Goal: Task Accomplishment & Management: Manage account settings

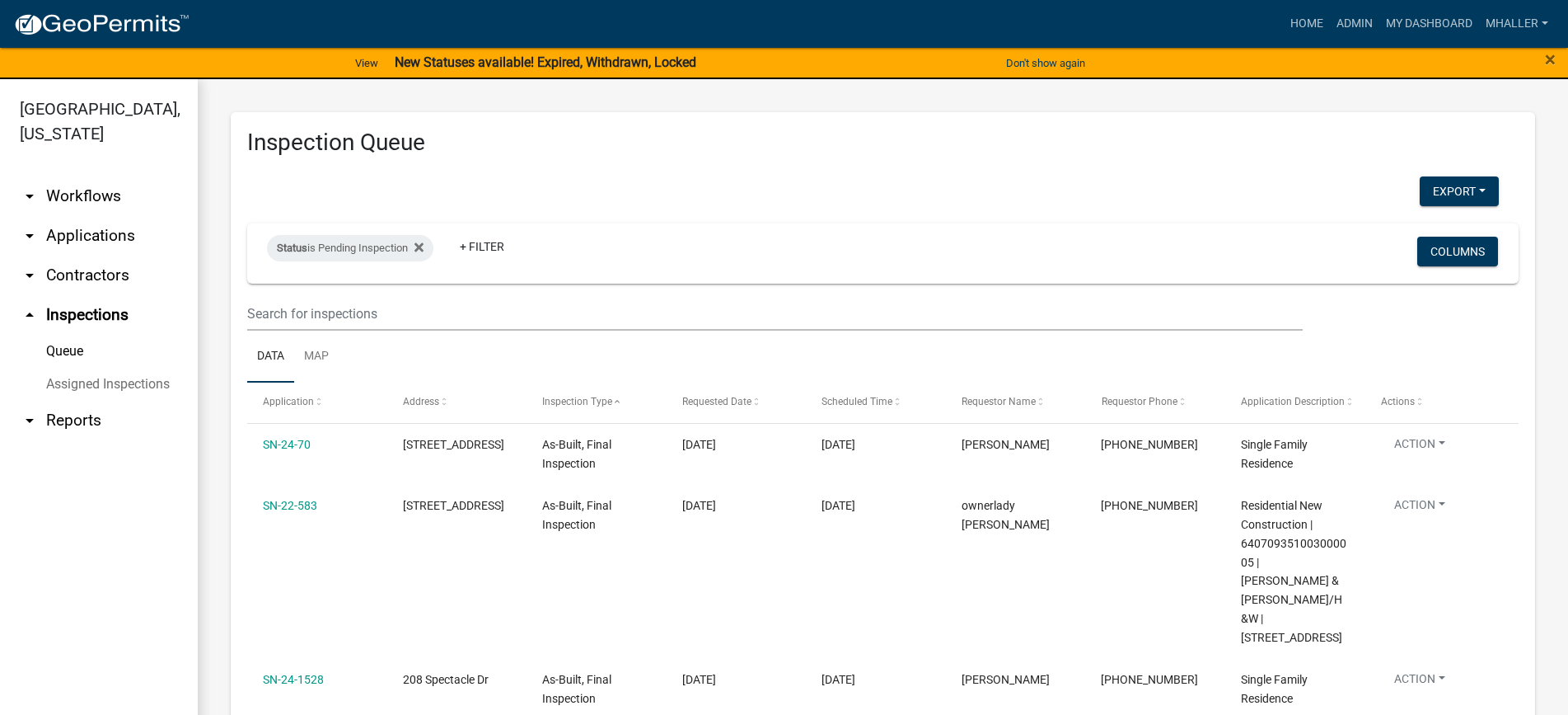
select select "1: 25"
click at [61, 367] on link "Assigned Inspections" at bounding box center [98, 383] width 198 height 33
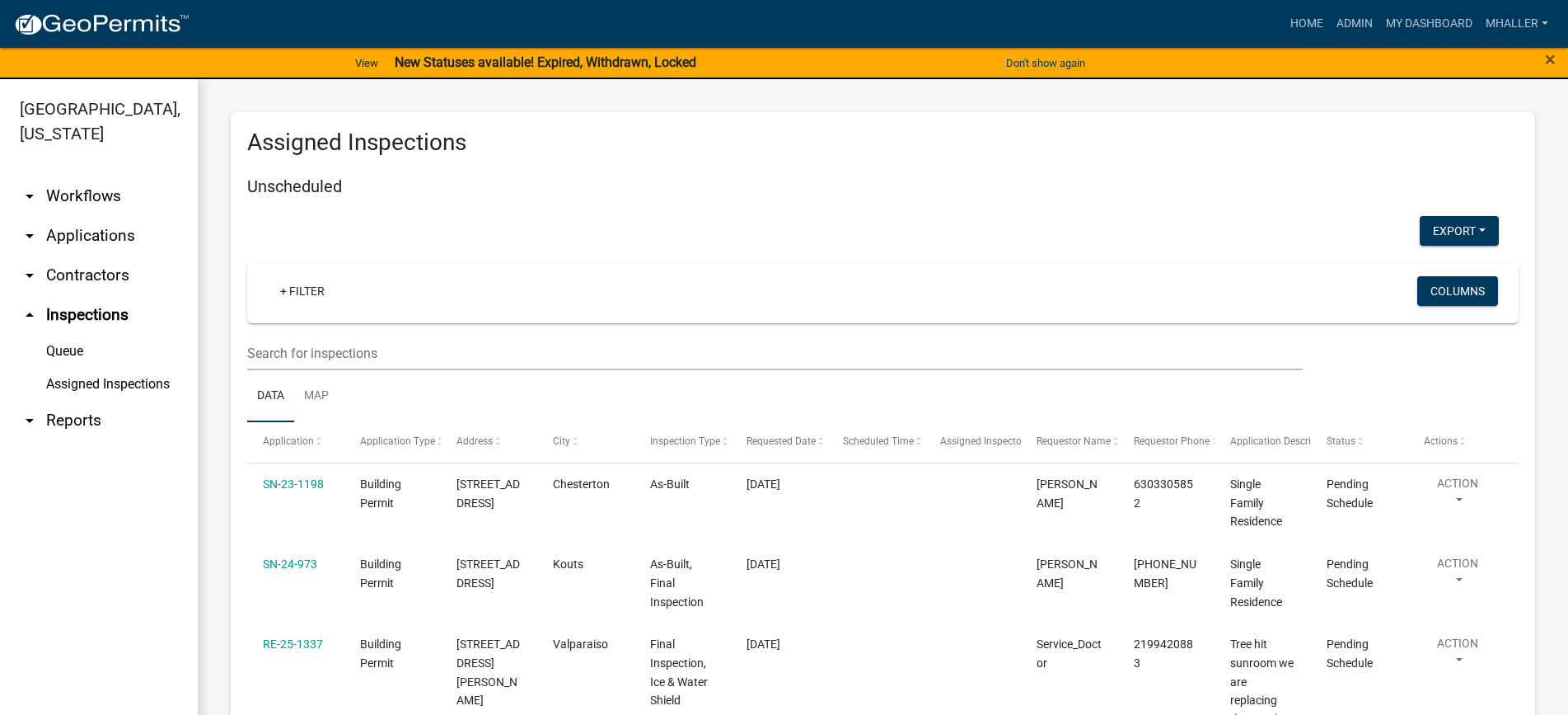
click at [85, 216] on link "arrow_drop_down Applications" at bounding box center [98, 235] width 198 height 40
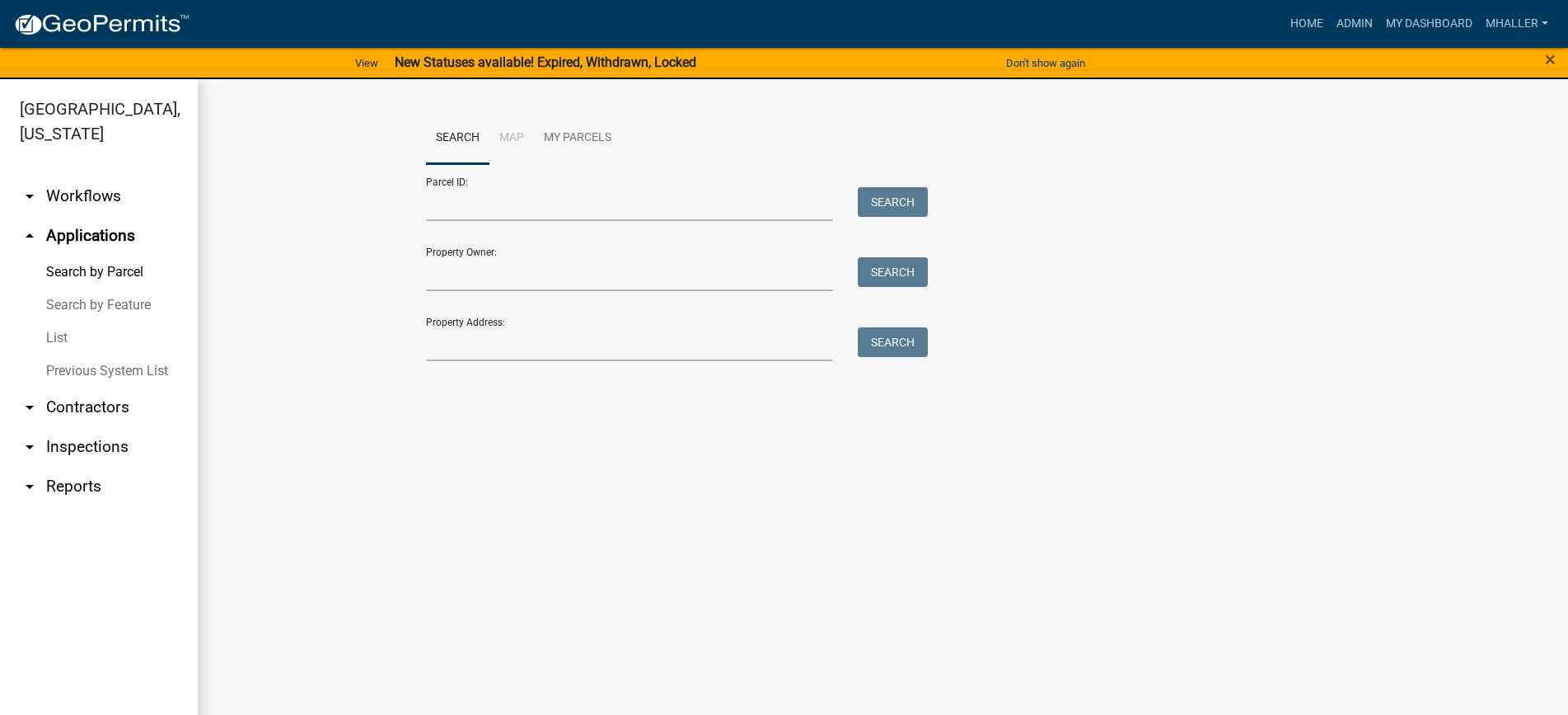
click at [56, 321] on link "List" at bounding box center [98, 337] width 198 height 33
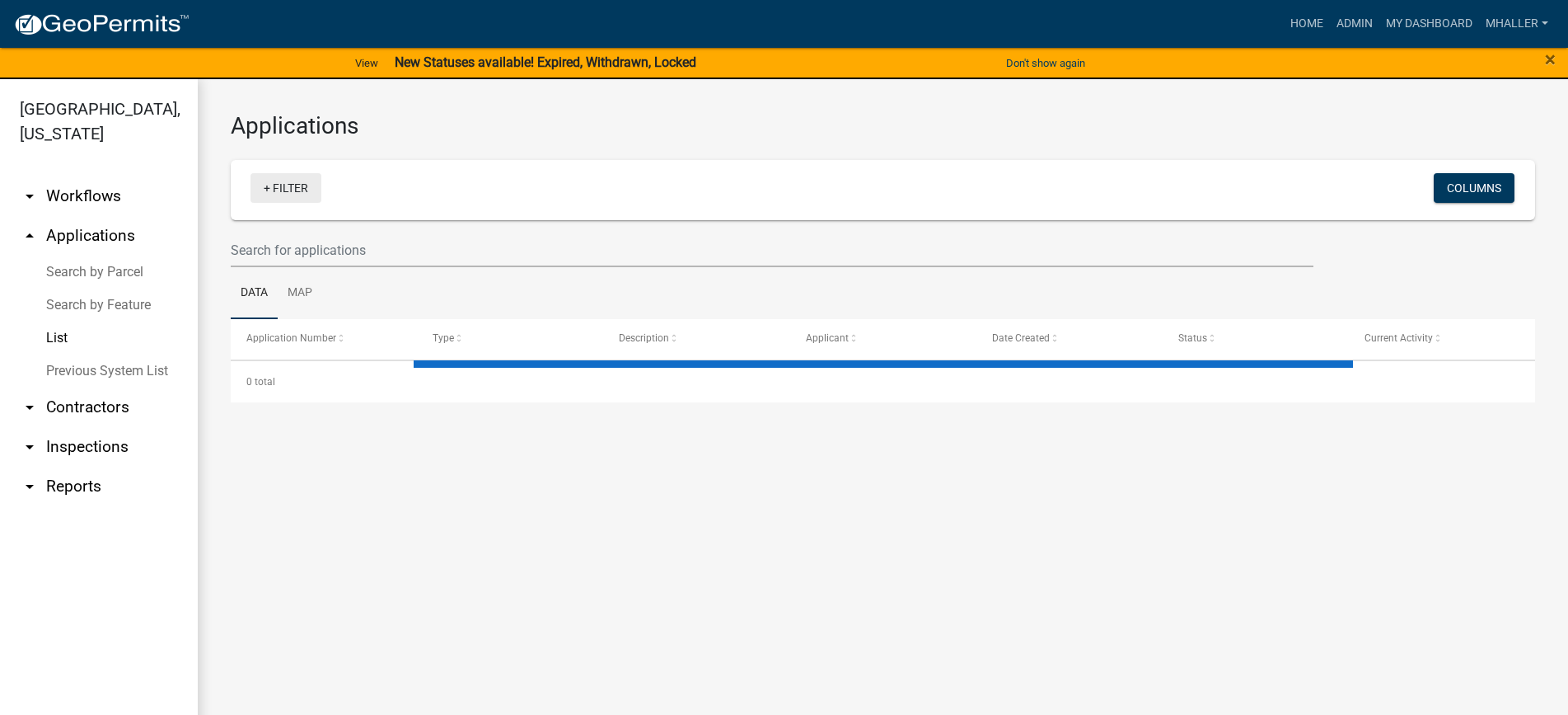
select select "1: 25"
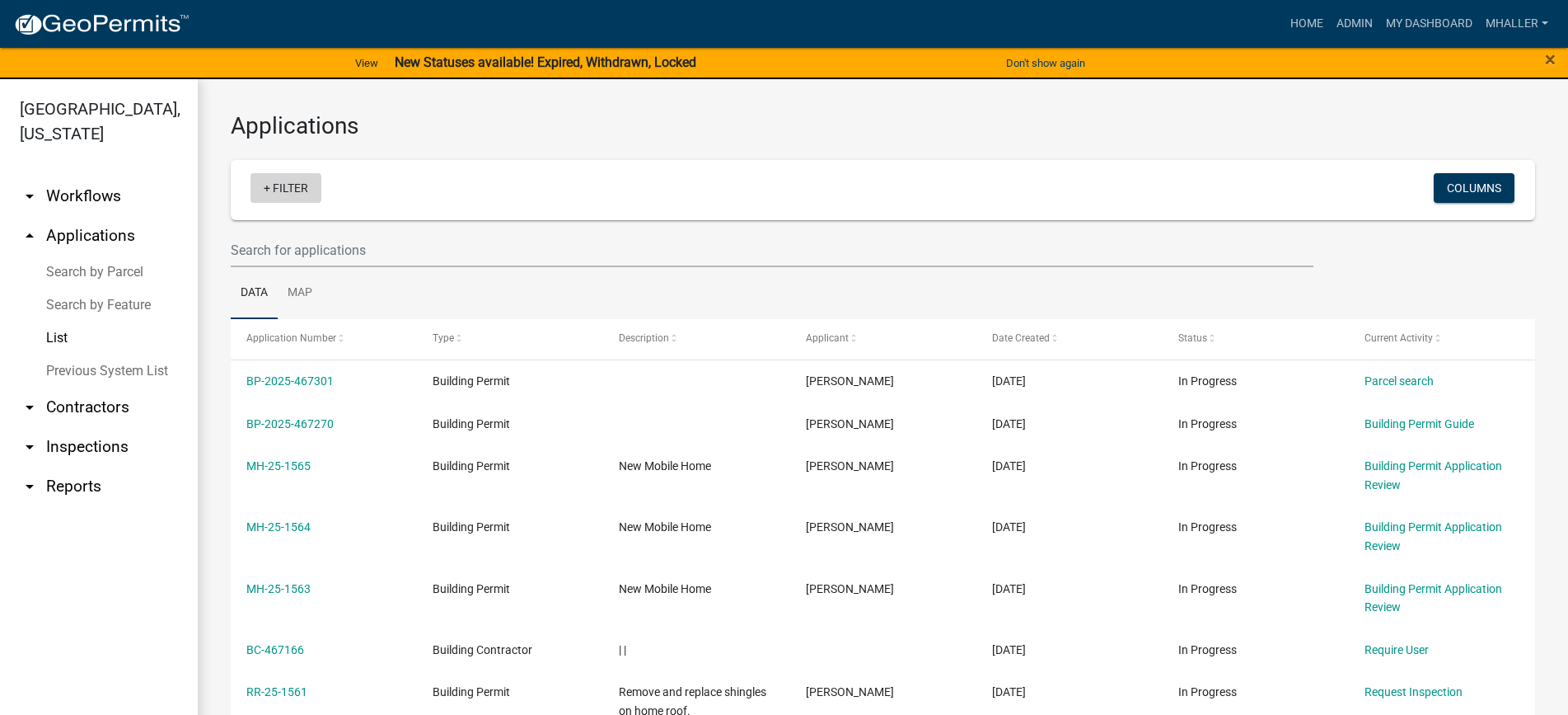
click at [293, 186] on link "+ Filter" at bounding box center [286, 187] width 71 height 29
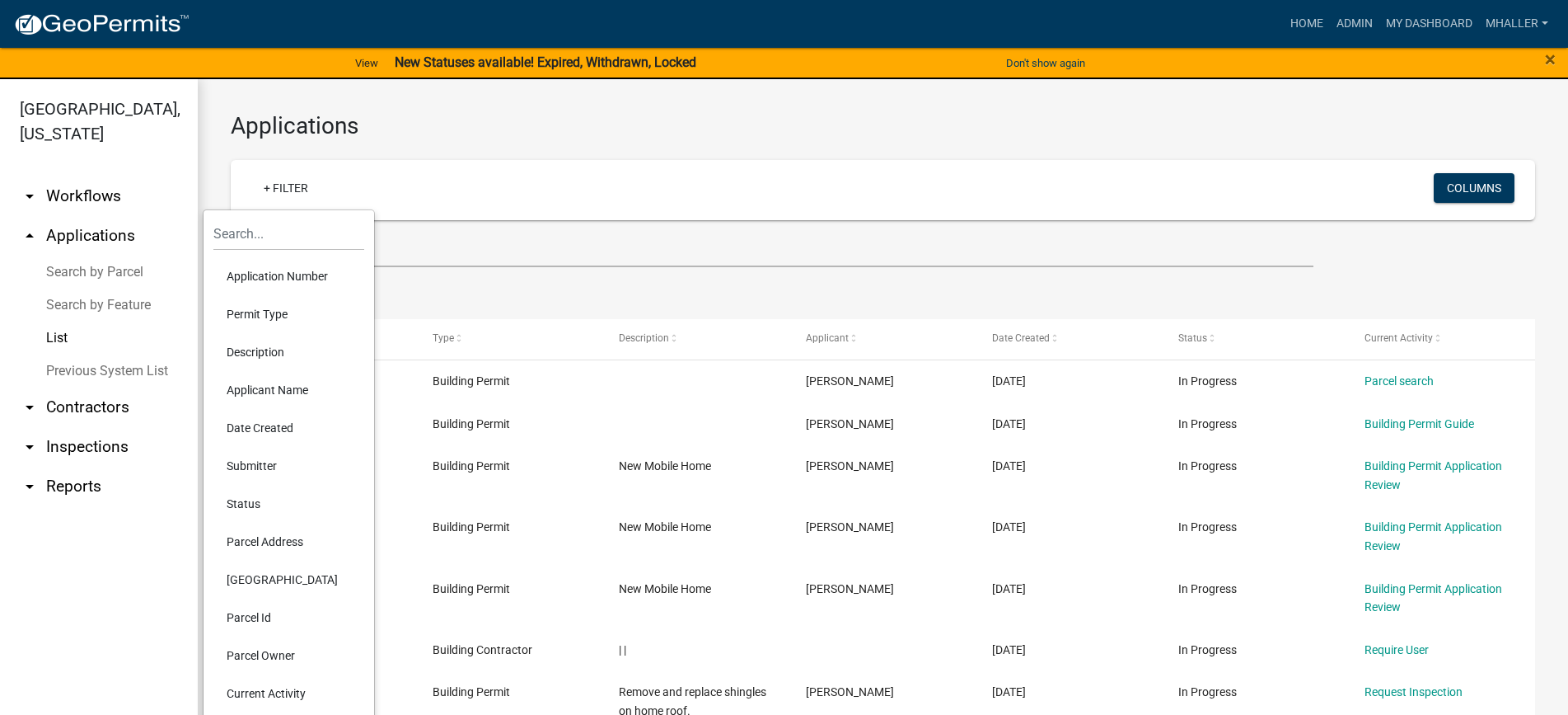
click at [285, 276] on li "Application Number" at bounding box center [289, 276] width 151 height 38
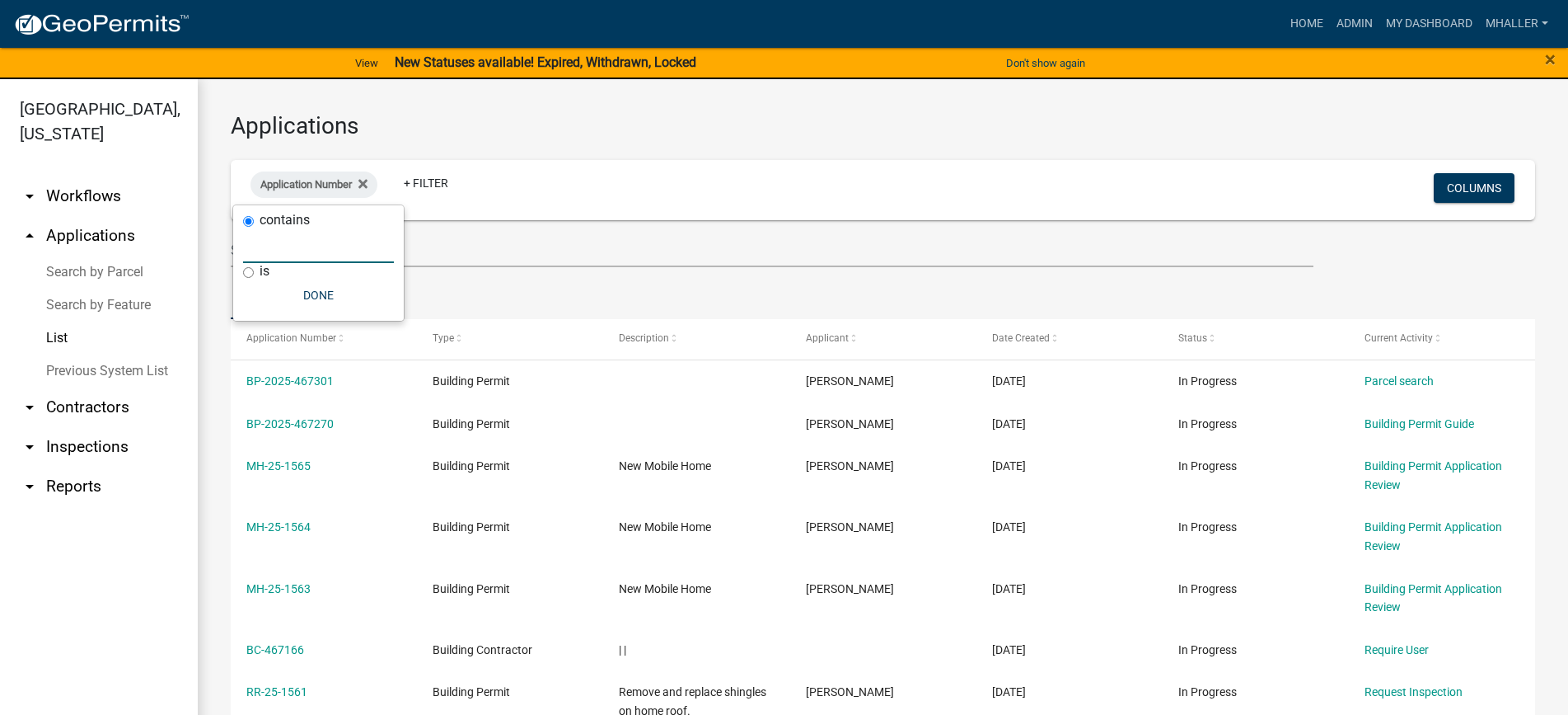
drag, startPoint x: 278, startPoint y: 251, endPoint x: 288, endPoint y: 248, distance: 10.4
click at [278, 251] on input "text" at bounding box center [318, 246] width 151 height 34
type input "25-965"
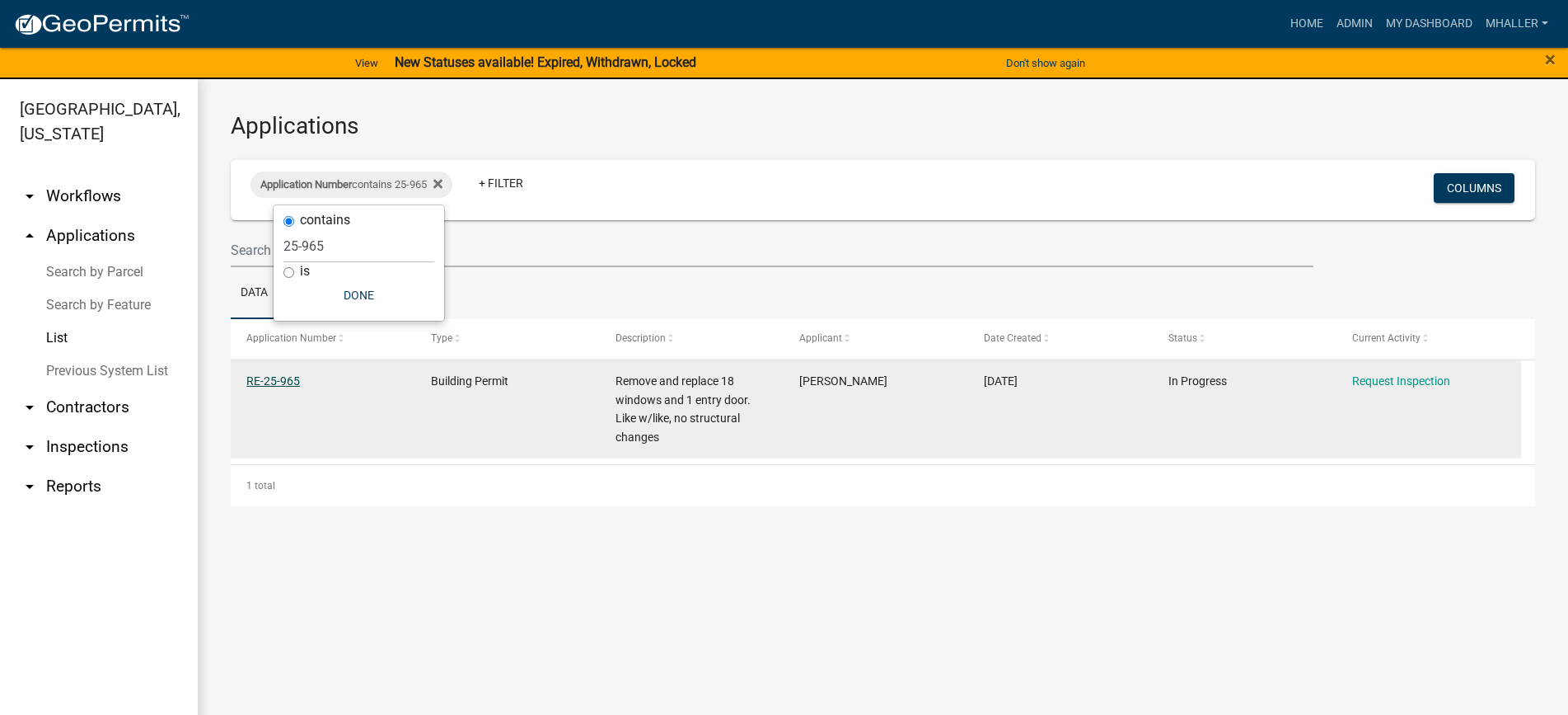
click at [260, 383] on link "RE-25-965" at bounding box center [273, 381] width 53 height 13
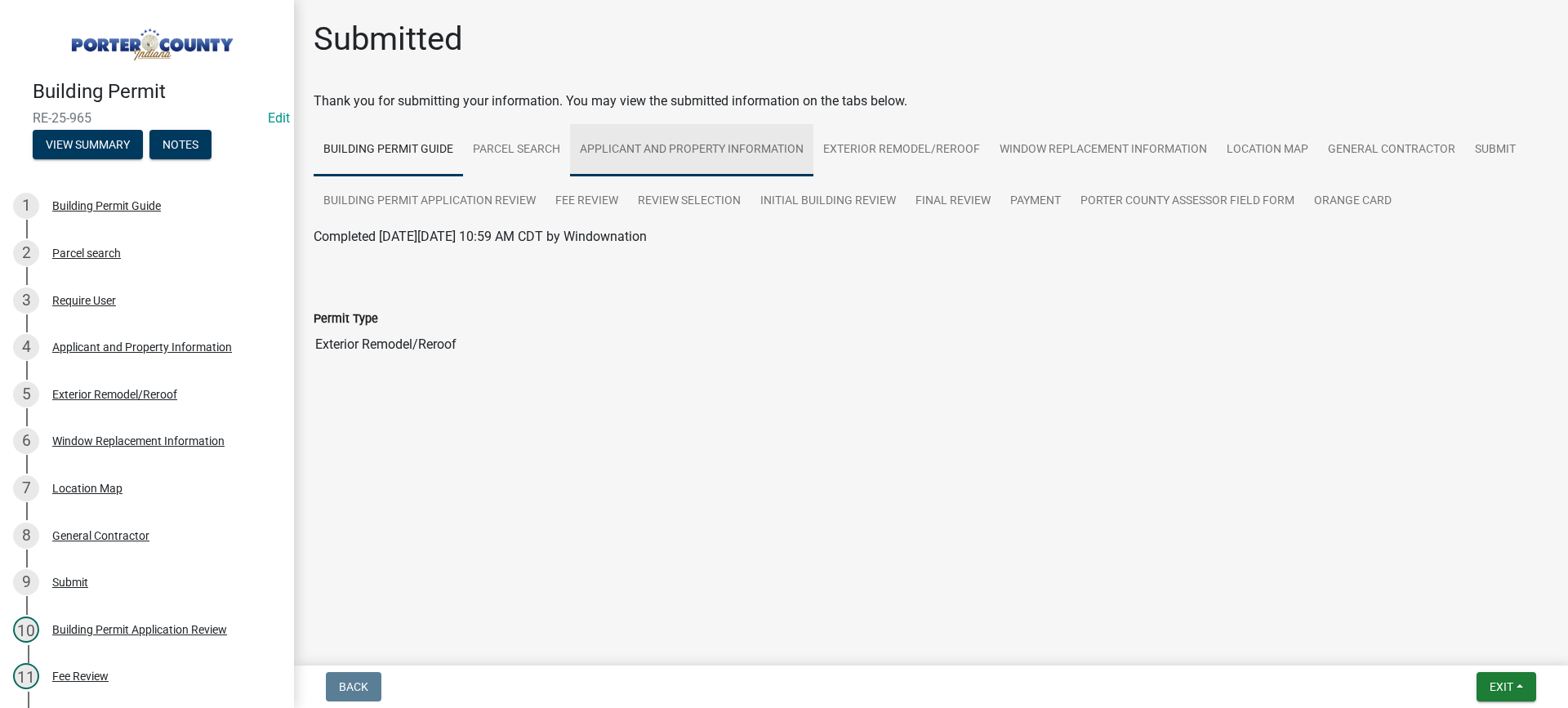
click at [706, 144] on link "Applicant and Property Information" at bounding box center [692, 149] width 243 height 52
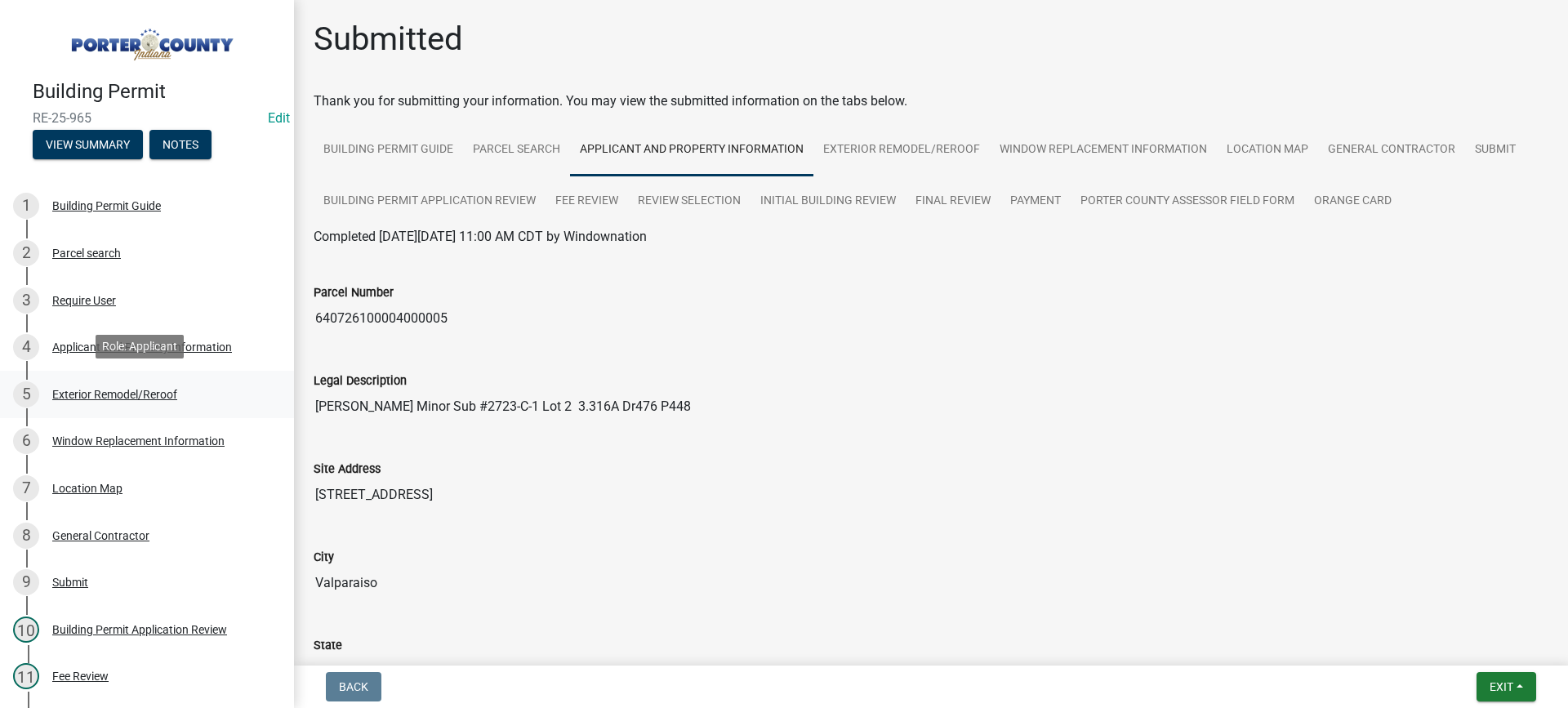
click at [132, 392] on div "Exterior Remodel/Reroof" at bounding box center [114, 394] width 125 height 11
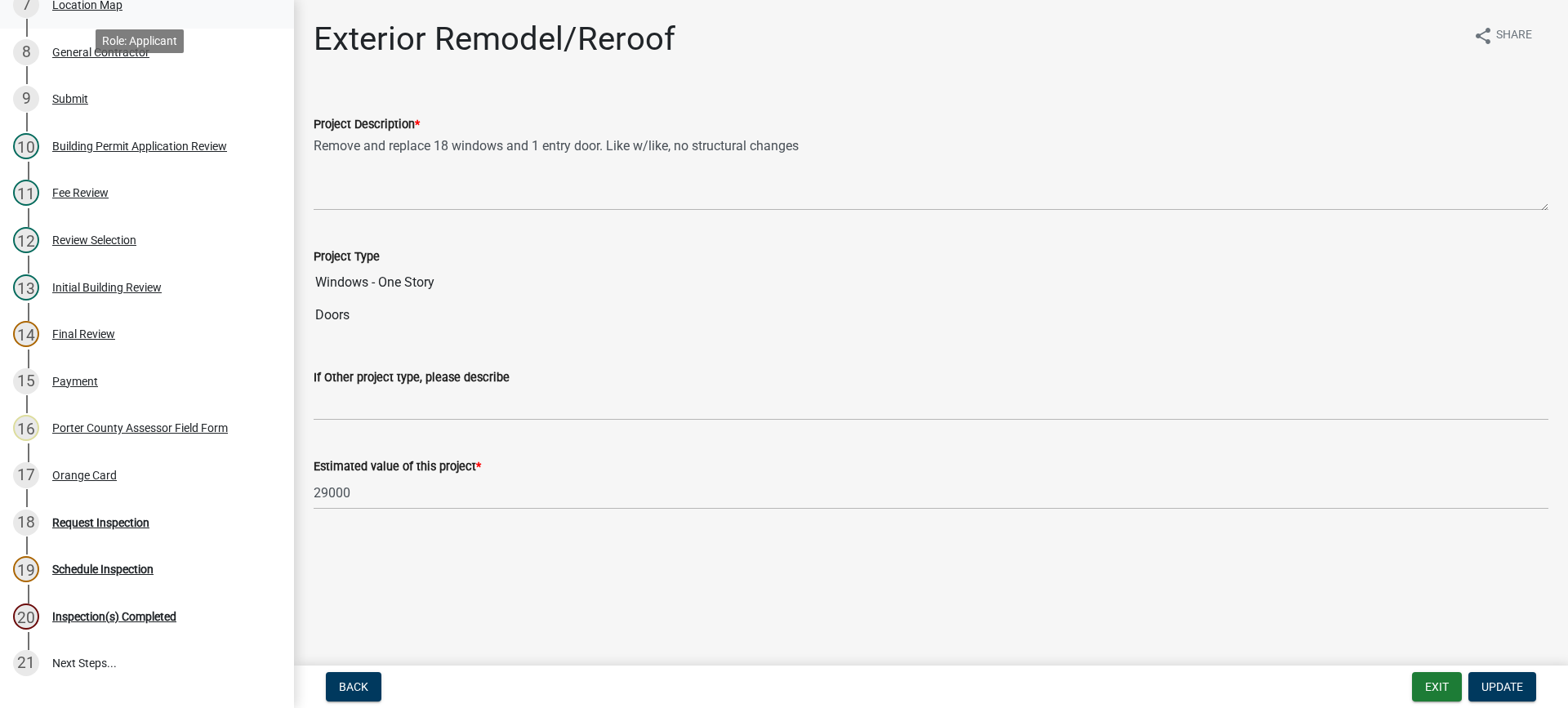
scroll to position [571, 0]
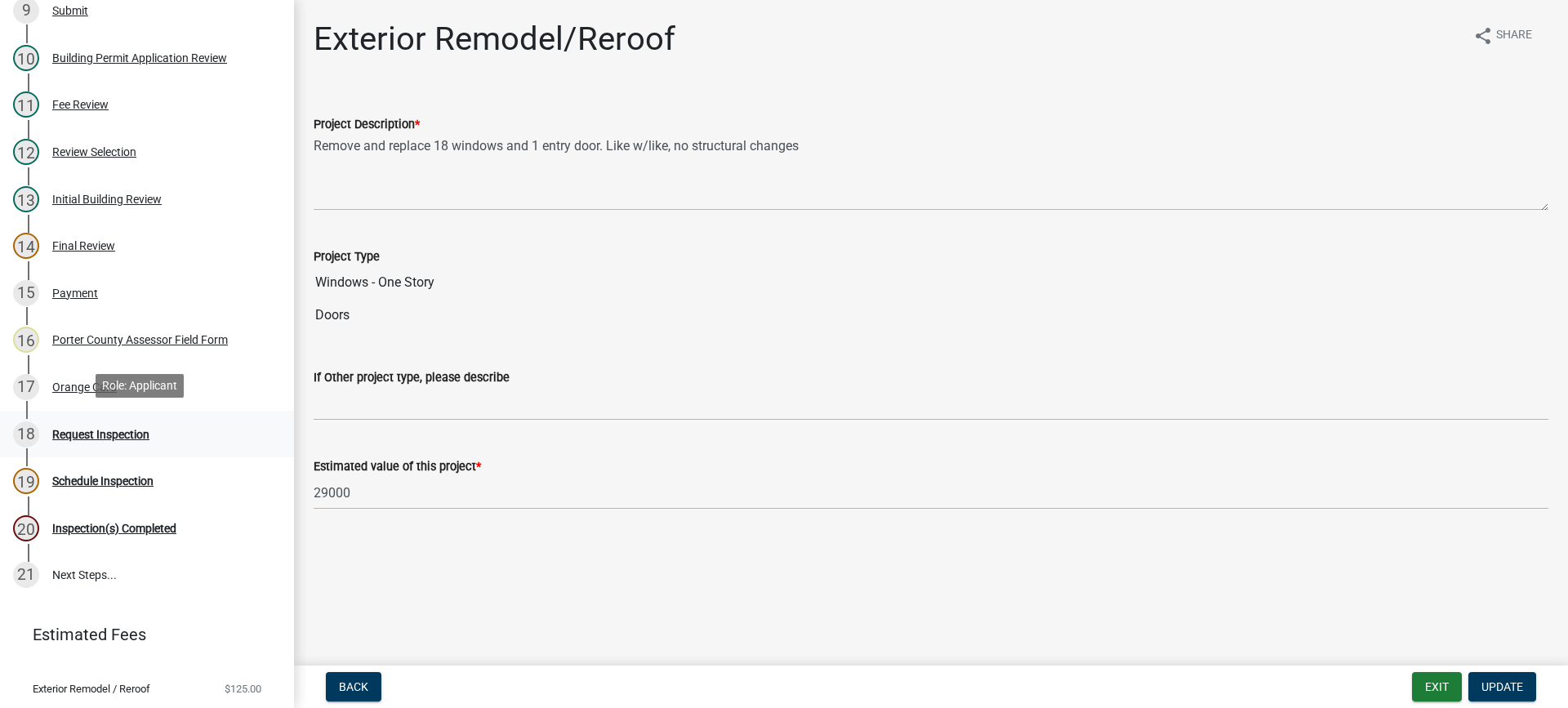
click at [95, 429] on div "Request Inspection" at bounding box center [100, 434] width 98 height 11
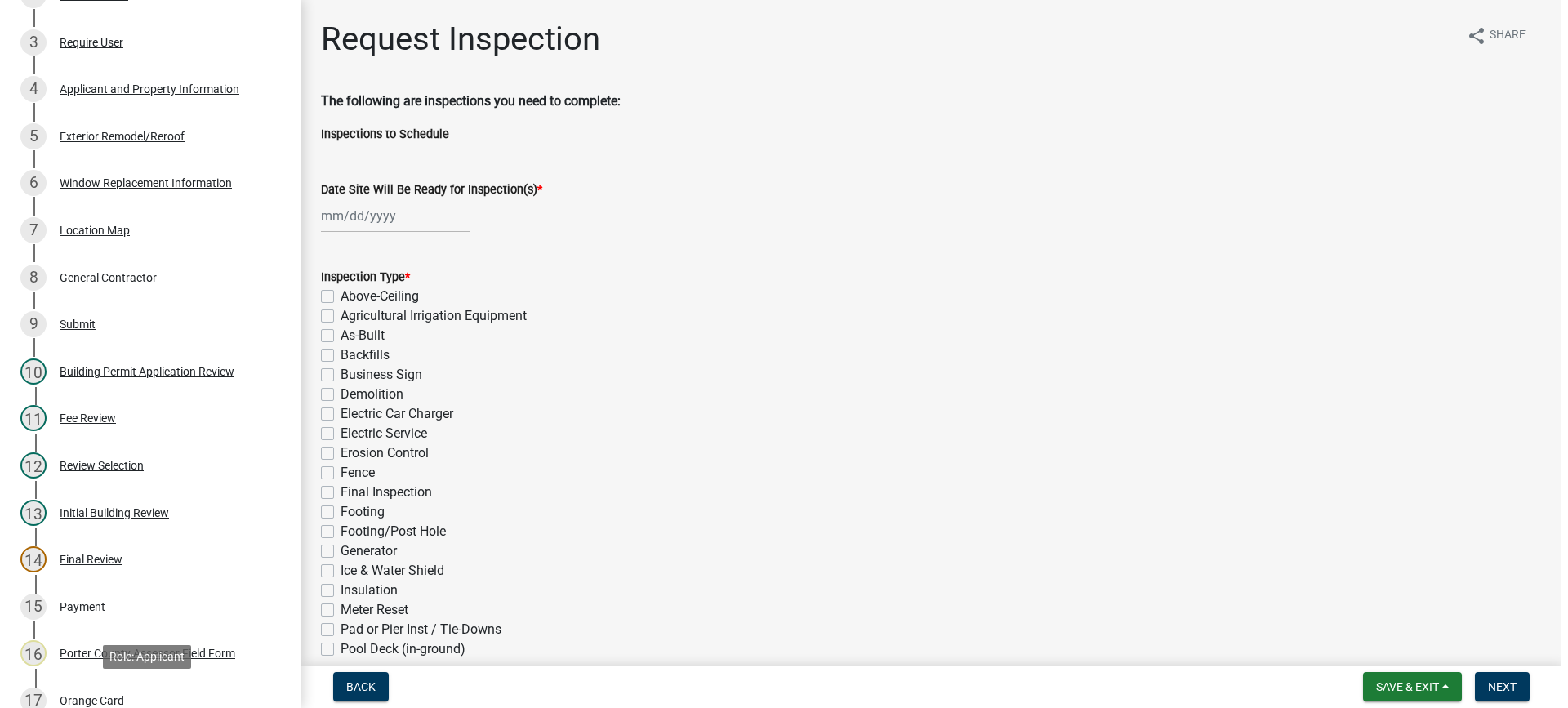
scroll to position [245, 0]
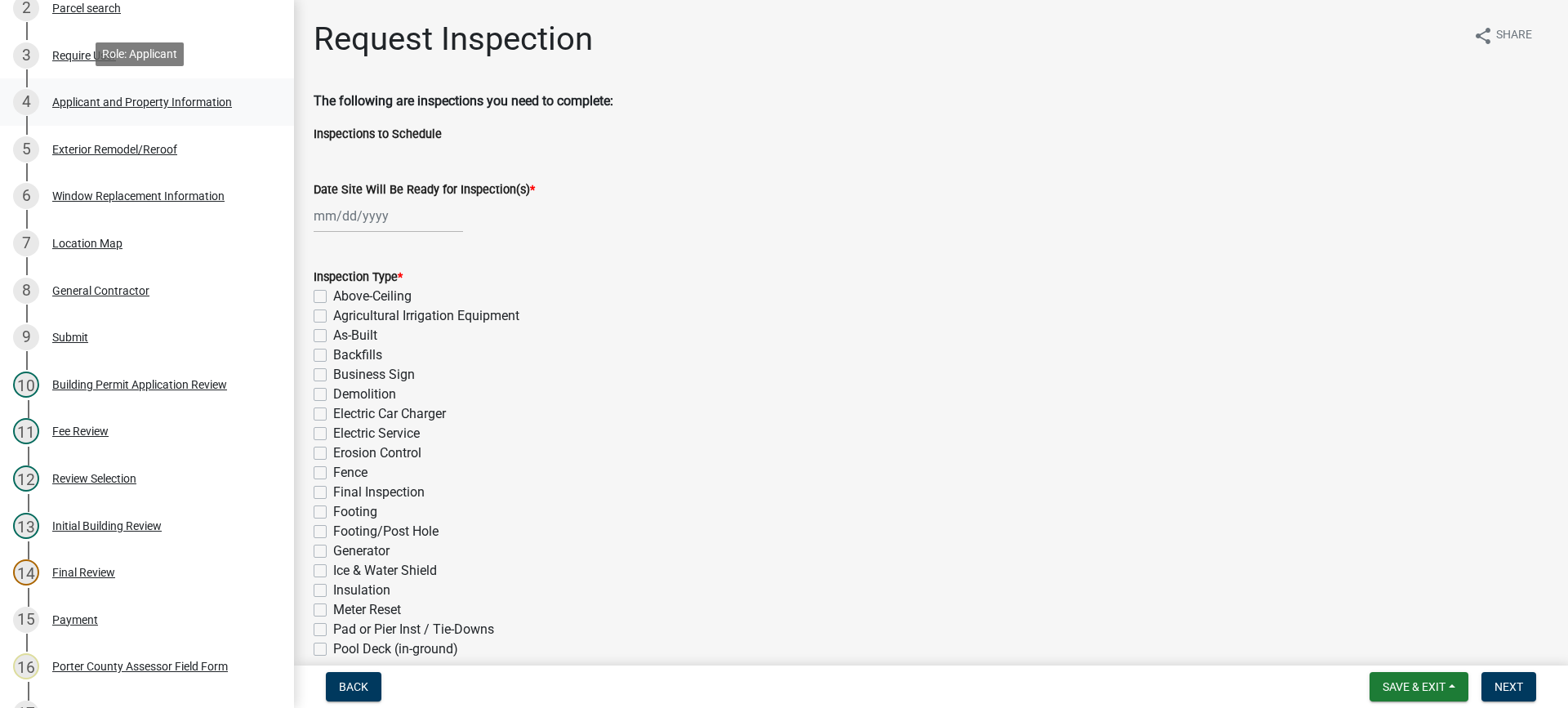
click at [85, 97] on div "Applicant and Property Information" at bounding box center [142, 102] width 179 height 11
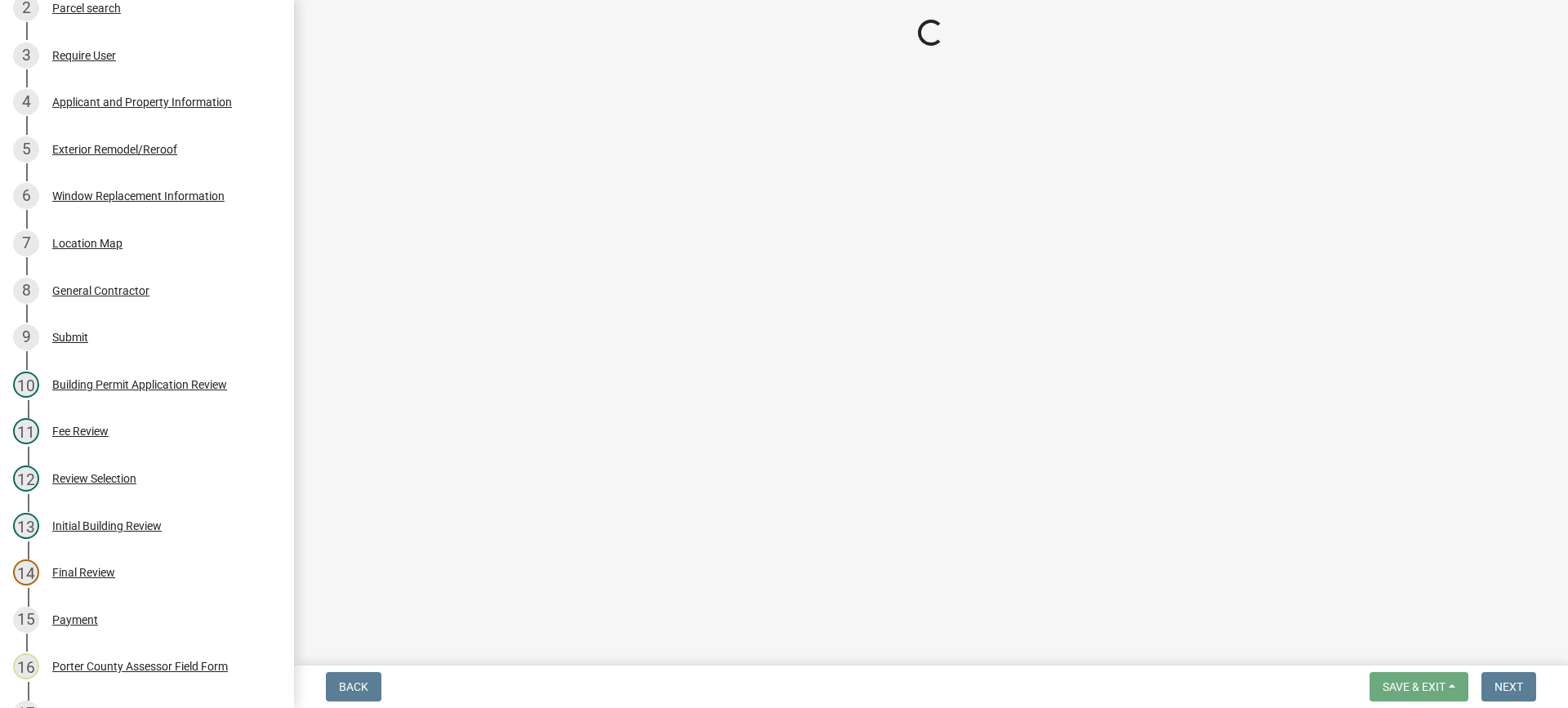
select select "dab8d744-4e32-40c1-942b-b7c1ea7347cb"
select select "ad46db9b-b68a-4590-8d08-f4fb10f3ead6"
select select "e2d1b1d7-ccc9-456b-9e96-e16306515997"
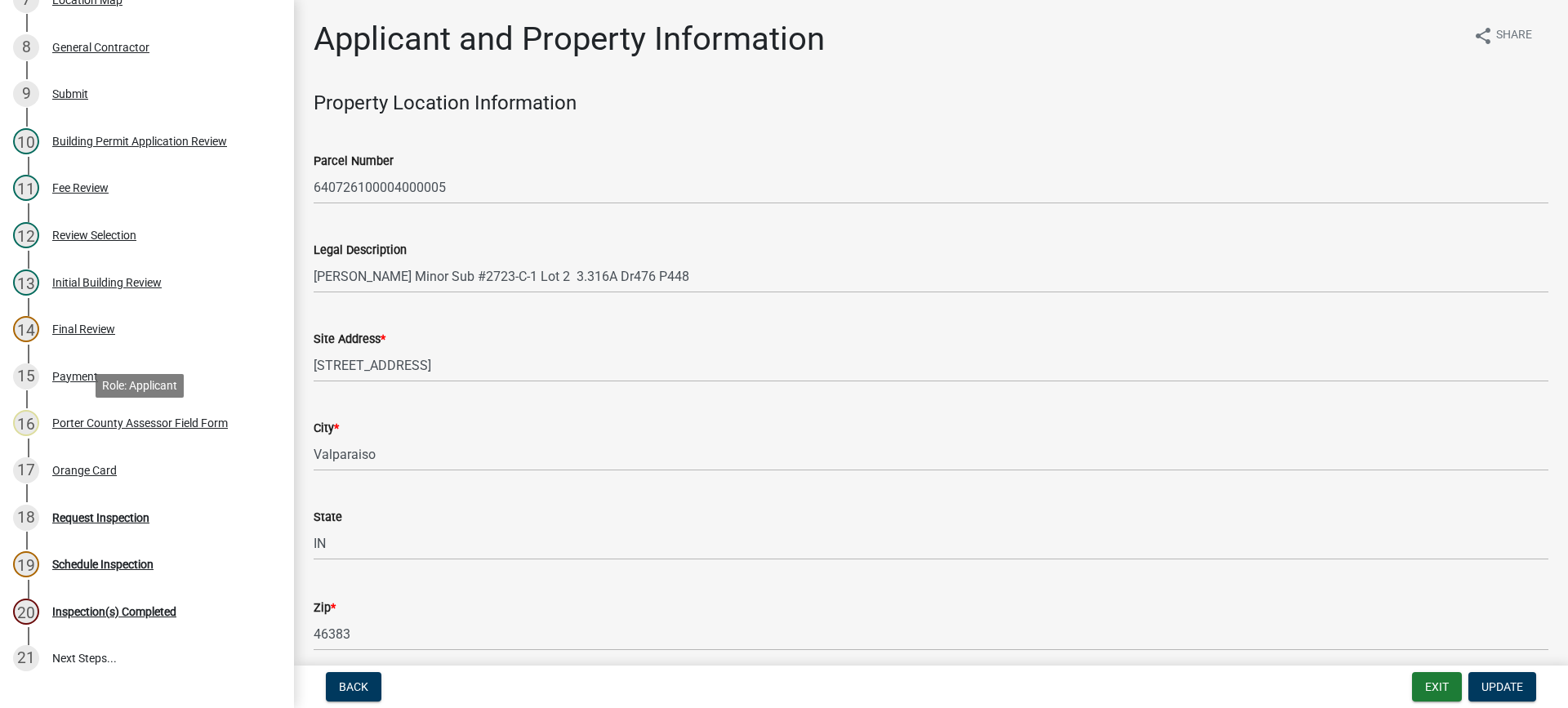
scroll to position [571, 0]
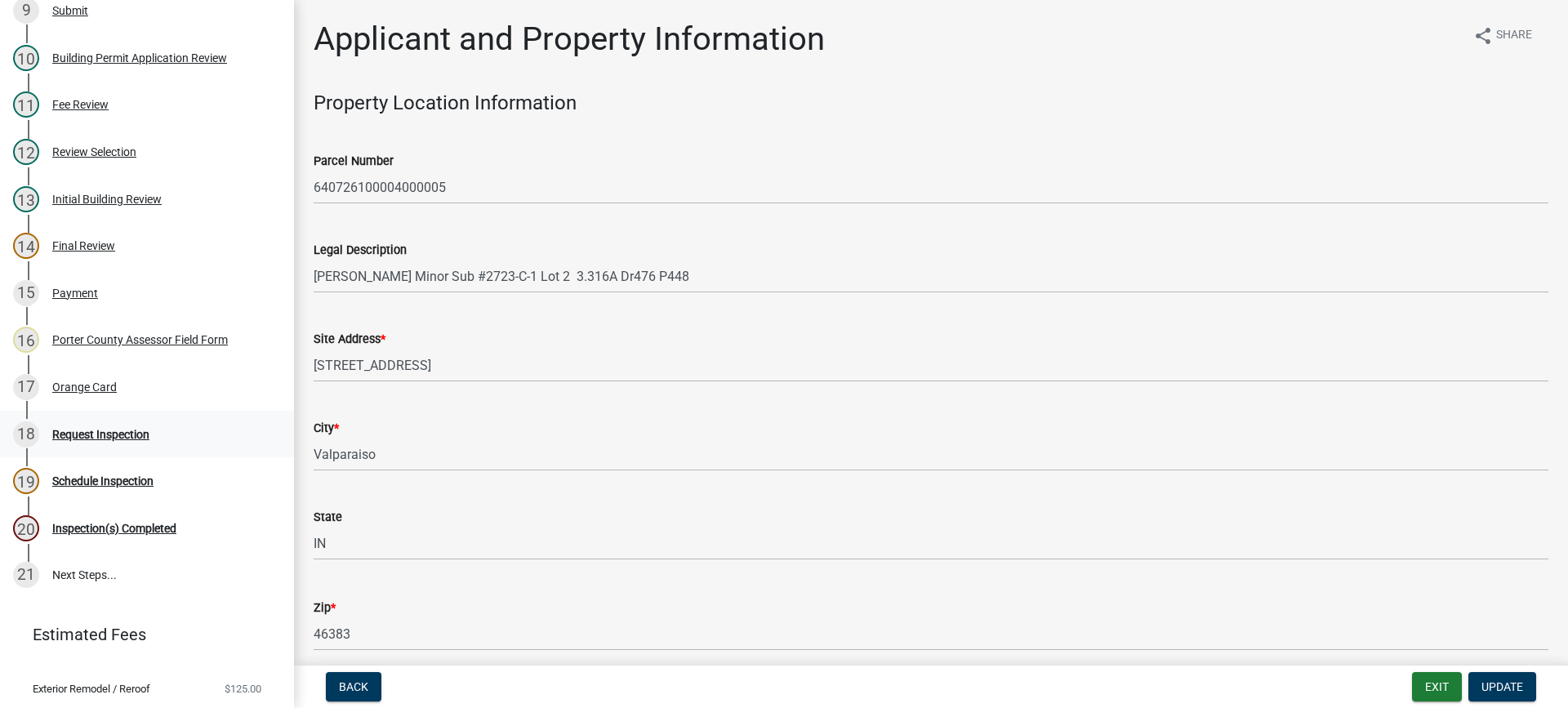
click at [98, 430] on div "Request Inspection" at bounding box center [100, 434] width 98 height 11
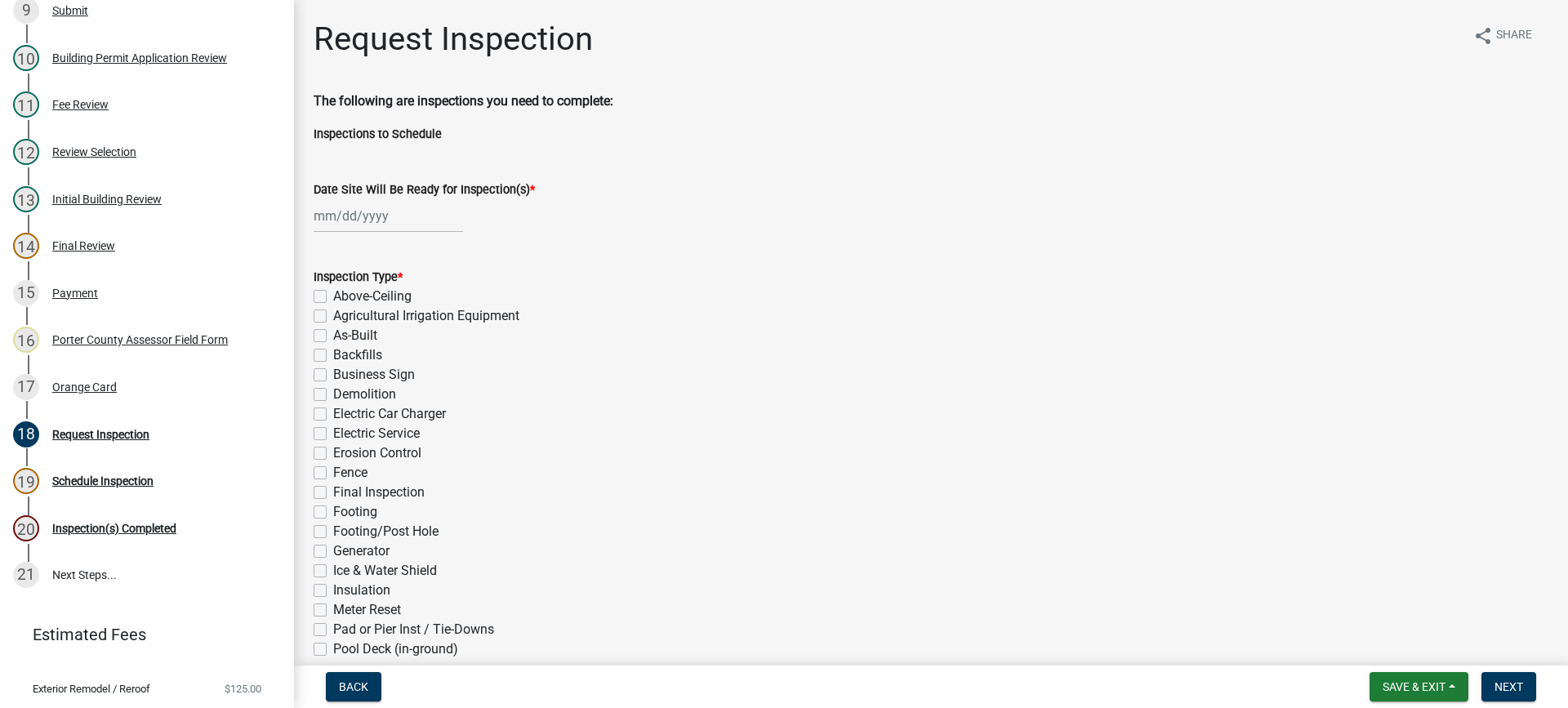
click at [355, 216] on div at bounding box center [388, 216] width 149 height 33
select select "8"
select select "2025"
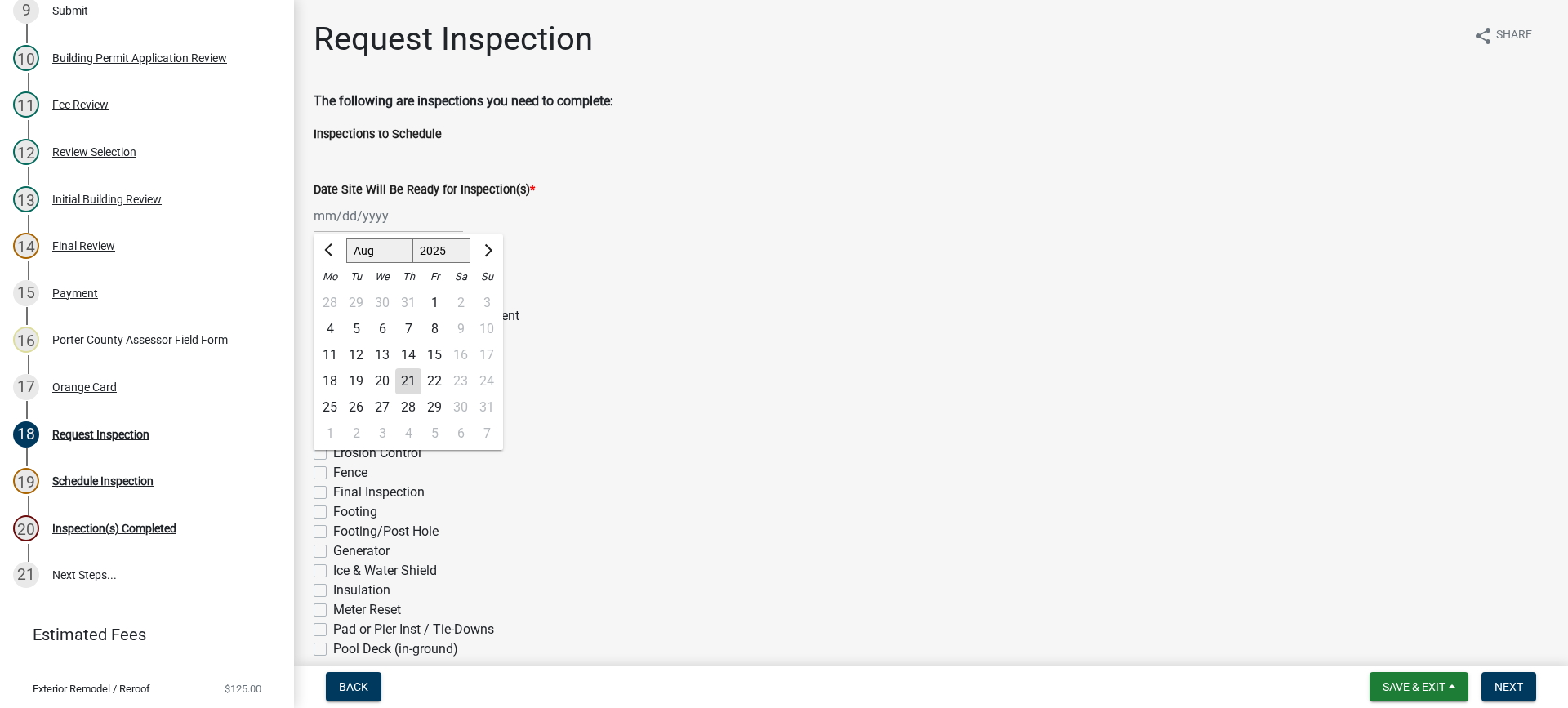
click at [408, 376] on div "21" at bounding box center [409, 381] width 26 height 26
type input "[DATE]"
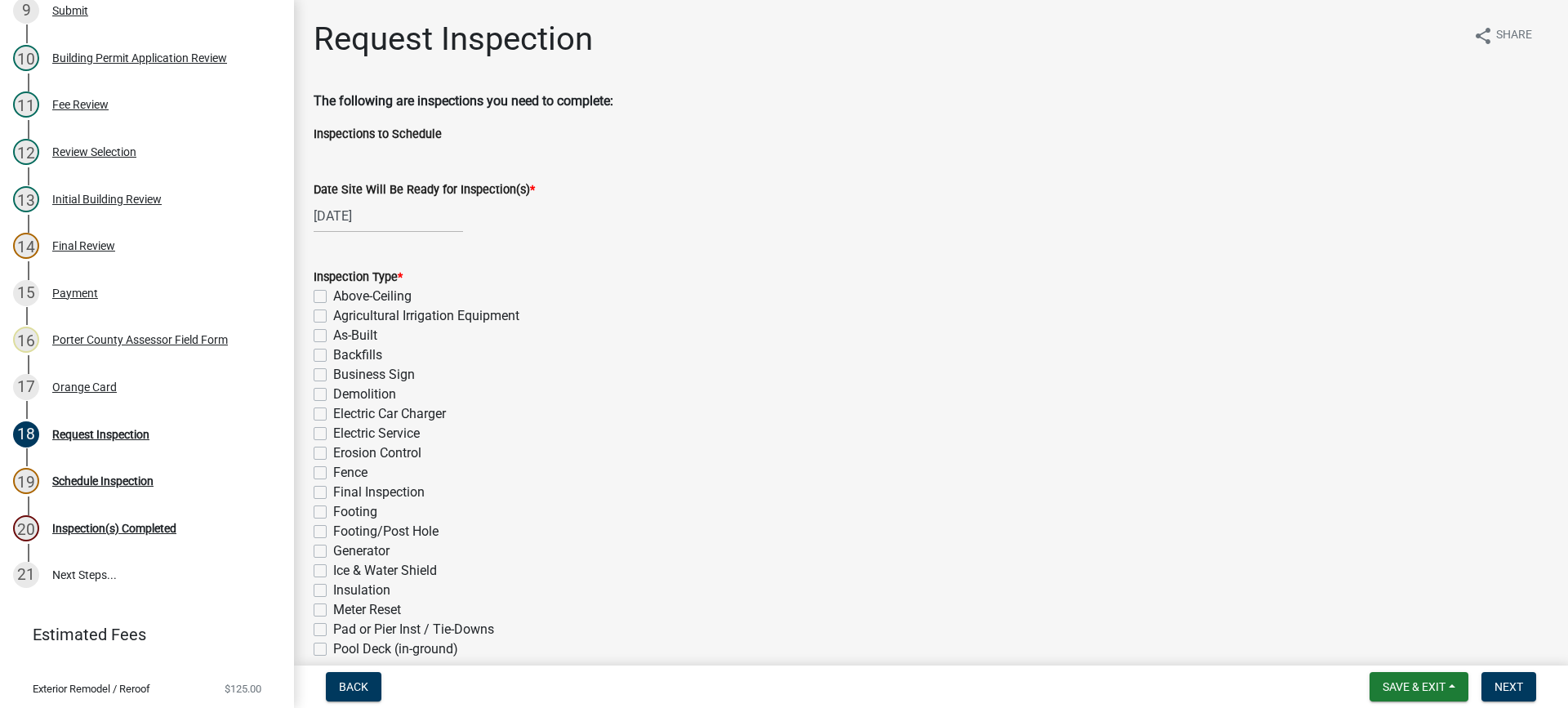
drag, startPoint x: 317, startPoint y: 493, endPoint x: 421, endPoint y: 501, distance: 104.3
click at [333, 493] on label "Final Inspection" at bounding box center [379, 492] width 91 height 19
click at [333, 493] on input "Final Inspection" at bounding box center [338, 488] width 11 height 11
checkbox input "true"
checkbox input "false"
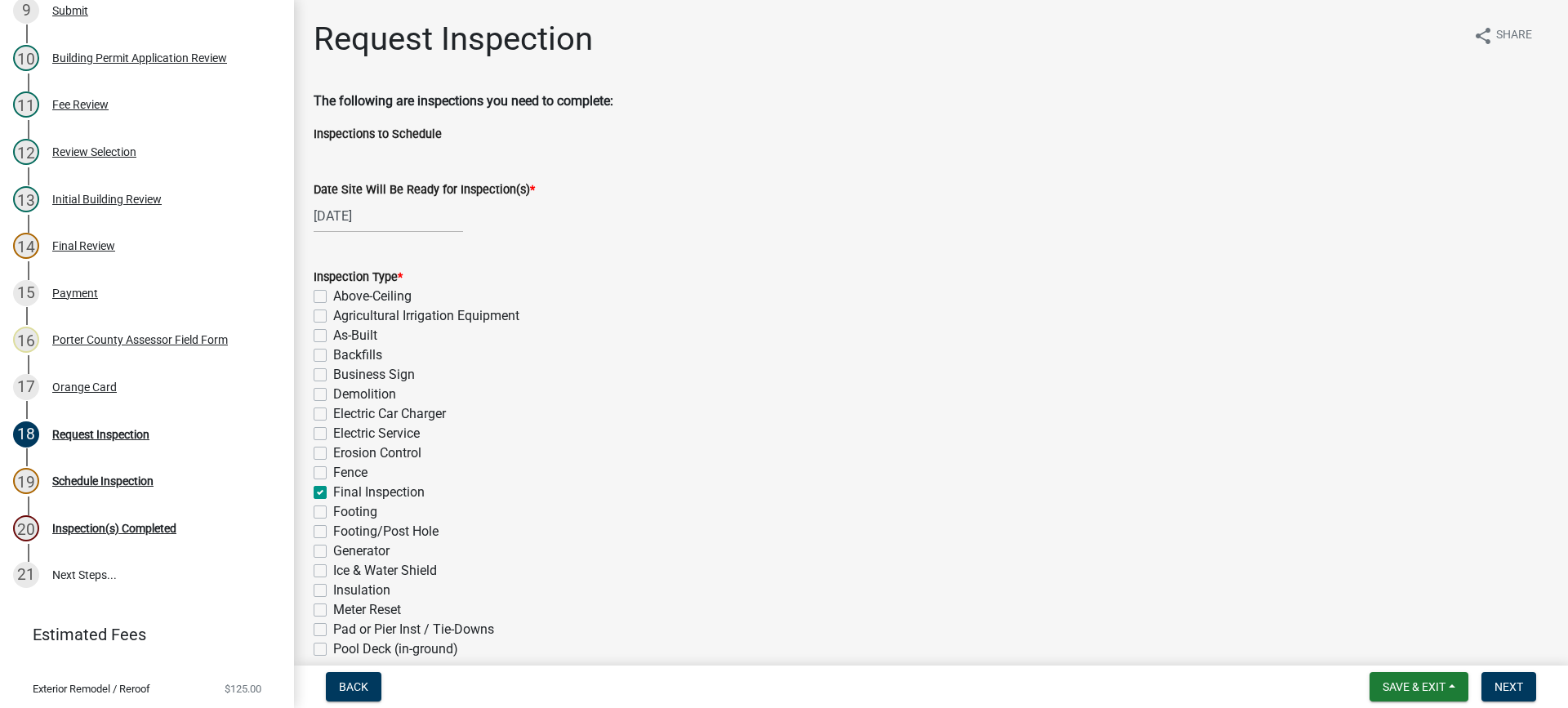
checkbox input "false"
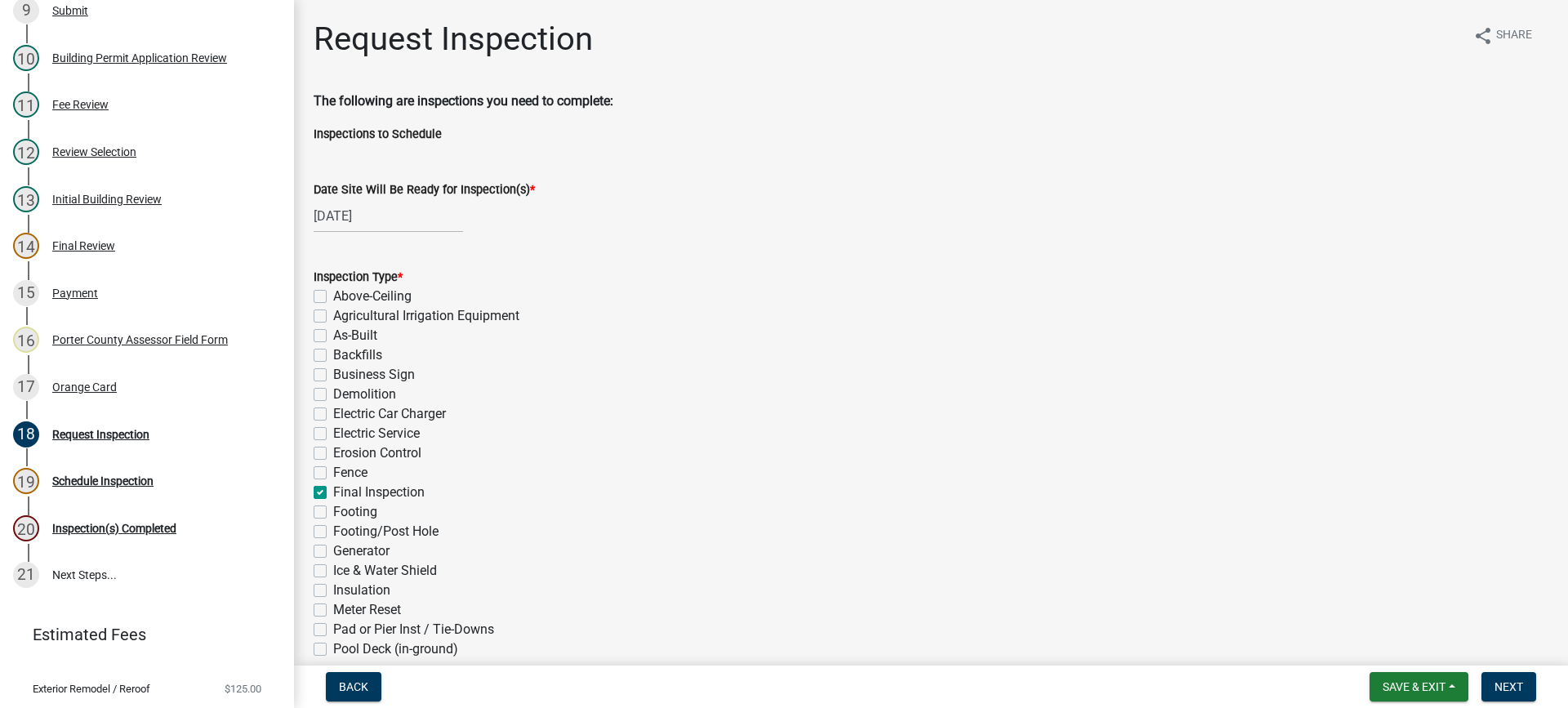
checkbox input "false"
checkbox input "true"
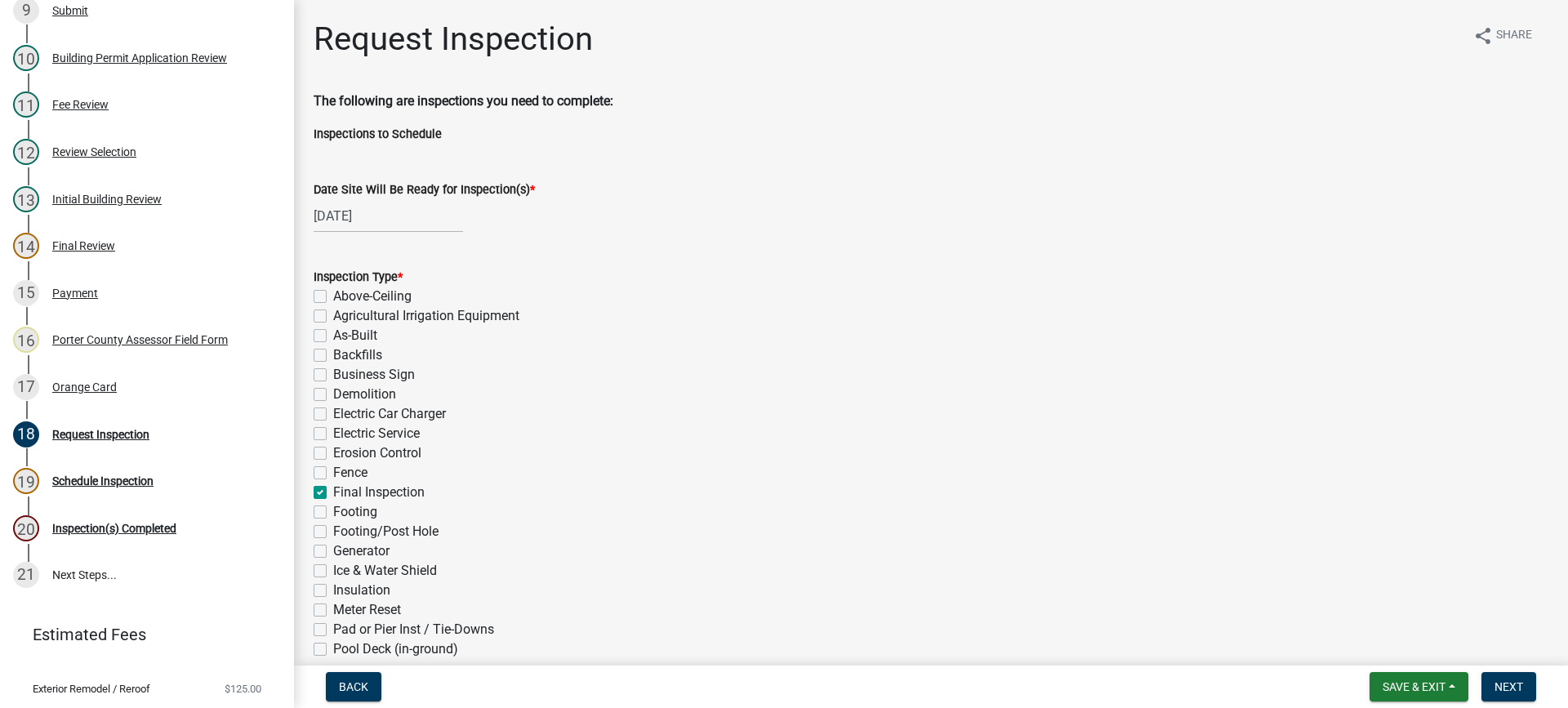
checkbox input "false"
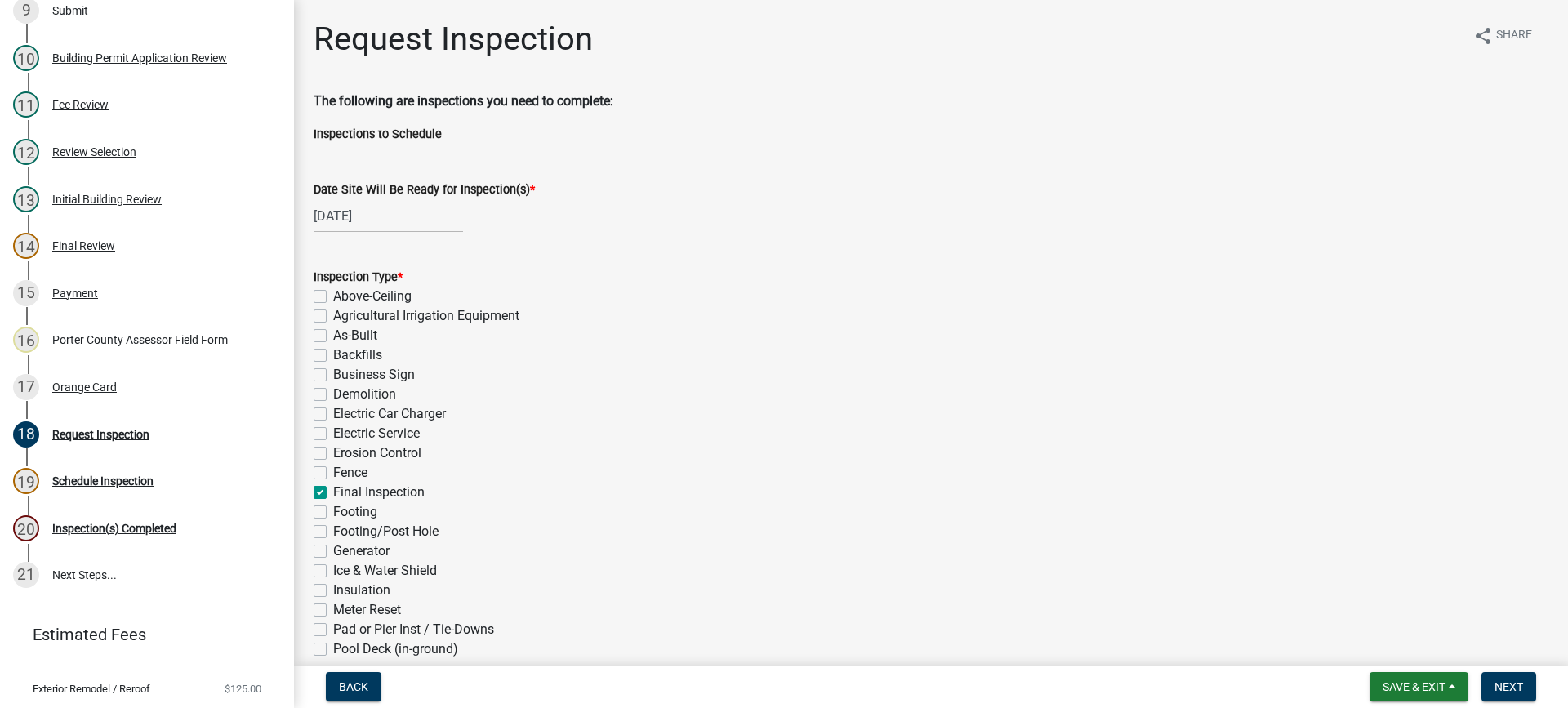
checkbox input "false"
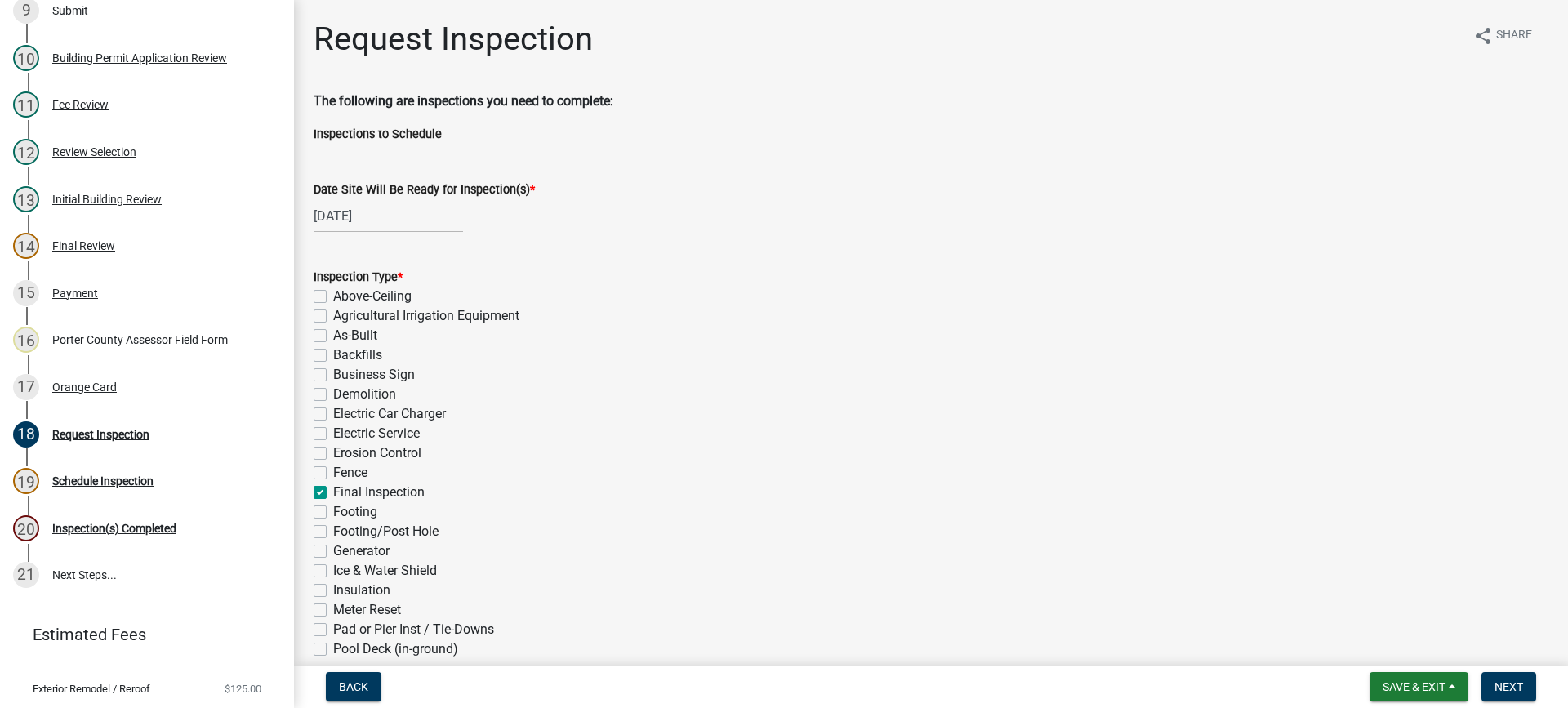
checkbox input "false"
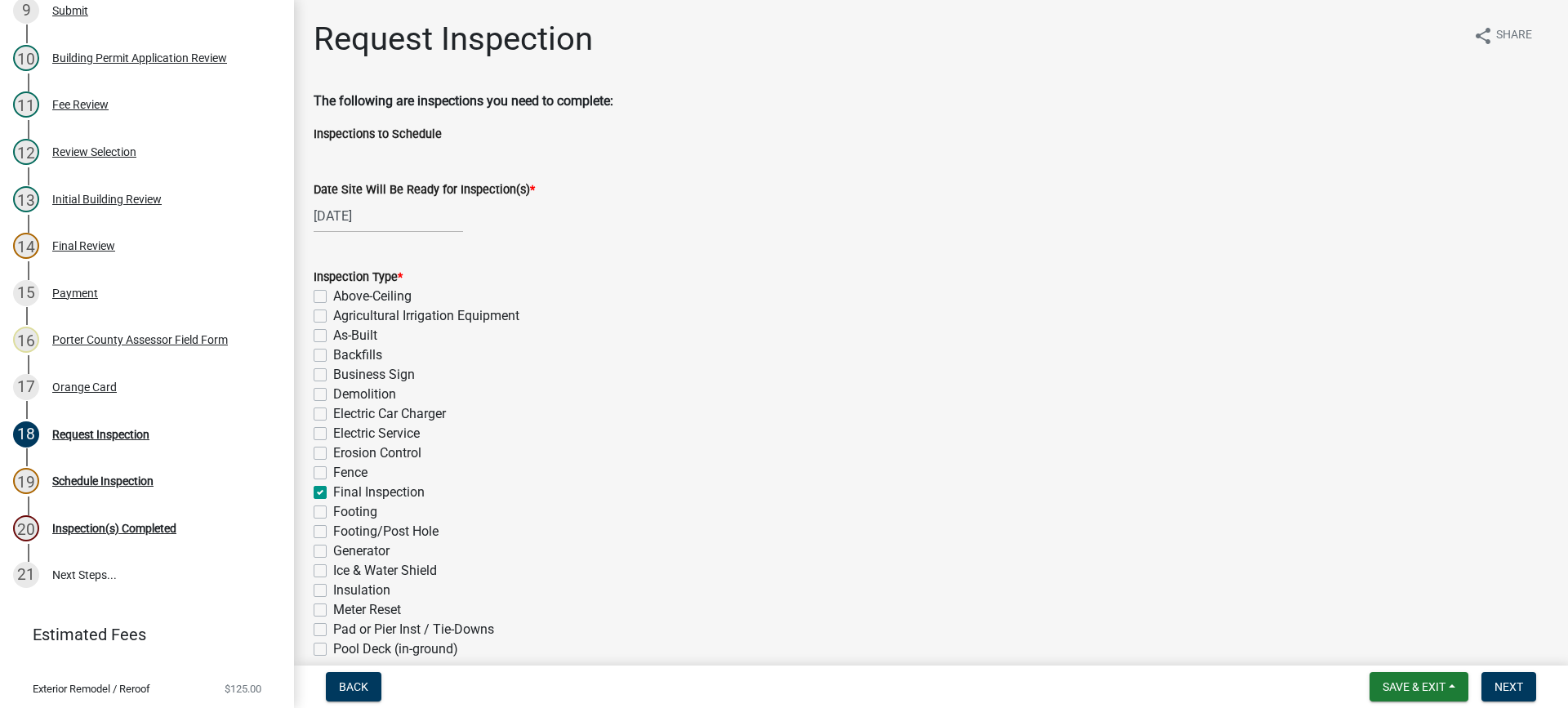
checkbox input "false"
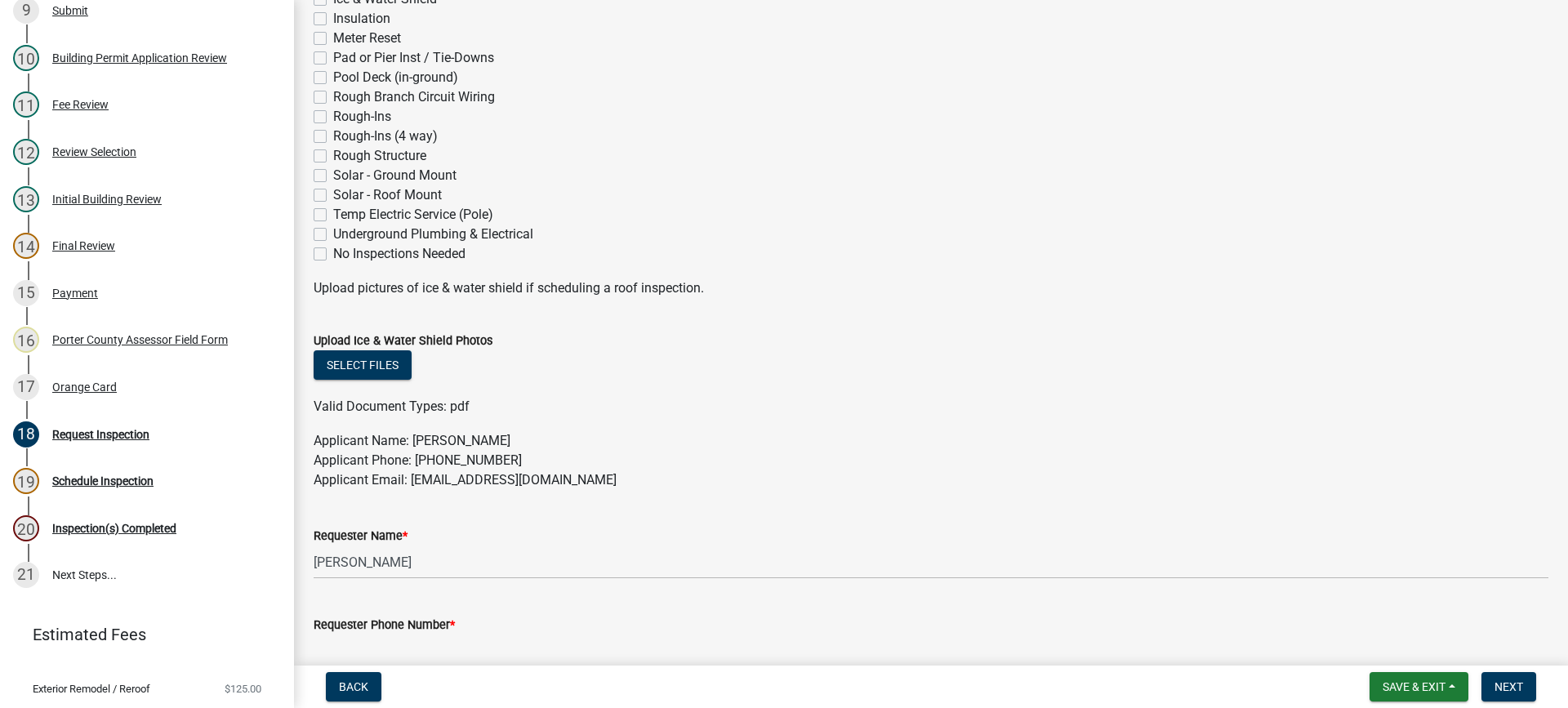
scroll to position [816, 0]
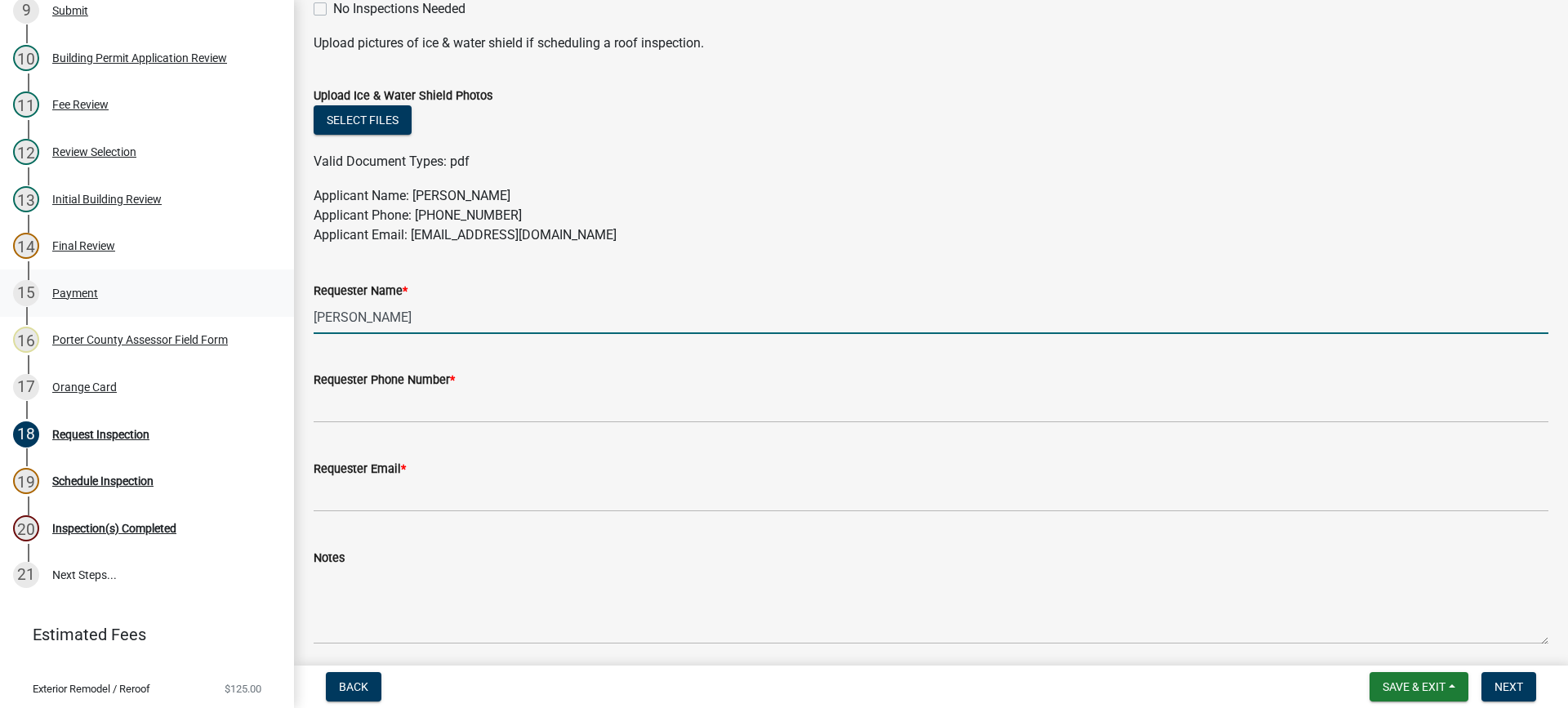
drag, startPoint x: 436, startPoint y: 314, endPoint x: 260, endPoint y: 302, distance: 176.4
click at [260, 302] on div "Building Permit RE-25-965 Edit View Summary Notes 1 Building Permit Guide 2 Par…" at bounding box center [784, 354] width 1568 height 708
type input "window nation"
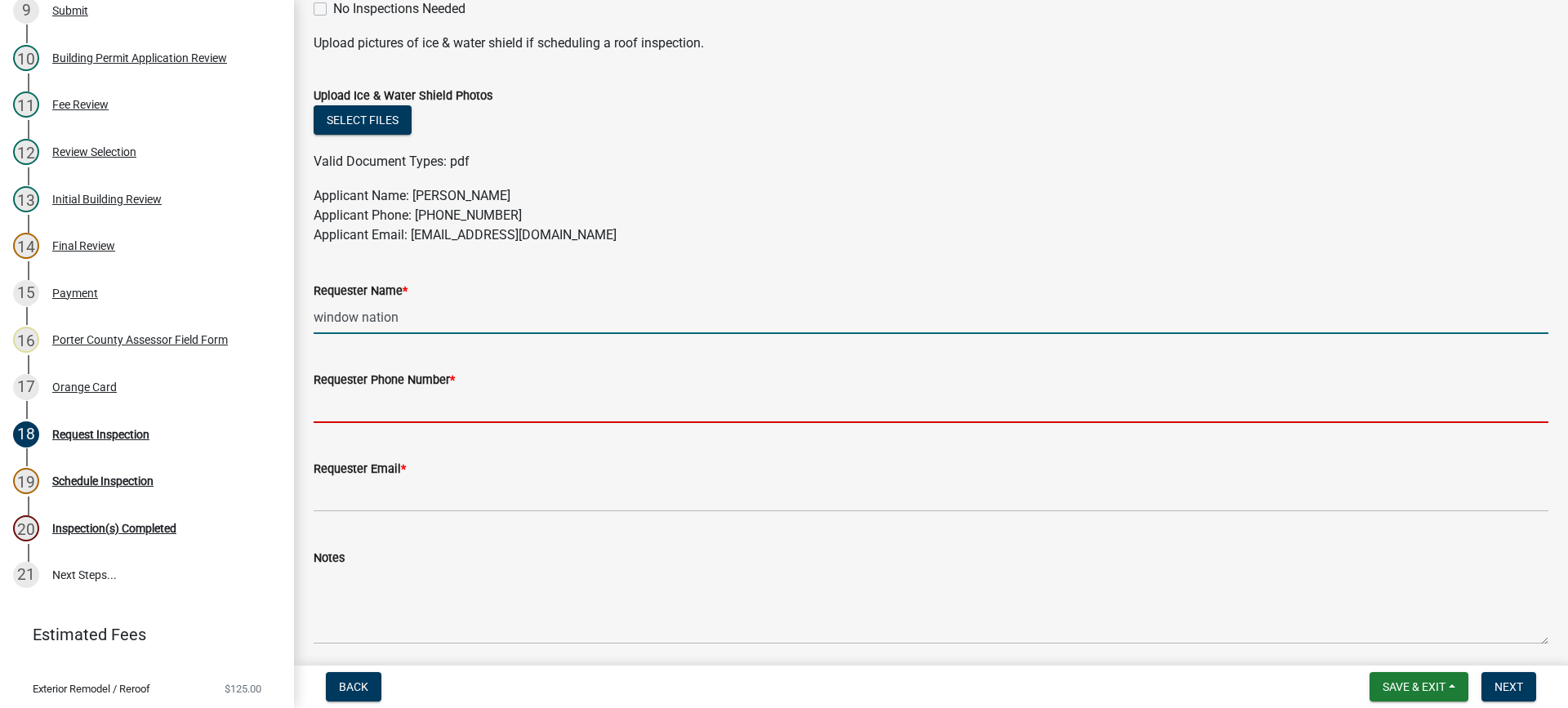
click at [399, 412] on input "Requester Phone Number *" at bounding box center [931, 406] width 1235 height 33
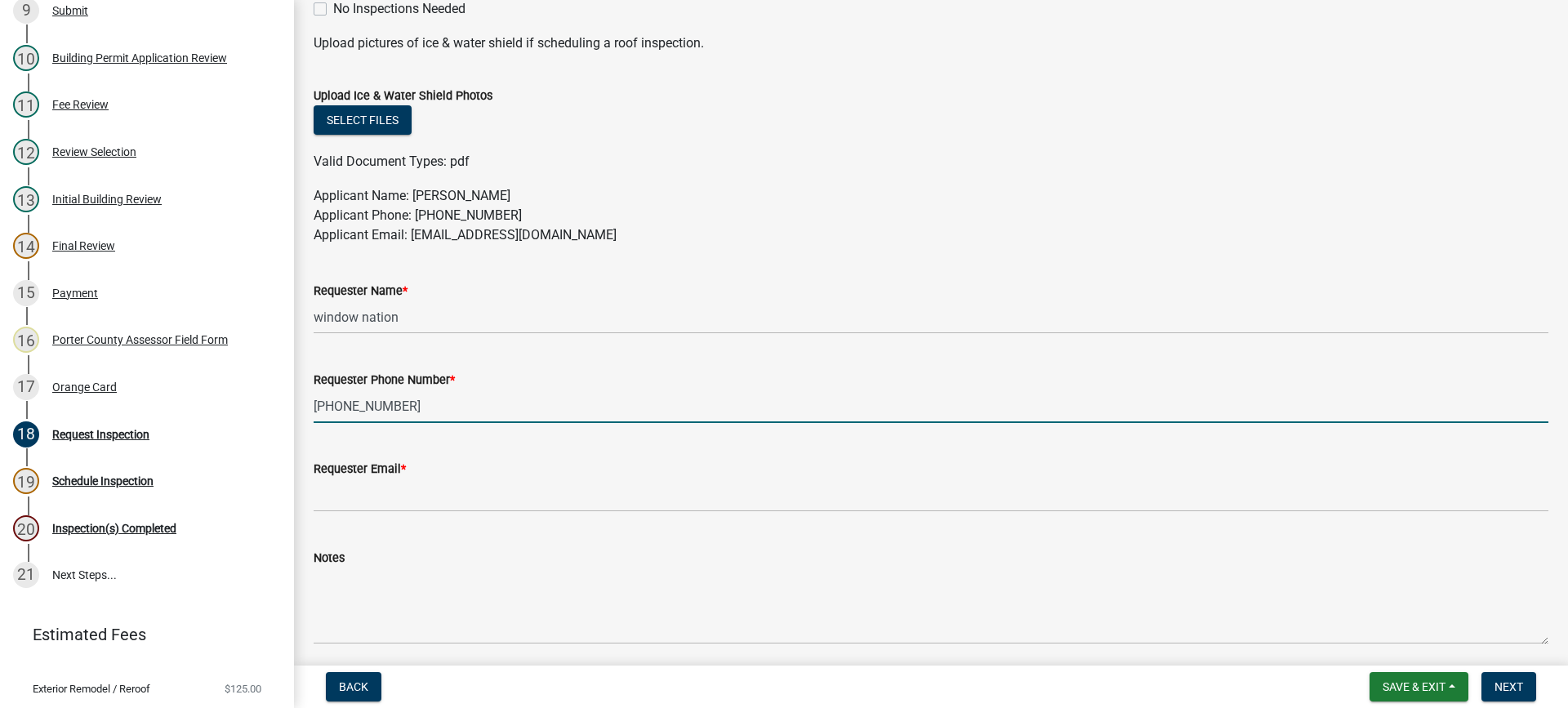
type input "860-952-4112"
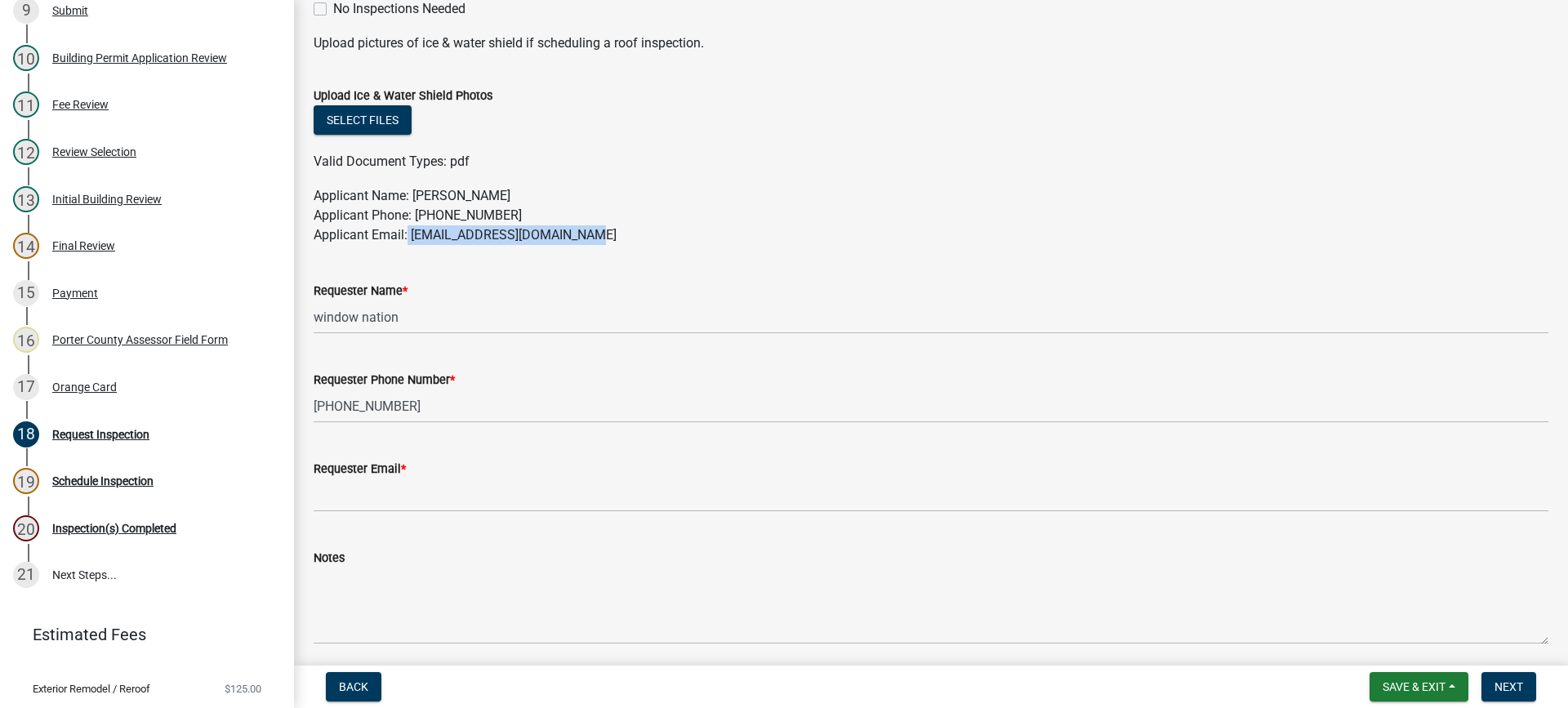
drag, startPoint x: 585, startPoint y: 233, endPoint x: 409, endPoint y: 247, distance: 176.6
click at [409, 247] on wm-data-entity-input "Applicant Name: Scott Doughman Applicant Phone: 8609524112 Applicant Email: win…" at bounding box center [931, 222] width 1235 height 72
copy p "windownation@gopermits.org"
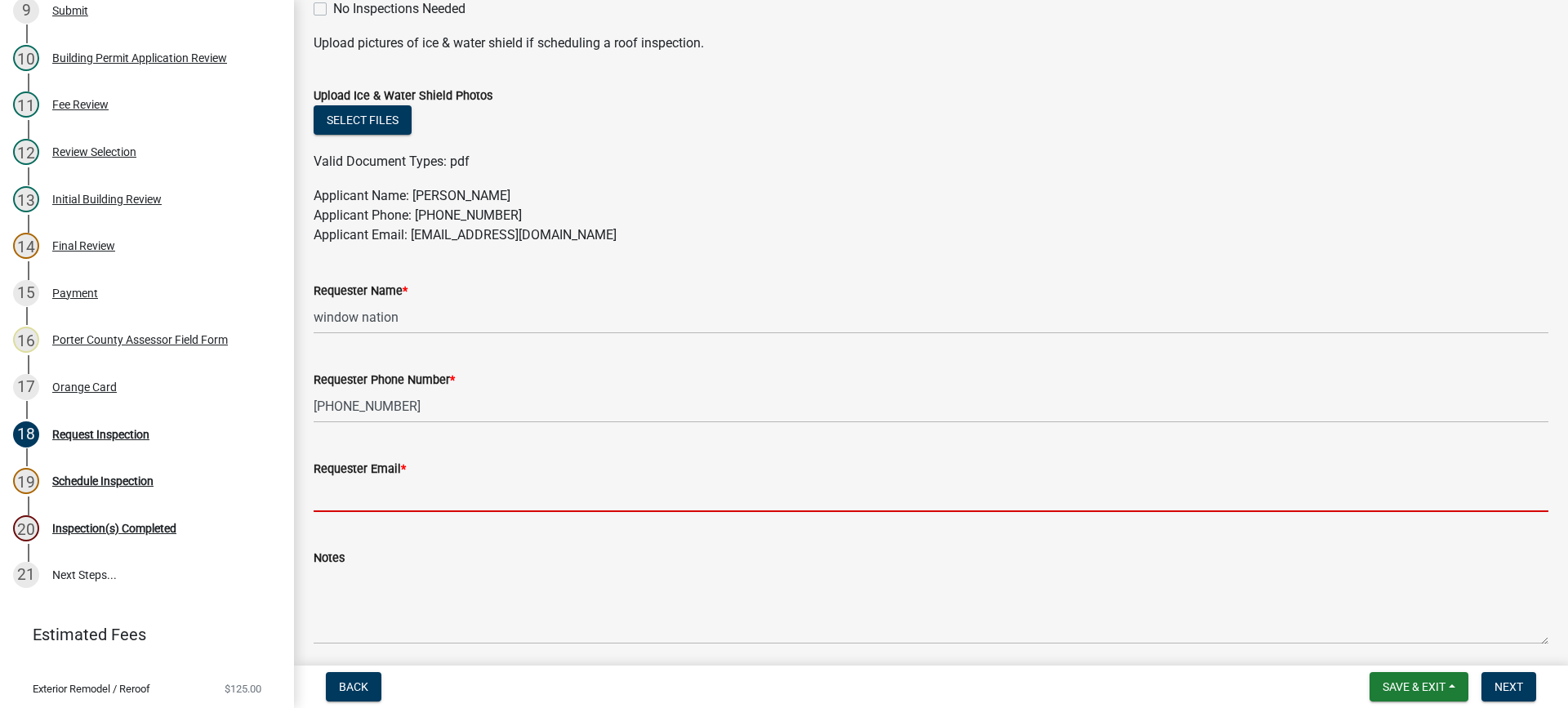
click at [390, 497] on input "Requester Email *" at bounding box center [931, 495] width 1235 height 33
paste input "windownation@gopermits.org"
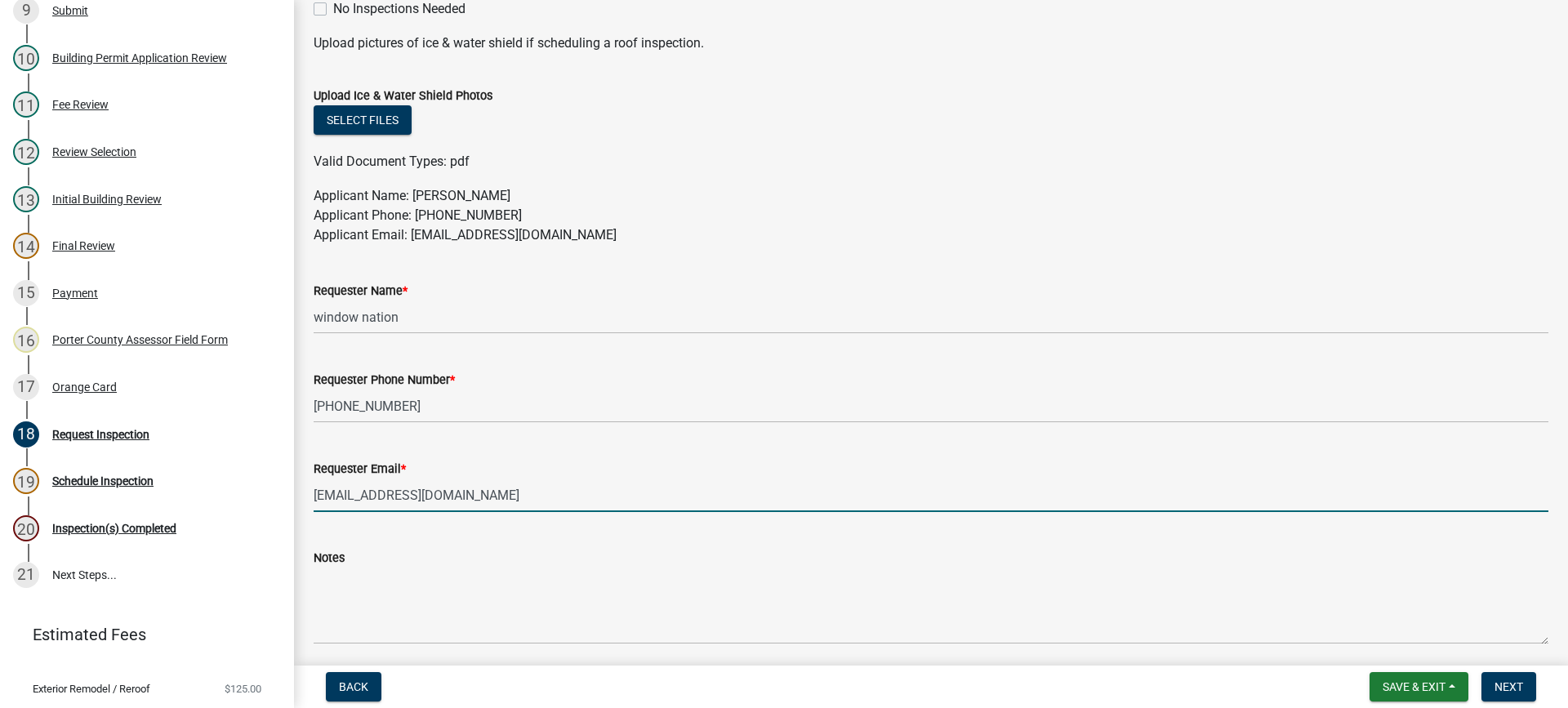
click at [317, 495] on input "windownation@gopermits.org" at bounding box center [931, 495] width 1235 height 33
type input "windownation@gopermits.org"
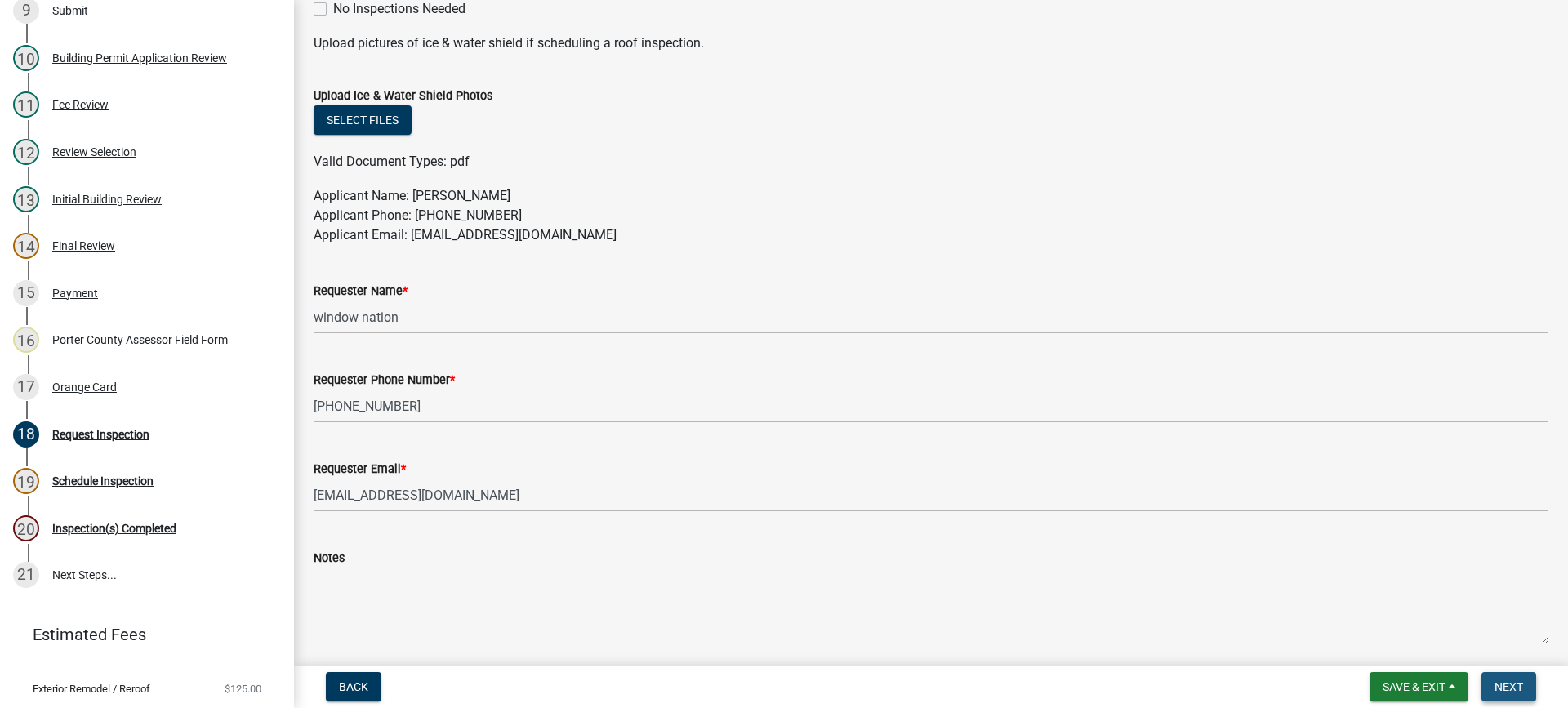
click at [1514, 688] on span "Next" at bounding box center [1508, 686] width 29 height 13
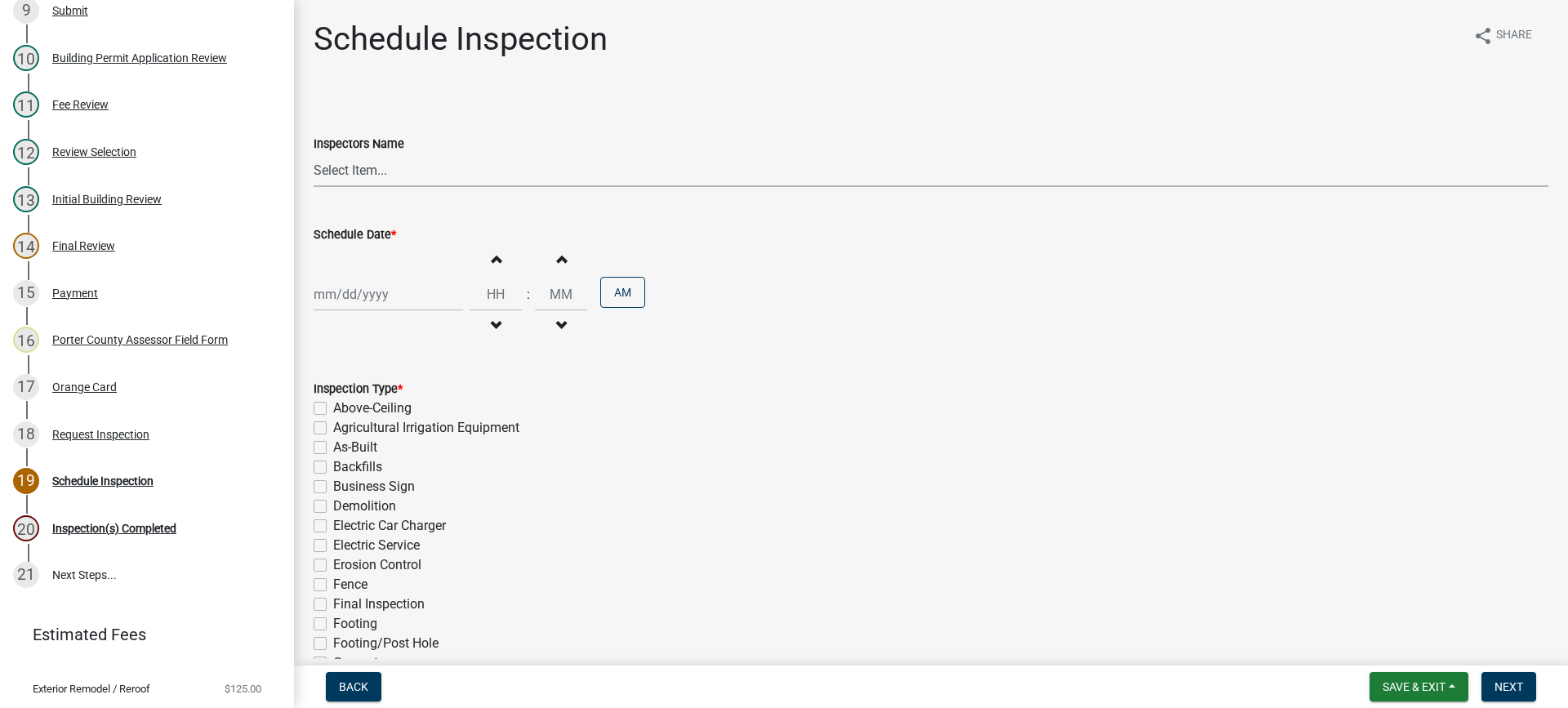
click at [329, 168] on select "Select Item... mhaller (Michael Haller)" at bounding box center [931, 170] width 1235 height 33
select select "ca350da2-795e-4cf8-941d-46ff53e354ae"
click at [314, 154] on select "Select Item... mhaller (Michael Haller)" at bounding box center [931, 170] width 1235 height 33
click at [365, 305] on div at bounding box center [388, 294] width 149 height 33
select select "8"
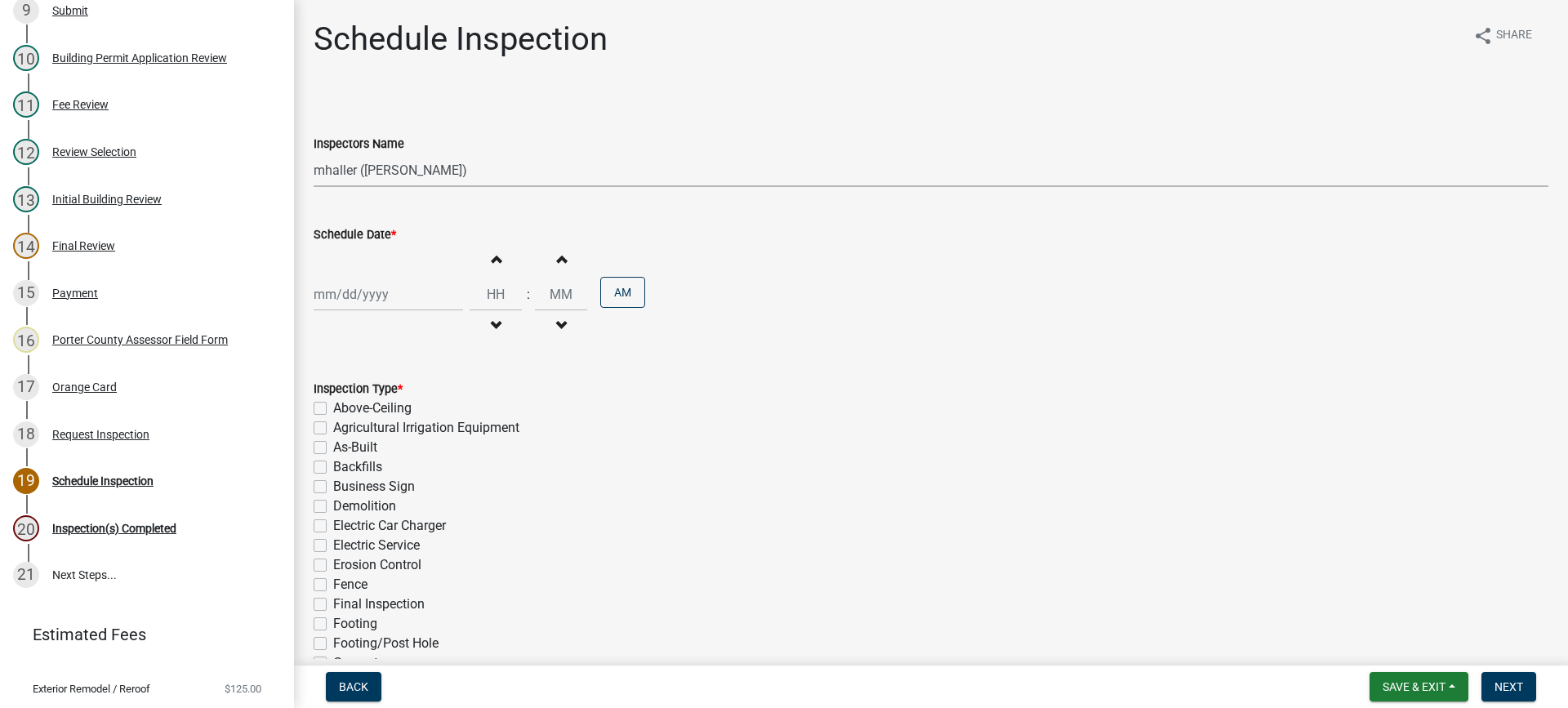
select select "2025"
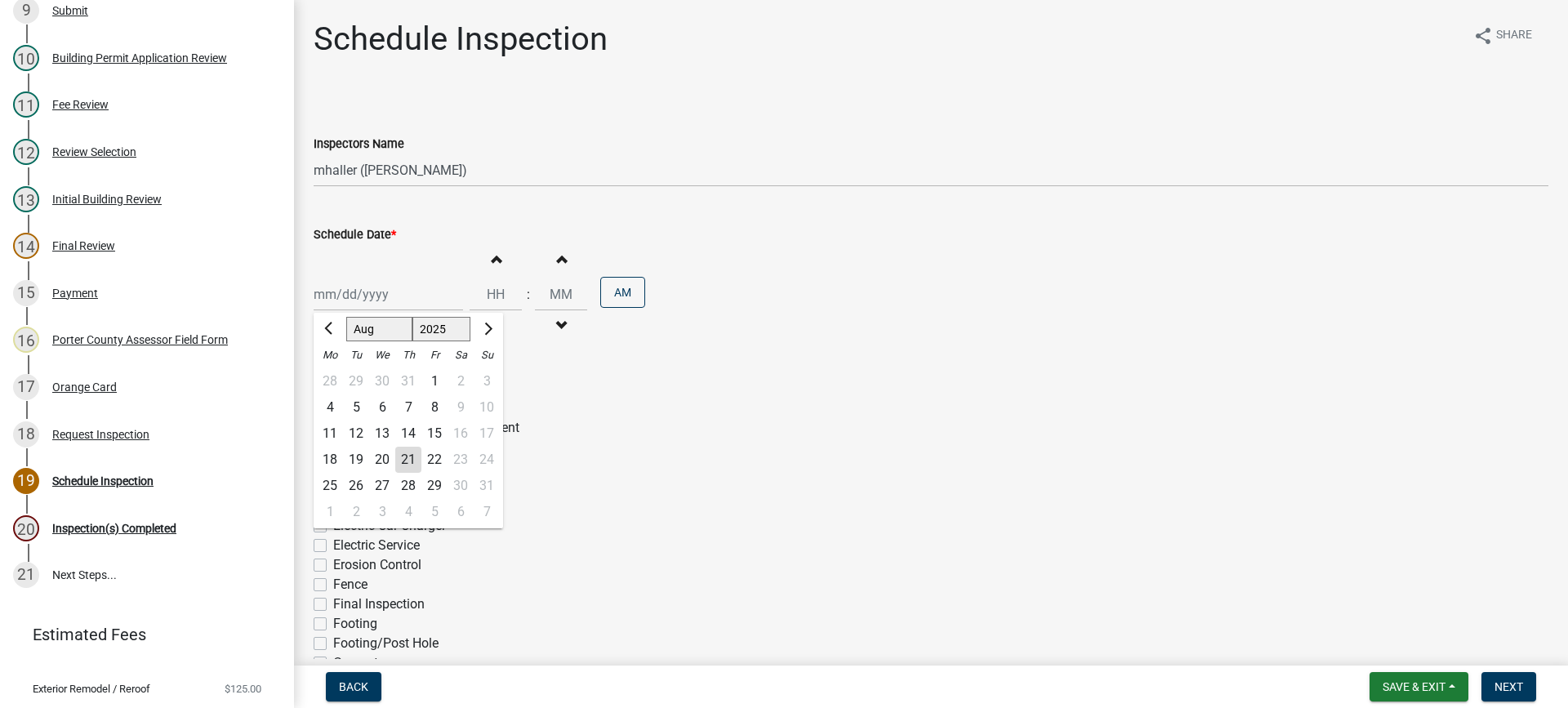
click at [404, 458] on div "21" at bounding box center [409, 459] width 26 height 26
type input "[DATE]"
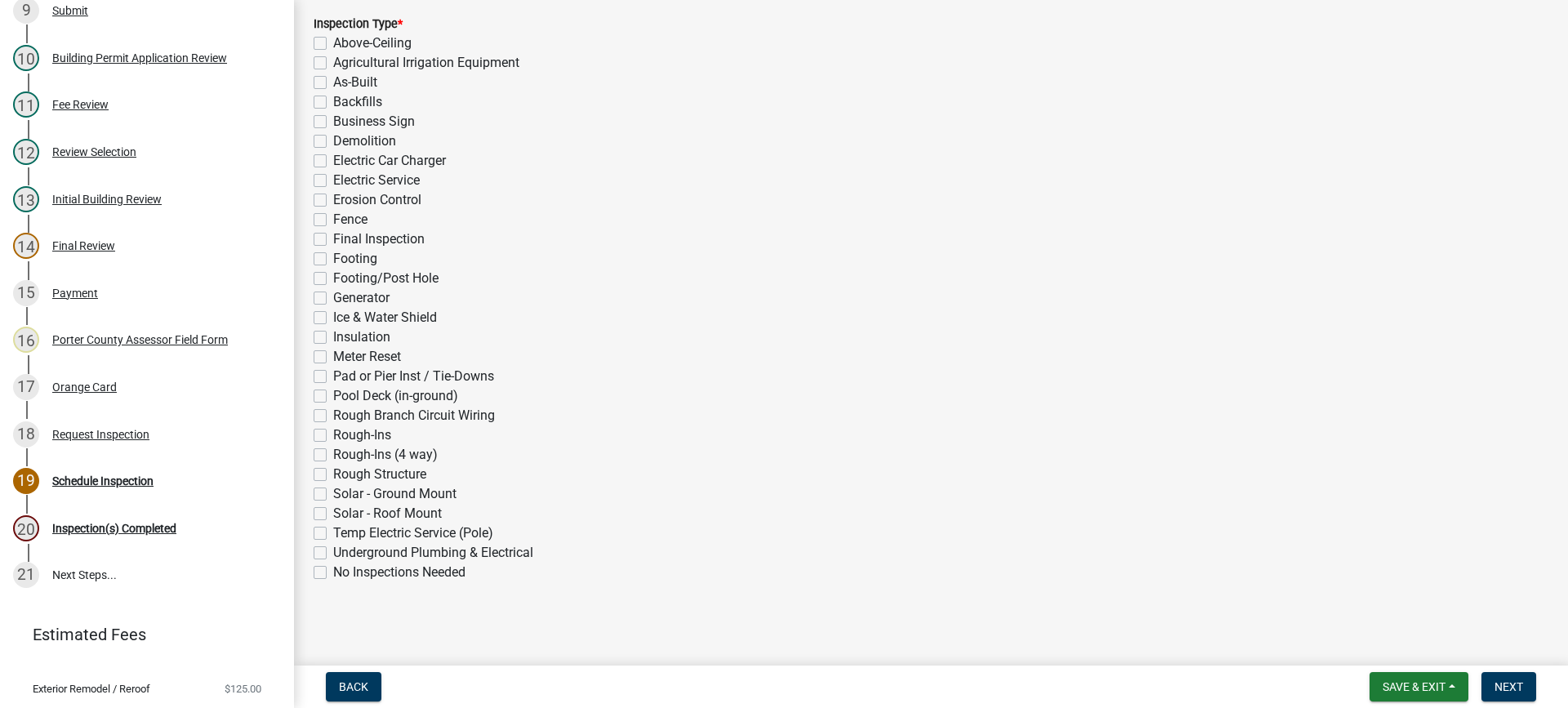
scroll to position [366, 0]
click at [333, 236] on label "Final Inspection" at bounding box center [379, 237] width 91 height 19
click at [333, 236] on input "Final Inspection" at bounding box center [338, 233] width 11 height 11
checkbox input "true"
checkbox input "false"
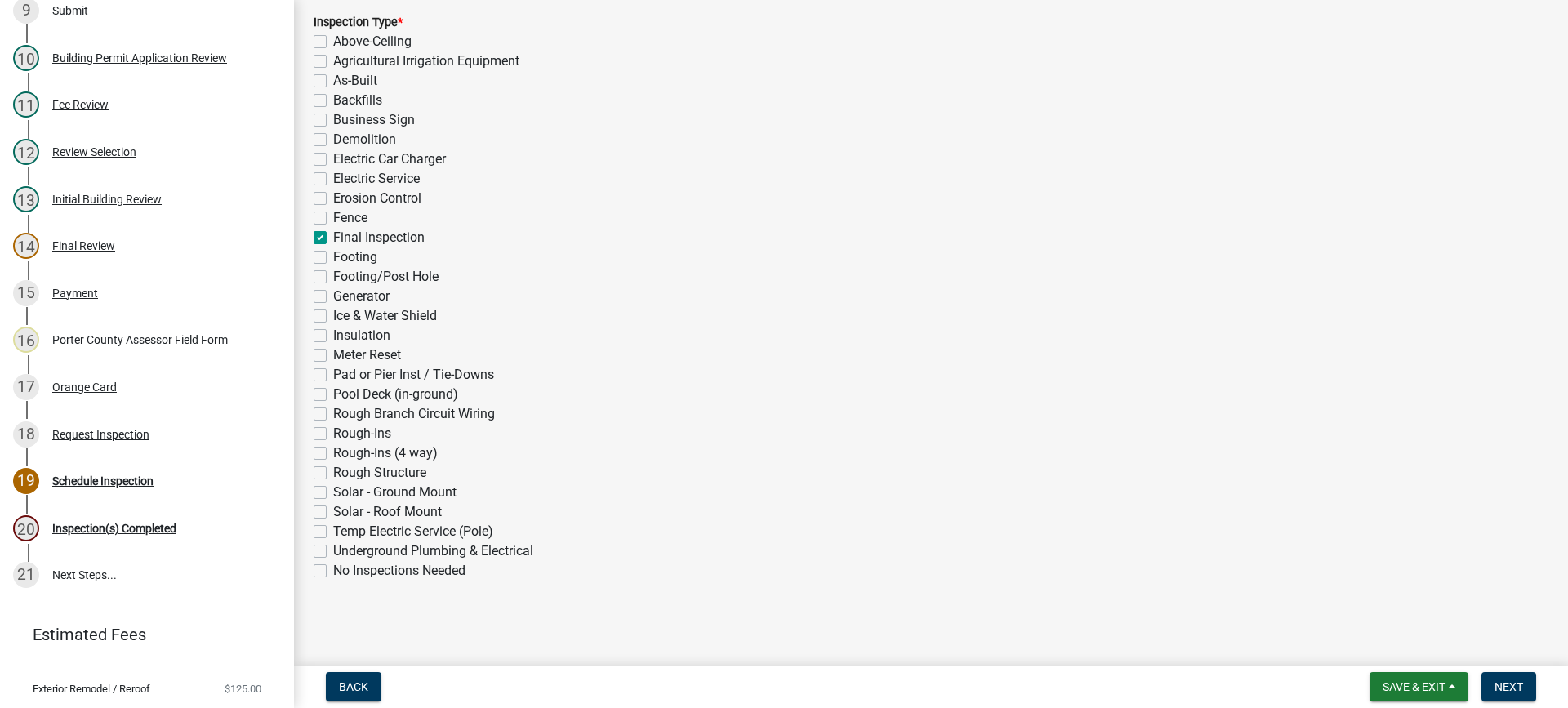
checkbox input "false"
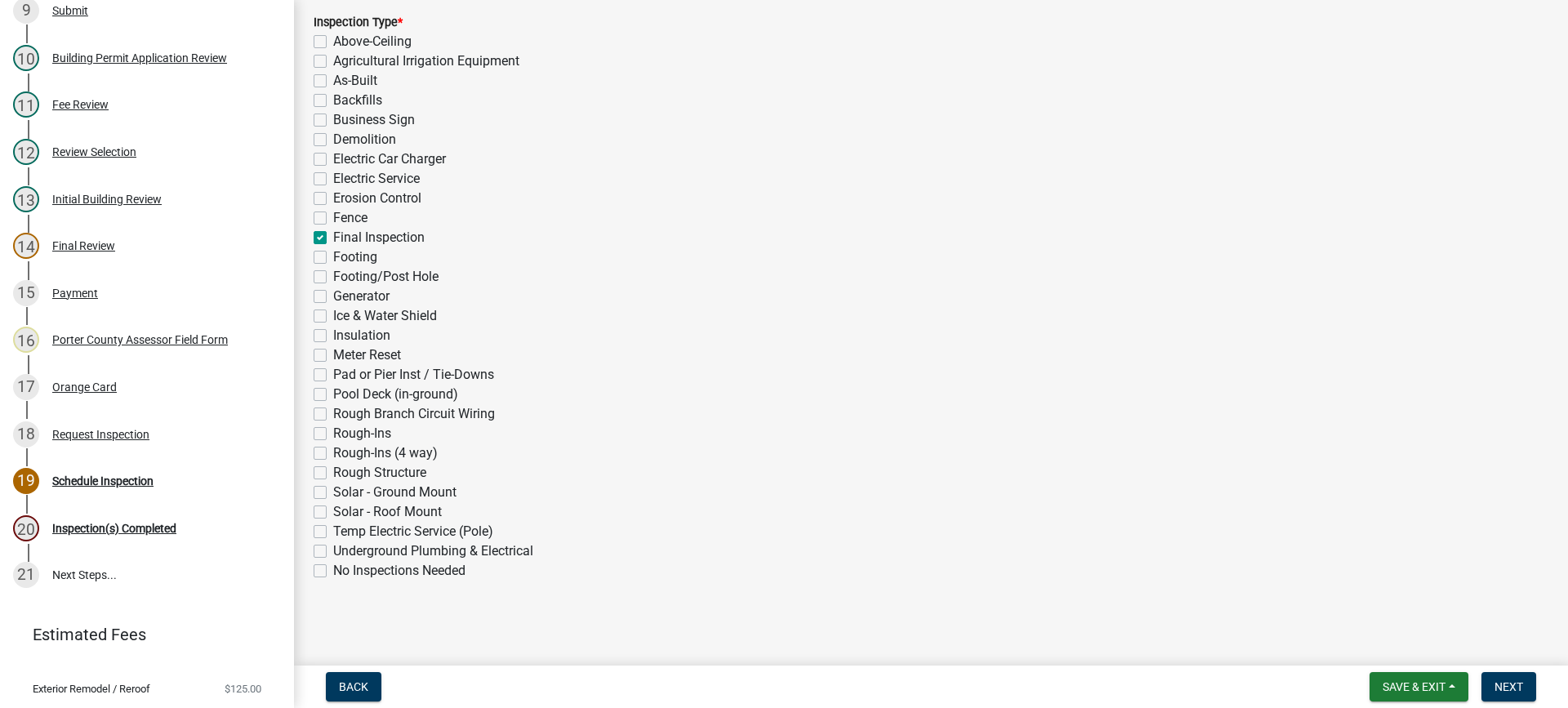
checkbox input "false"
checkbox input "true"
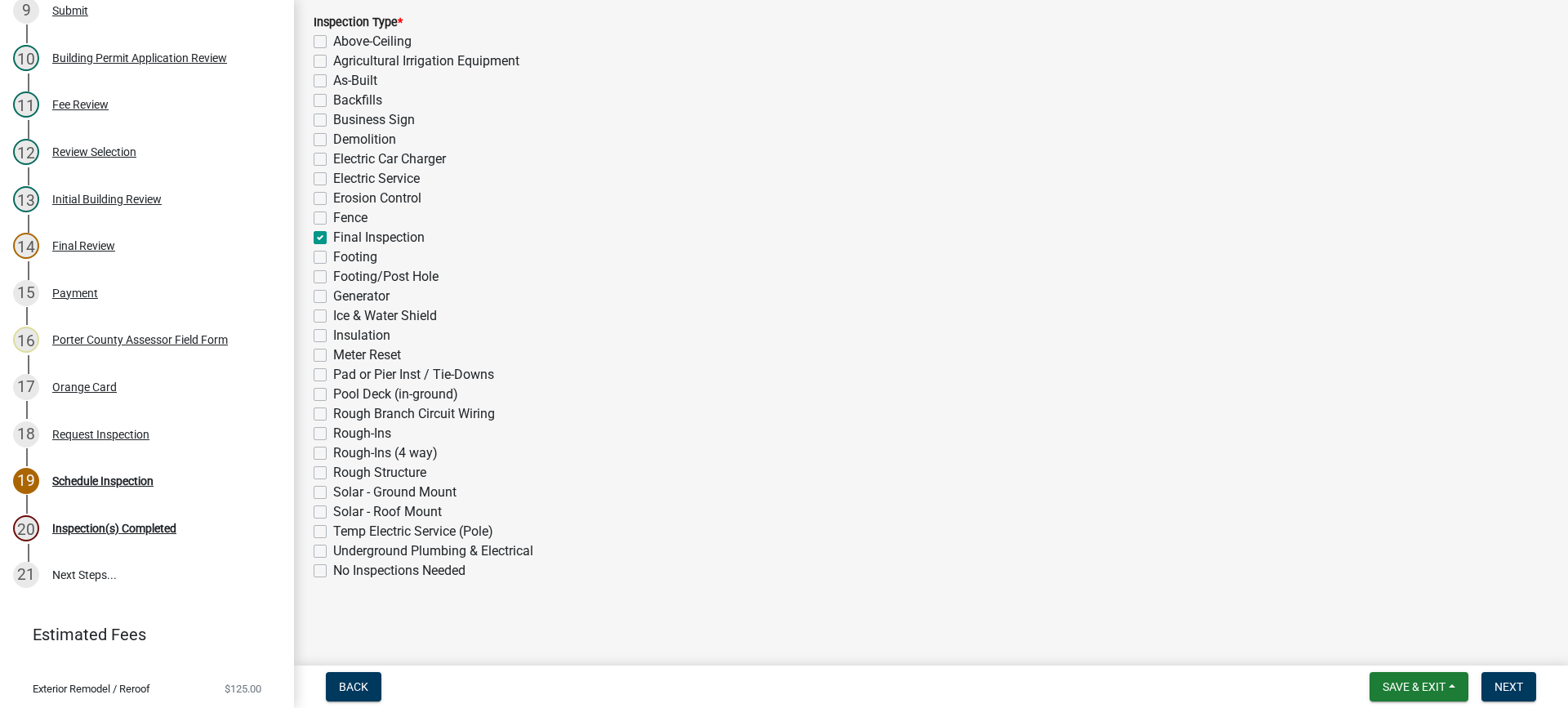
checkbox input "false"
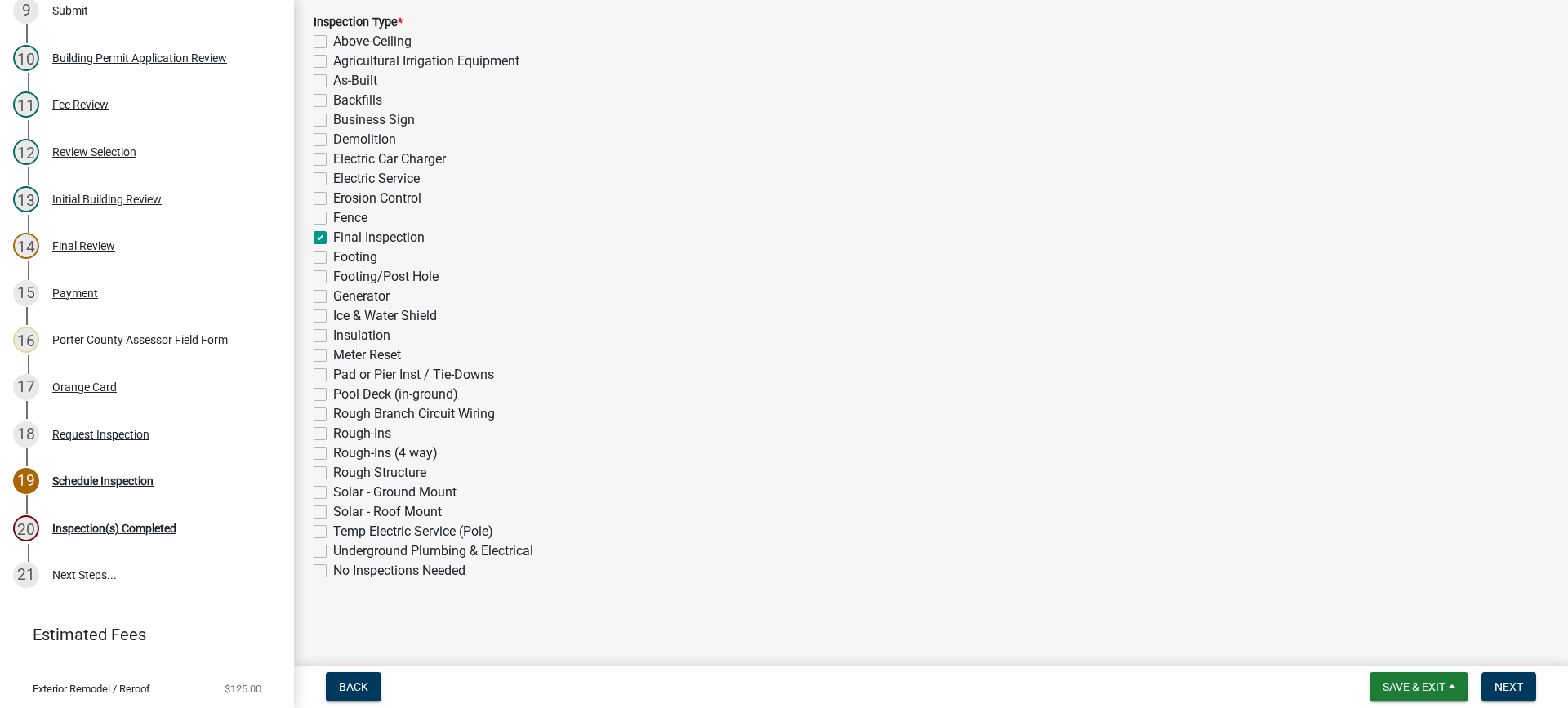
checkbox input "false"
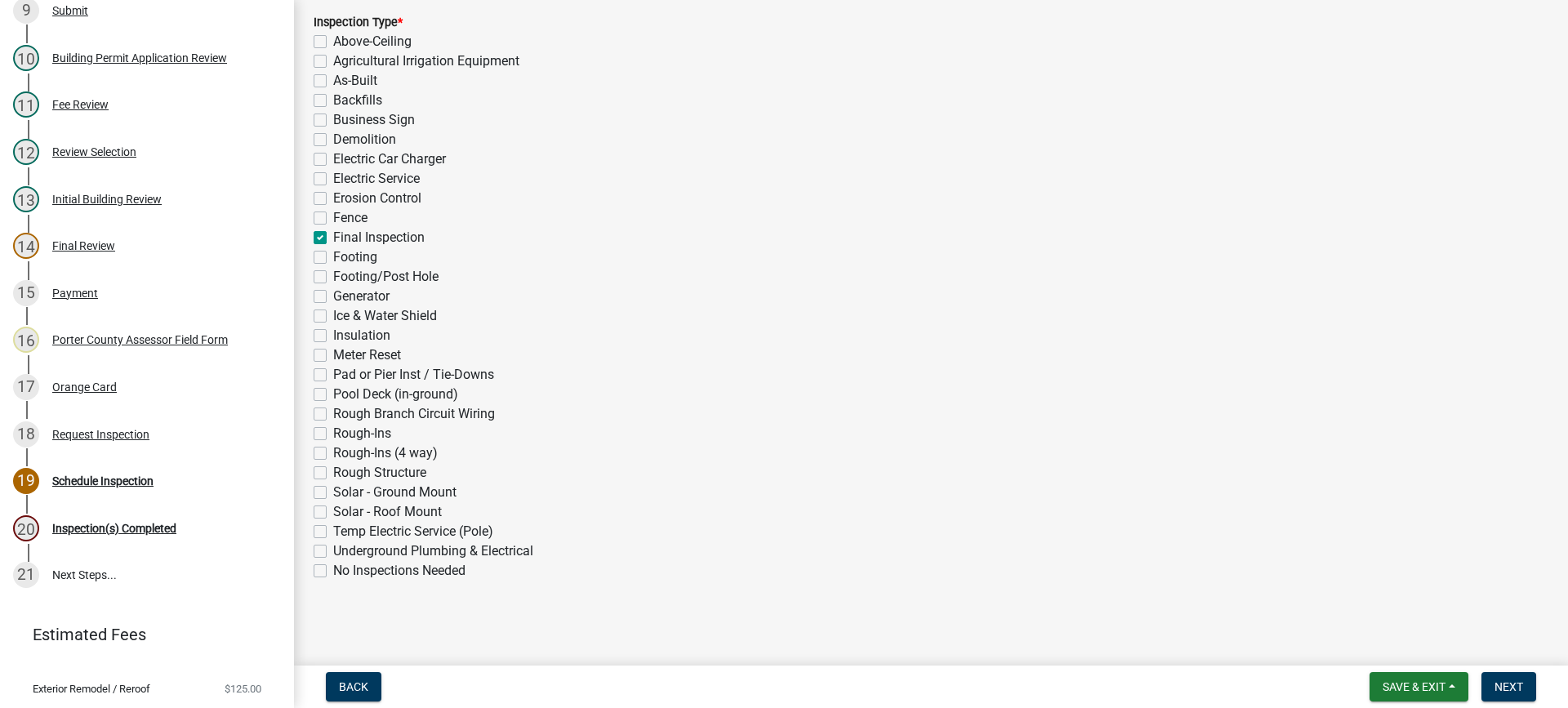
checkbox input "false"
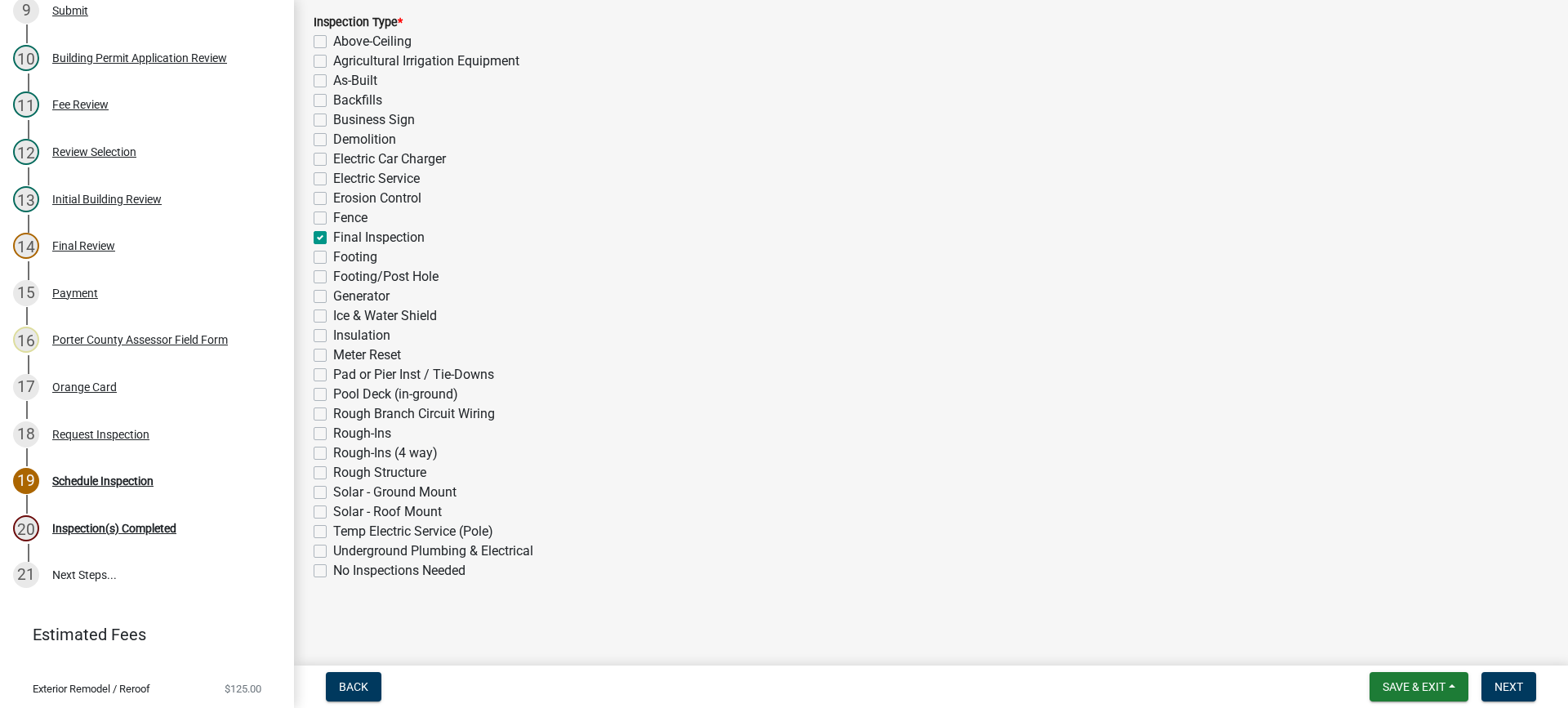
checkbox input "false"
click at [1507, 684] on span "Next" at bounding box center [1508, 686] width 29 height 13
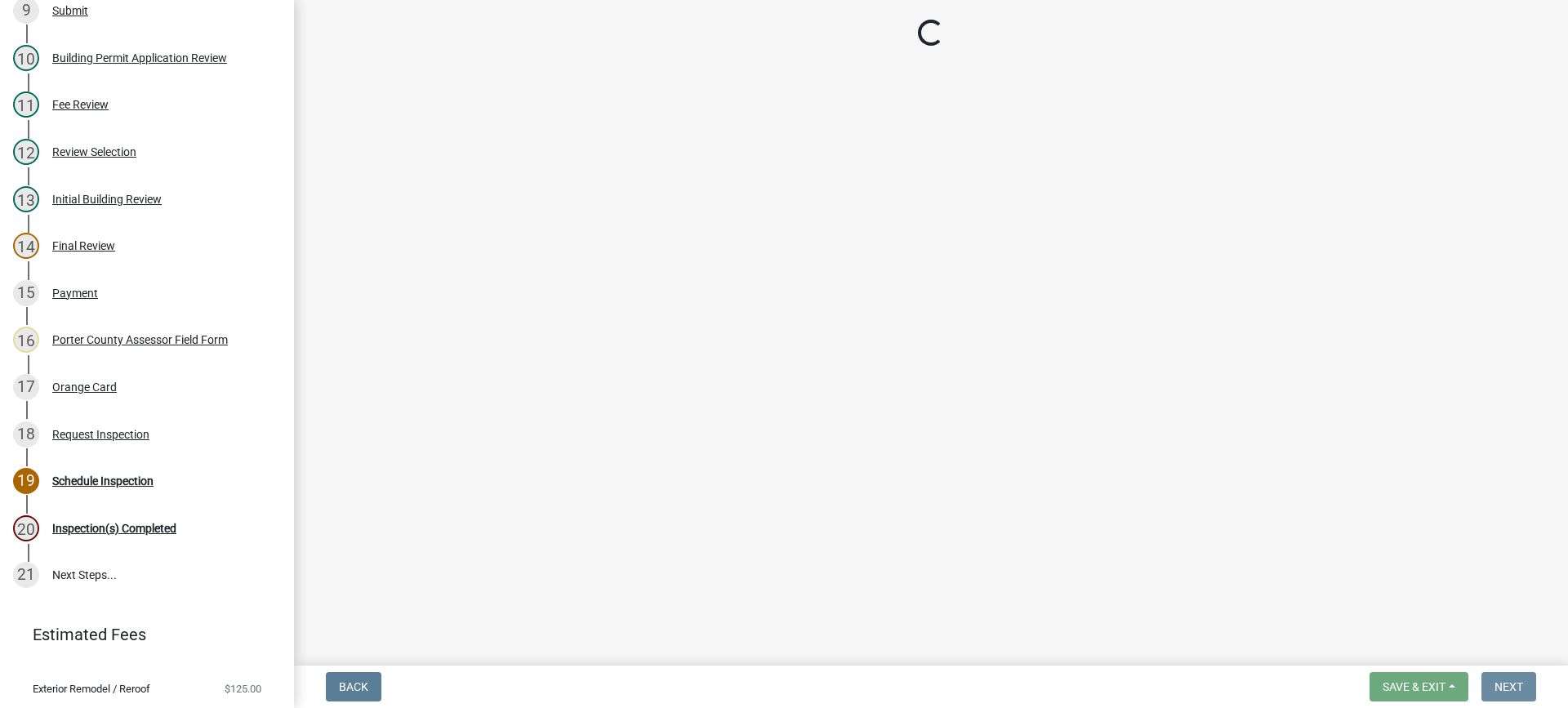
scroll to position [0, 0]
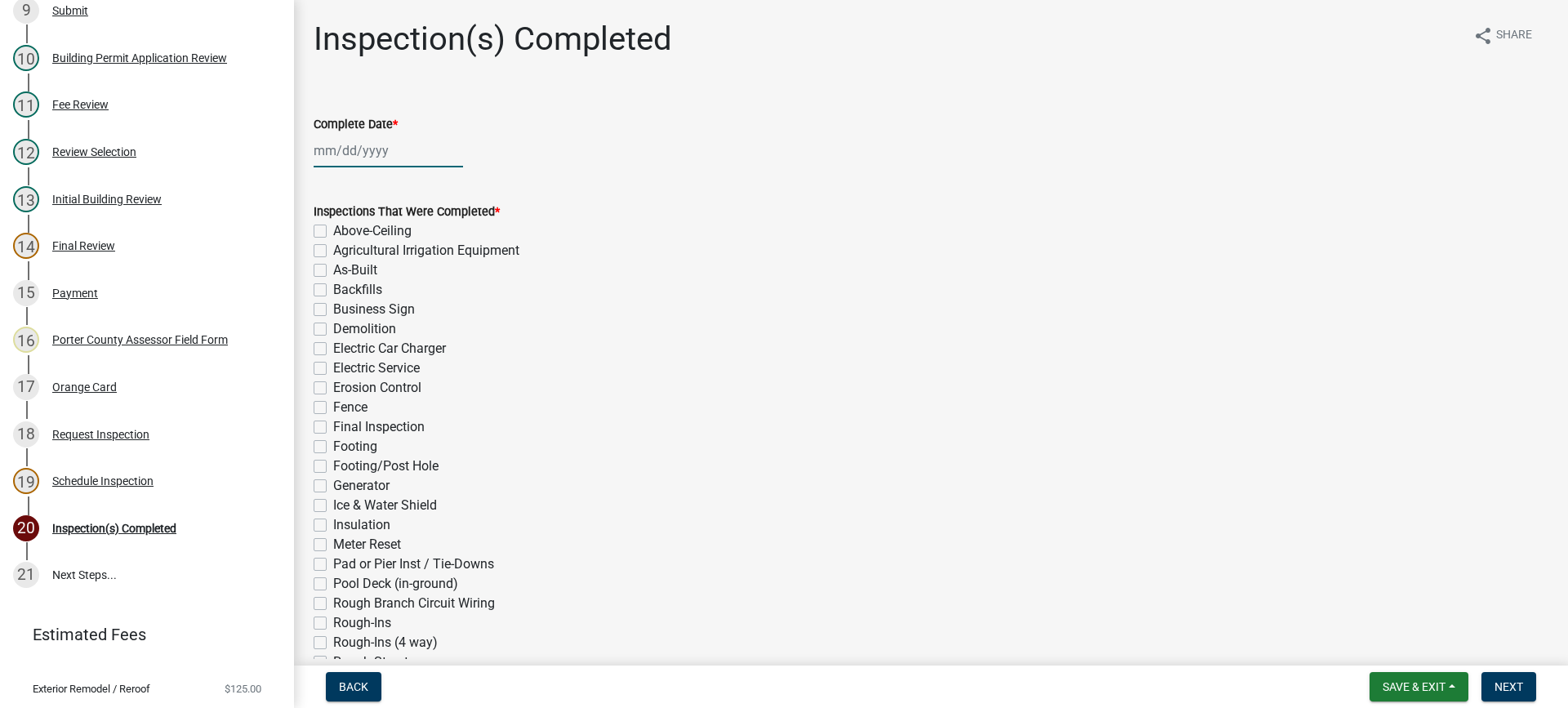
click at [352, 147] on div at bounding box center [388, 150] width 149 height 33
select select "8"
select select "2025"
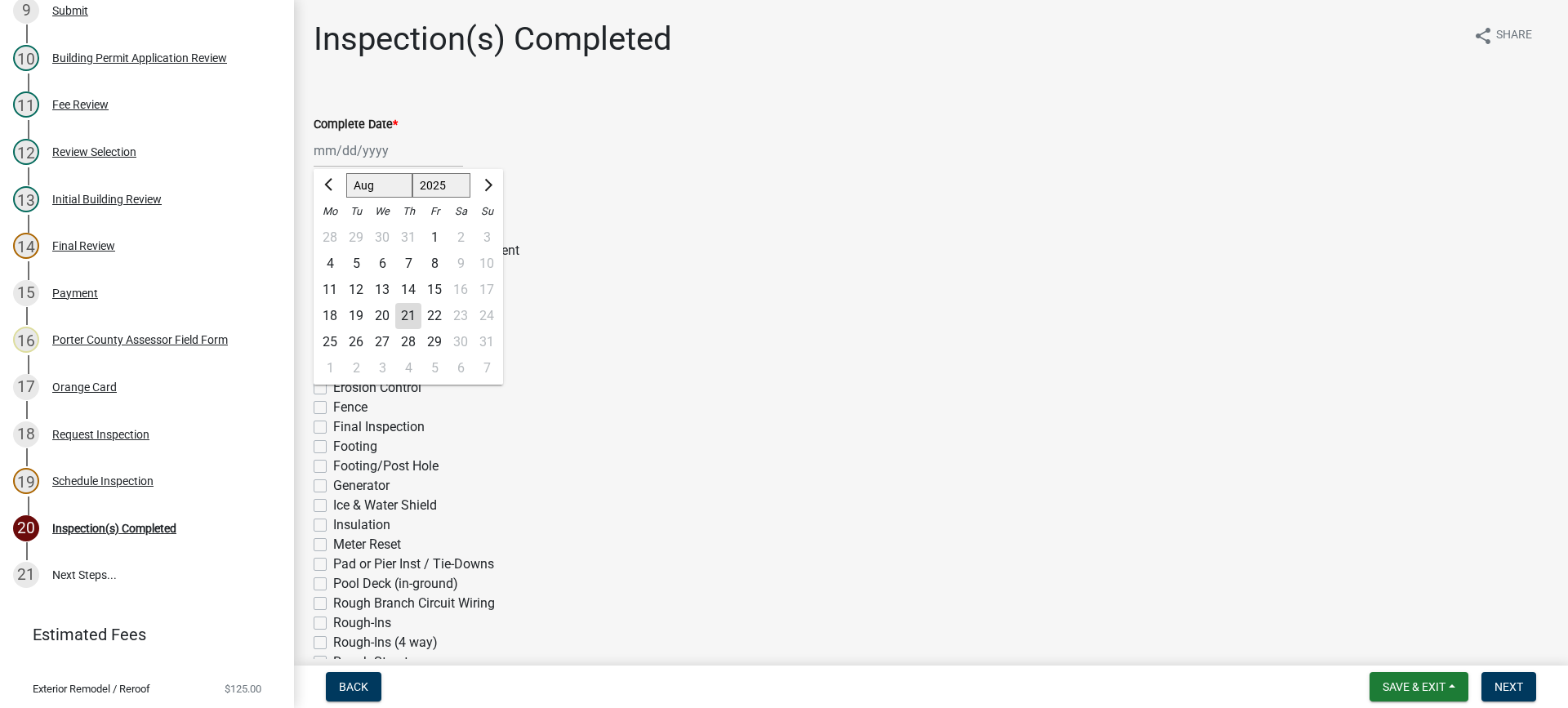
click at [408, 317] on div "21" at bounding box center [409, 316] width 26 height 26
type input "[DATE]"
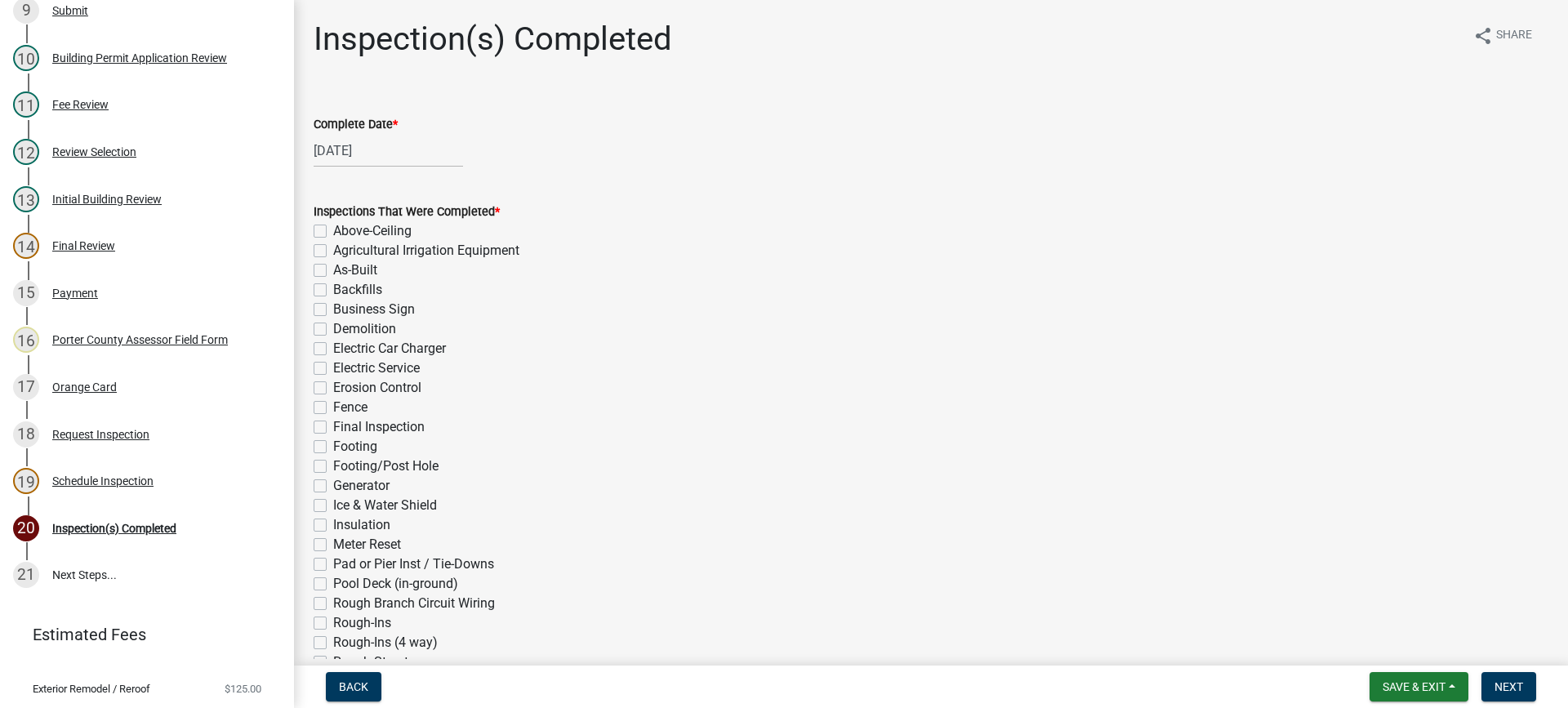
click at [348, 148] on div "[DATE]" at bounding box center [388, 150] width 149 height 33
select select "8"
select select "2025"
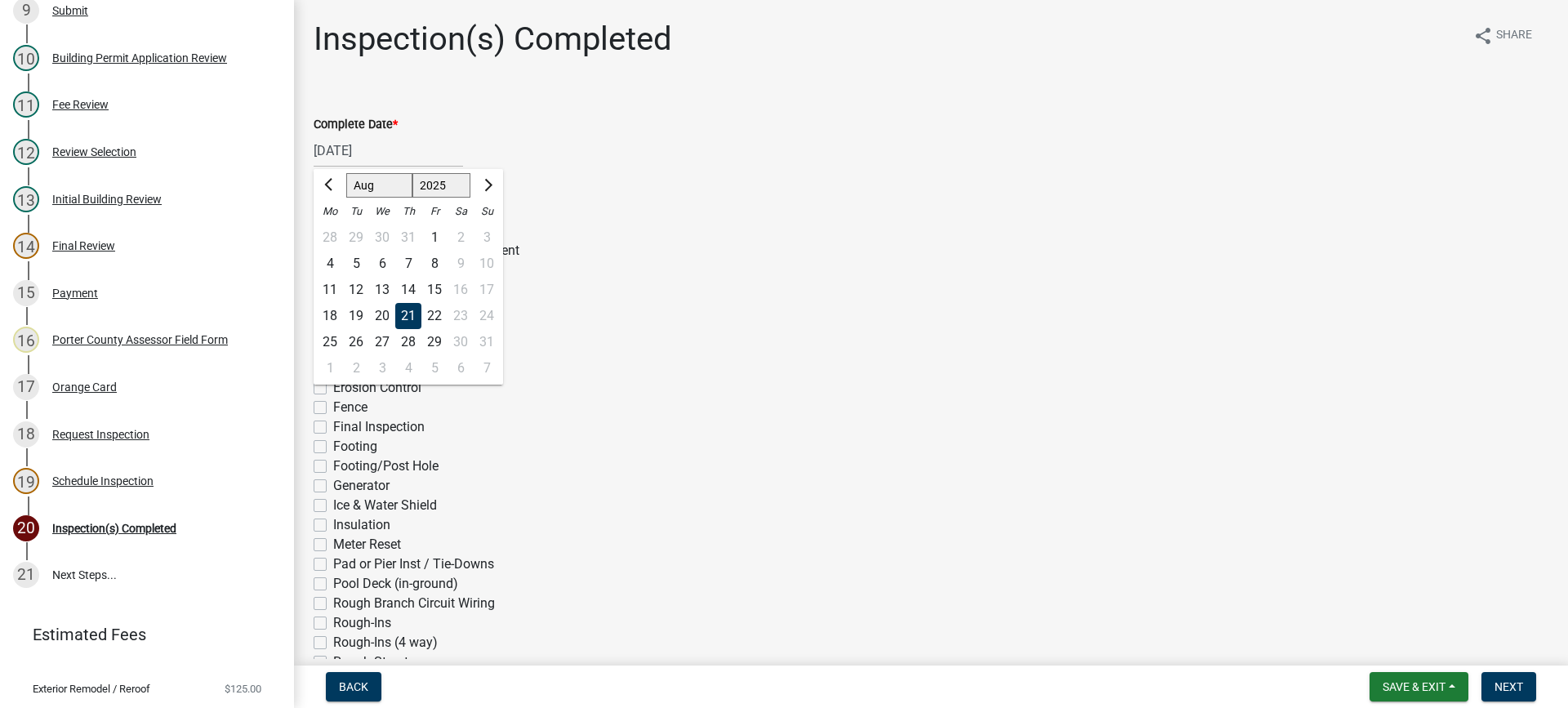
click at [375, 317] on div "20" at bounding box center [382, 316] width 26 height 26
type input "[DATE]"
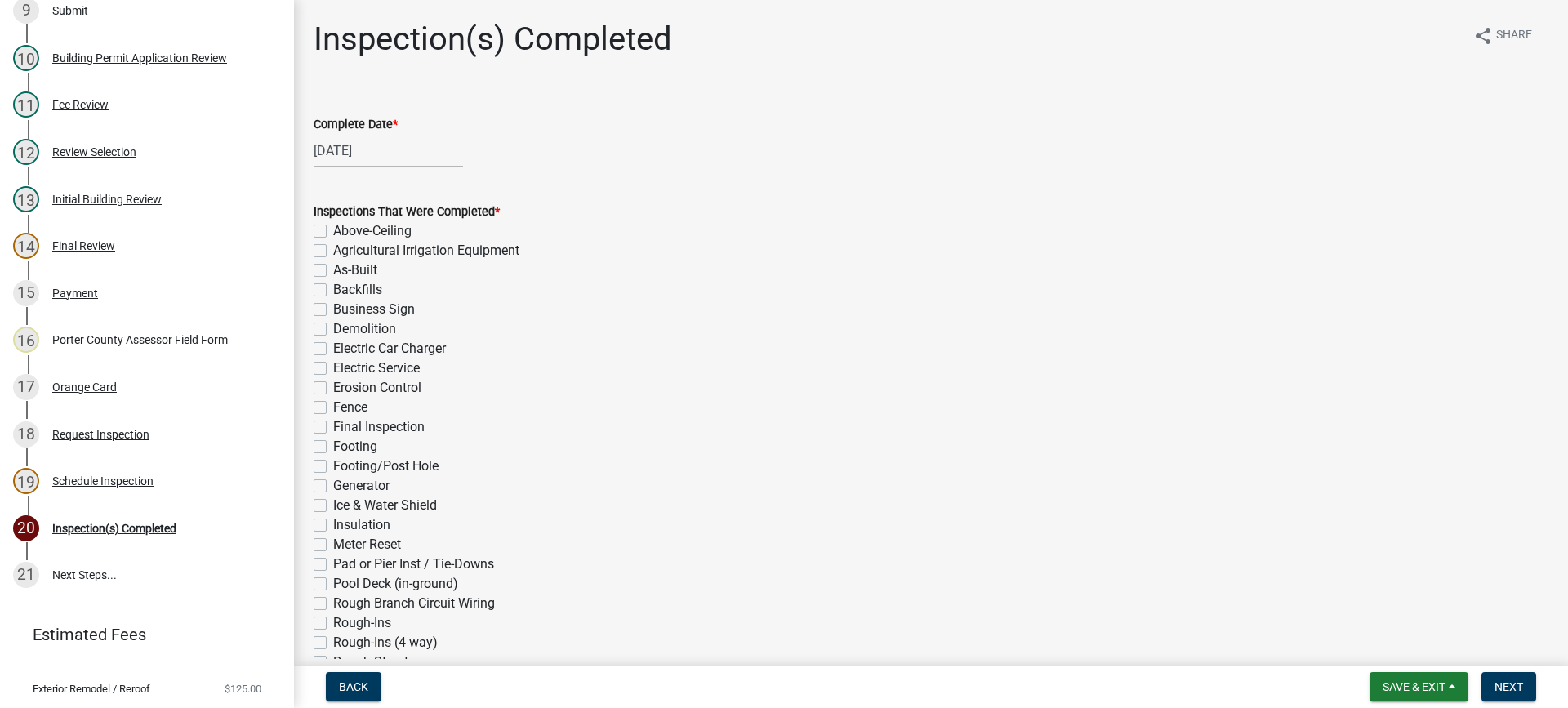
drag, startPoint x: 318, startPoint y: 428, endPoint x: 442, endPoint y: 496, distance: 141.4
click at [333, 430] on label "Final Inspection" at bounding box center [379, 427] width 91 height 19
click at [333, 428] on input "Final Inspection" at bounding box center [338, 423] width 11 height 11
checkbox input "true"
checkbox input "false"
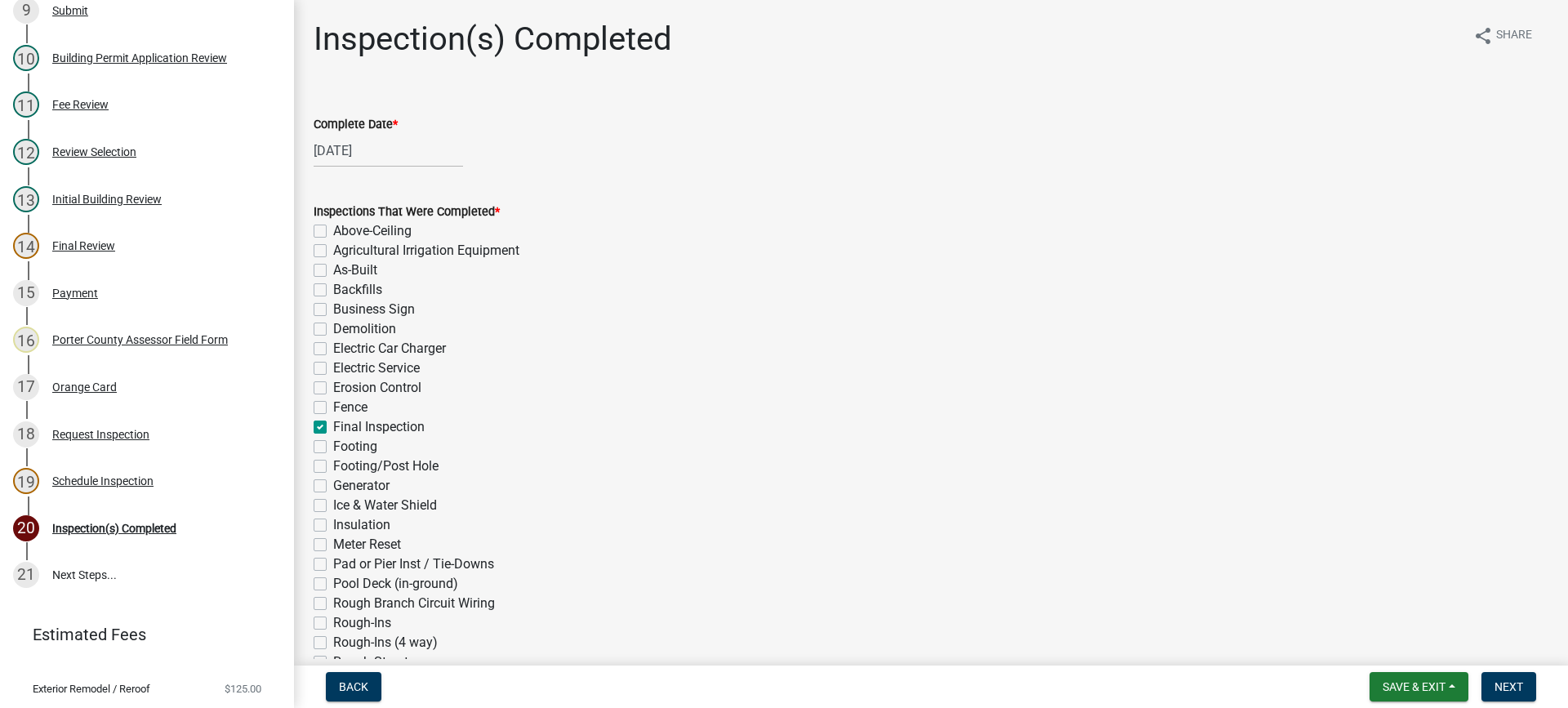
checkbox input "false"
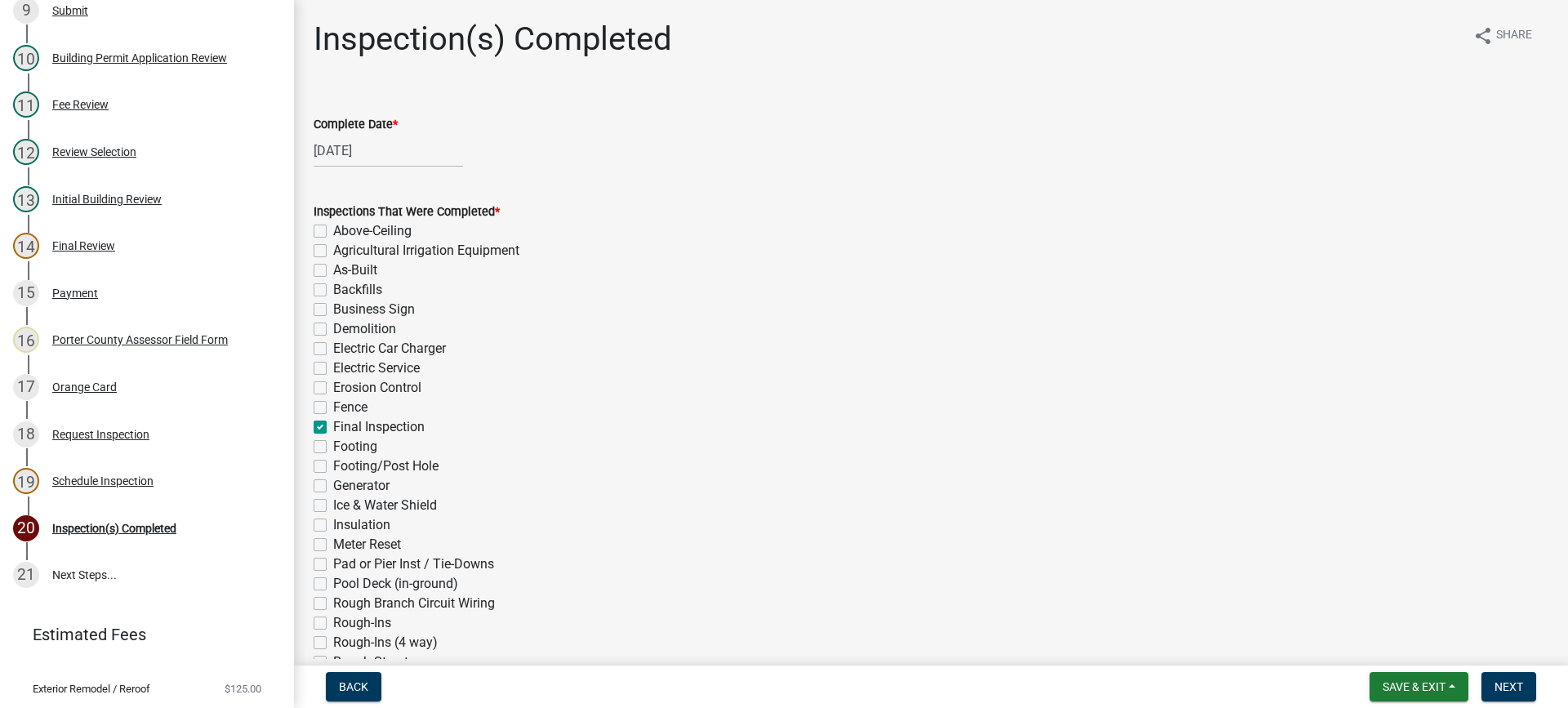
checkbox input "false"
checkbox input "true"
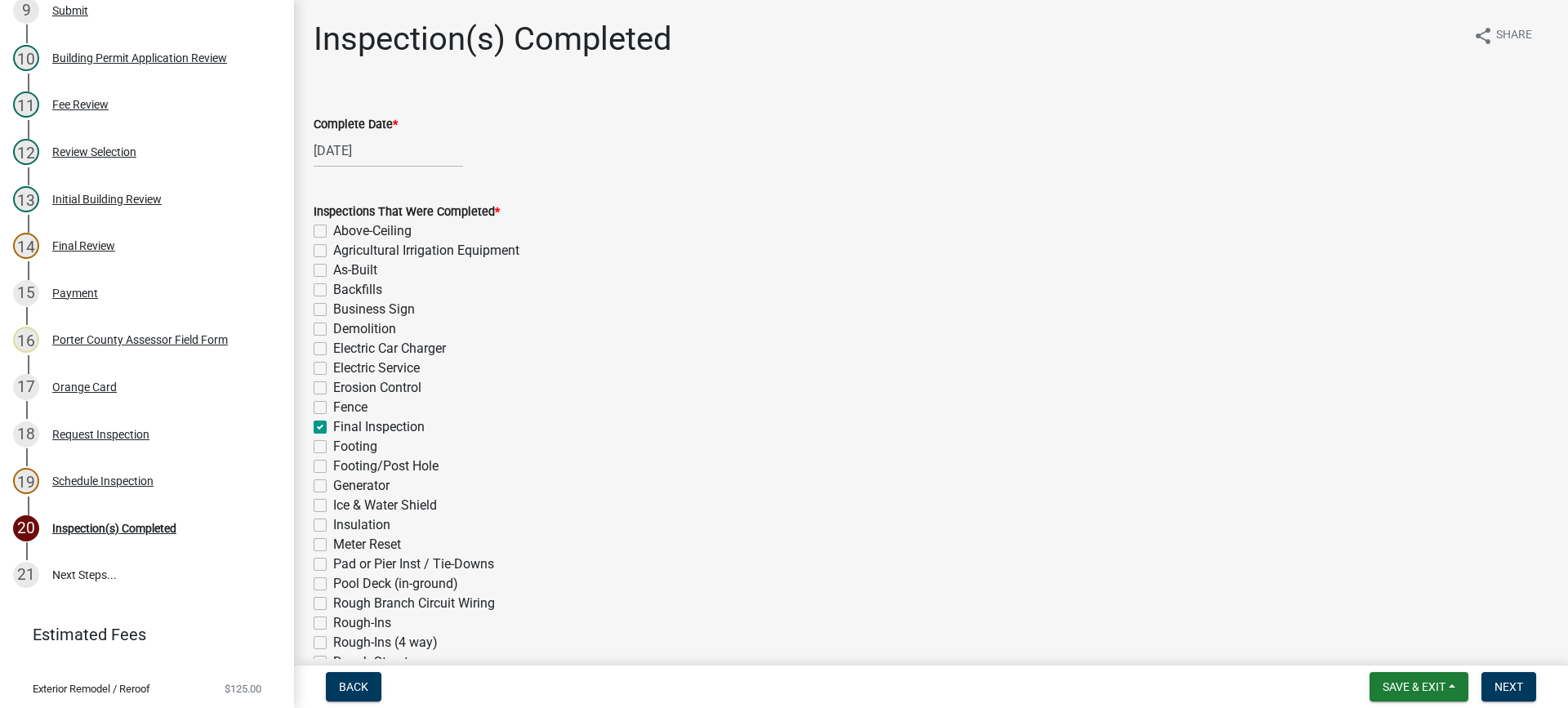
checkbox input "false"
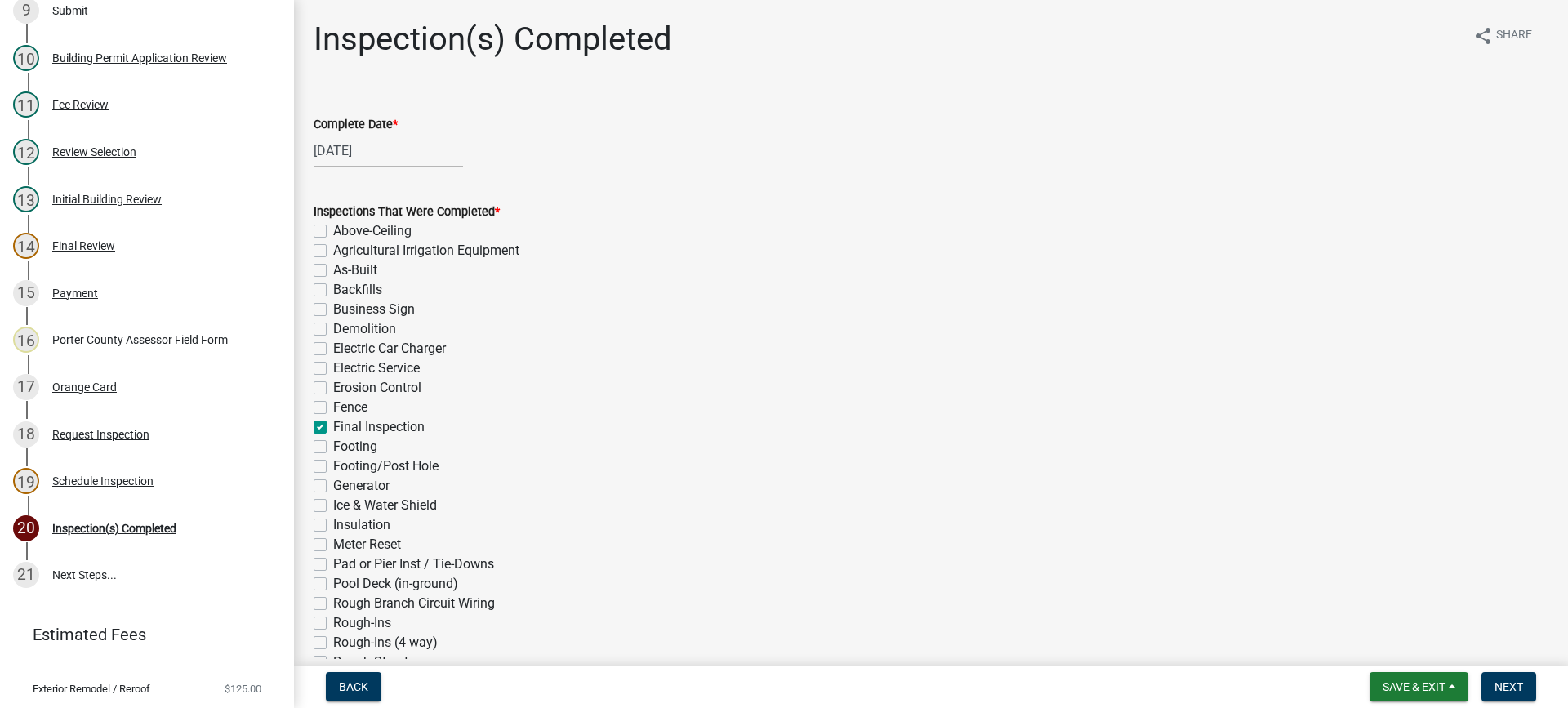
checkbox input "false"
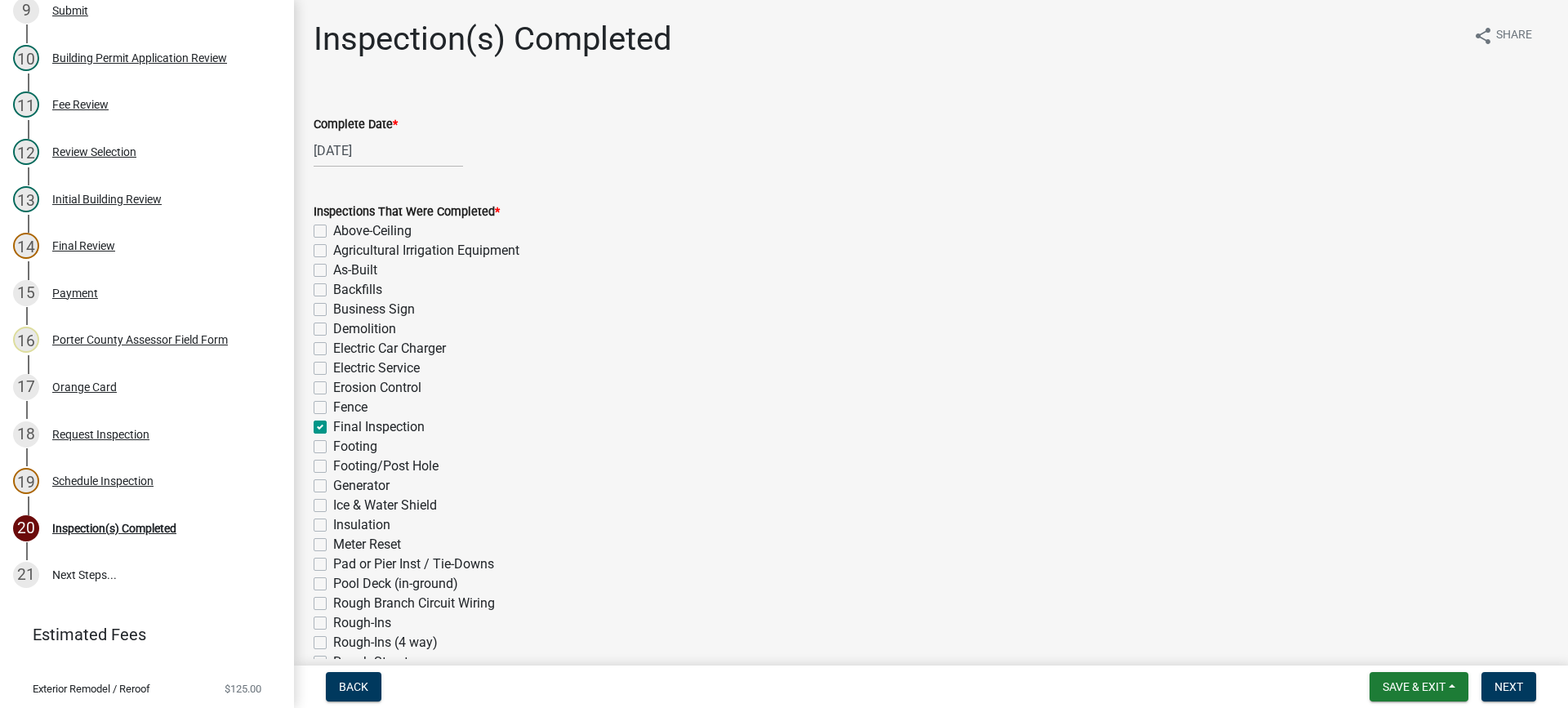
checkbox input "false"
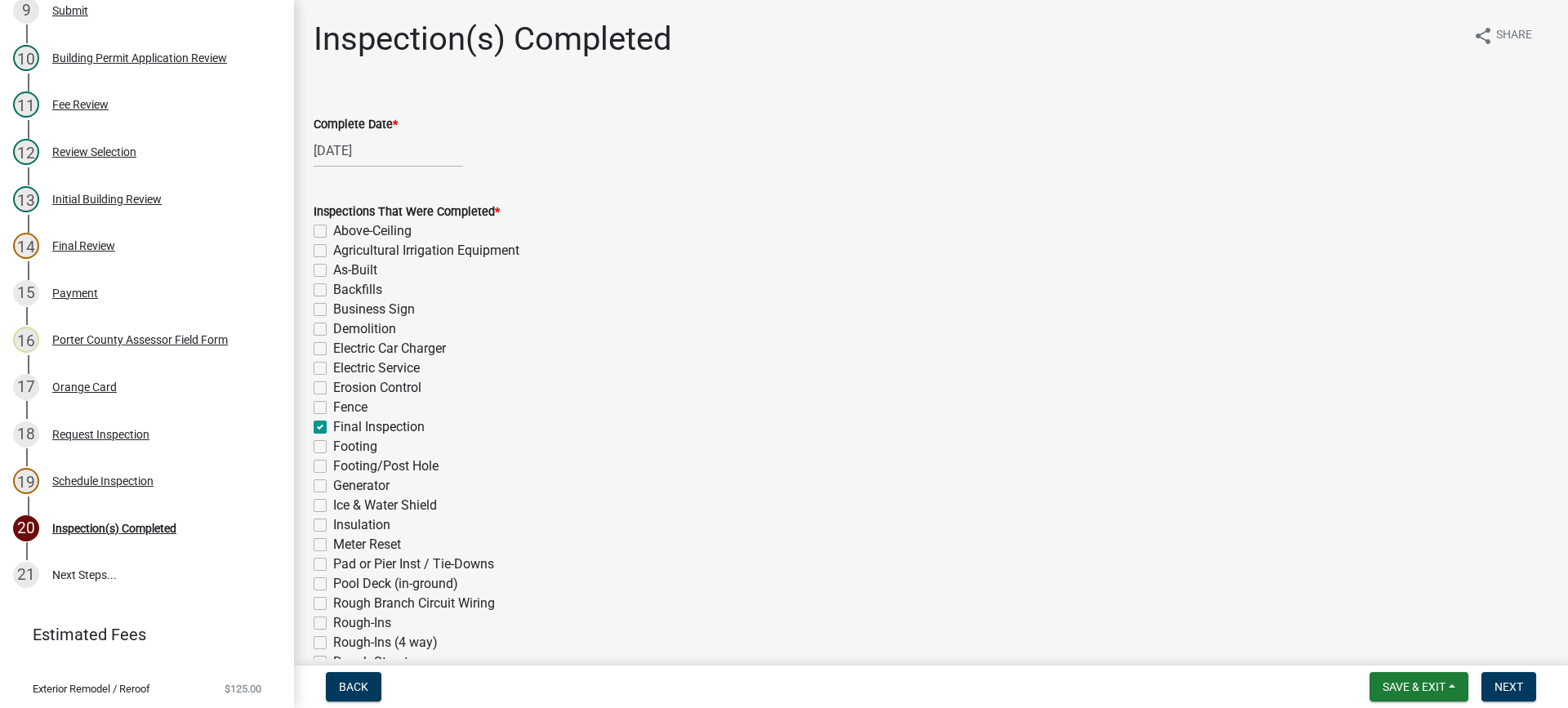
checkbox input "false"
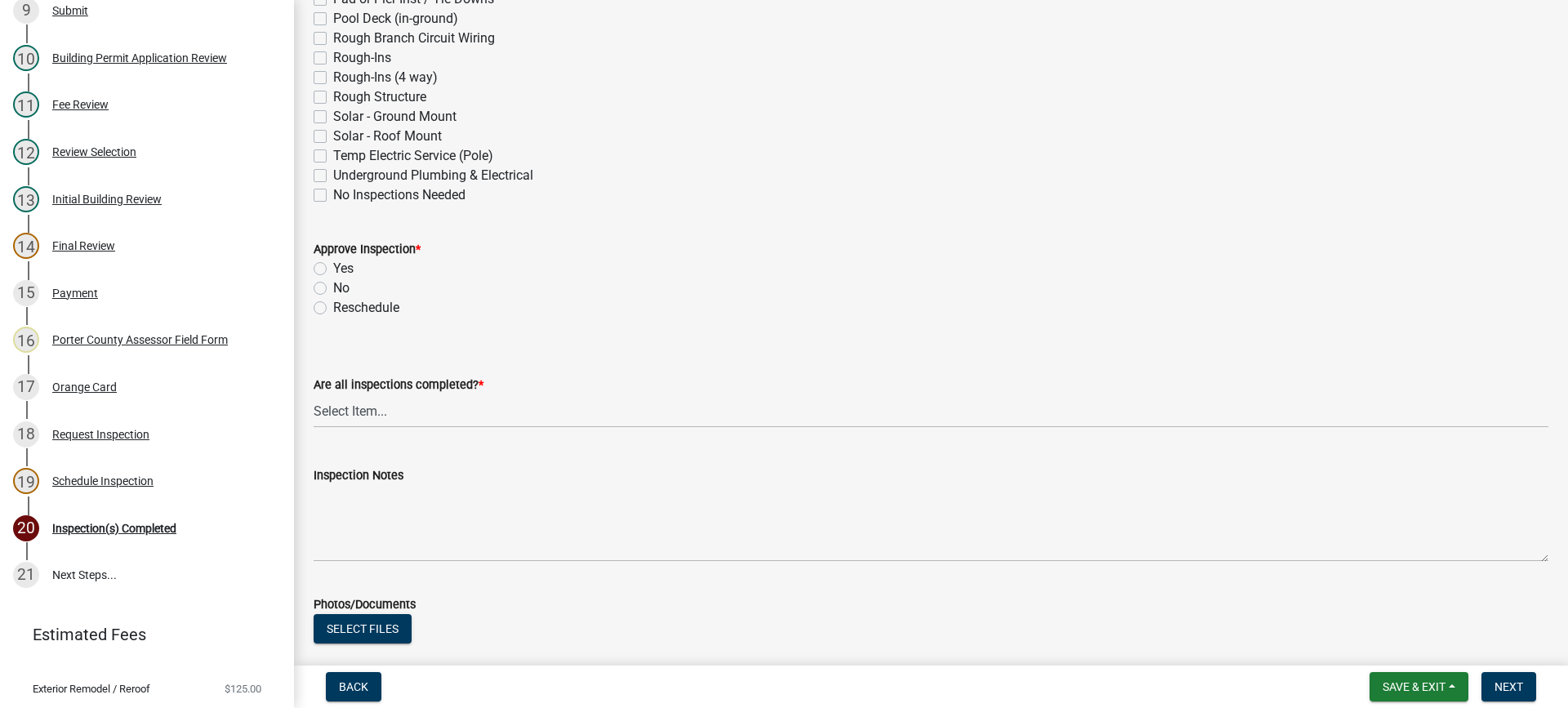
scroll to position [571, 0]
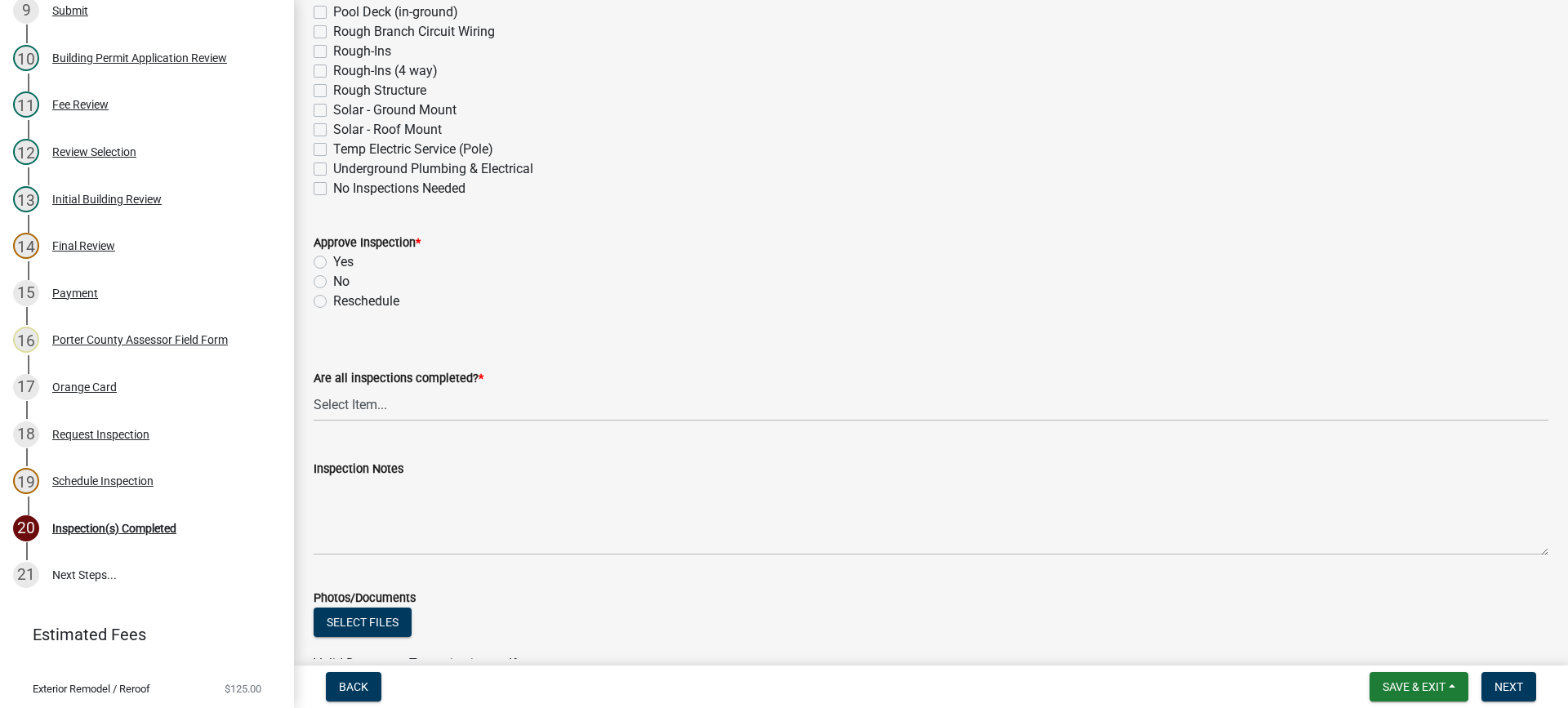
click at [333, 262] on label "Yes" at bounding box center [343, 262] width 20 height 19
click at [333, 262] on input "Yes" at bounding box center [338, 257] width 11 height 11
radio input "true"
click at [443, 409] on select "Select Item... Yes - All Inspections Have Been Completed No - More Inspections …" at bounding box center [931, 404] width 1235 height 33
click at [314, 387] on select "Select Item... Yes - All Inspections Have Been Completed No - More Inspections …" at bounding box center [931, 404] width 1235 height 33
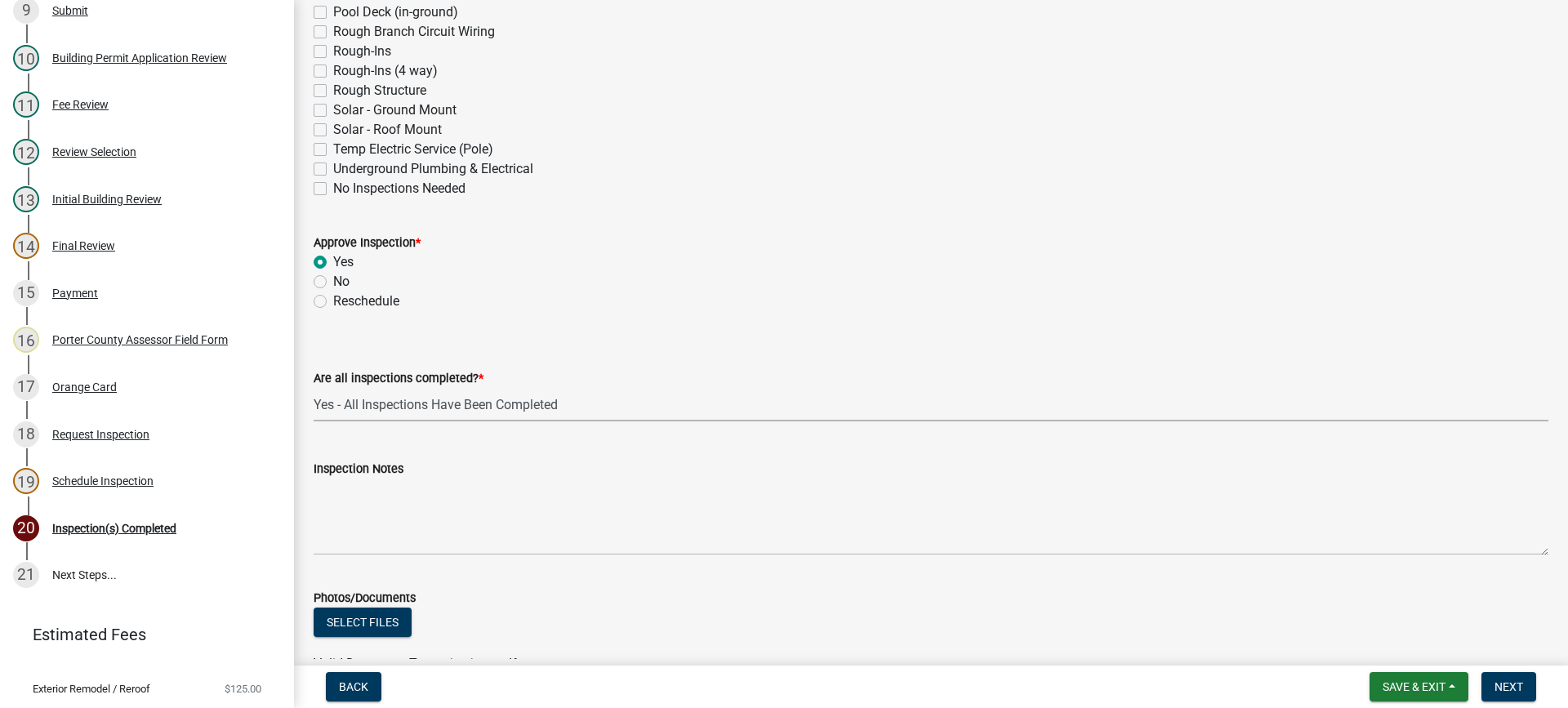
select select "9a8ccc90-dcd1-4d2c-ac64-5460e8d85408"
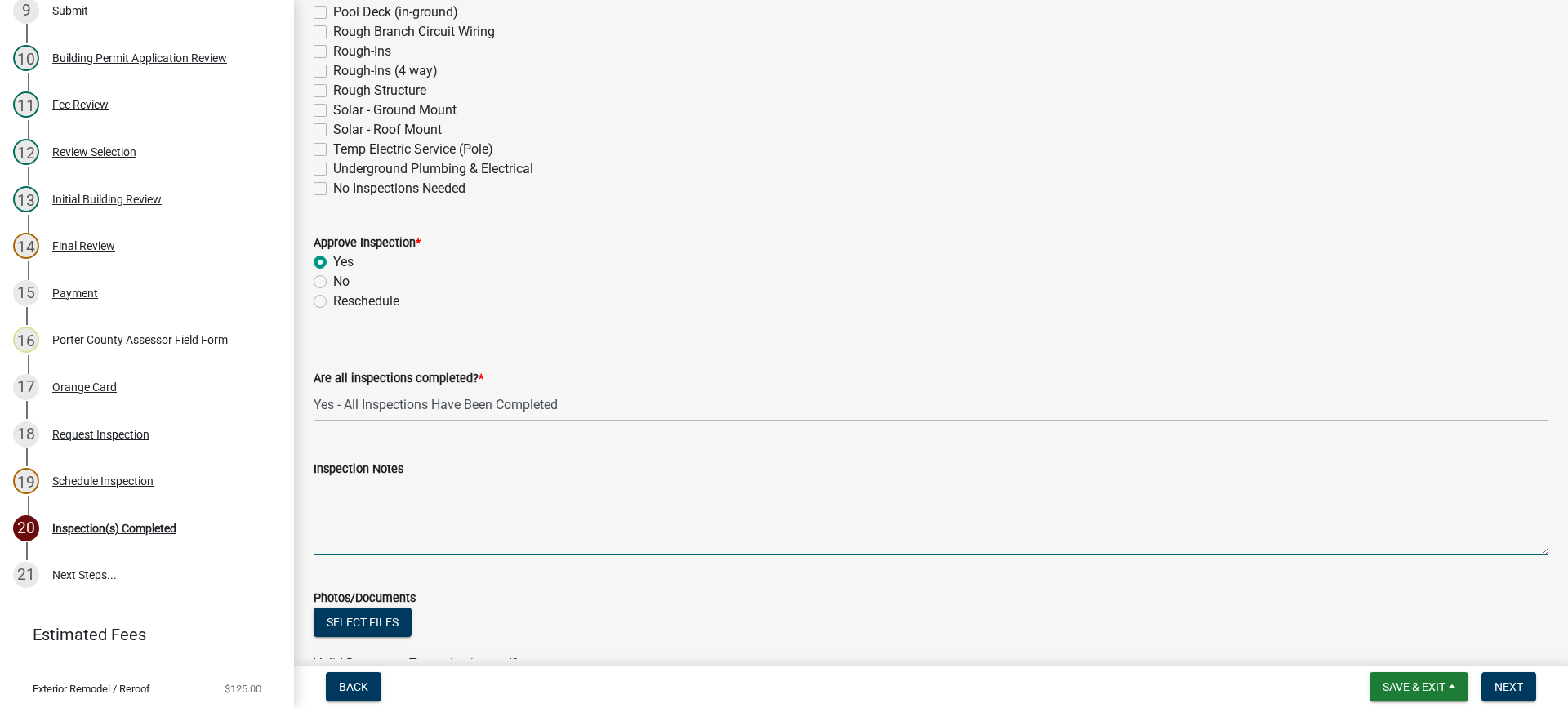
click at [455, 509] on textarea "Inspection Notes" at bounding box center [931, 516] width 1235 height 76
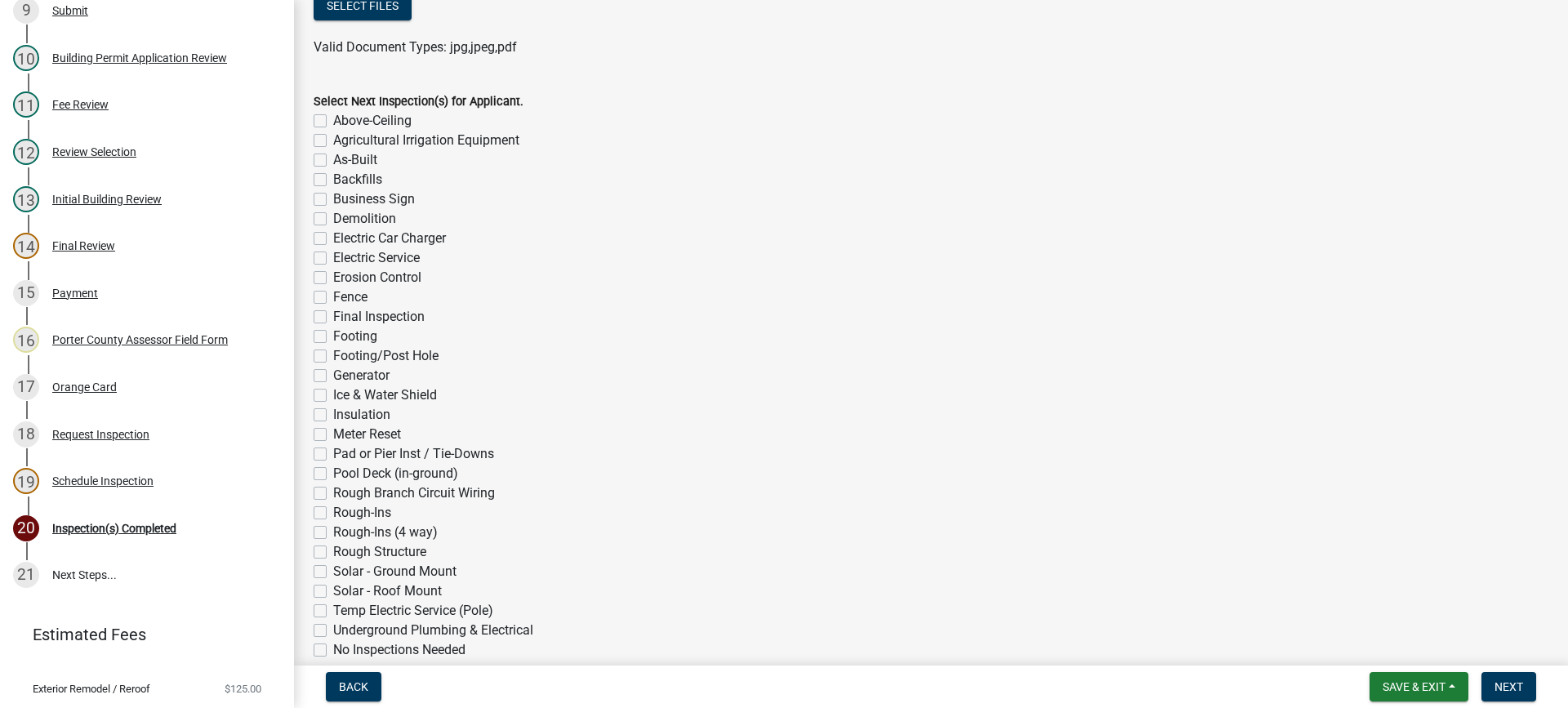
scroll to position [1267, 0]
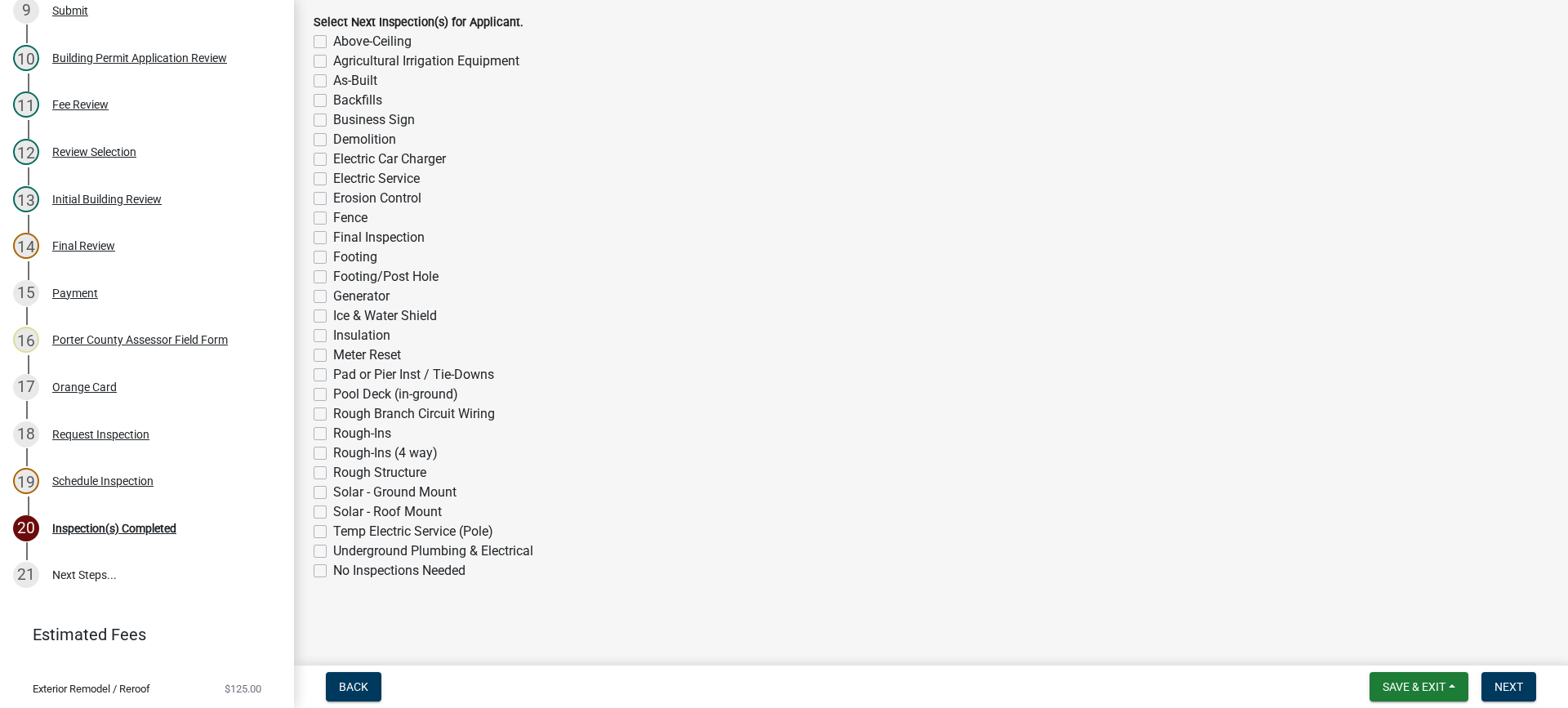
type textarea "complete and occupied"
click at [333, 569] on label "No Inspections Needed" at bounding box center [399, 570] width 133 height 19
click at [333, 569] on input "No Inspections Needed" at bounding box center [338, 566] width 11 height 11
checkbox input "true"
checkbox input "false"
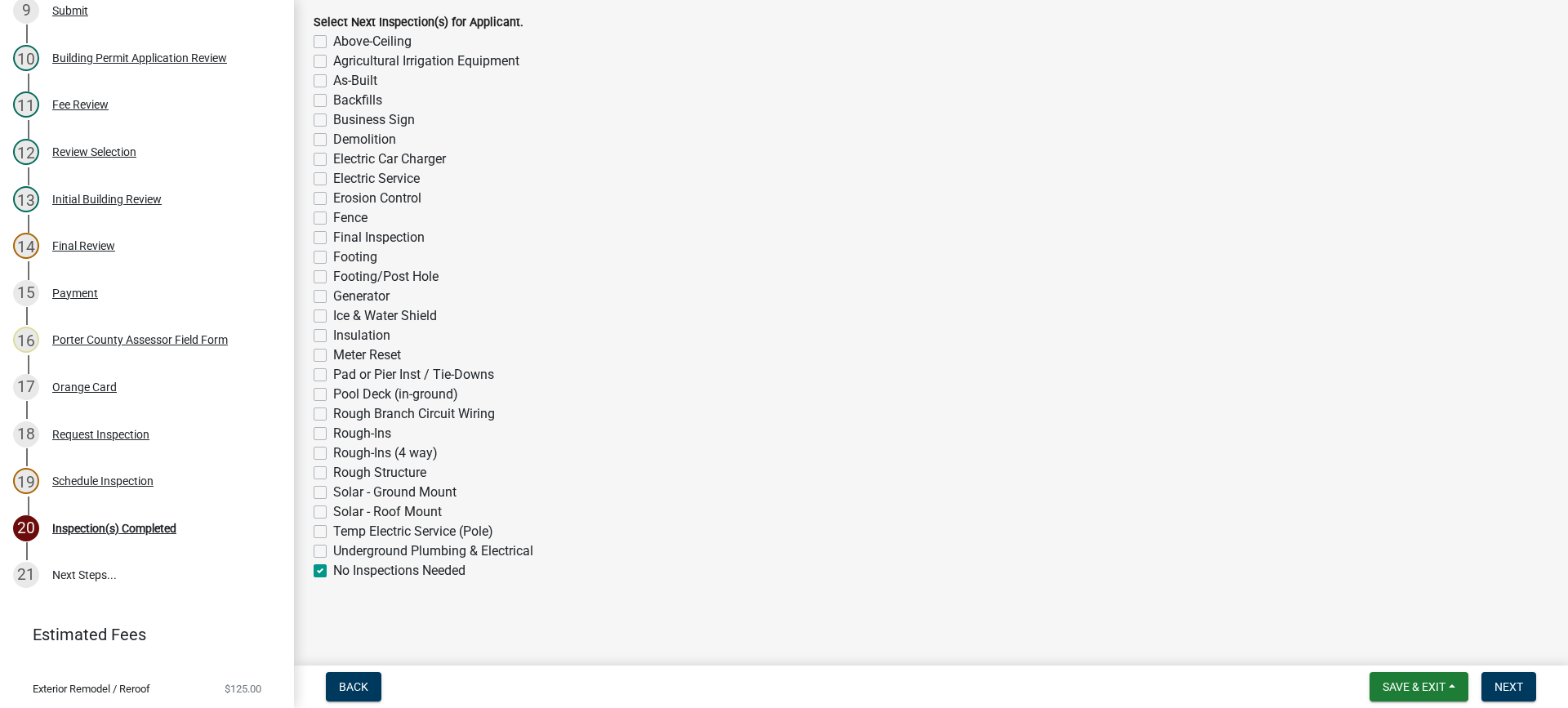
checkbox input "false"
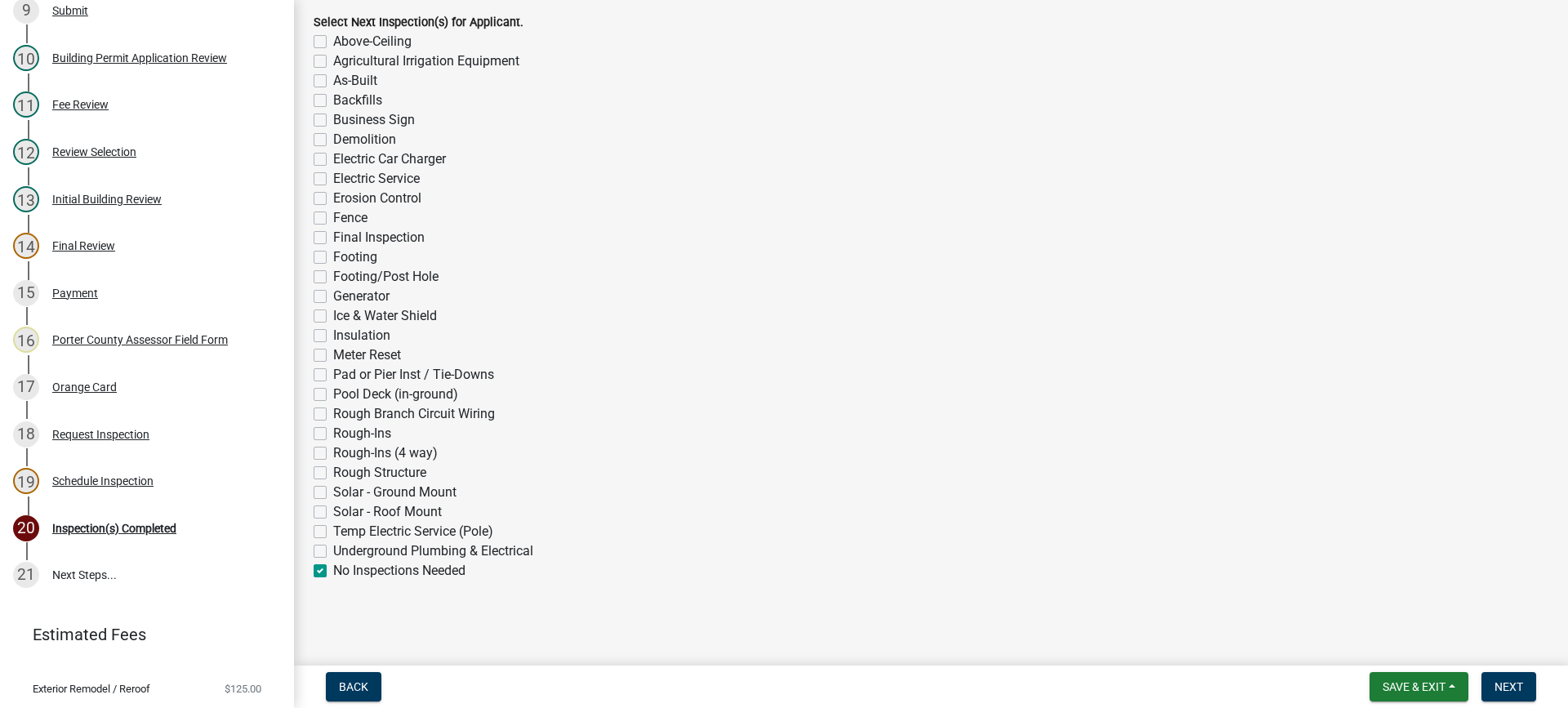
checkbox input "false"
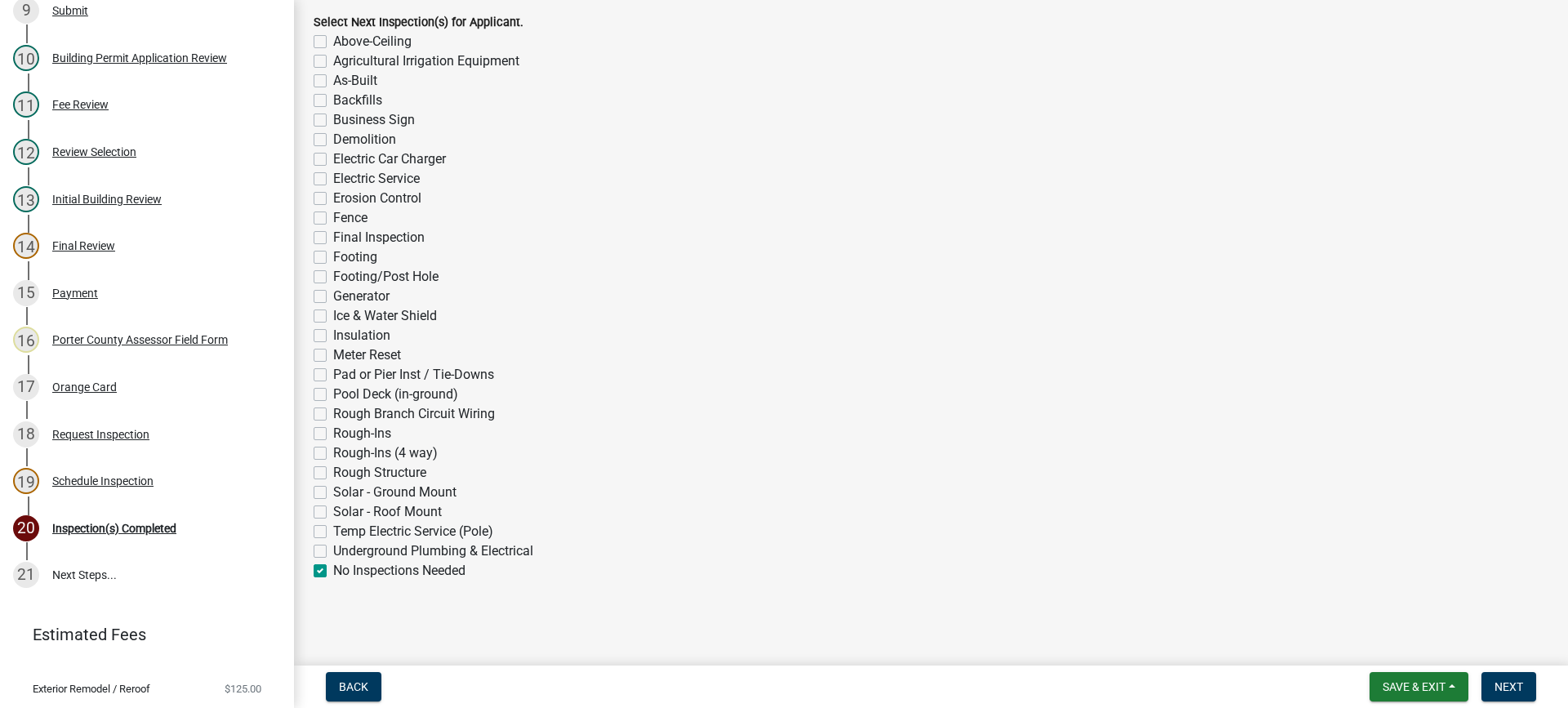
checkbox input "false"
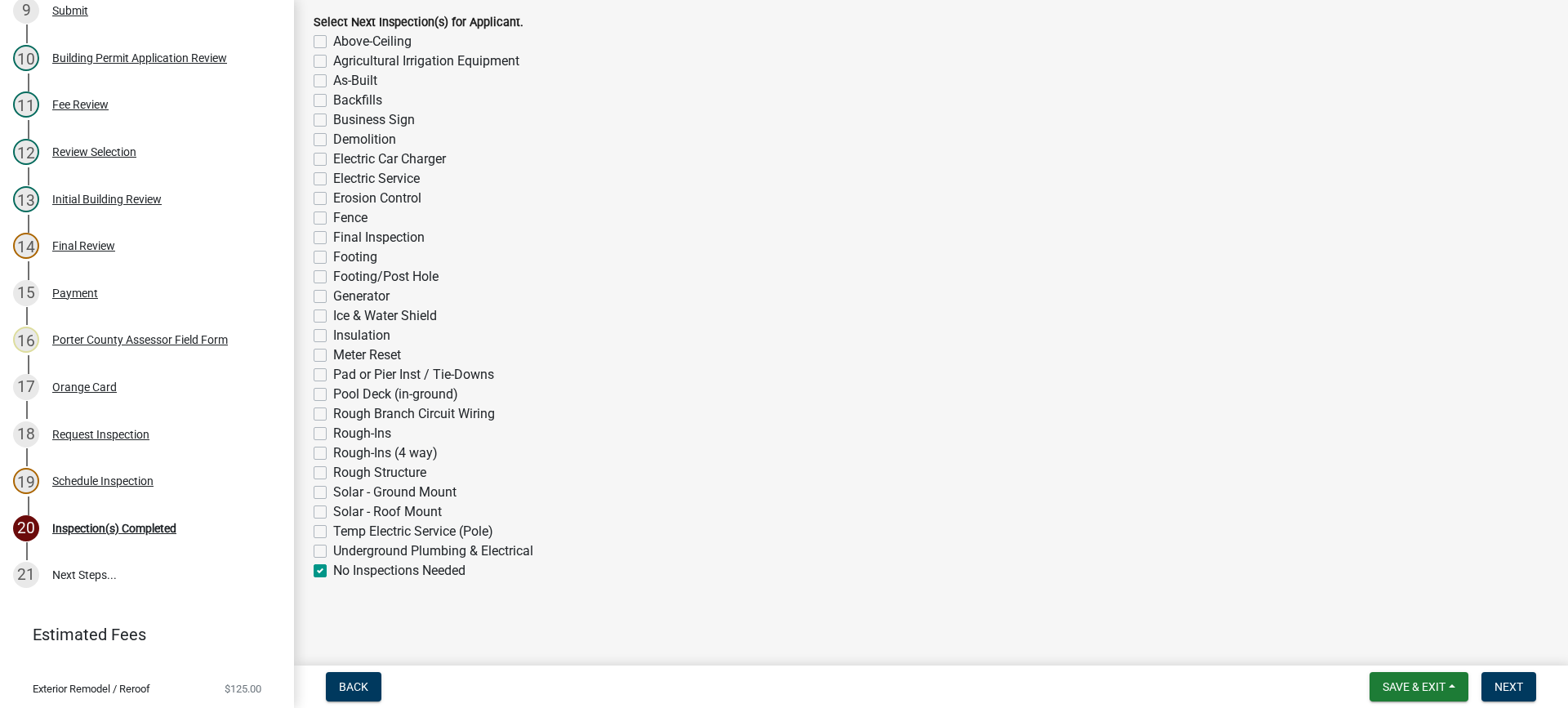
checkbox input "false"
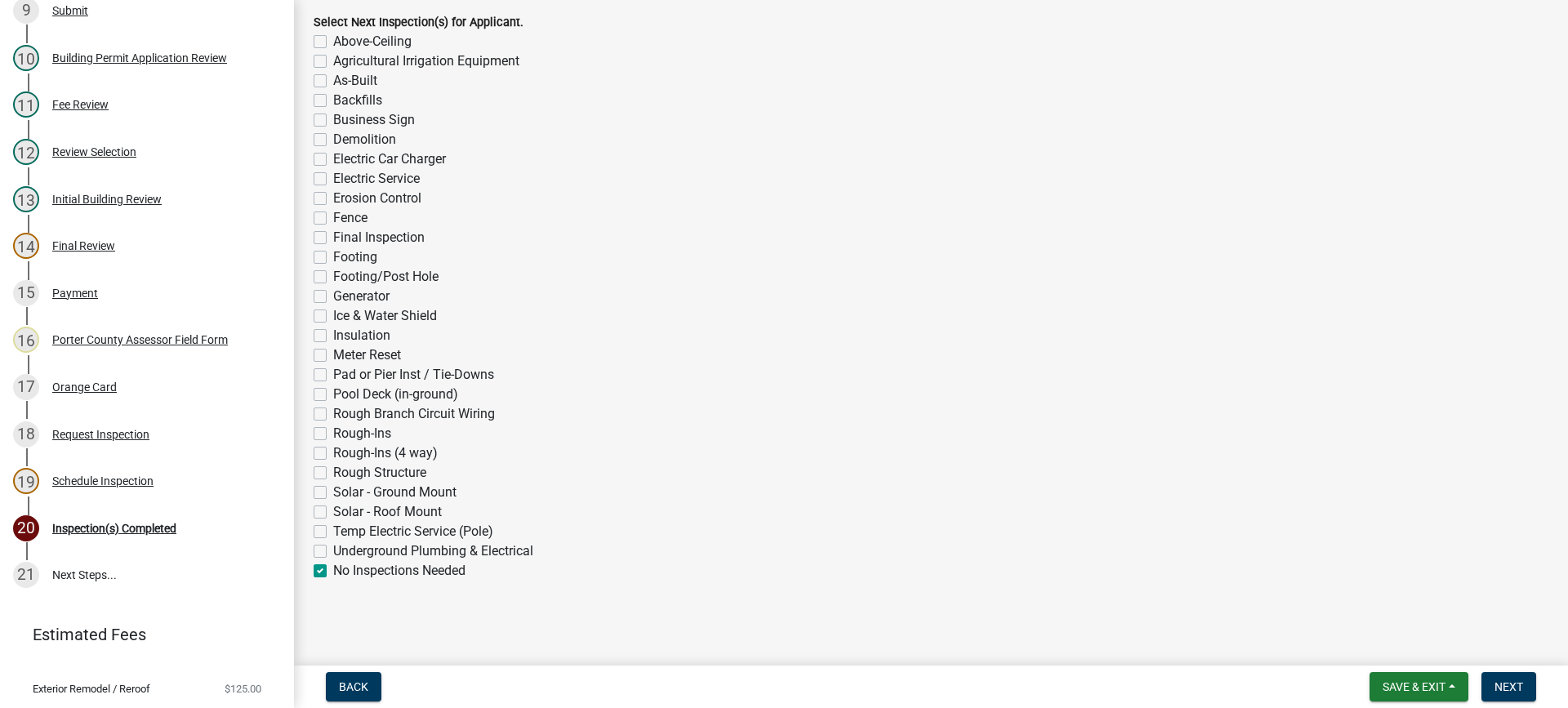
checkbox input "false"
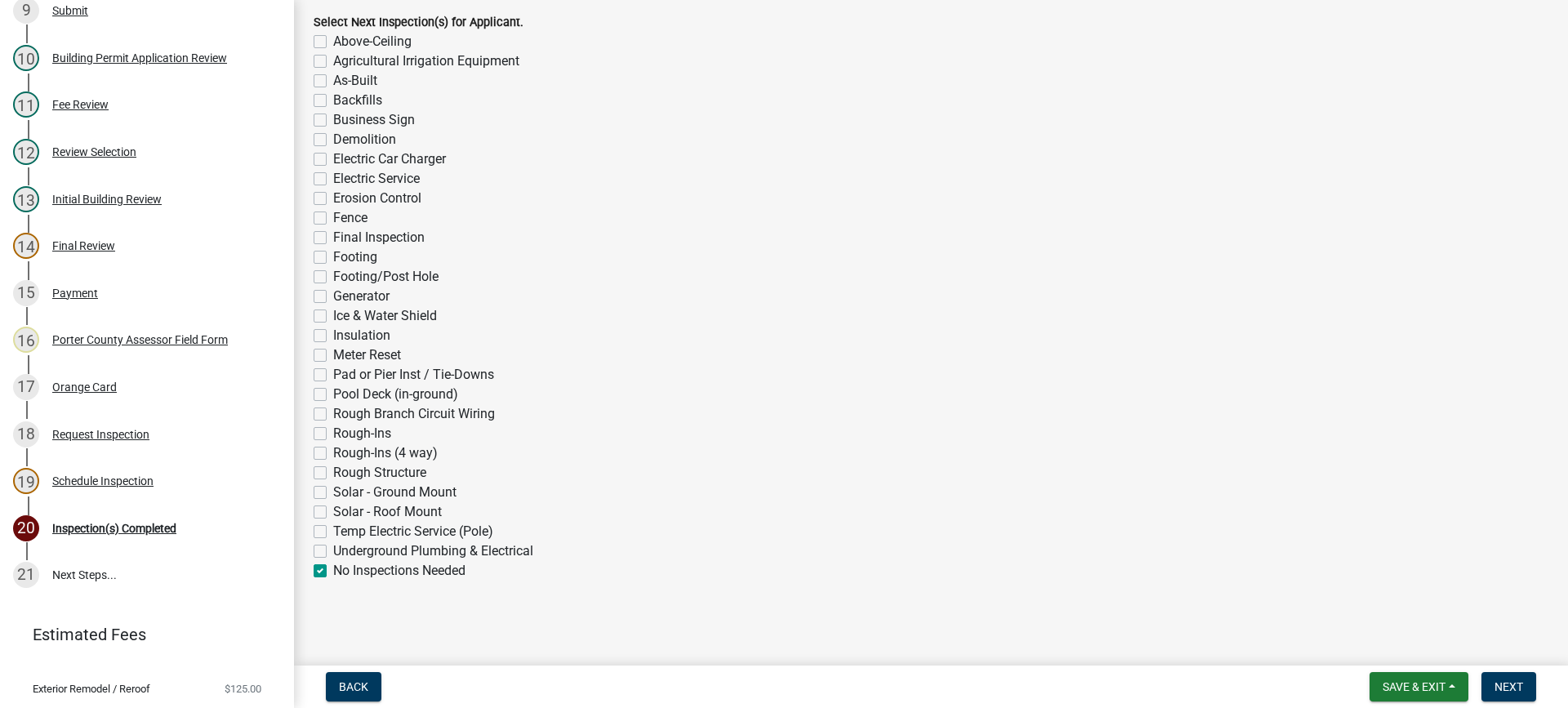
checkbox input "false"
checkbox input "true"
click at [1515, 681] on span "Next" at bounding box center [1508, 686] width 29 height 13
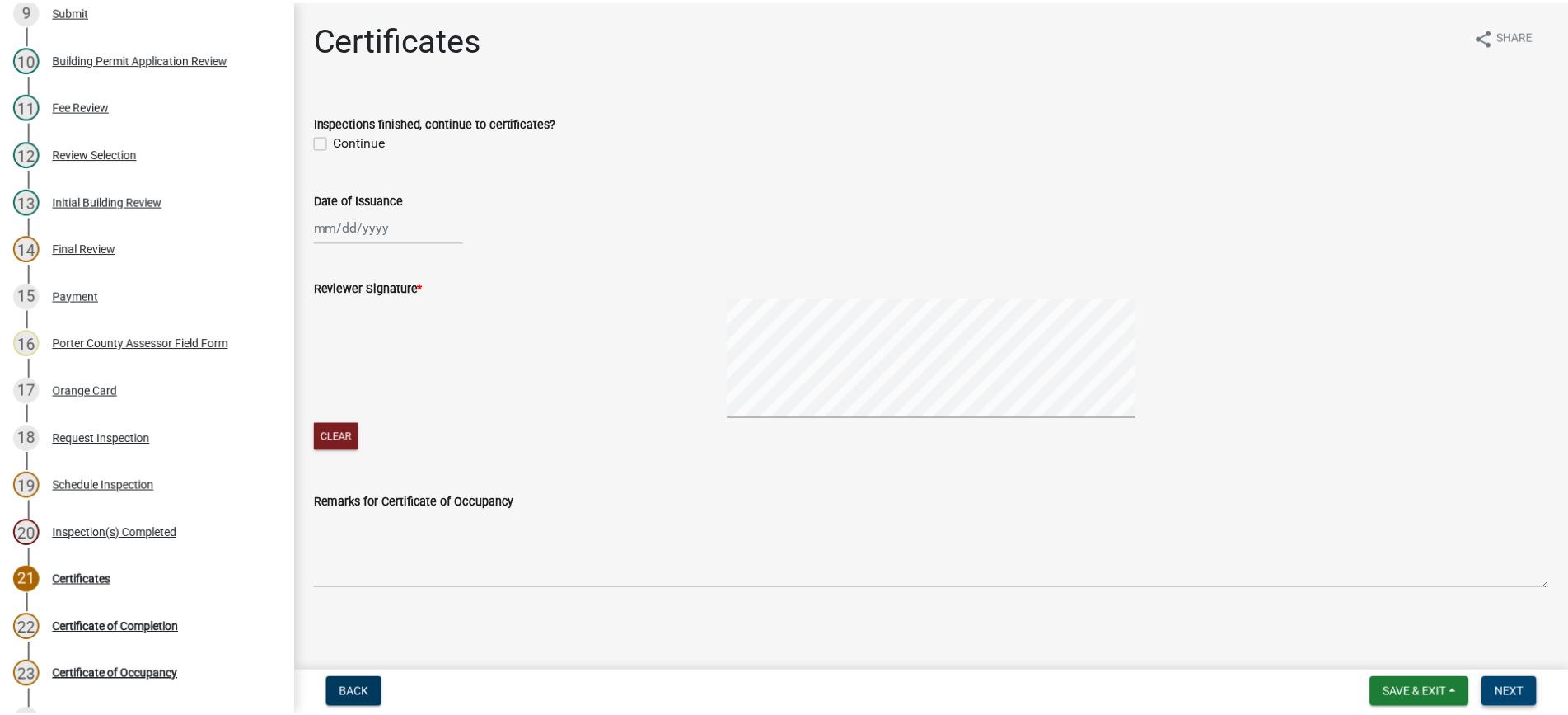
scroll to position [719, 0]
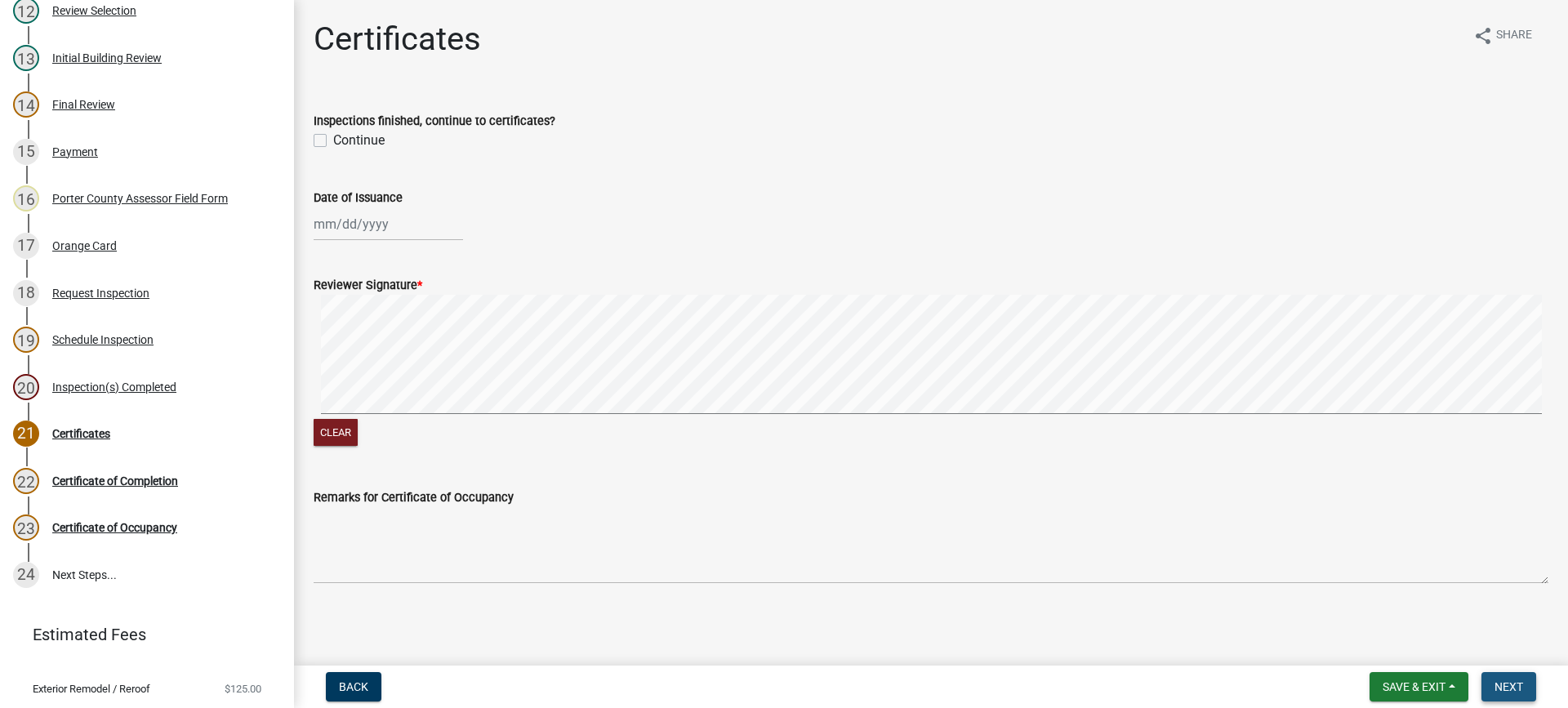
click at [1507, 685] on span "Next" at bounding box center [1508, 686] width 29 height 13
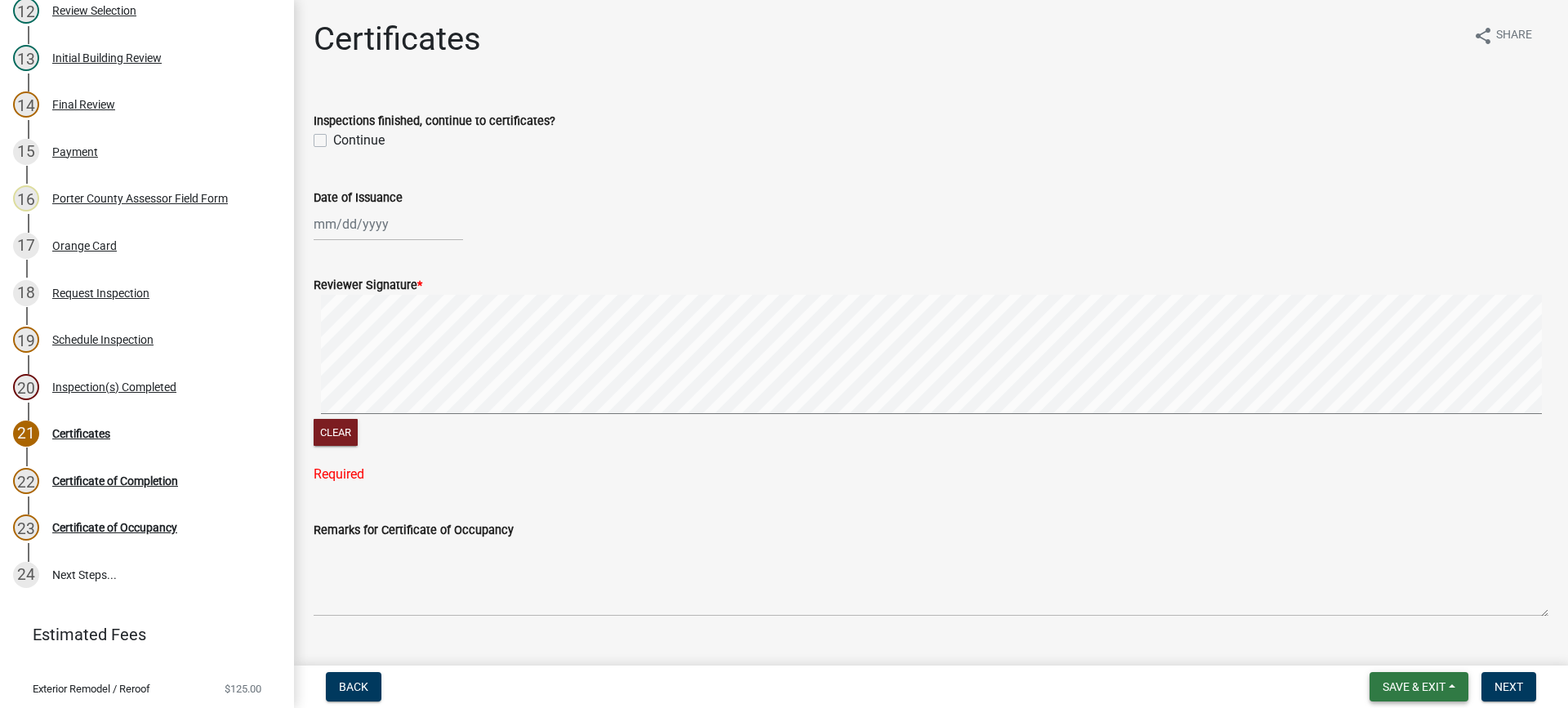
click at [1443, 682] on span "Save & Exit" at bounding box center [1414, 686] width 63 height 13
click at [1404, 640] on button "Save & Exit" at bounding box center [1403, 644] width 131 height 40
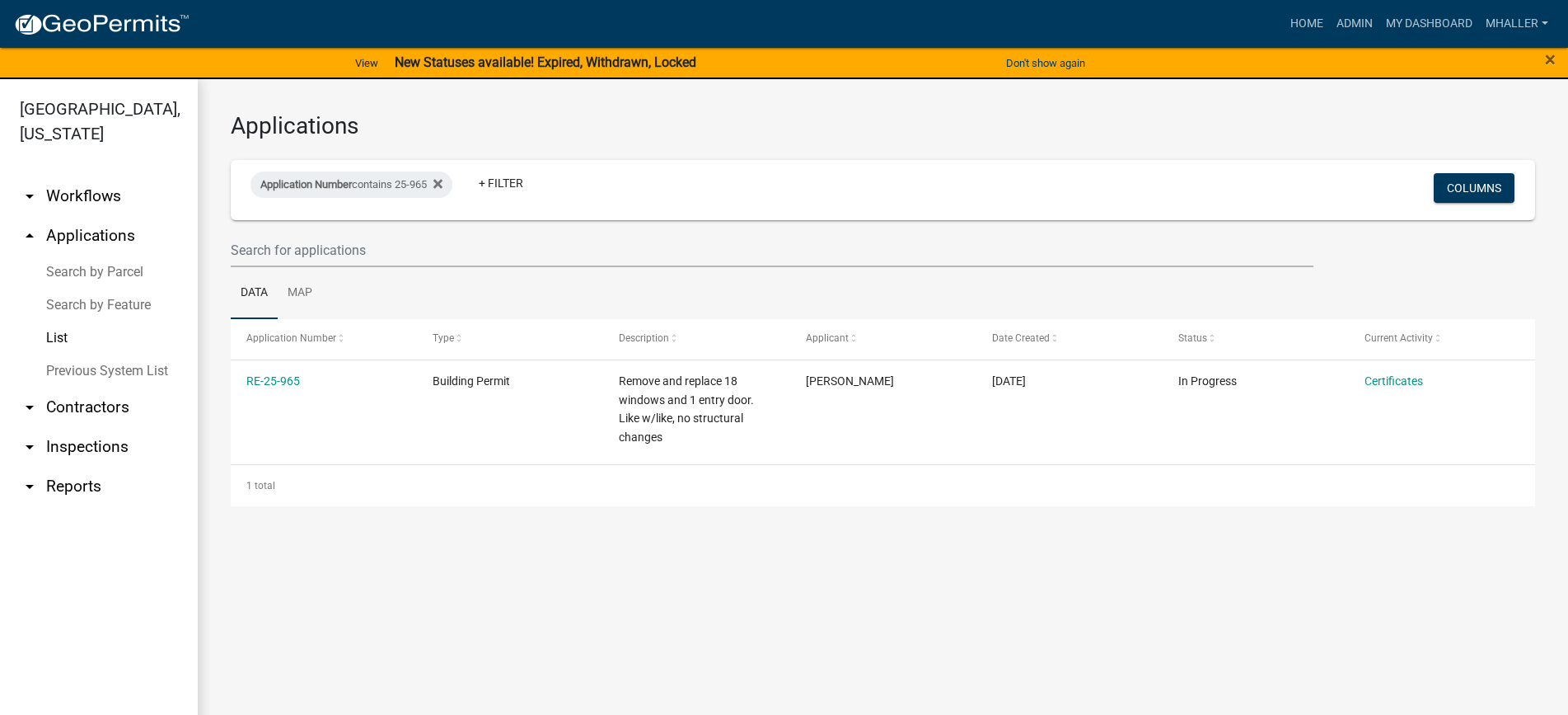
click at [73, 427] on link "arrow_drop_down Inspections" at bounding box center [98, 446] width 198 height 40
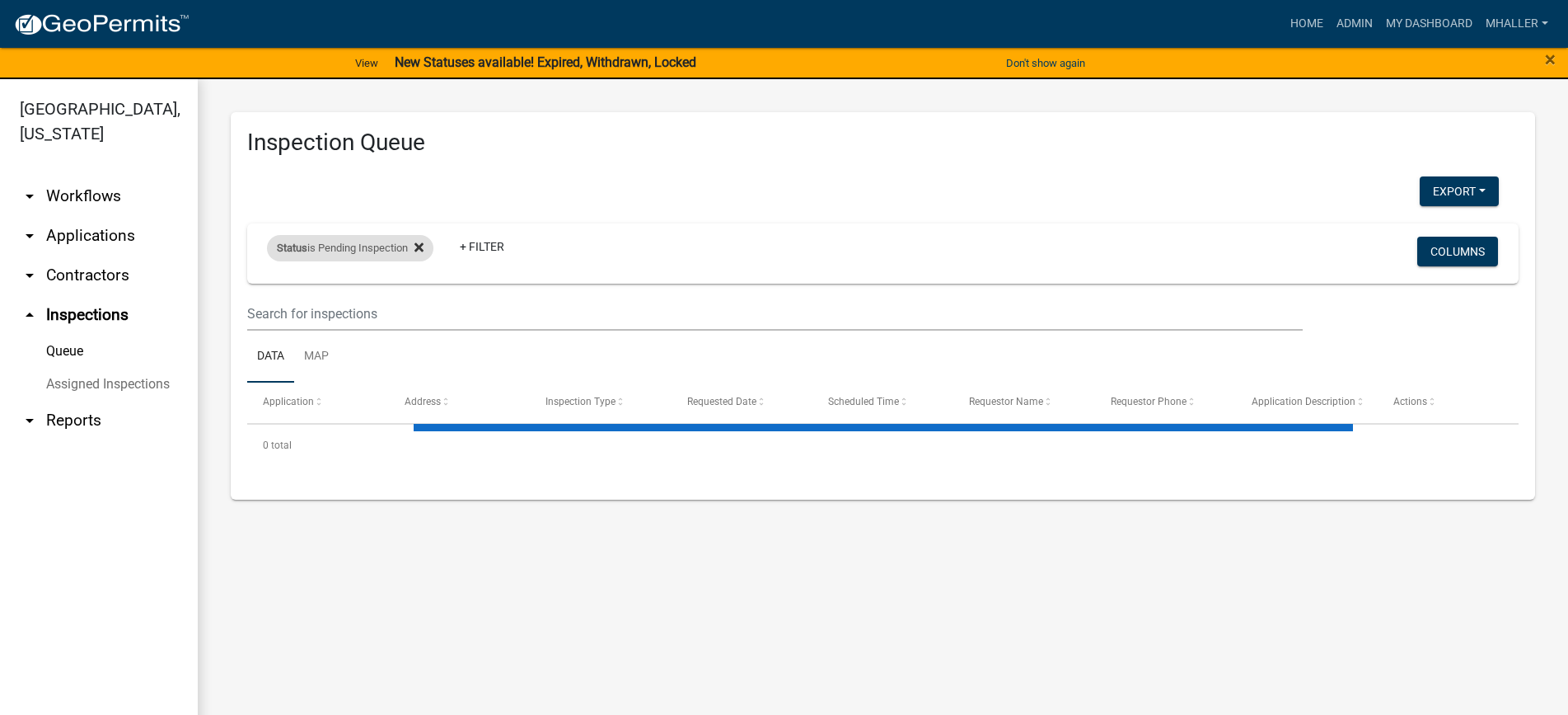
select select "1: 25"
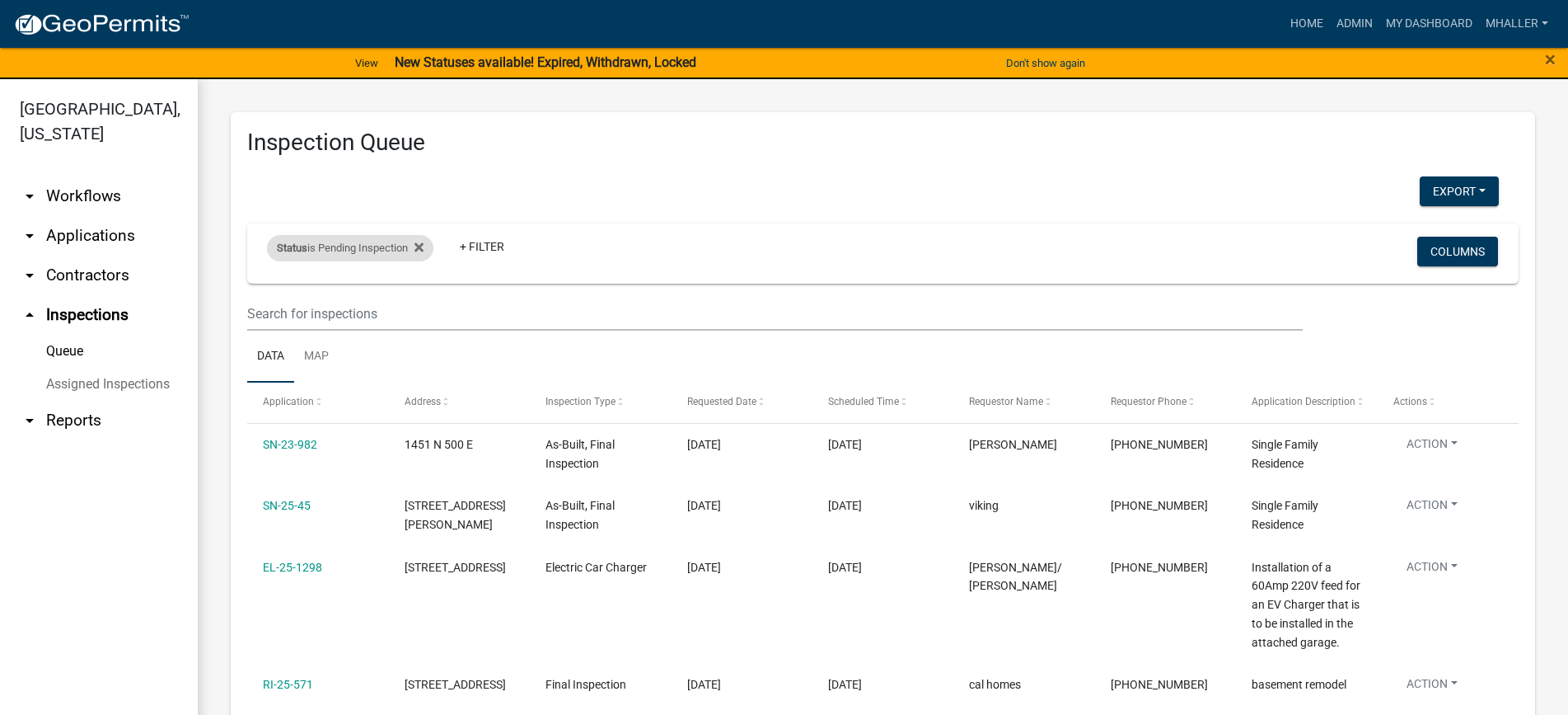
click at [399, 247] on div "Status is Pending Inspection" at bounding box center [350, 248] width 167 height 27
click at [377, 316] on select "Select an option Pending Schedule Pending Inspection Approved Denied Deleted Vo…" at bounding box center [353, 310] width 165 height 34
select select "0"
click at [270, 293] on select "Select an option Pending Schedule Pending Inspection Approved Denied Deleted Vo…" at bounding box center [353, 310] width 165 height 34
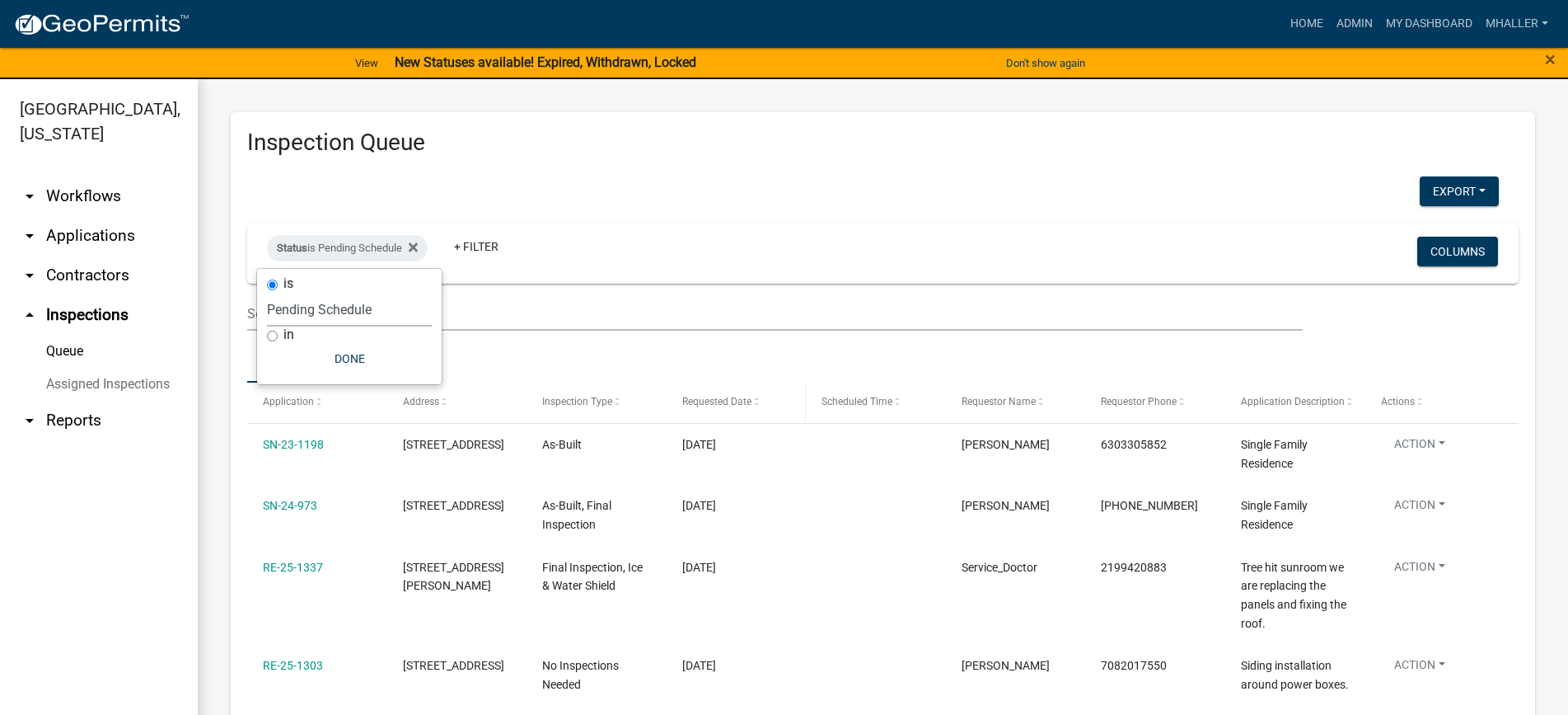
click at [727, 398] on span "Requested Date" at bounding box center [717, 401] width 69 height 12
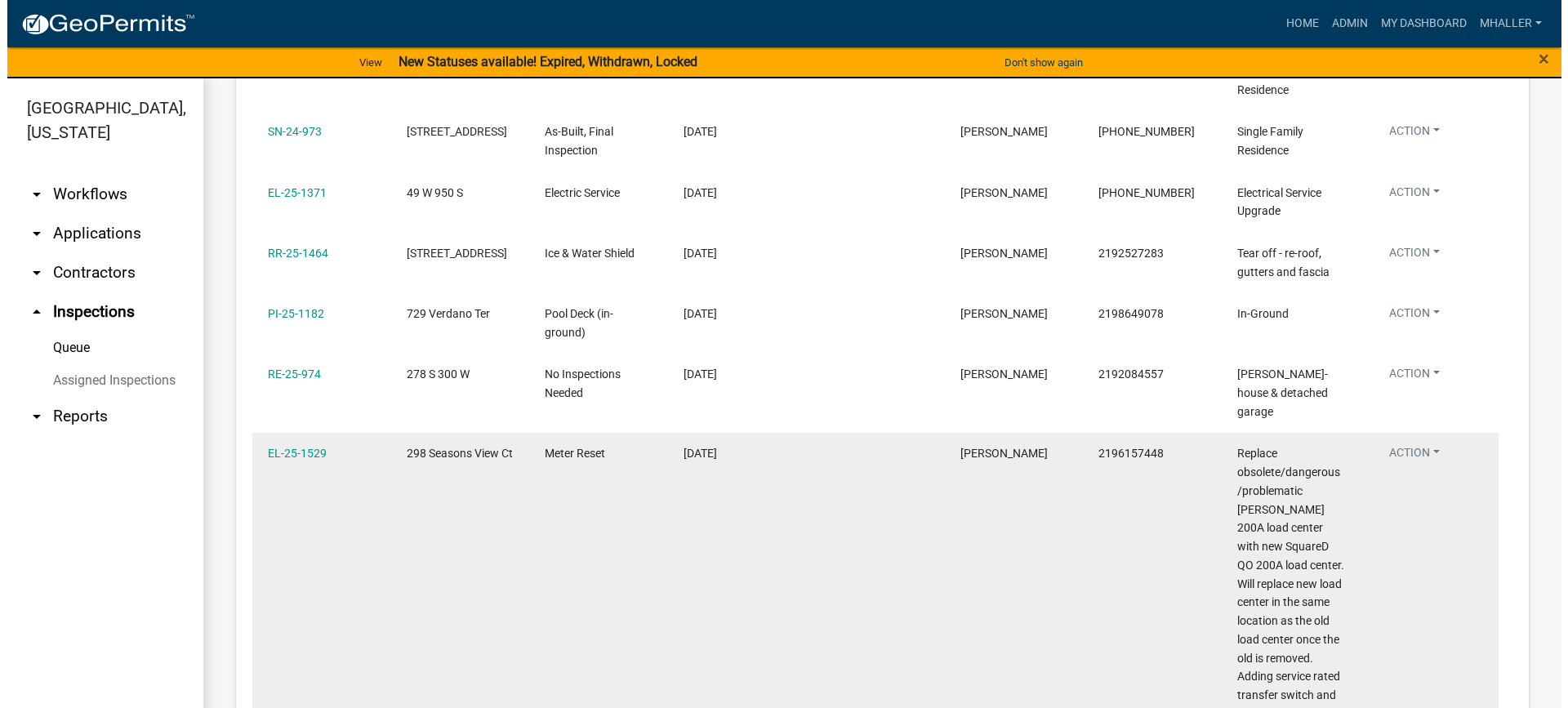
scroll to position [327, 0]
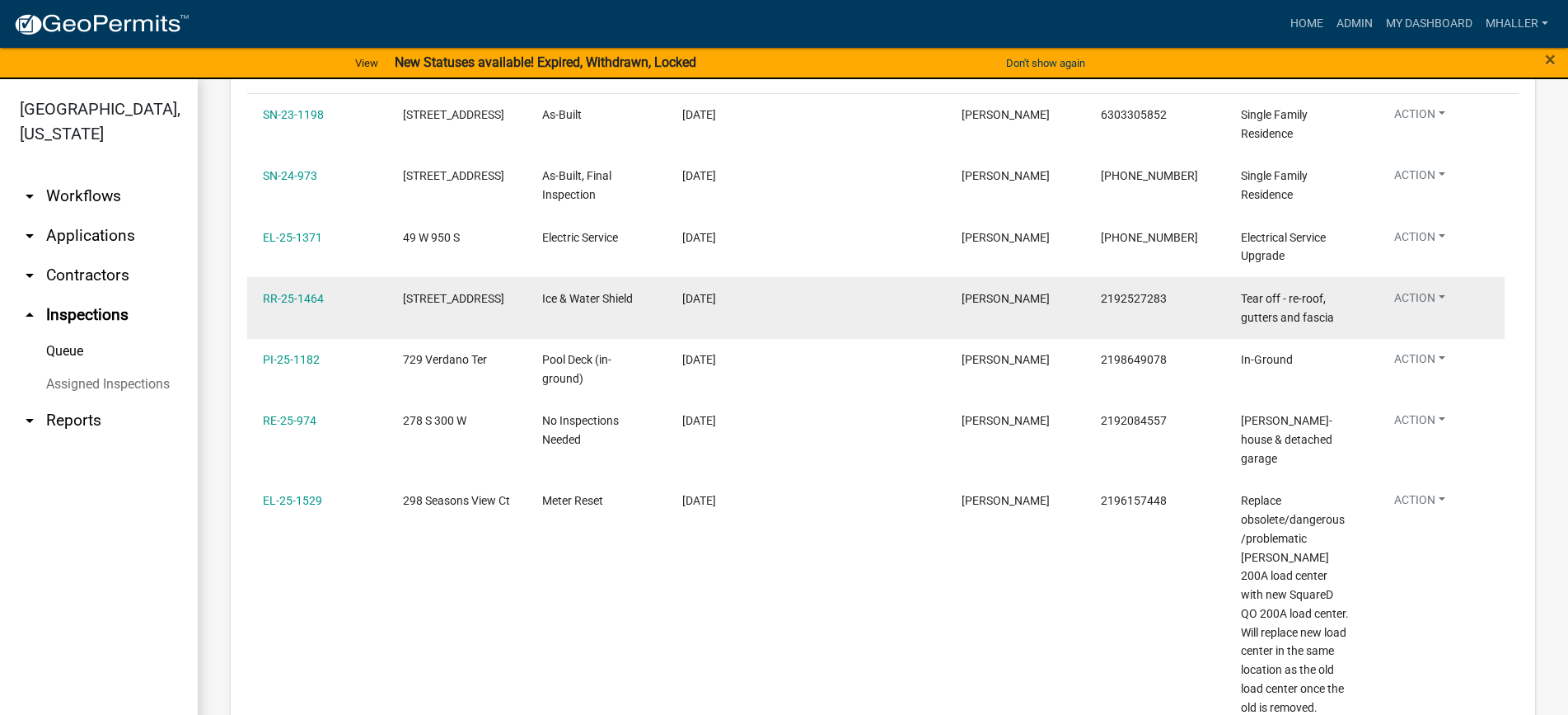
click at [1423, 191] on button "Action" at bounding box center [1419, 178] width 77 height 24
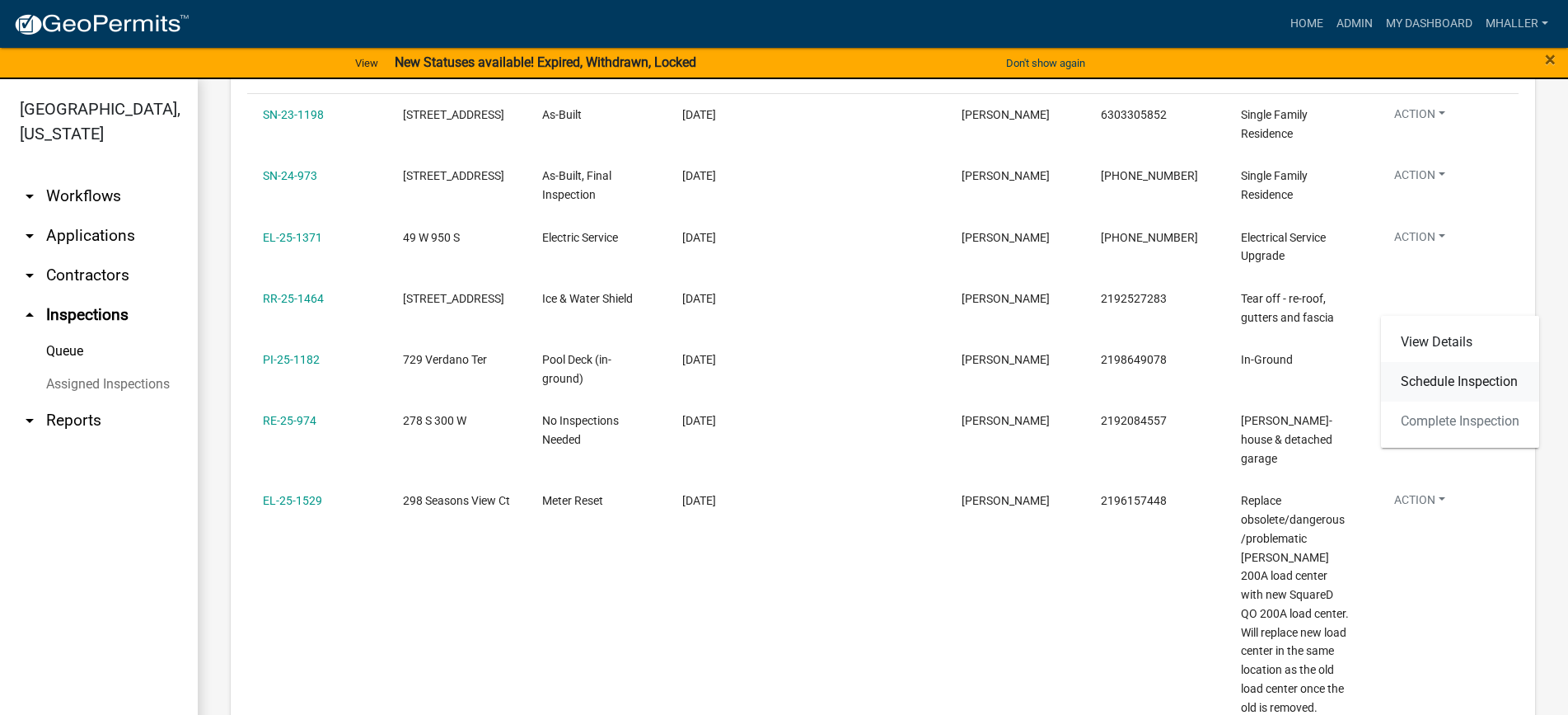
click at [1443, 381] on link "Schedule Inspection" at bounding box center [1460, 381] width 158 height 40
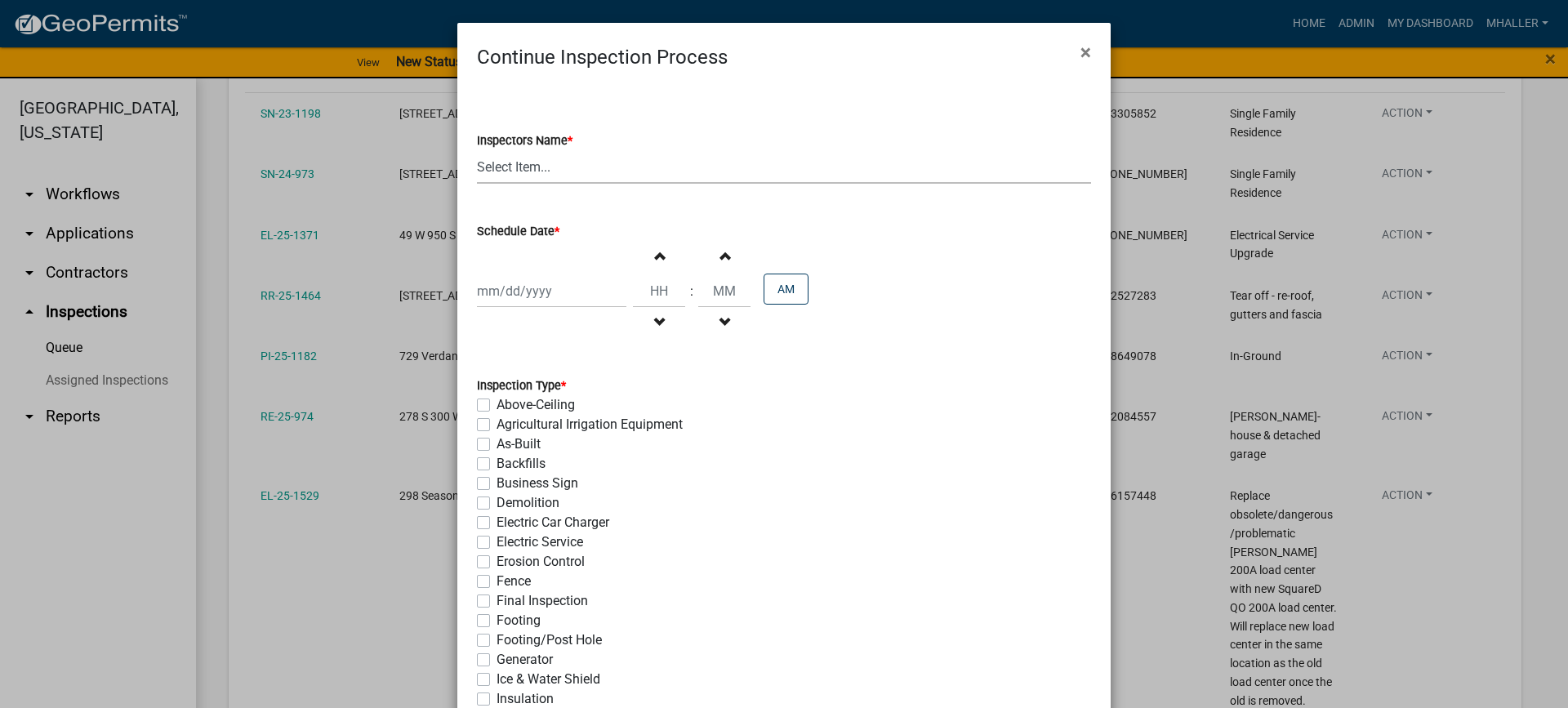
click at [519, 167] on select "Select Item... mhaller (Michael Haller)" at bounding box center [784, 167] width 614 height 33
select select "ca350da2-795e-4cf8-941d-46ff53e354ae"
click at [477, 150] on select "Select Item... mhaller (Michael Haller)" at bounding box center [784, 167] width 614 height 33
select select "8"
select select "2025"
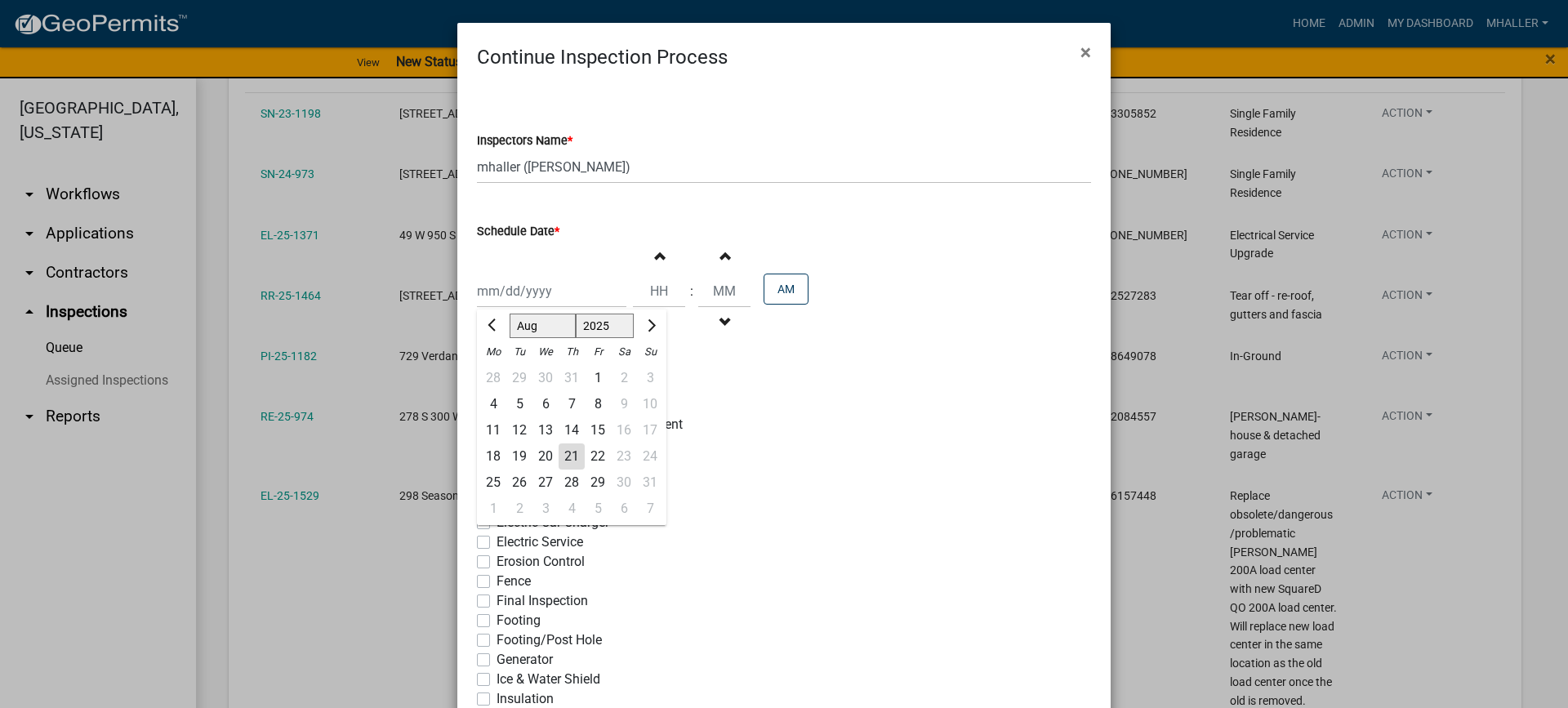
drag, startPoint x: 534, startPoint y: 281, endPoint x: 539, endPoint y: 298, distance: 17.7
click at [534, 282] on div "Jan Feb Mar Apr May Jun Jul Aug Sep Oct Nov Dec 1525 1526 1527 1528 1529 1530 1…" at bounding box center [552, 291] width 149 height 33
click at [565, 452] on div "21" at bounding box center [572, 457] width 26 height 26
type input "[DATE]"
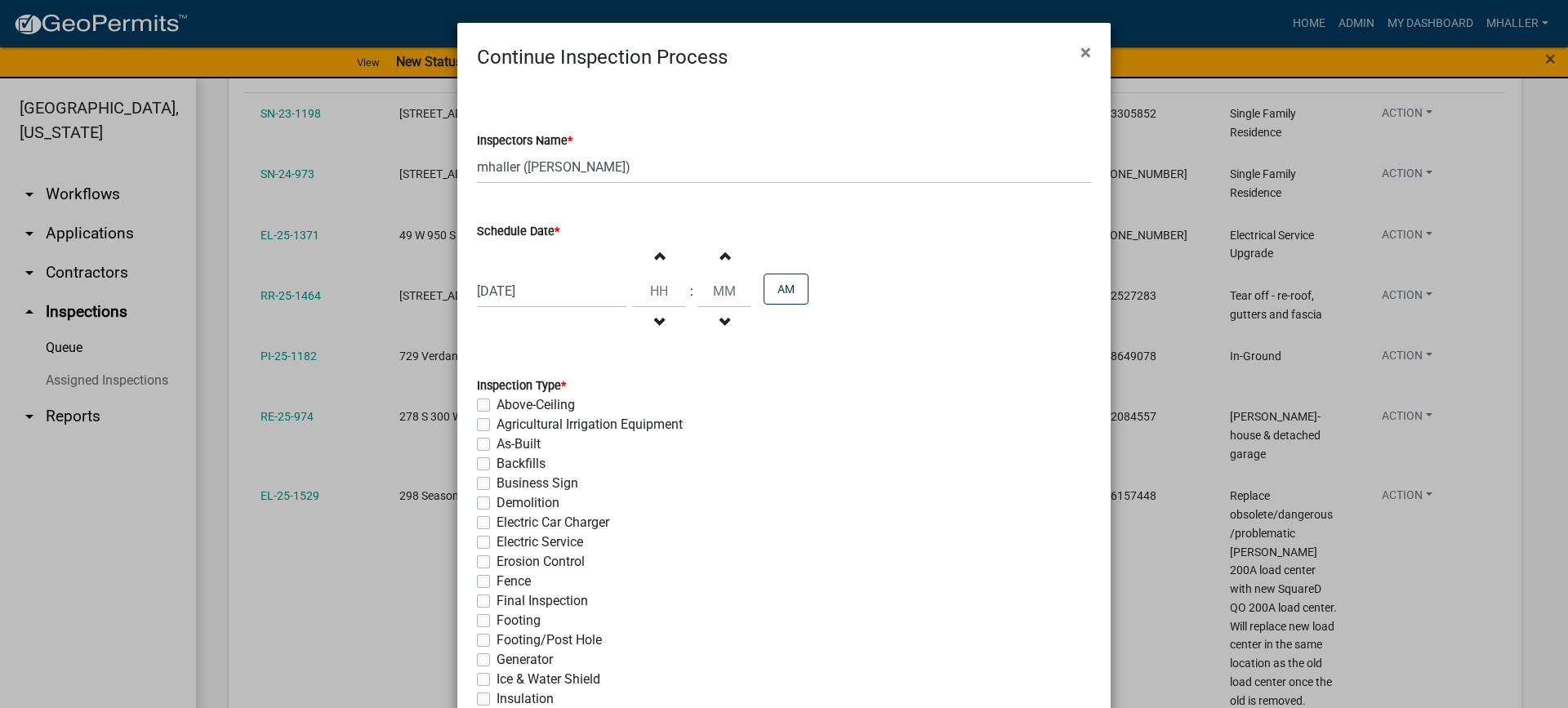
scroll to position [245, 0]
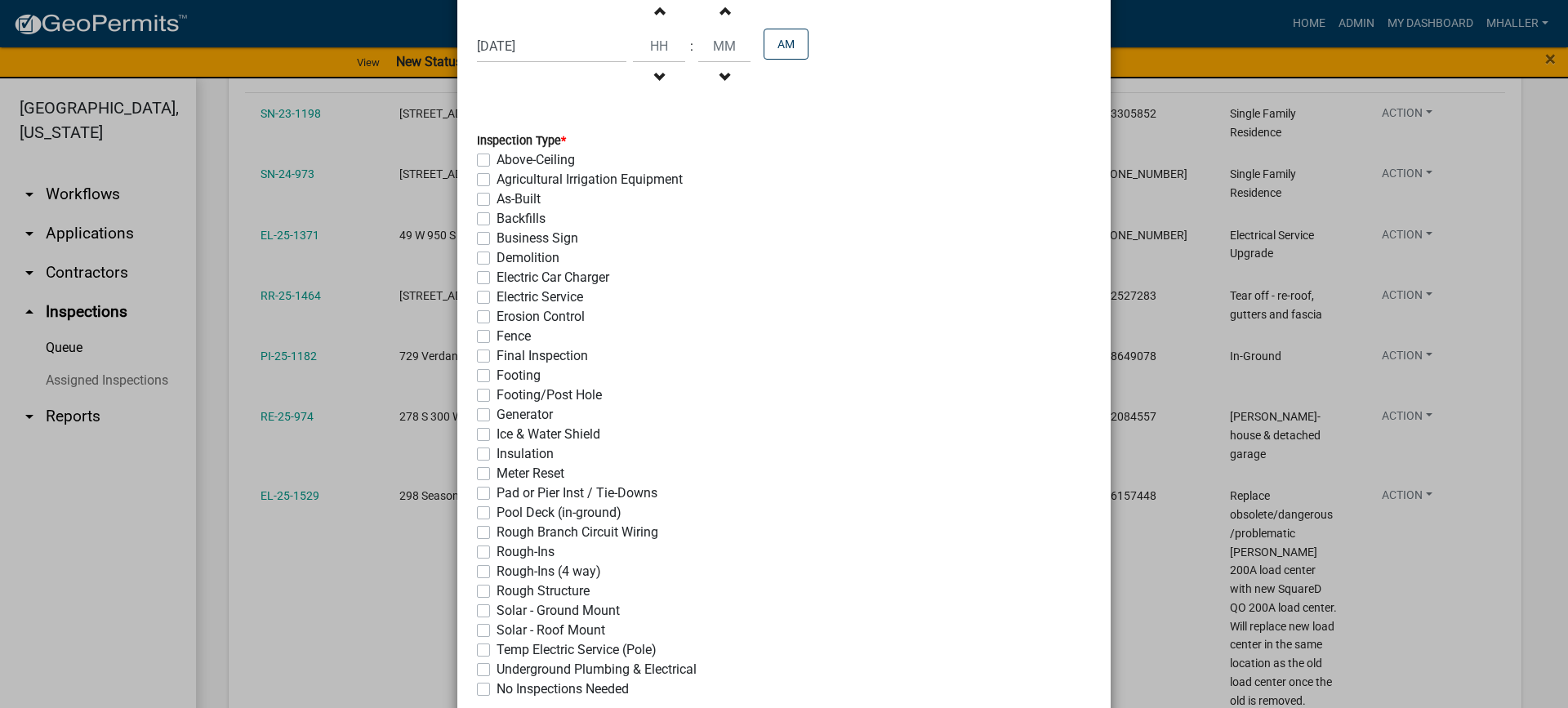
click at [497, 356] on label "Final Inspection" at bounding box center [542, 356] width 91 height 19
click at [497, 356] on input "Final Inspection" at bounding box center [502, 351] width 11 height 11
checkbox input "true"
checkbox input "false"
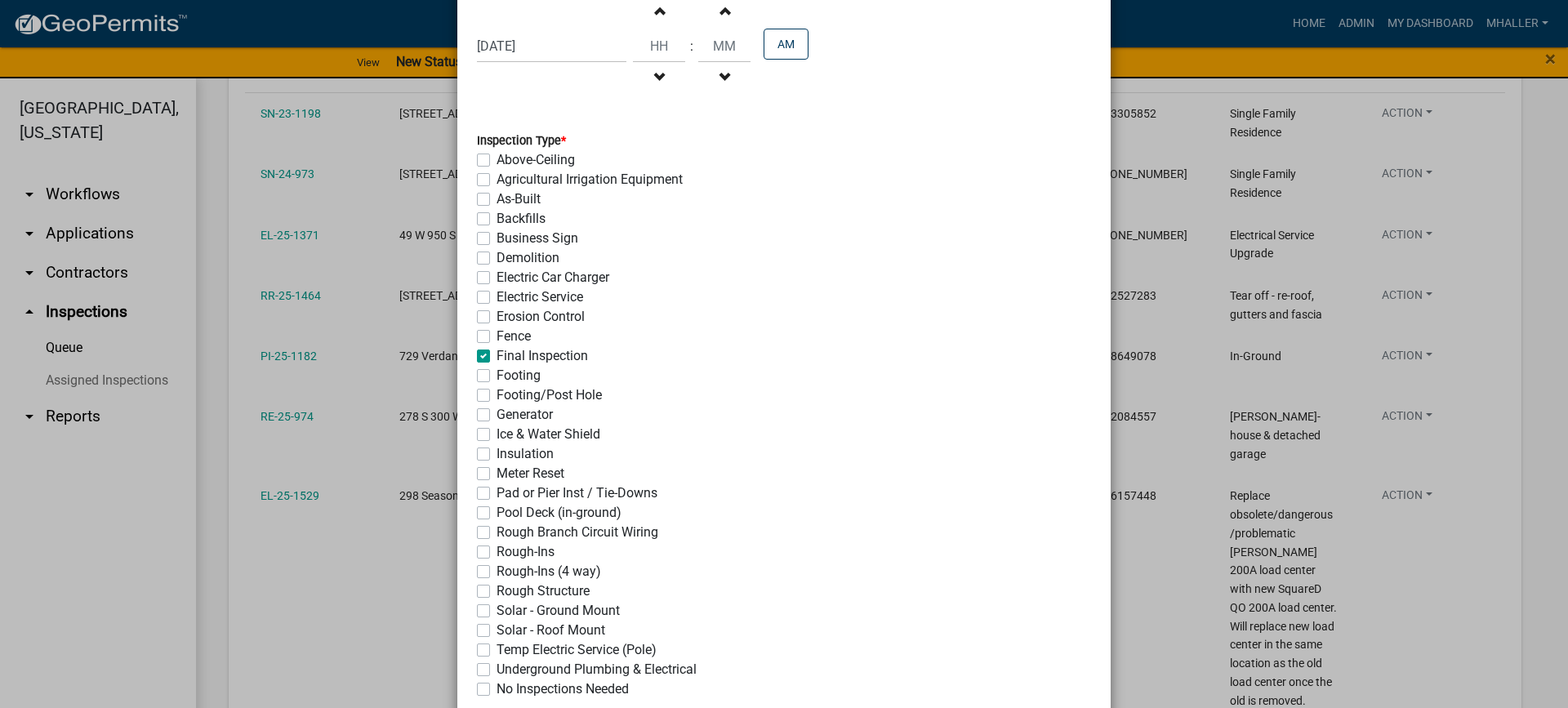
checkbox input "false"
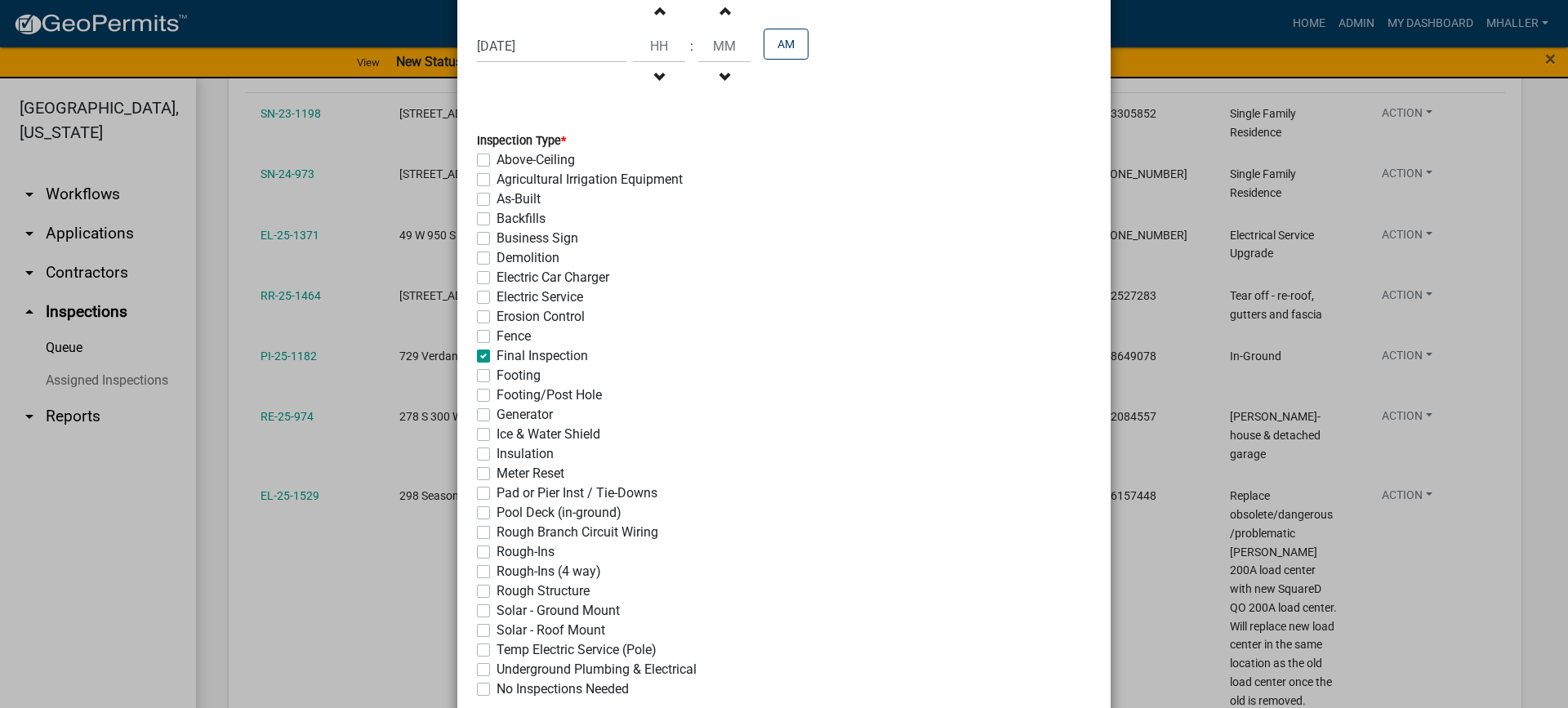
checkbox input "false"
checkbox input "true"
checkbox input "false"
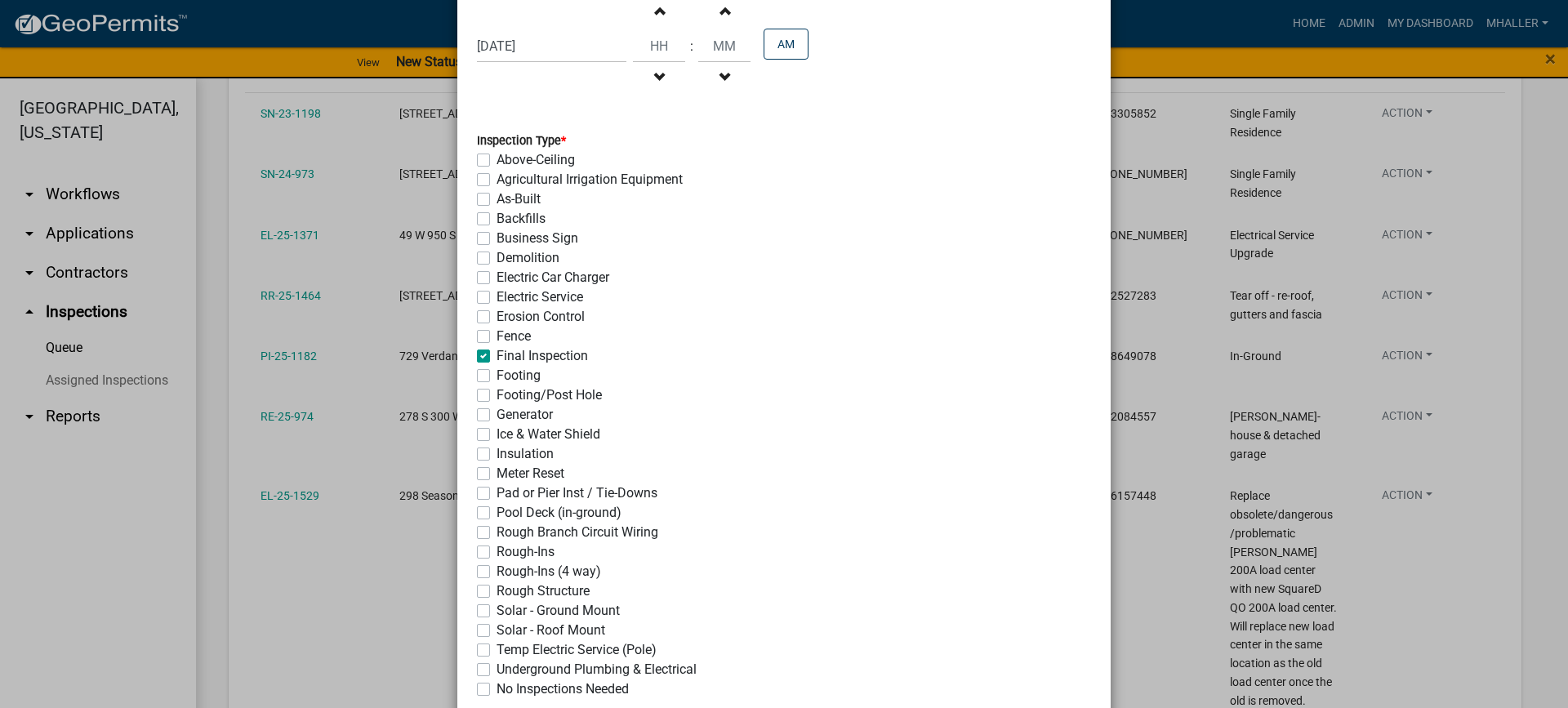
checkbox input "false"
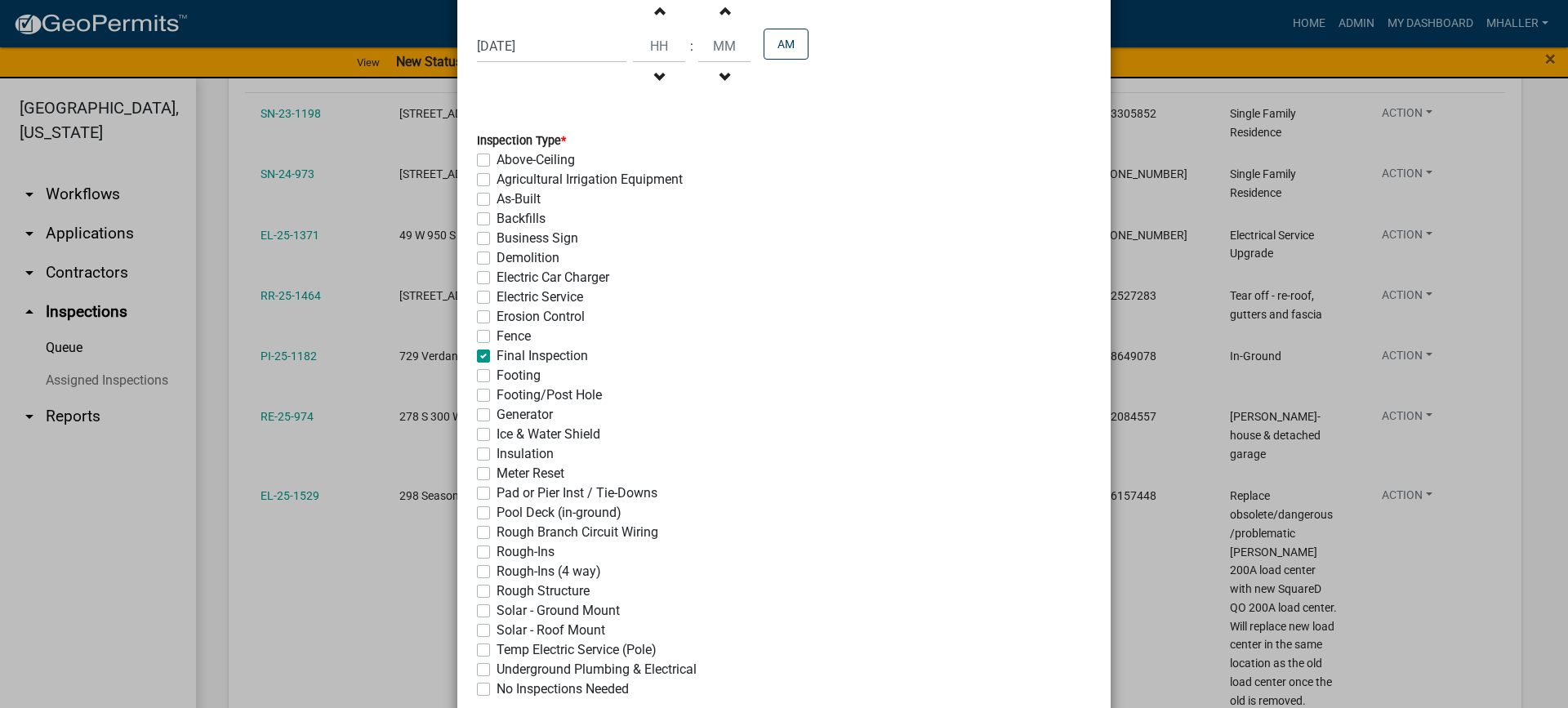
checkbox input "false"
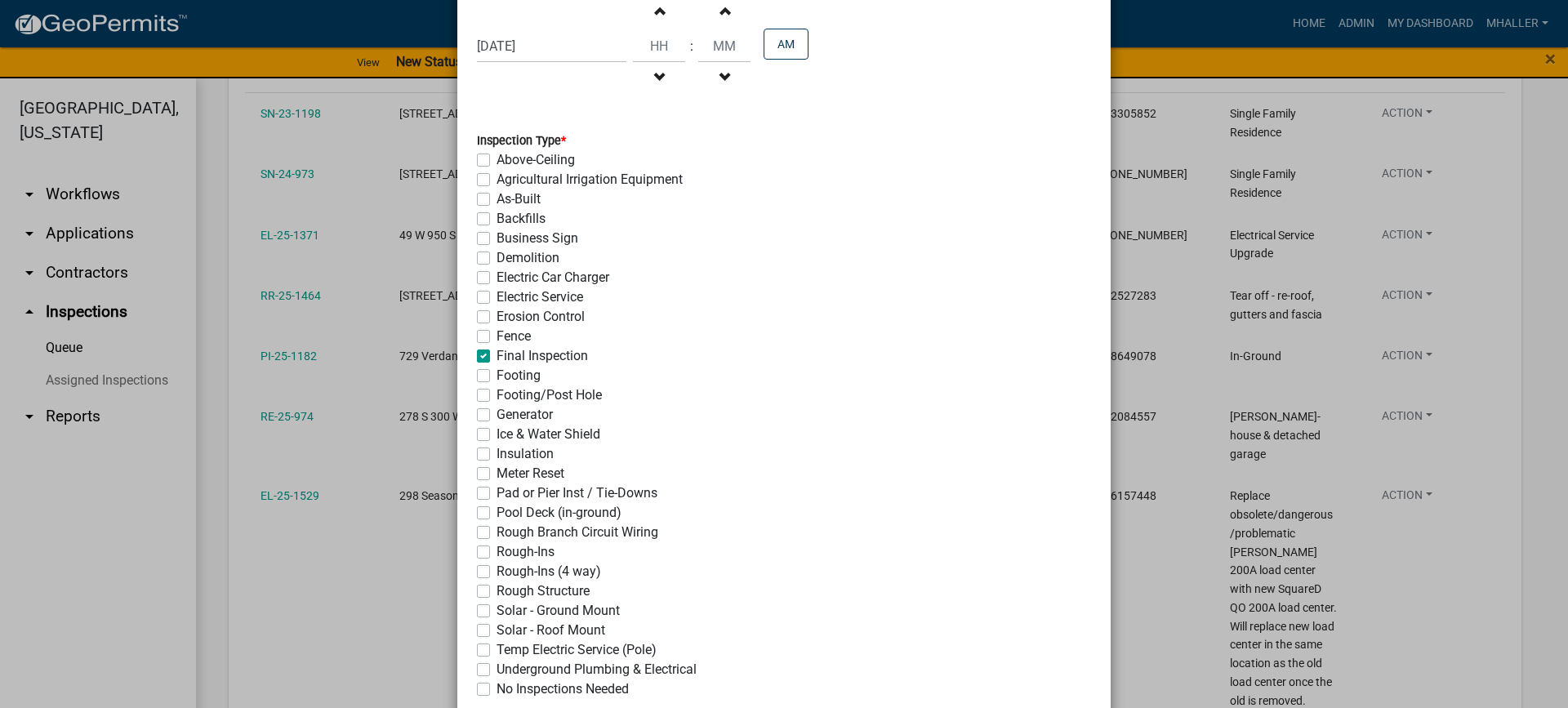
checkbox input "false"
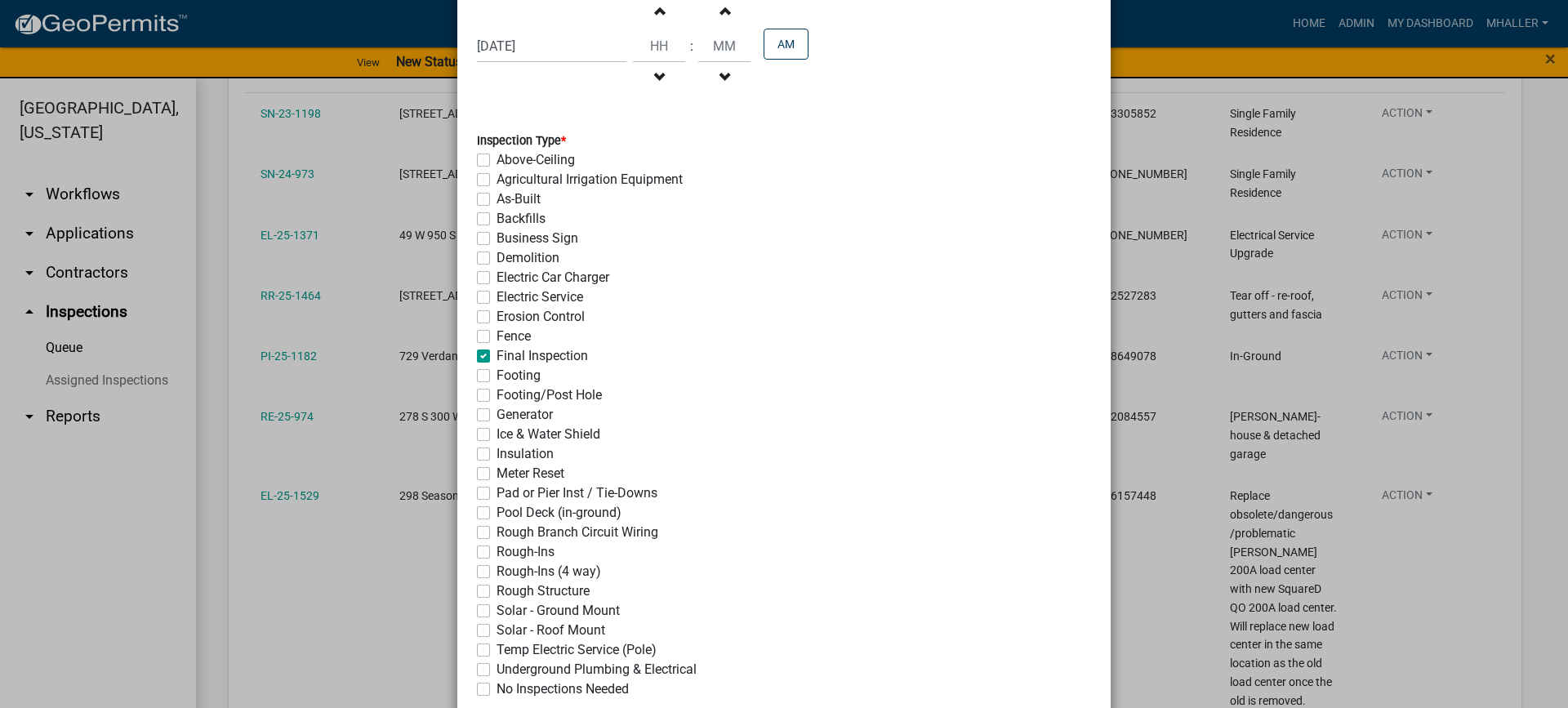
checkbox input "false"
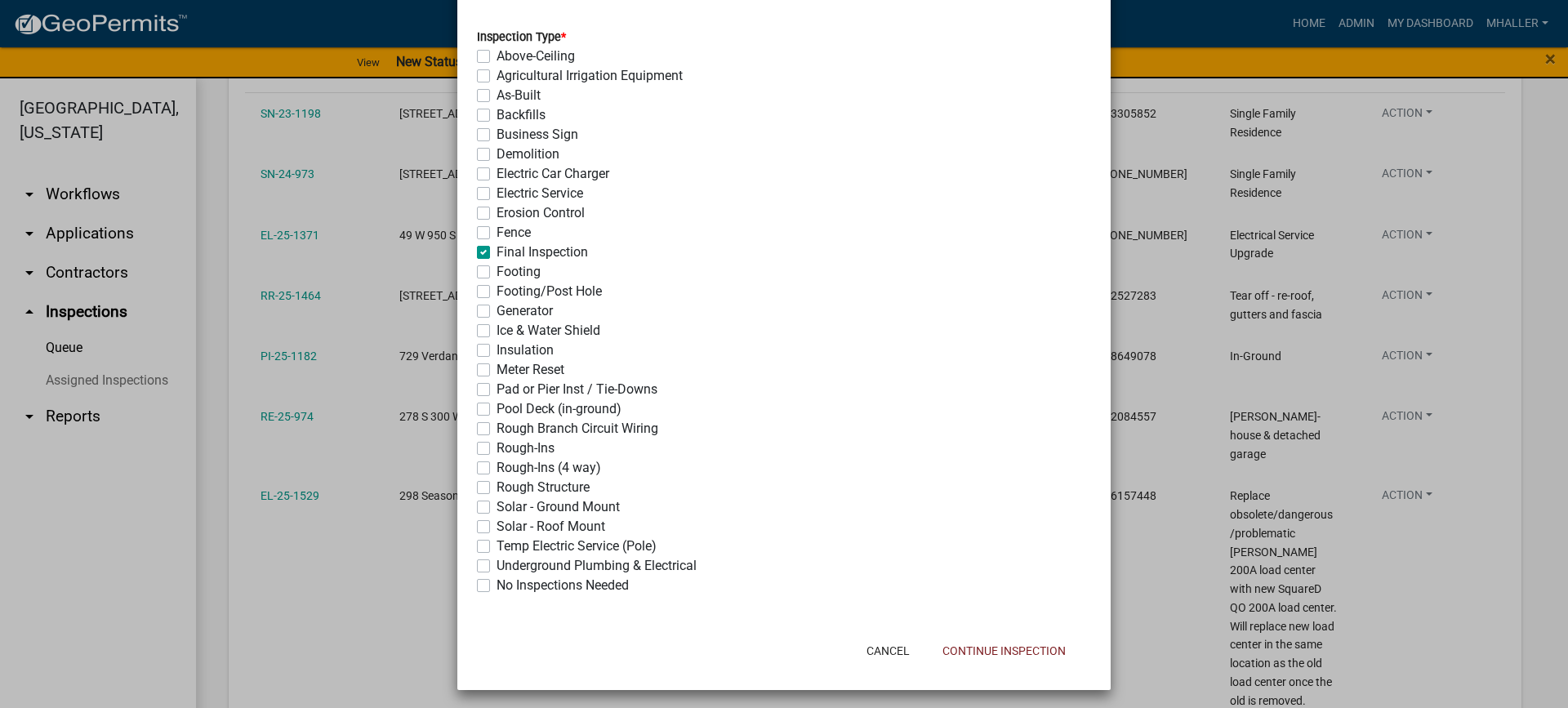
scroll to position [353, 0]
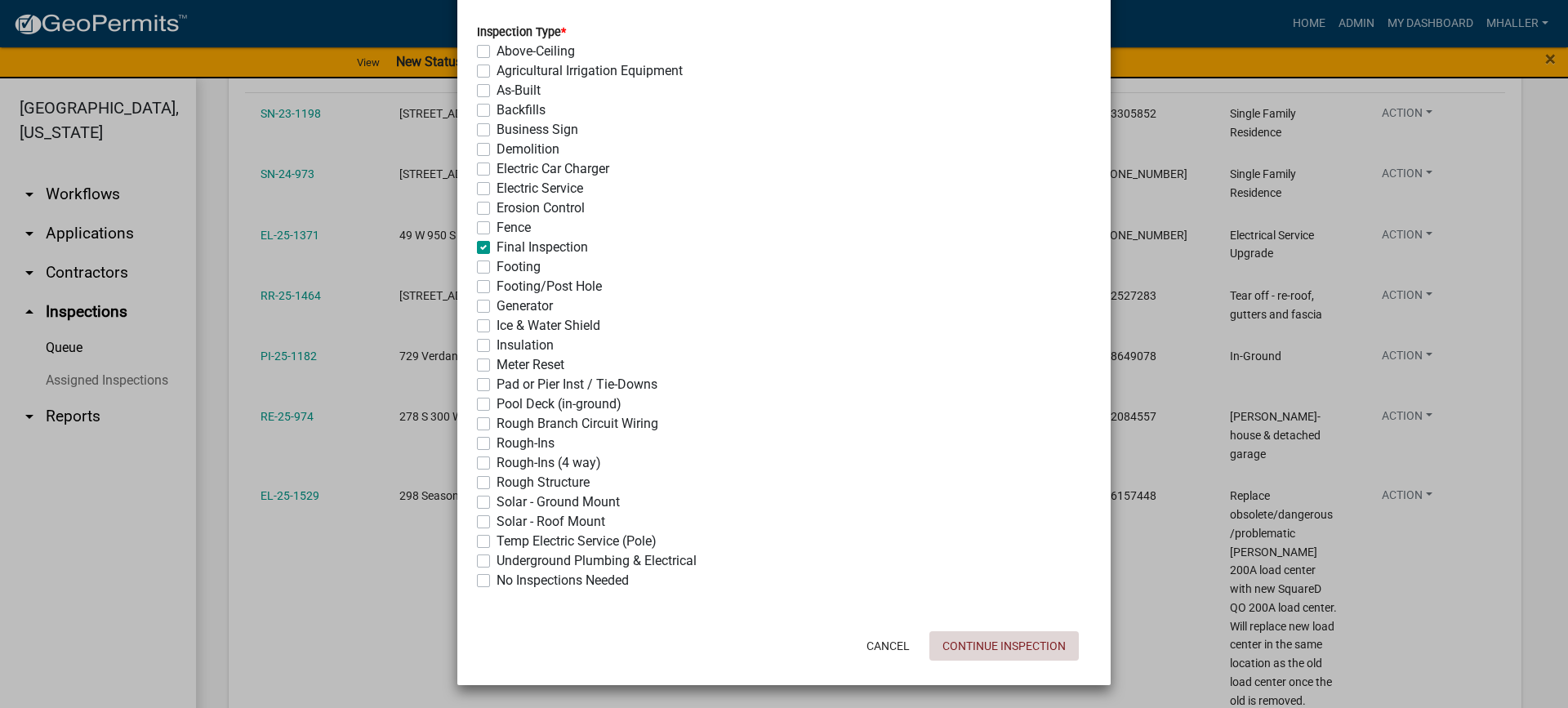
click at [1005, 646] on button "Continue Inspection" at bounding box center [1004, 645] width 149 height 29
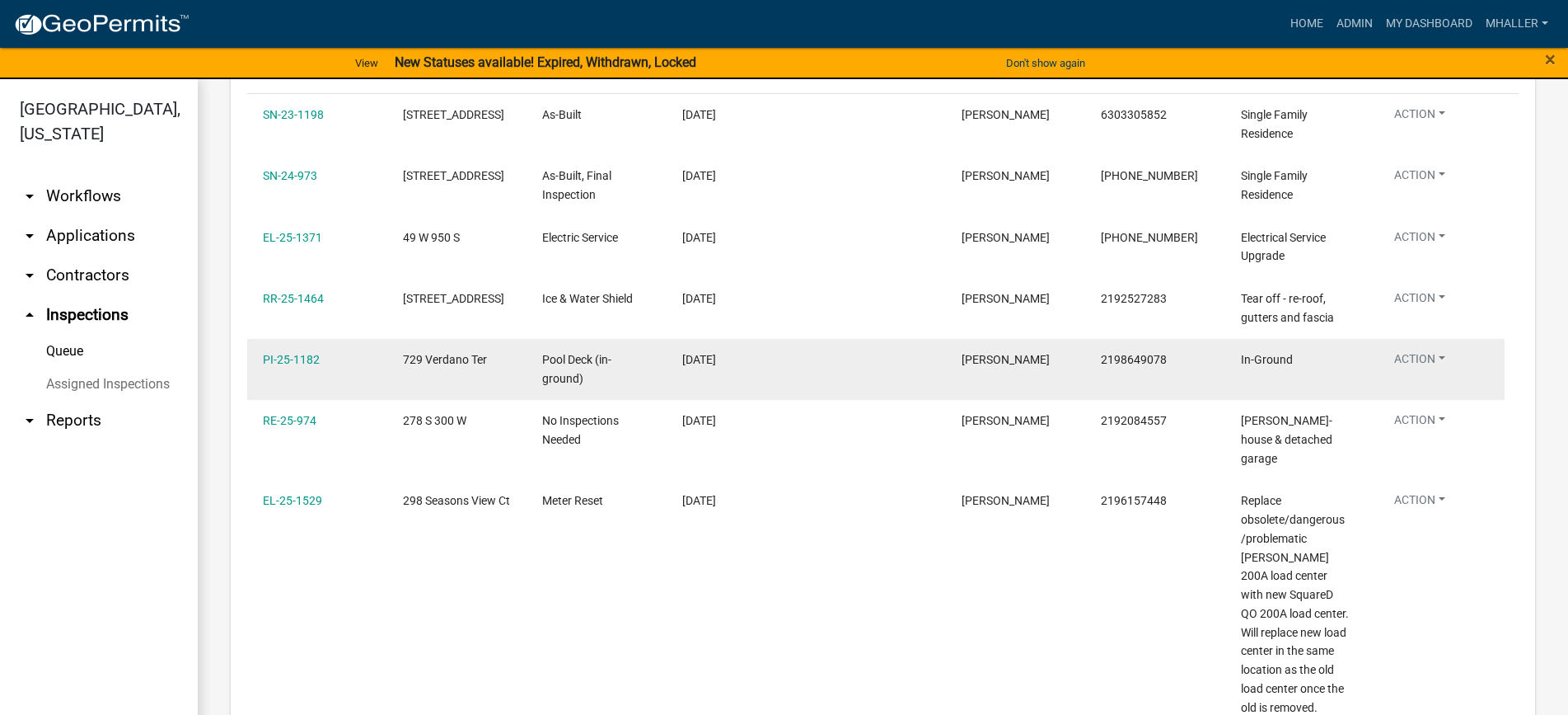
click at [1419, 130] on button "Action" at bounding box center [1419, 117] width 77 height 24
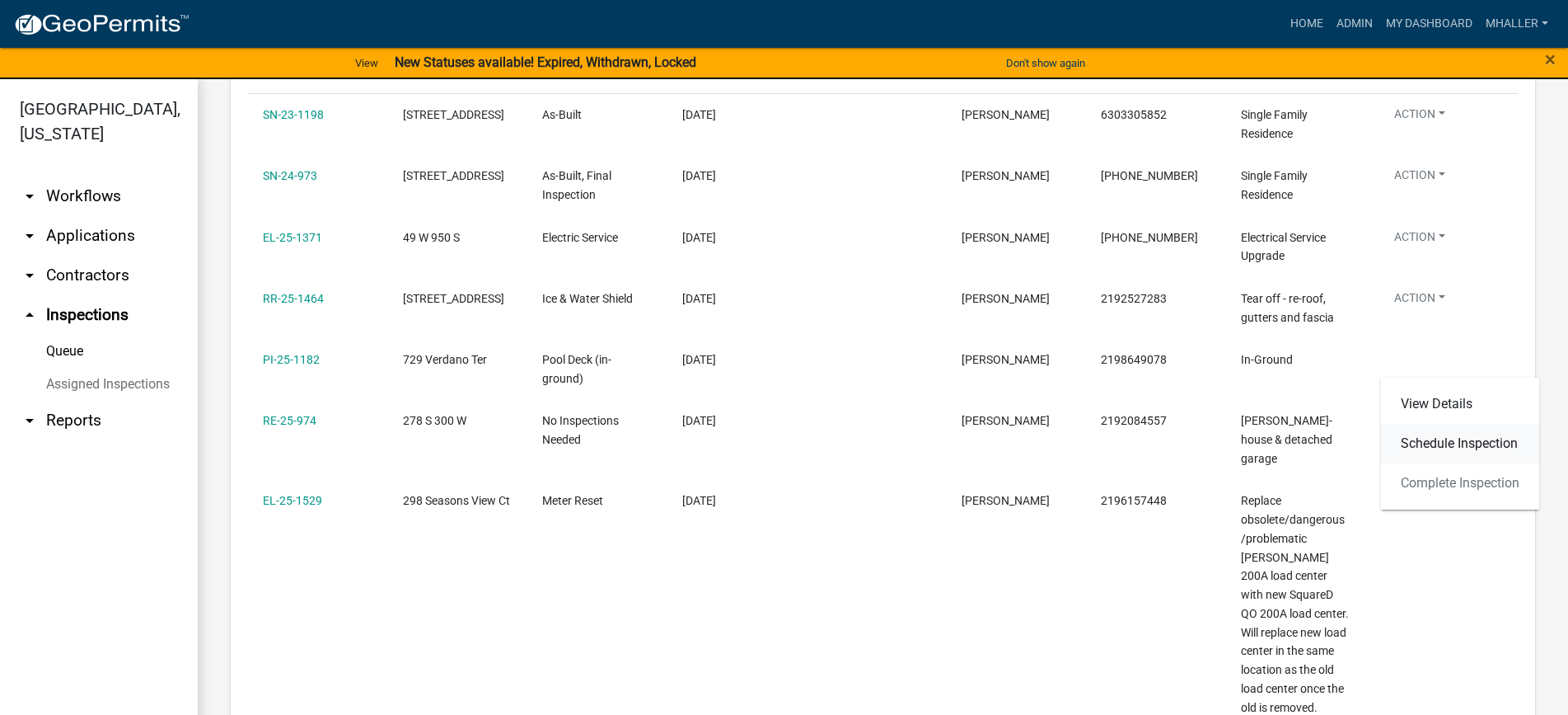
click at [1447, 443] on link "Schedule Inspection" at bounding box center [1460, 444] width 158 height 40
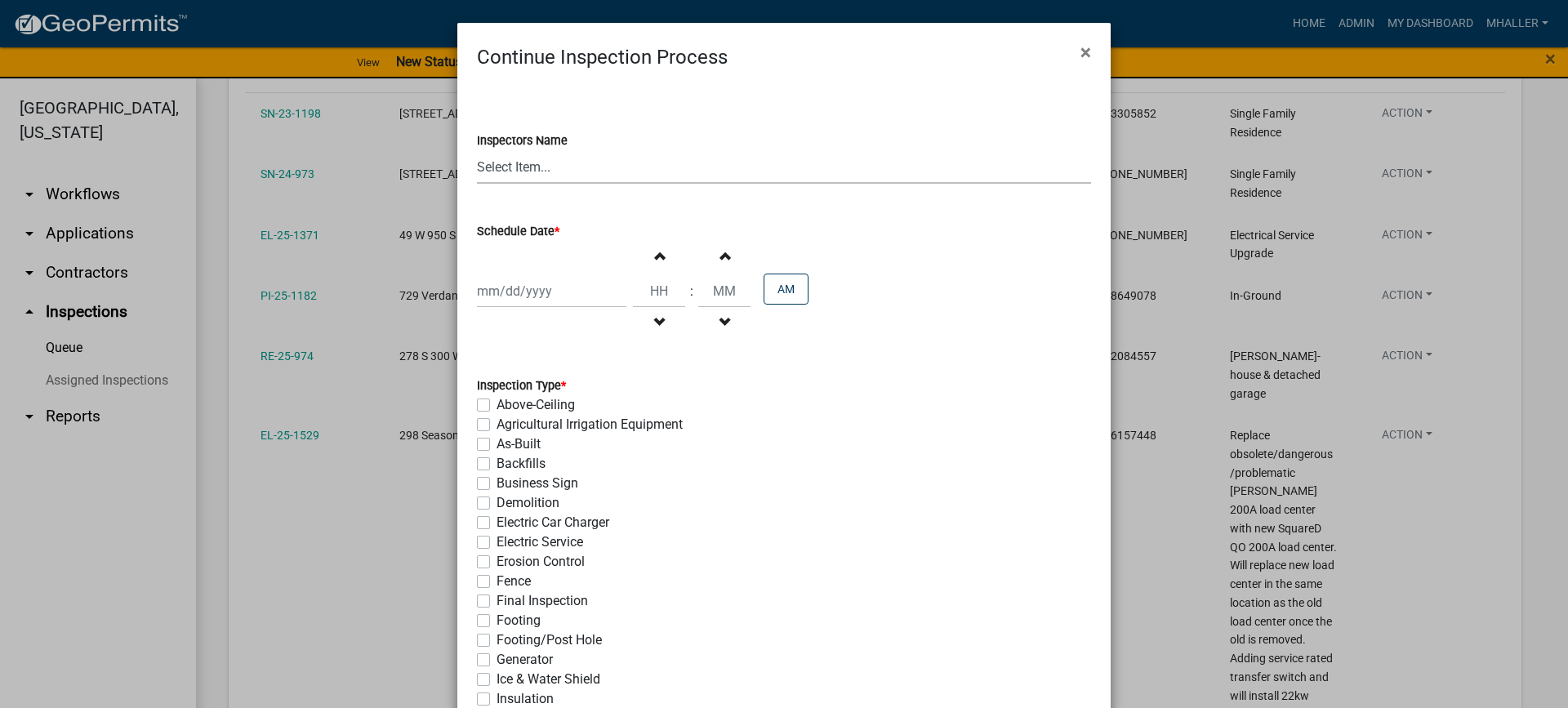
click at [501, 170] on select "Select Item... mhaller (Michael Haller)" at bounding box center [784, 167] width 614 height 33
select select "ca350da2-795e-4cf8-941d-46ff53e354ae"
click at [477, 150] on select "Select Item... mhaller (Michael Haller)" at bounding box center [784, 167] width 614 height 33
click at [533, 287] on div at bounding box center [552, 291] width 149 height 33
select select "8"
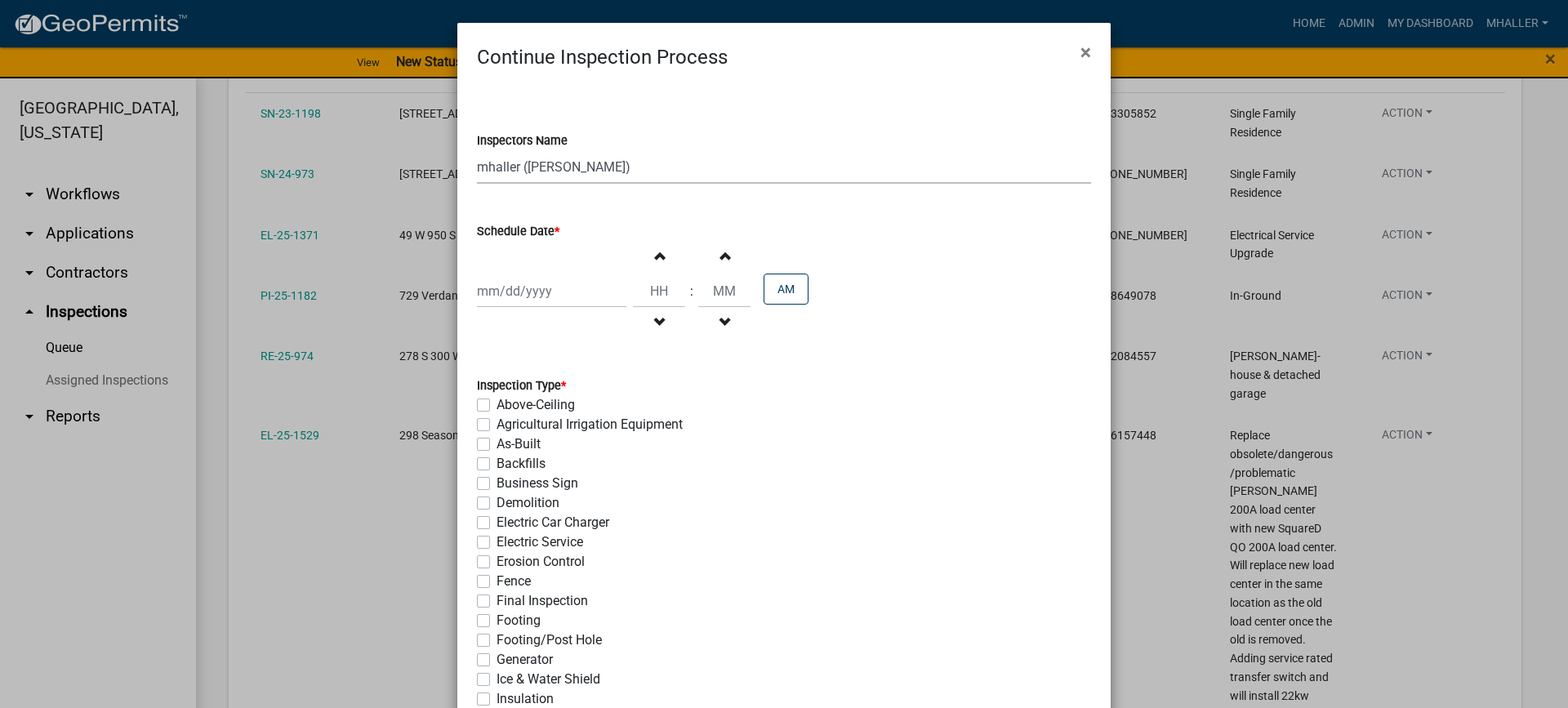
select select "2025"
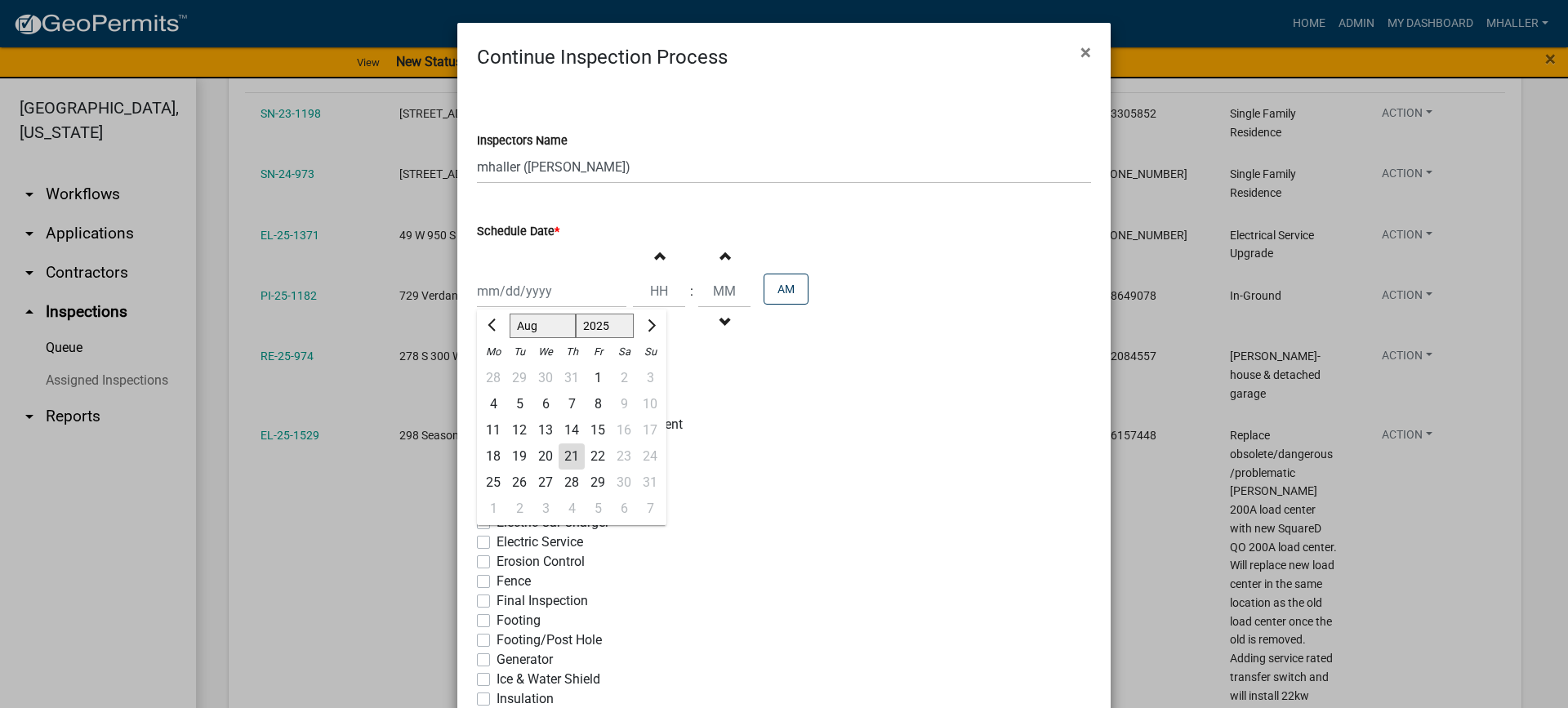
click at [560, 458] on div "21" at bounding box center [572, 457] width 26 height 26
type input "[DATE]"
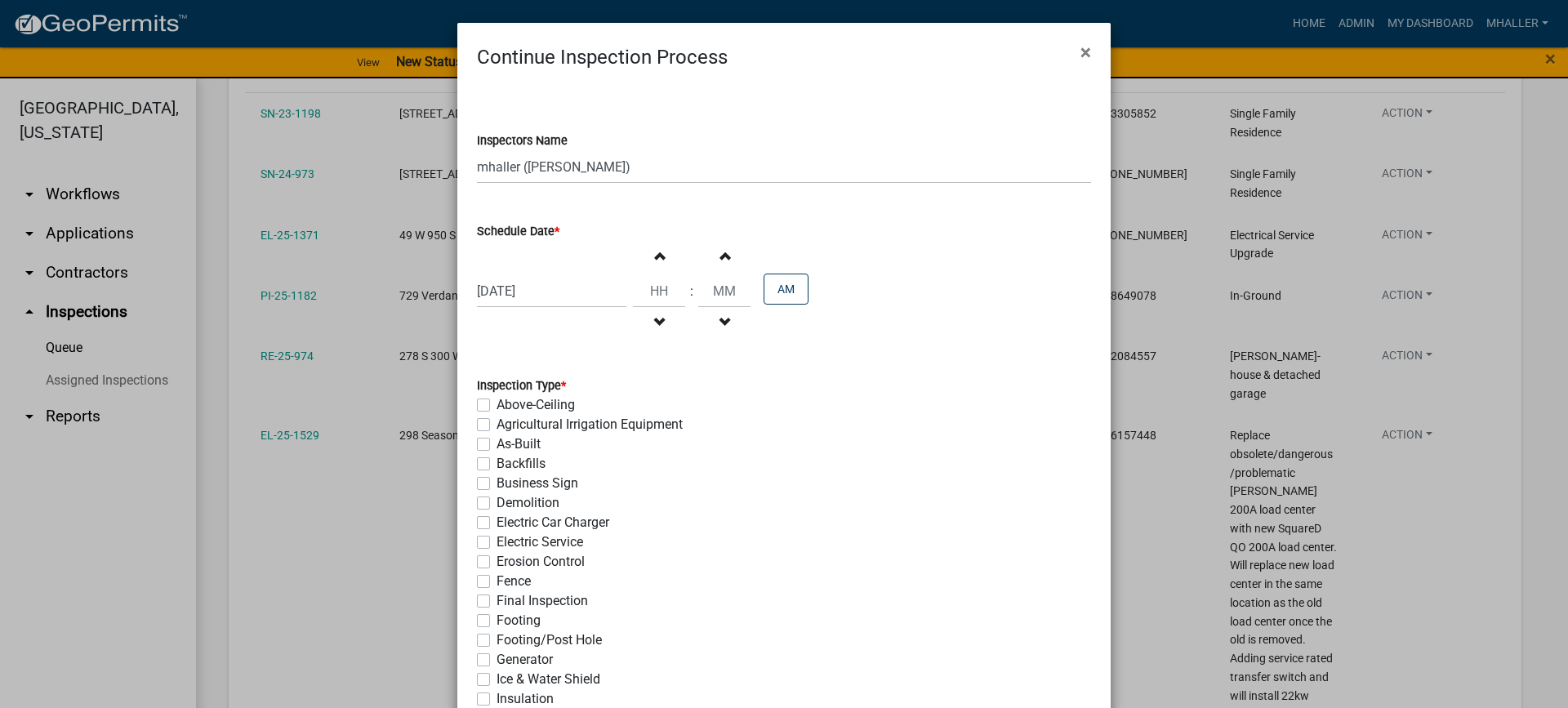
scroll to position [163, 0]
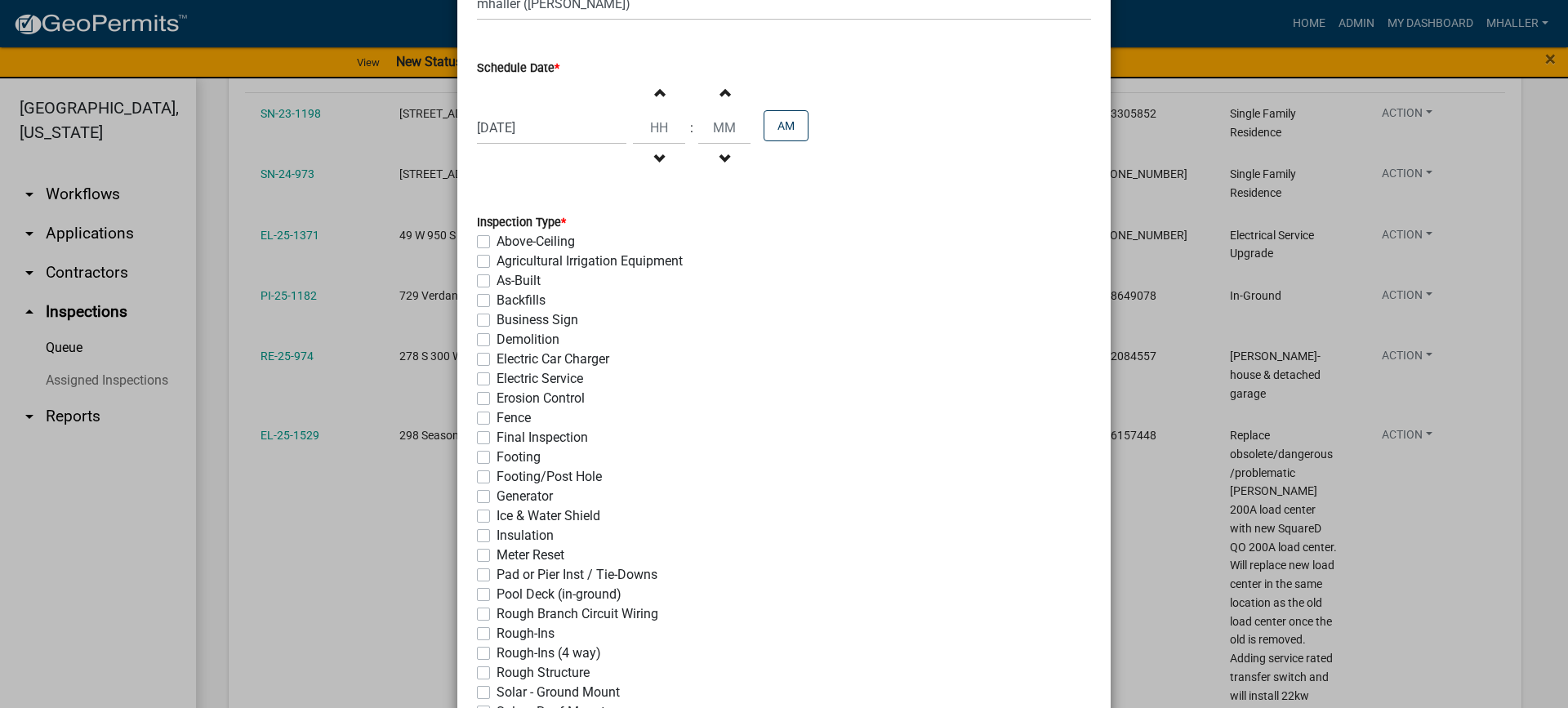
click at [497, 594] on label "Pool Deck (in-ground)" at bounding box center [559, 594] width 125 height 19
click at [497, 594] on input "Pool Deck (in-ground)" at bounding box center [502, 589] width 11 height 11
checkbox input "true"
checkbox input "false"
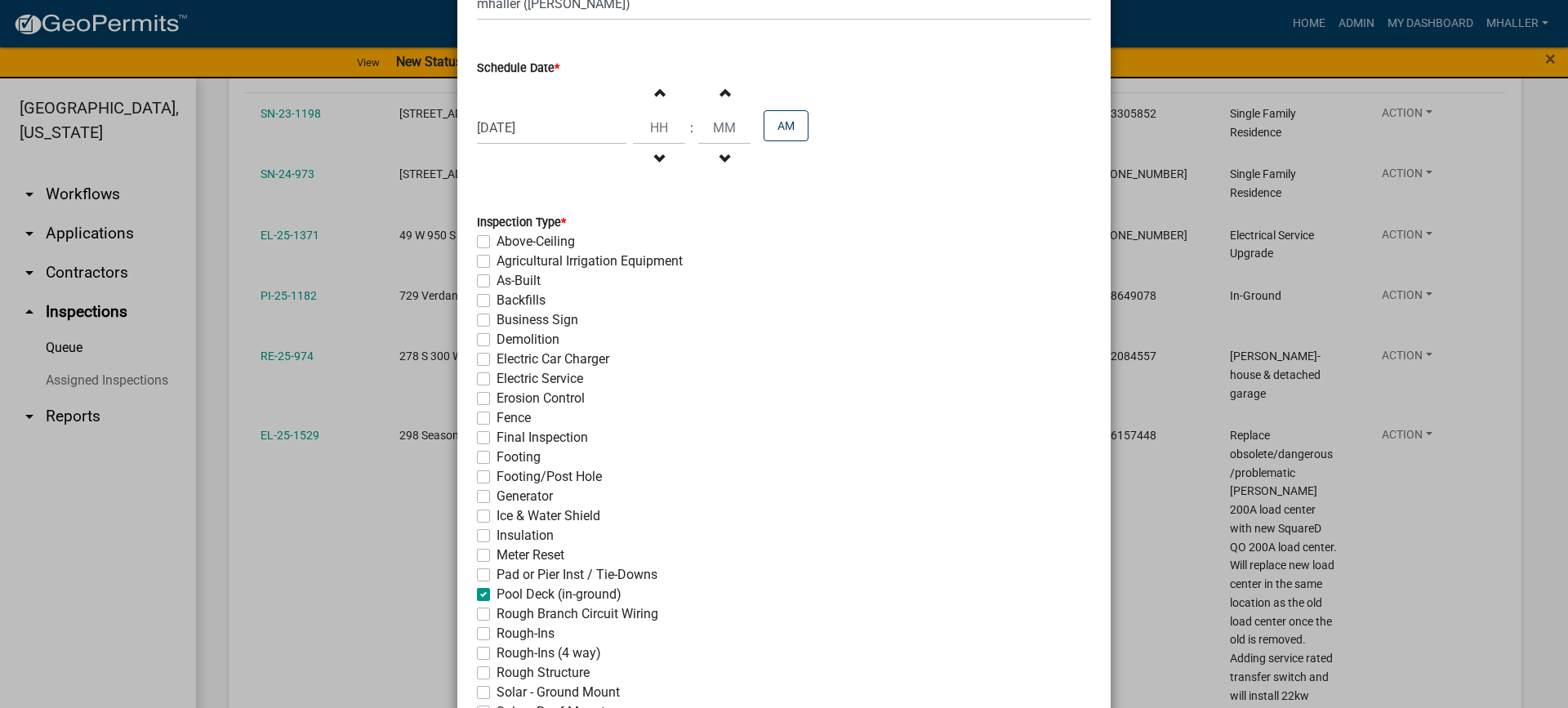
checkbox input "false"
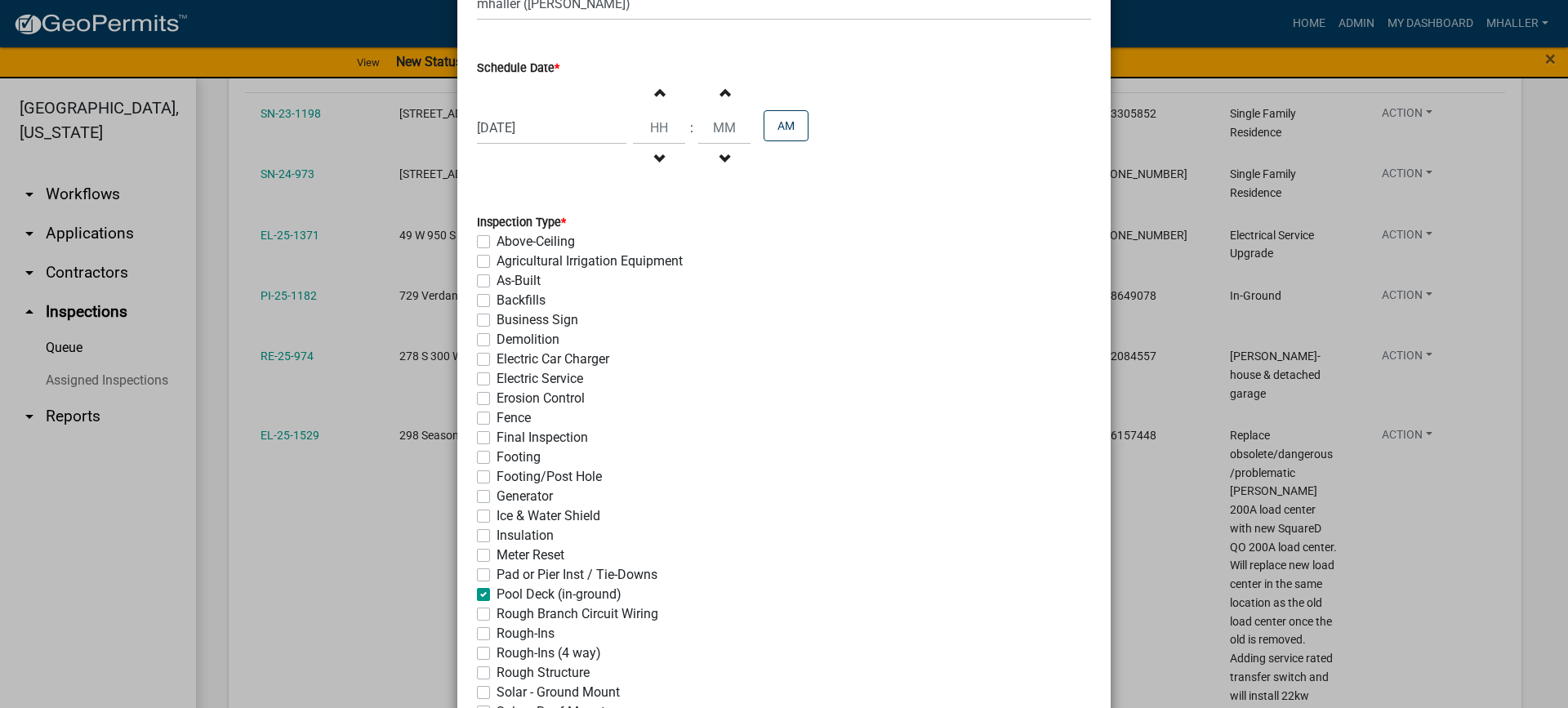
checkbox input "false"
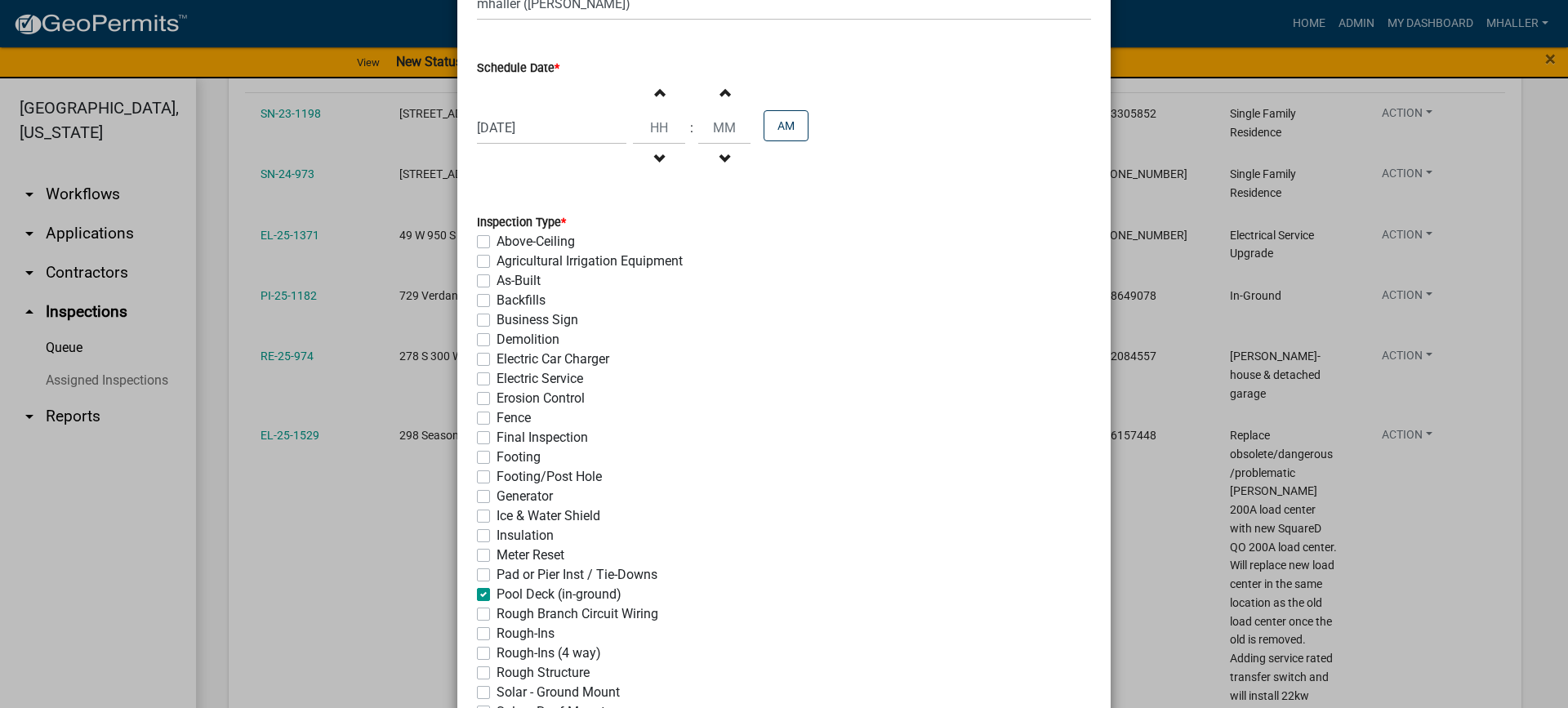
checkbox input "false"
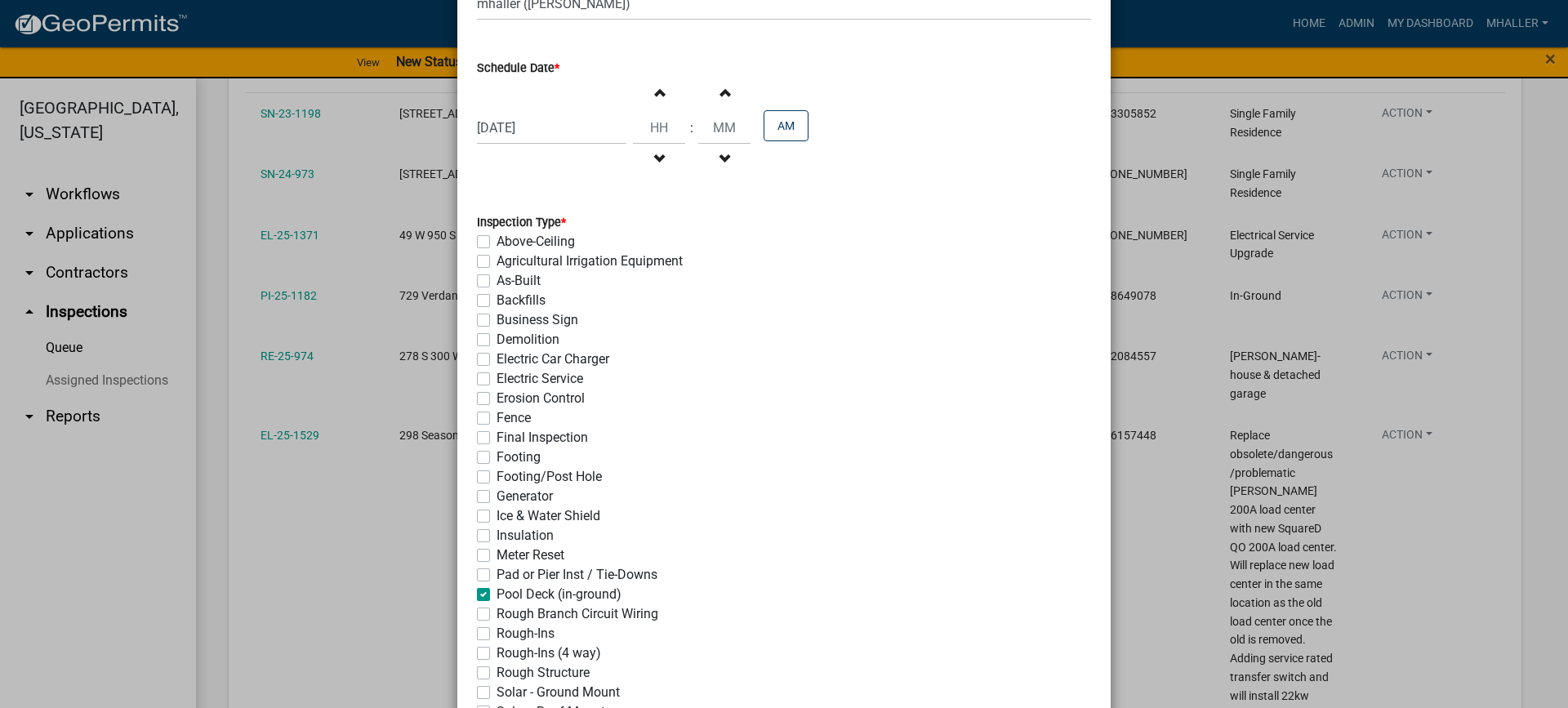
checkbox input "false"
checkbox input "true"
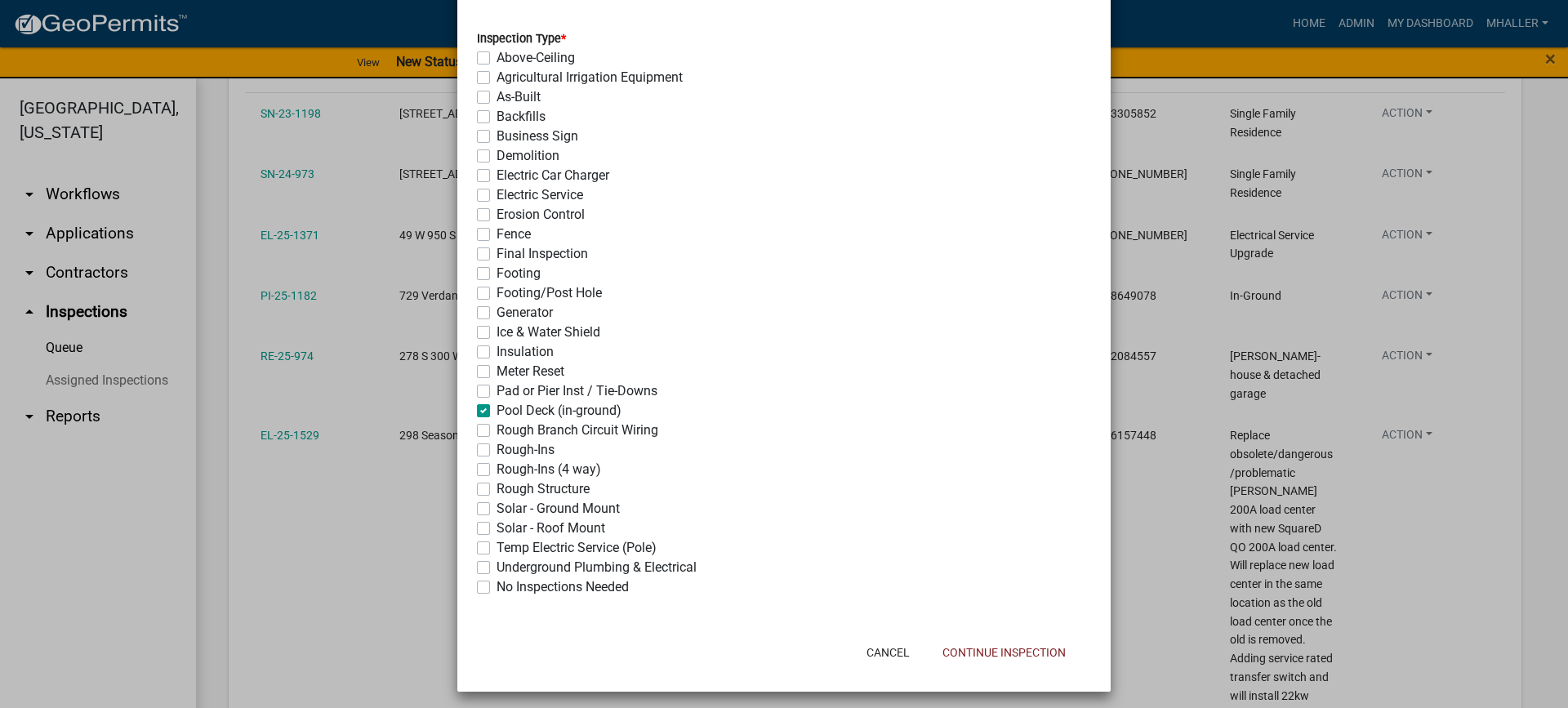
scroll to position [353, 0]
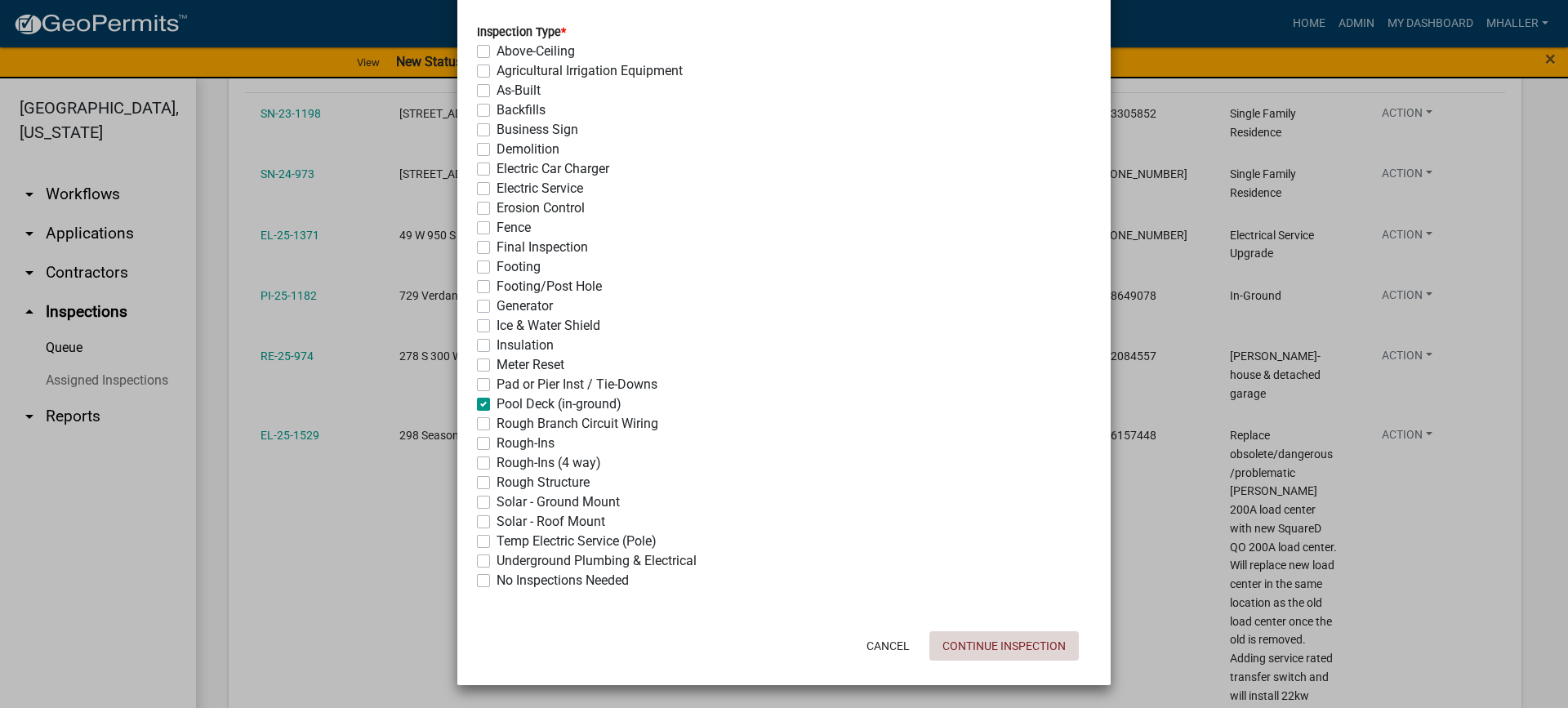
click at [985, 644] on button "Continue Inspection" at bounding box center [1004, 645] width 149 height 29
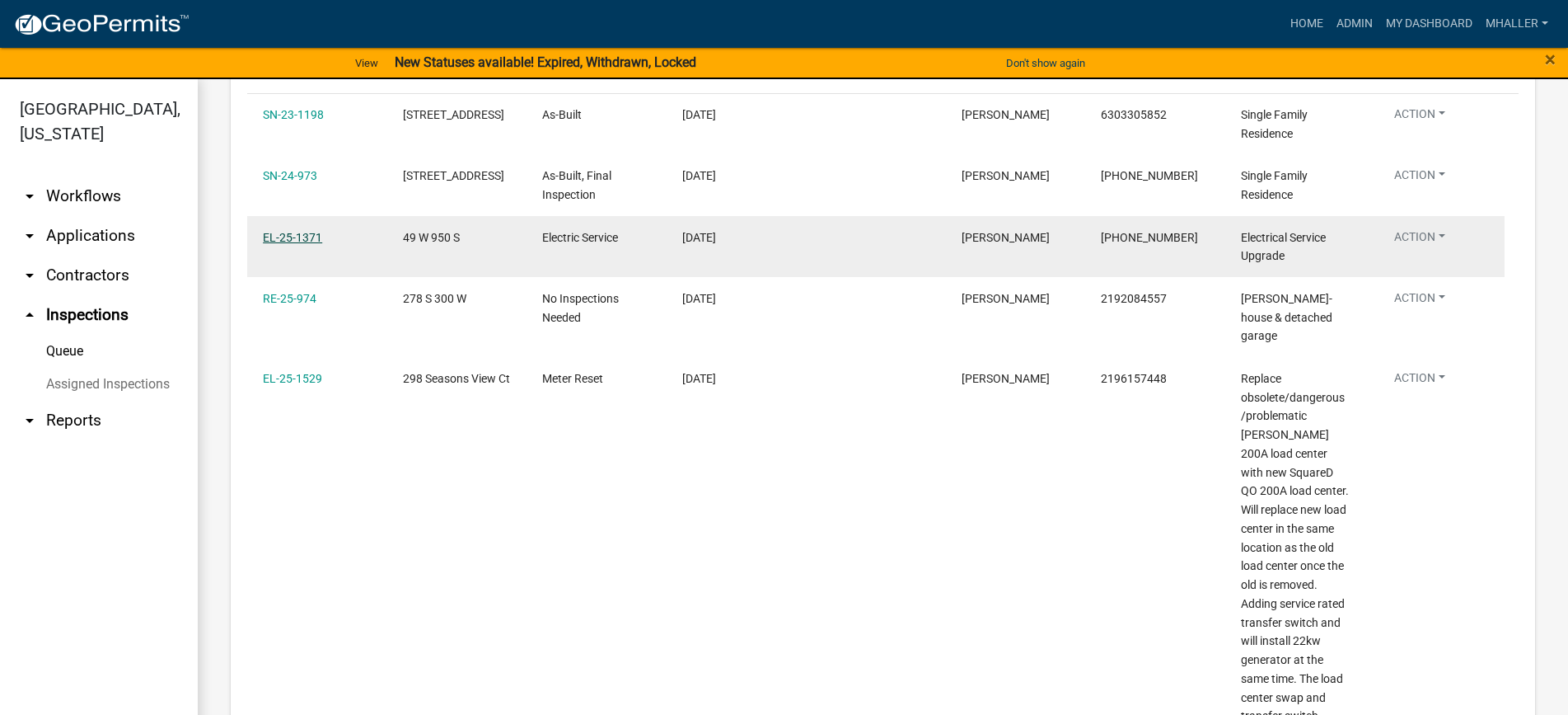
click at [307, 237] on link "EL-25-1371" at bounding box center [292, 237] width 59 height 13
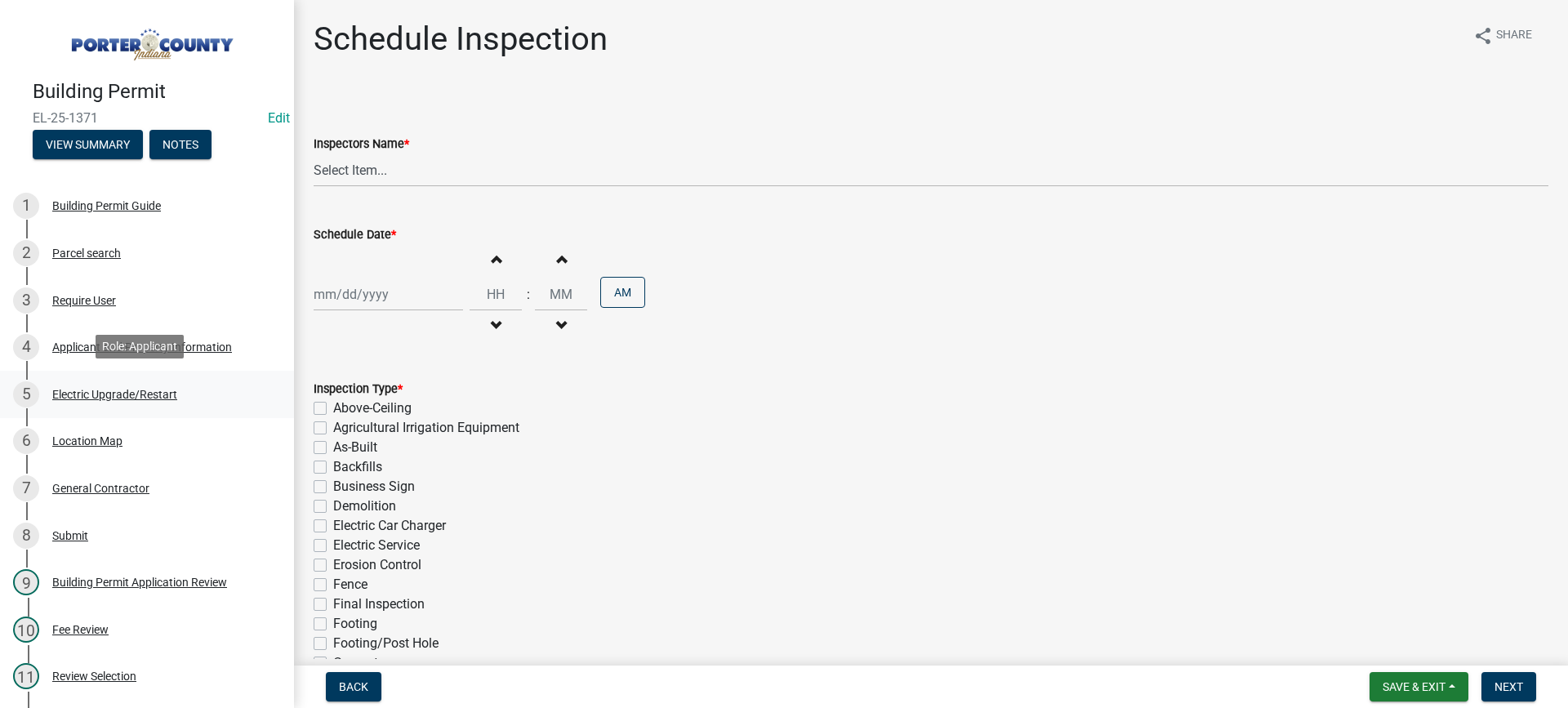
click at [118, 390] on div "Electric Upgrade/Restart" at bounding box center [114, 394] width 125 height 11
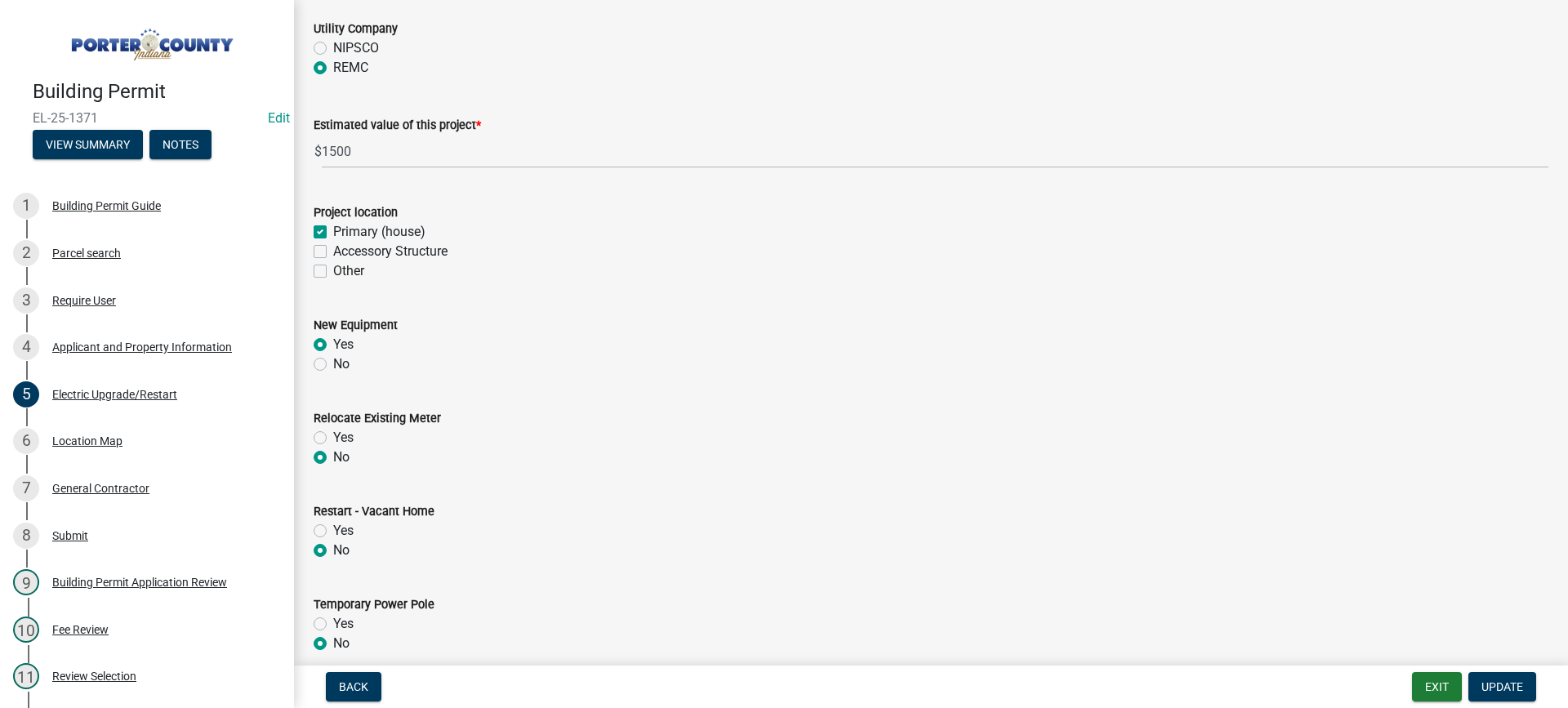
scroll to position [245, 0]
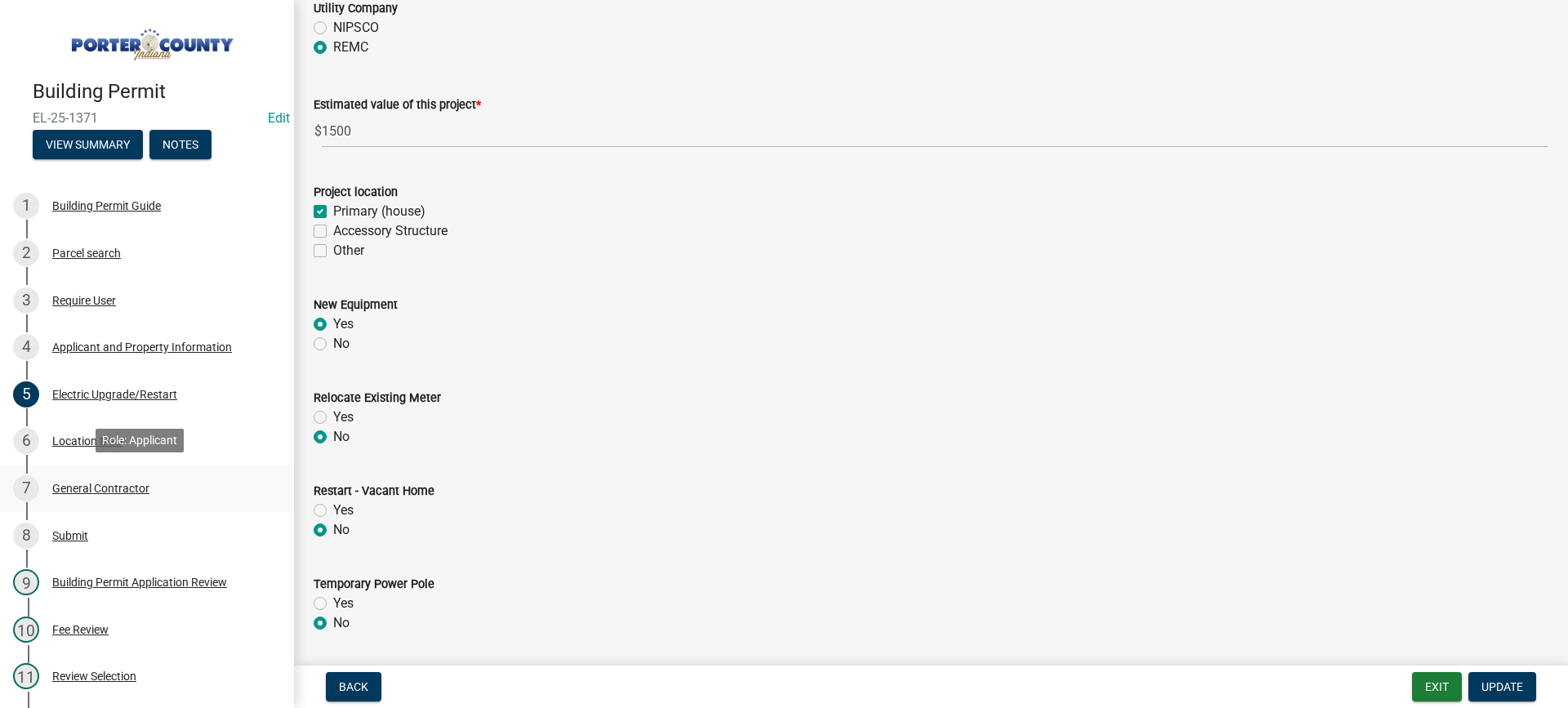
click at [98, 487] on div "General Contractor" at bounding box center [100, 488] width 98 height 11
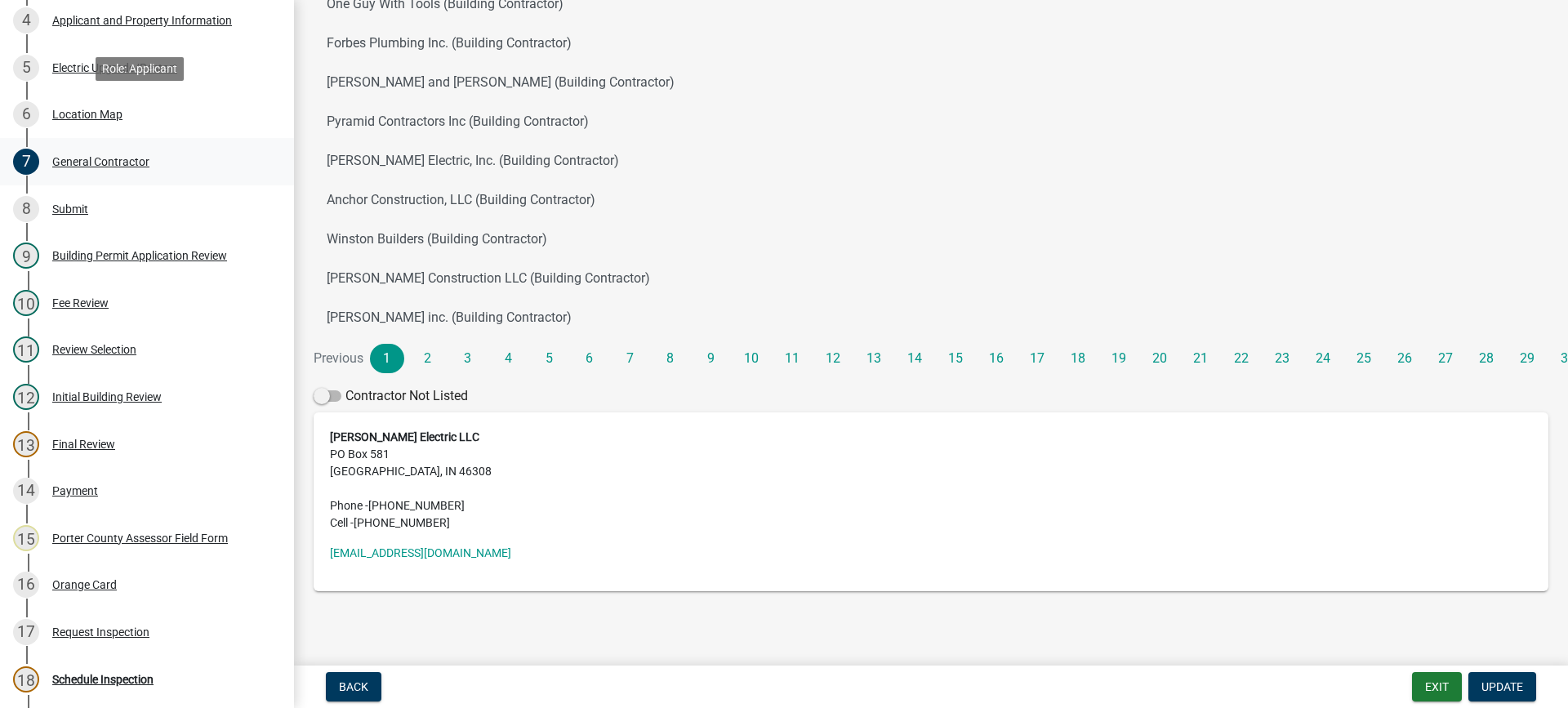
scroll to position [489, 0]
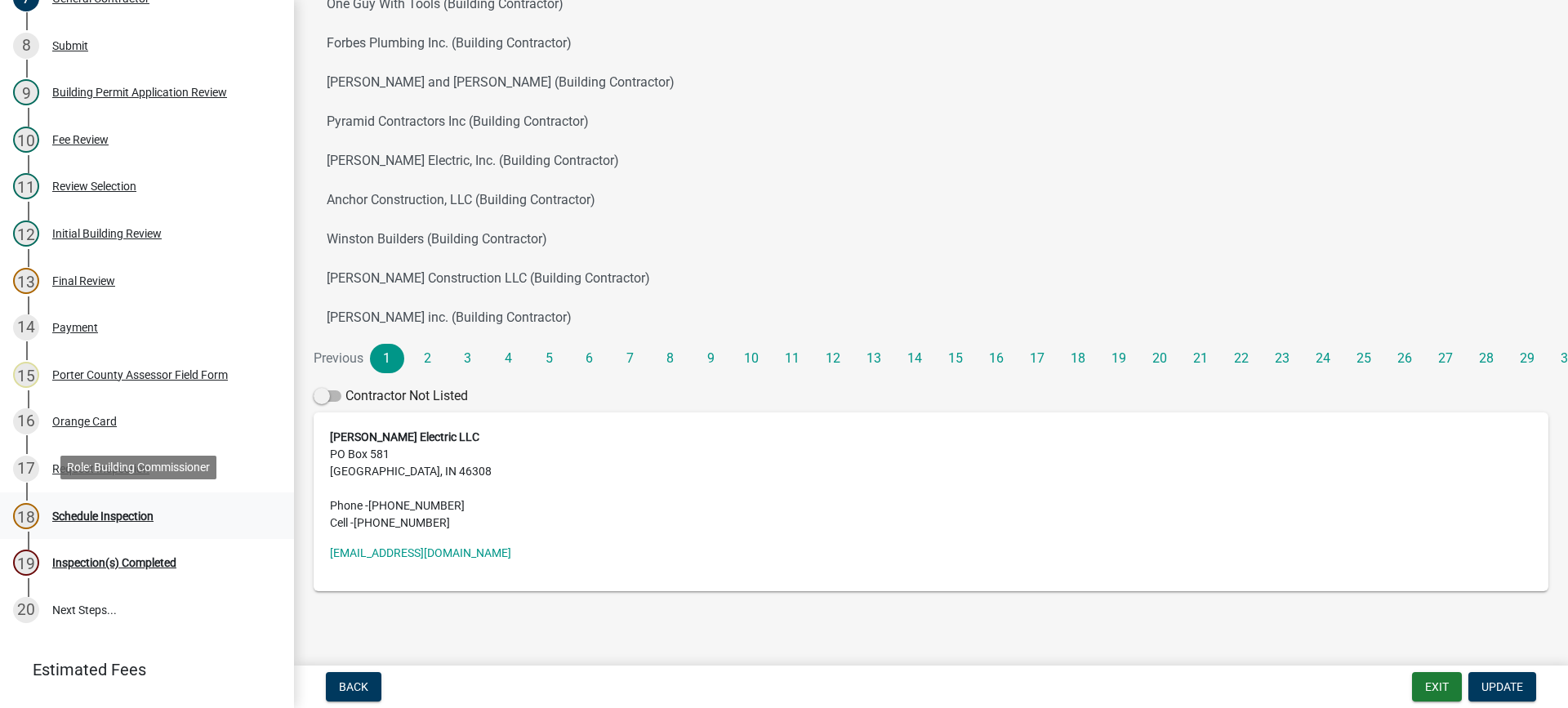
click at [118, 512] on div "Schedule Inspection" at bounding box center [102, 516] width 101 height 11
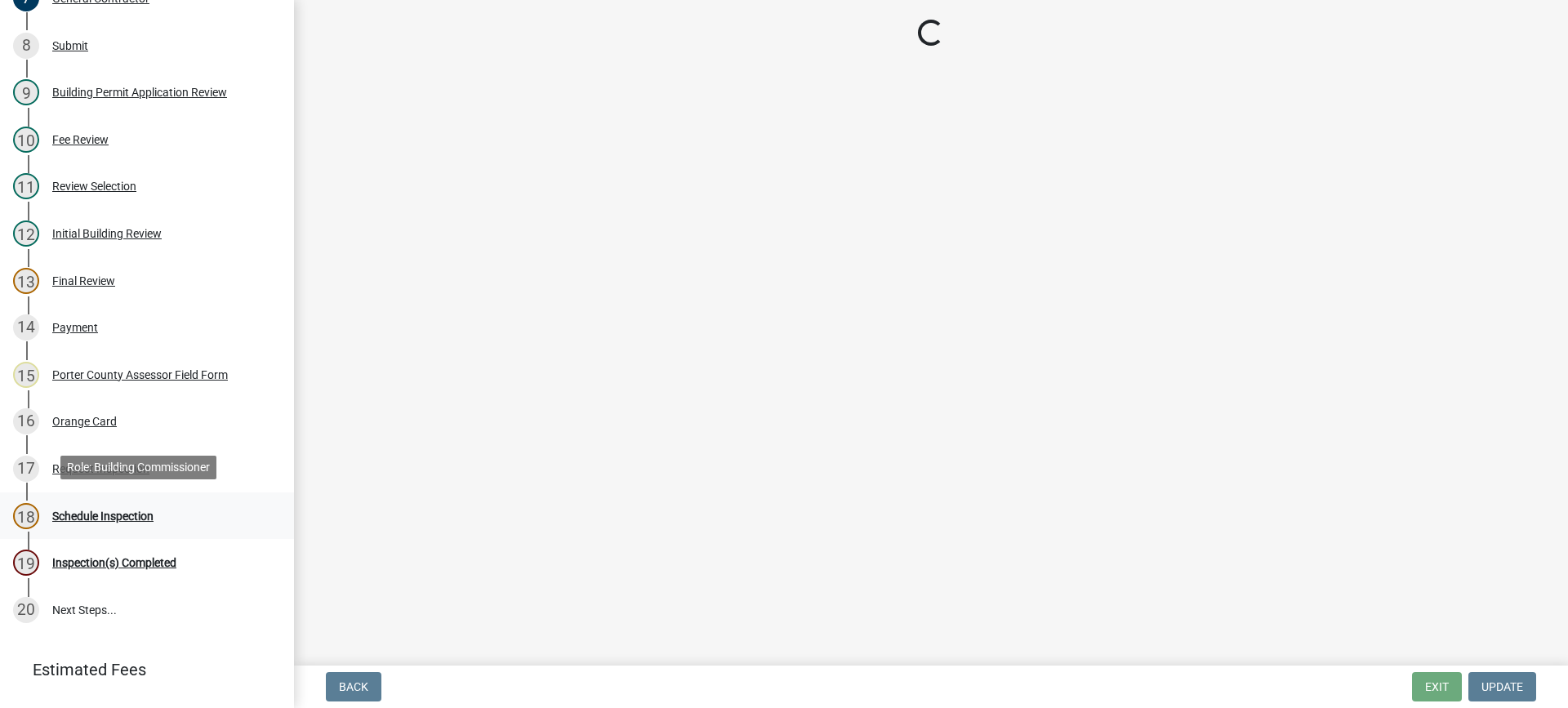
scroll to position [0, 0]
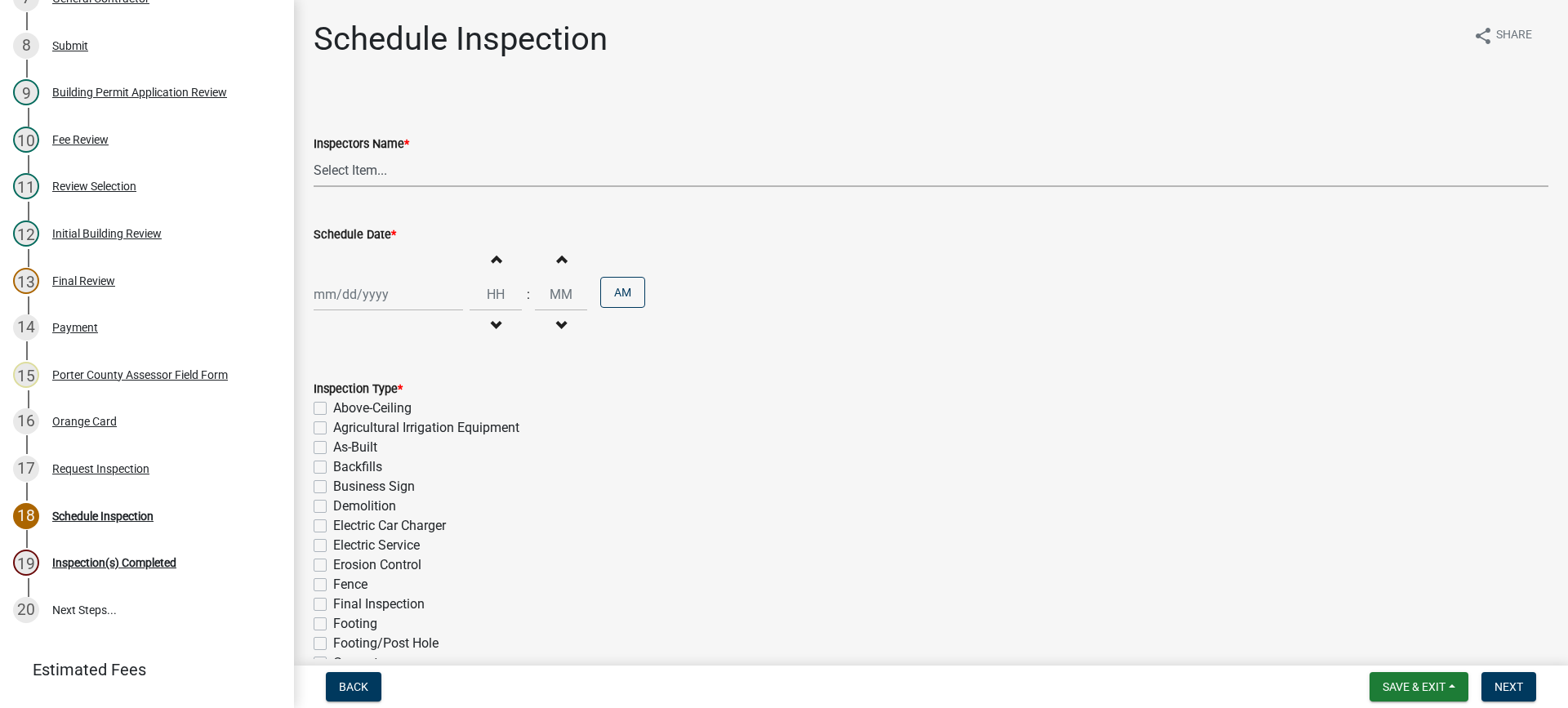
click at [356, 163] on select "Select Item... mhaller (Michael Haller)" at bounding box center [931, 170] width 1235 height 33
click at [314, 154] on select "Select Item... mhaller (Michael Haller)" at bounding box center [931, 170] width 1235 height 33
click at [389, 293] on div at bounding box center [388, 294] width 149 height 33
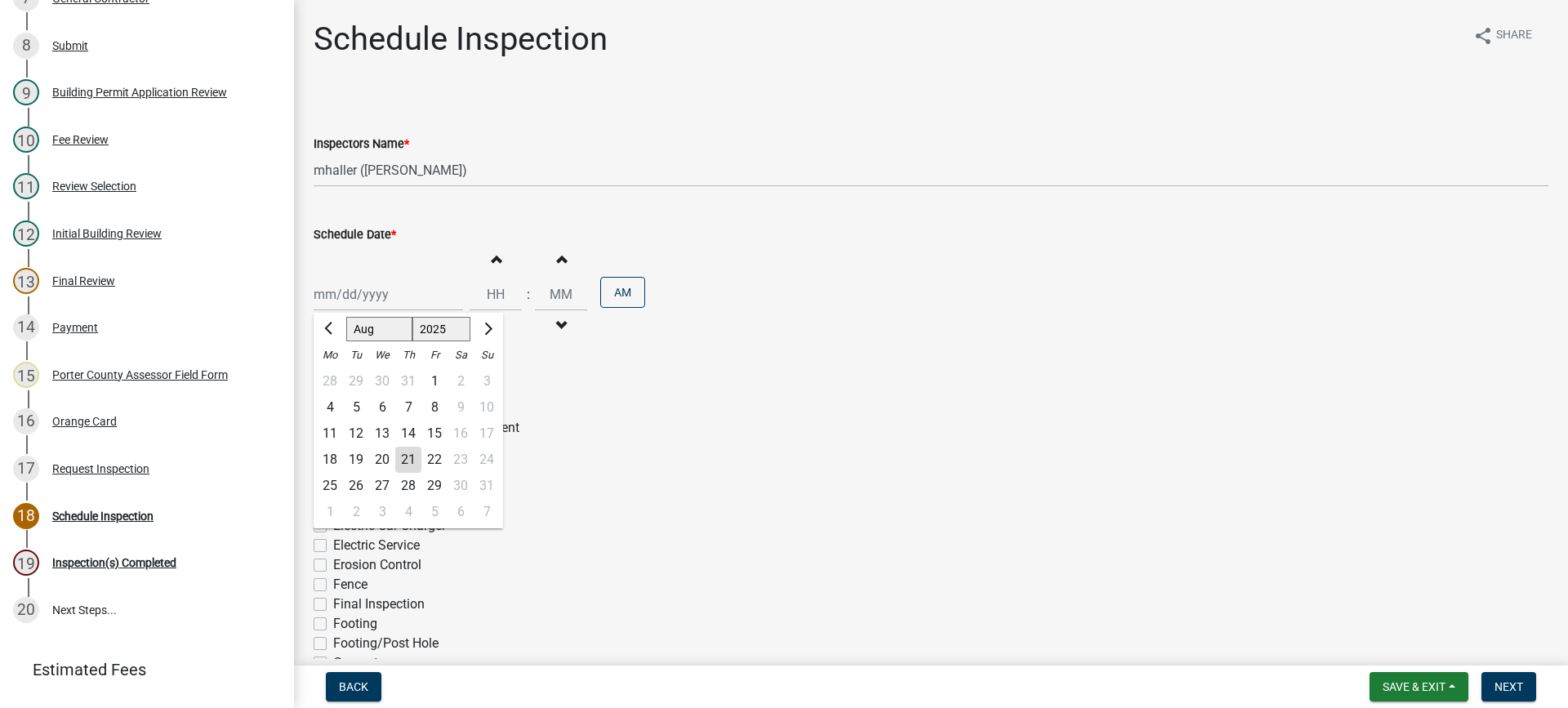
click at [436, 456] on div "22" at bounding box center [434, 459] width 26 height 26
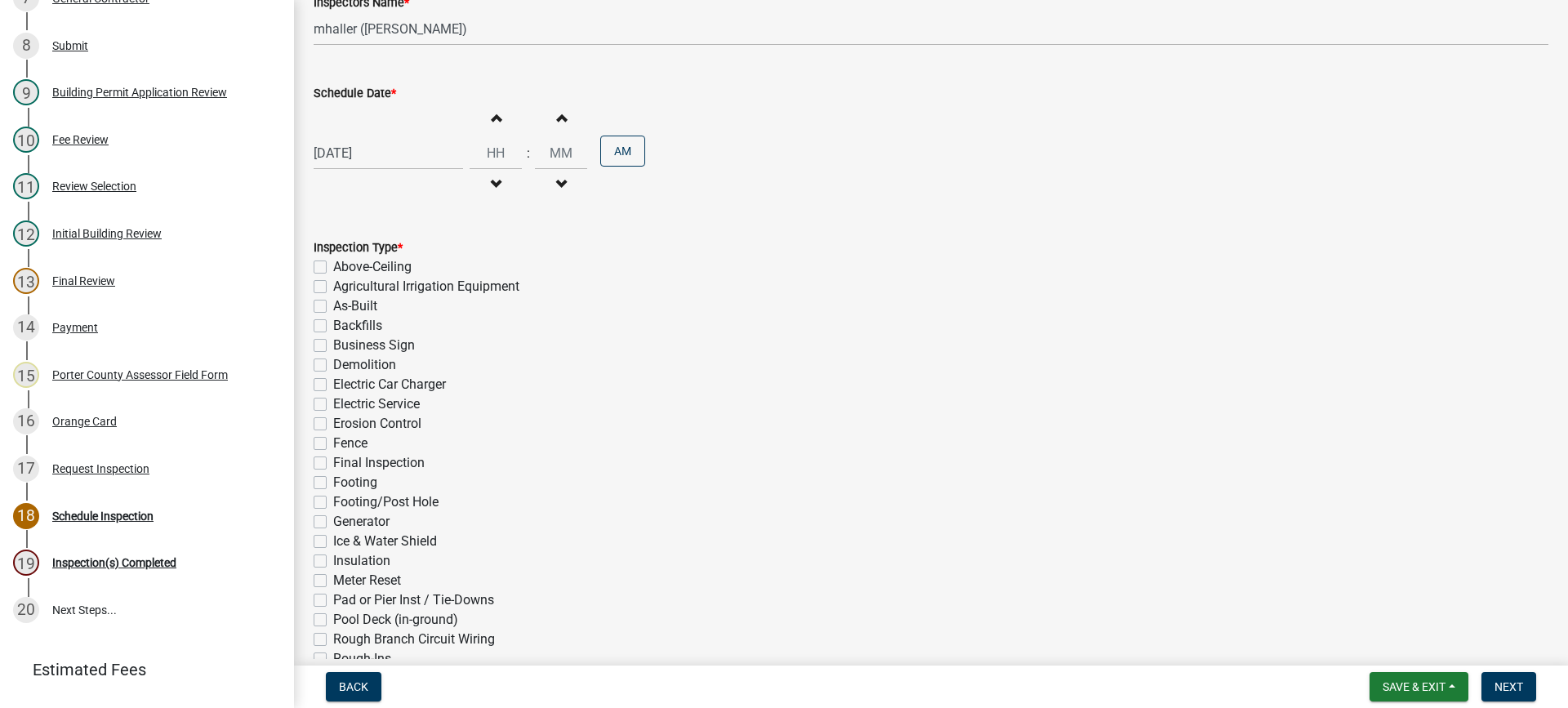
scroll to position [245, 0]
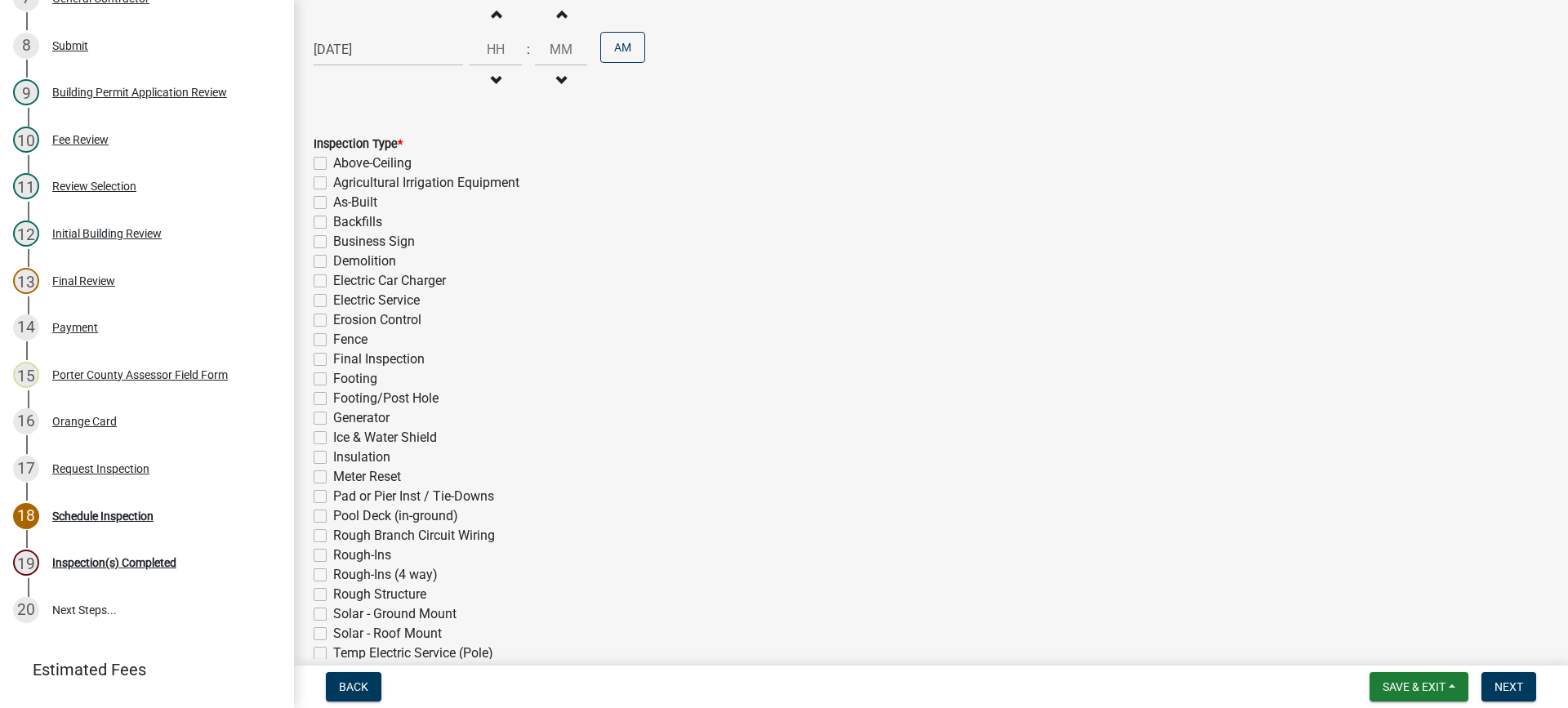
click at [381, 43] on div "08/22/2025" at bounding box center [388, 49] width 149 height 33
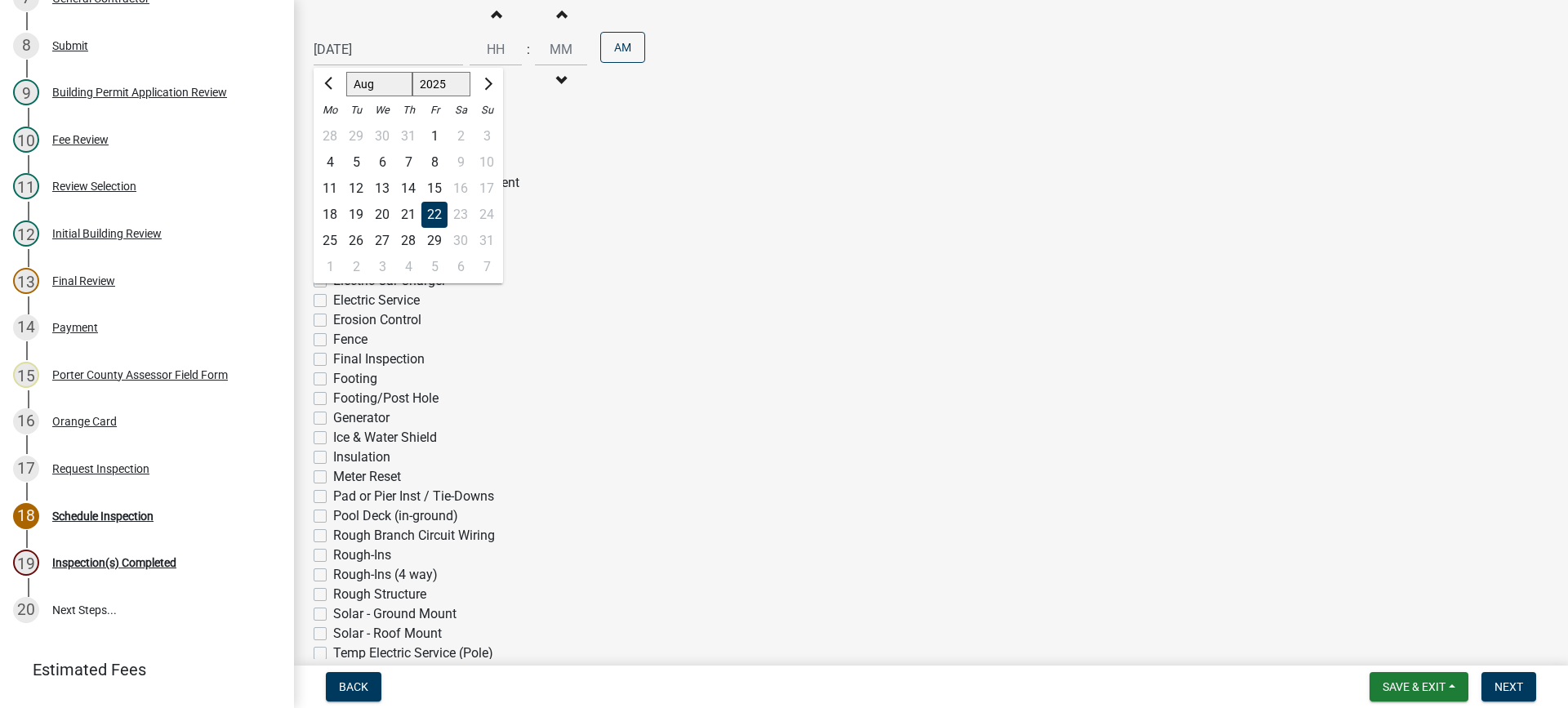
click at [330, 236] on div "25" at bounding box center [330, 241] width 26 height 26
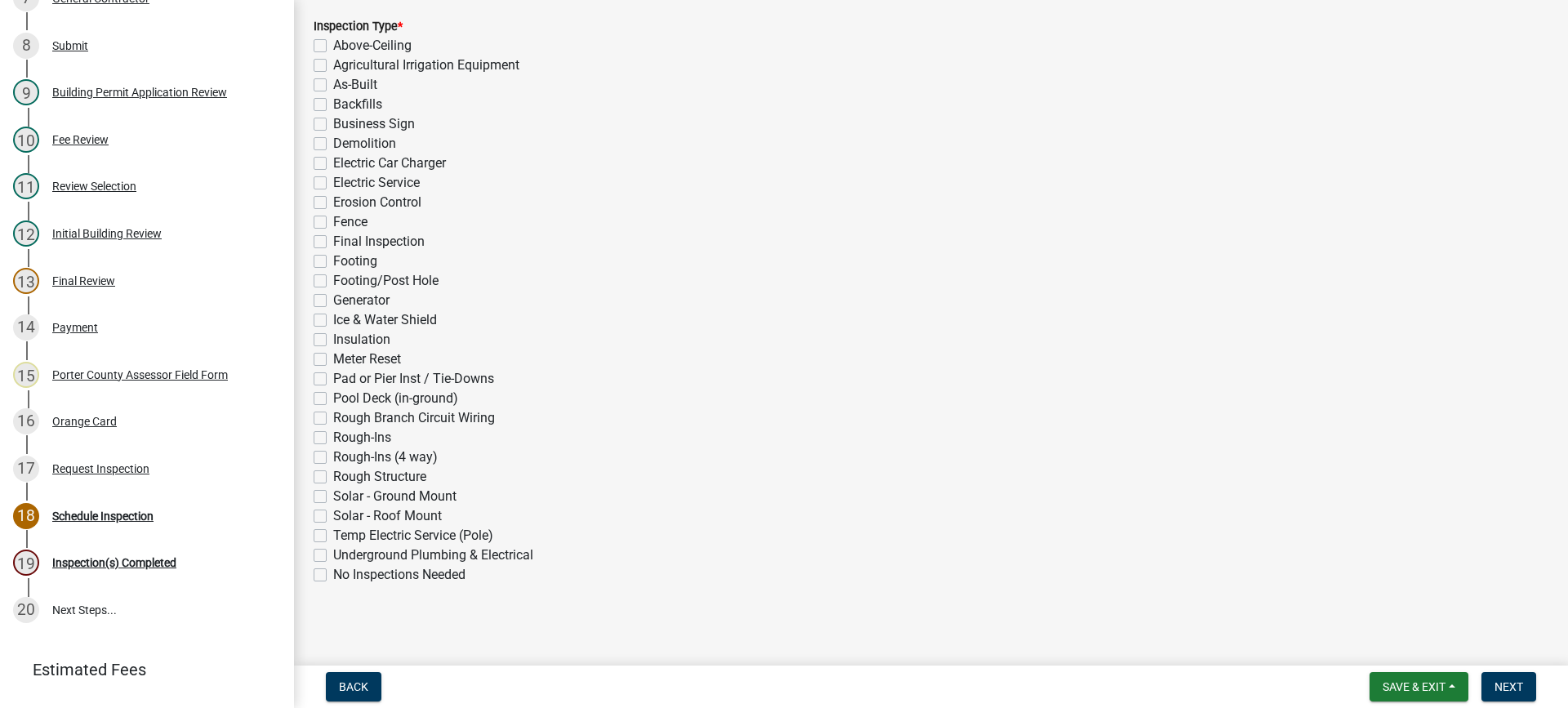
scroll to position [366, 0]
click at [333, 179] on label "Electric Service" at bounding box center [376, 178] width 86 height 19
click at [333, 179] on input "Electric Service" at bounding box center [338, 174] width 11 height 11
click at [1509, 685] on span "Next" at bounding box center [1508, 686] width 29 height 13
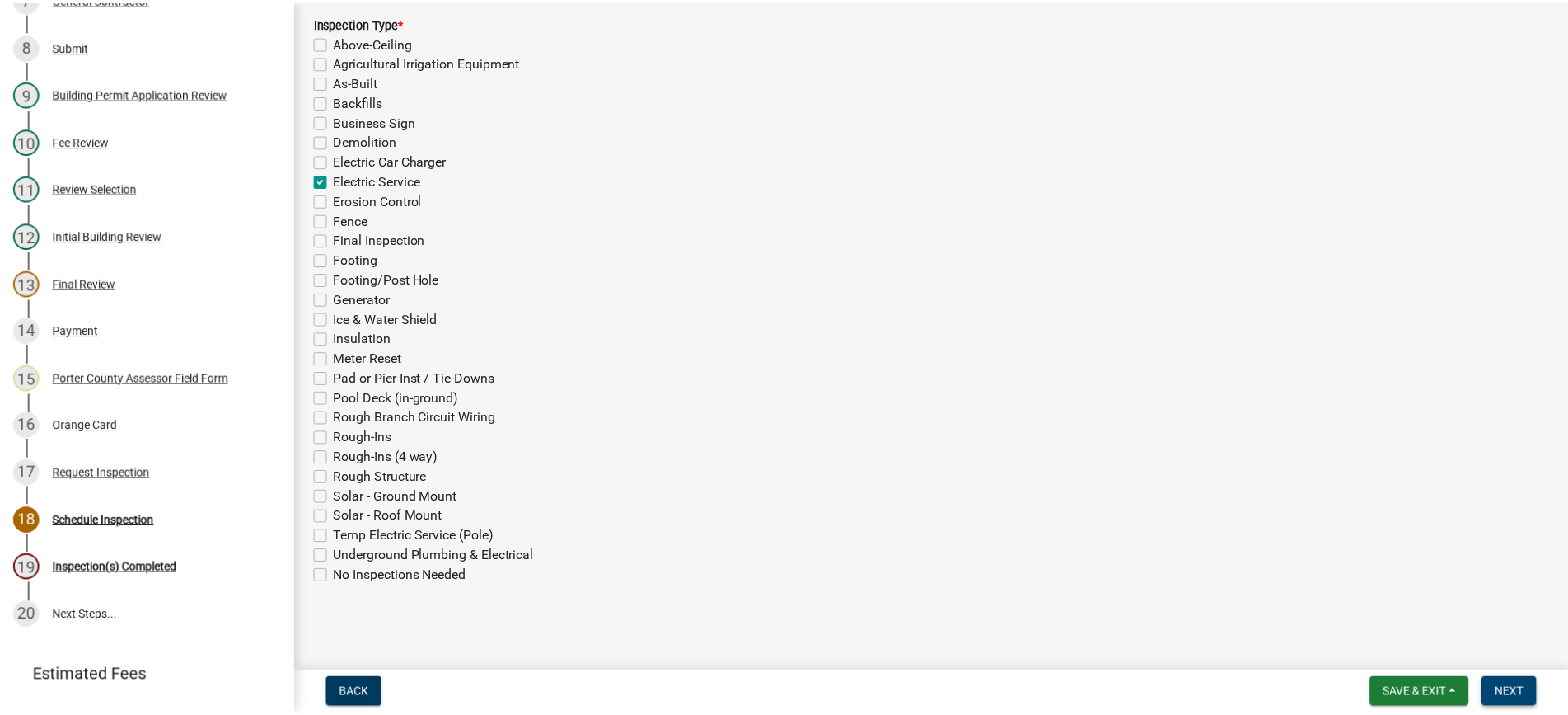
scroll to position [0, 0]
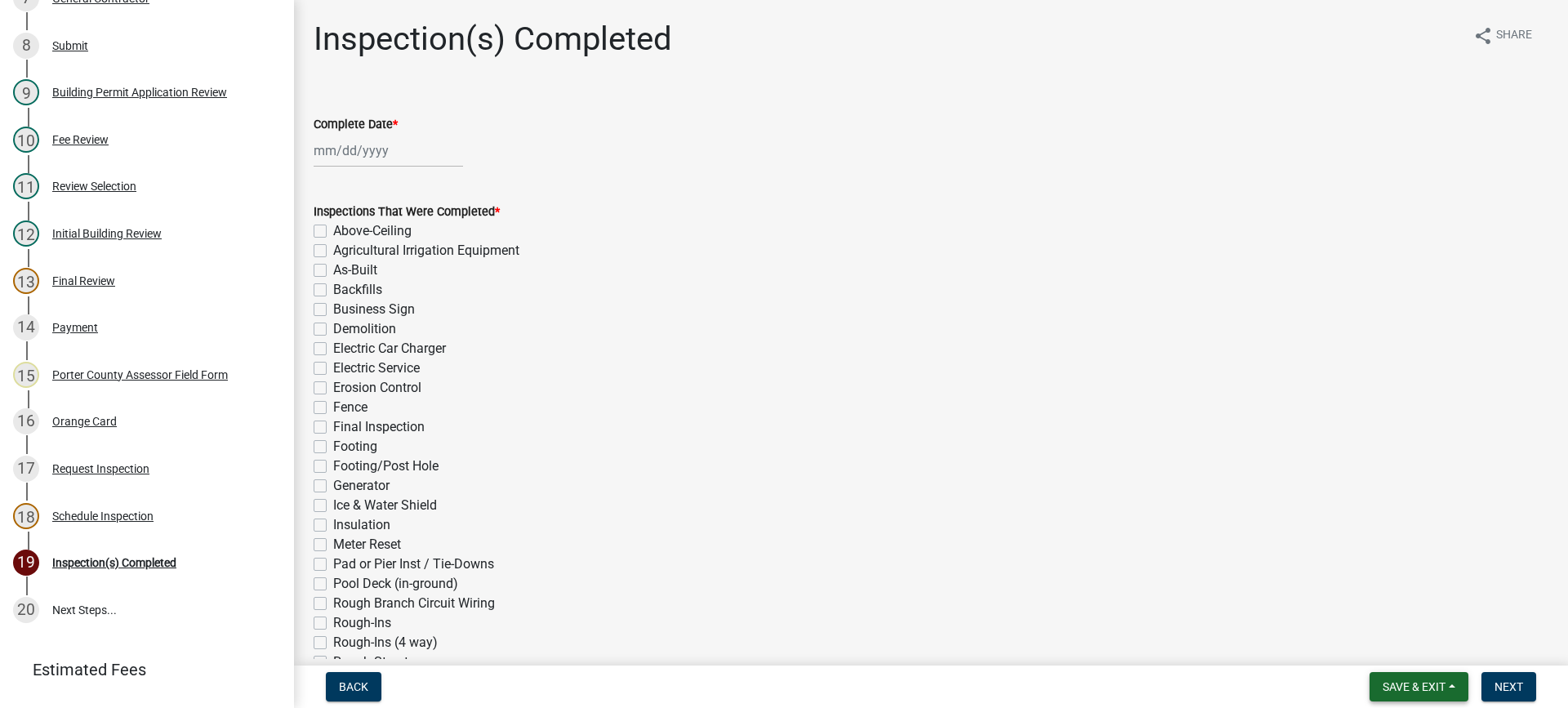
click at [1400, 684] on span "Save & Exit" at bounding box center [1414, 686] width 63 height 13
click at [1393, 649] on button "Save & Exit" at bounding box center [1403, 644] width 131 height 40
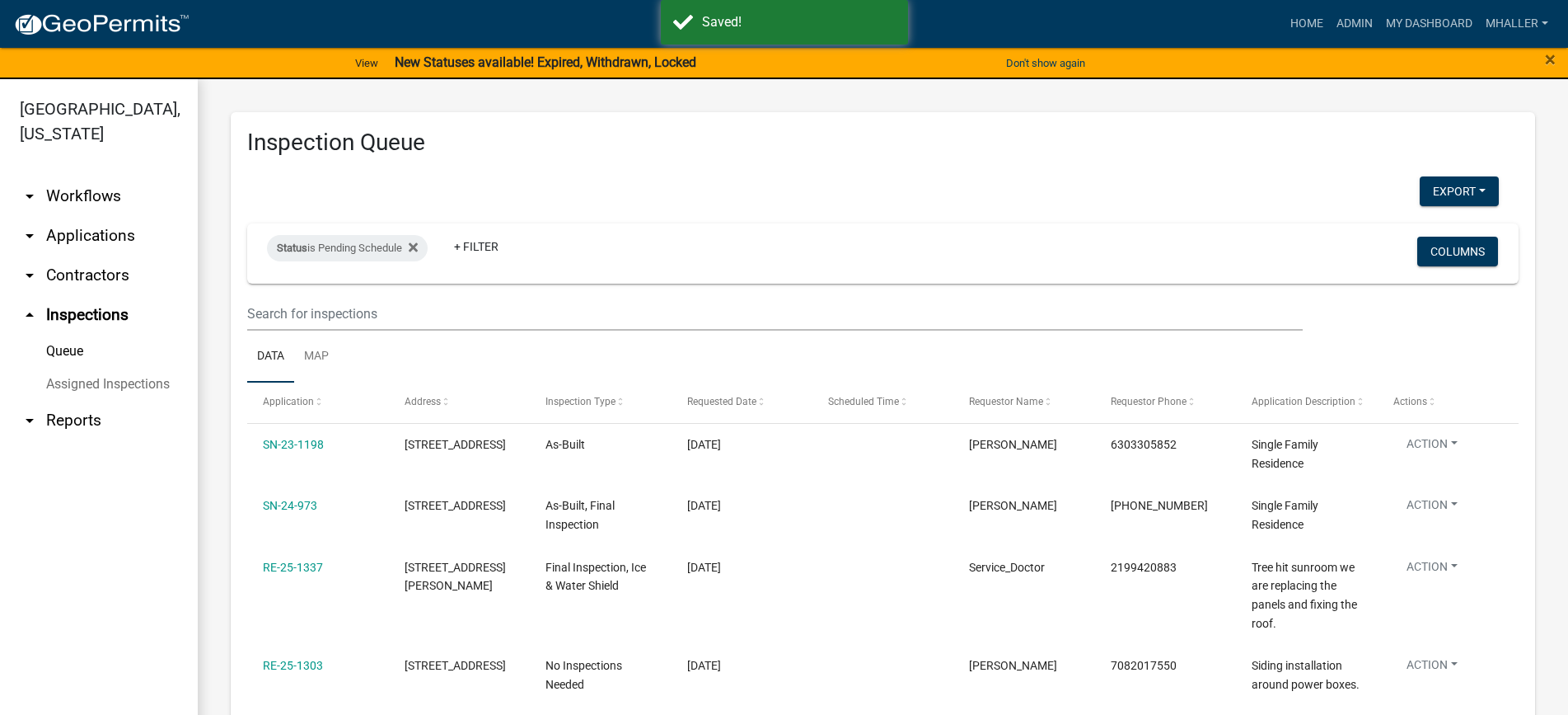
click at [76, 217] on link "arrow_drop_down Applications" at bounding box center [98, 235] width 198 height 40
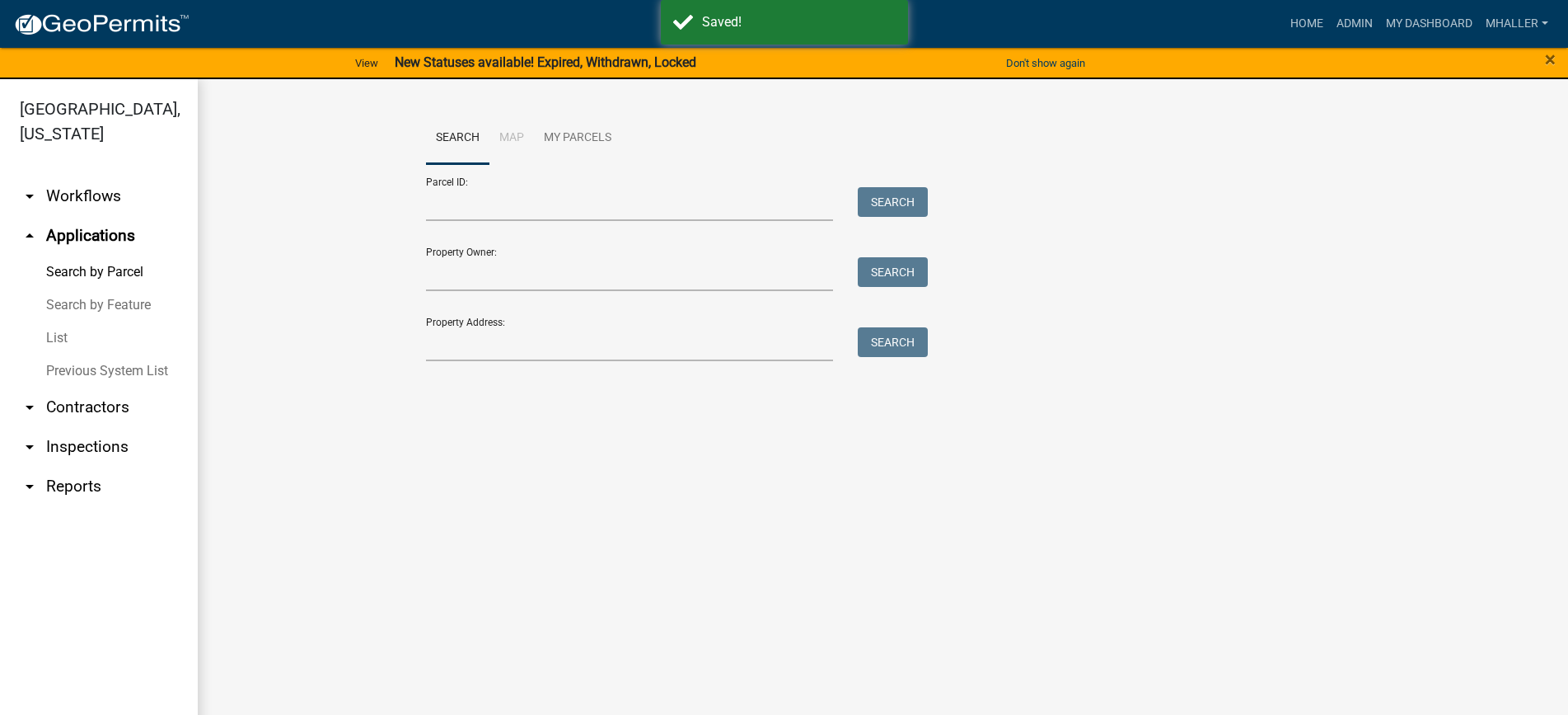
click at [51, 321] on link "List" at bounding box center [98, 337] width 198 height 33
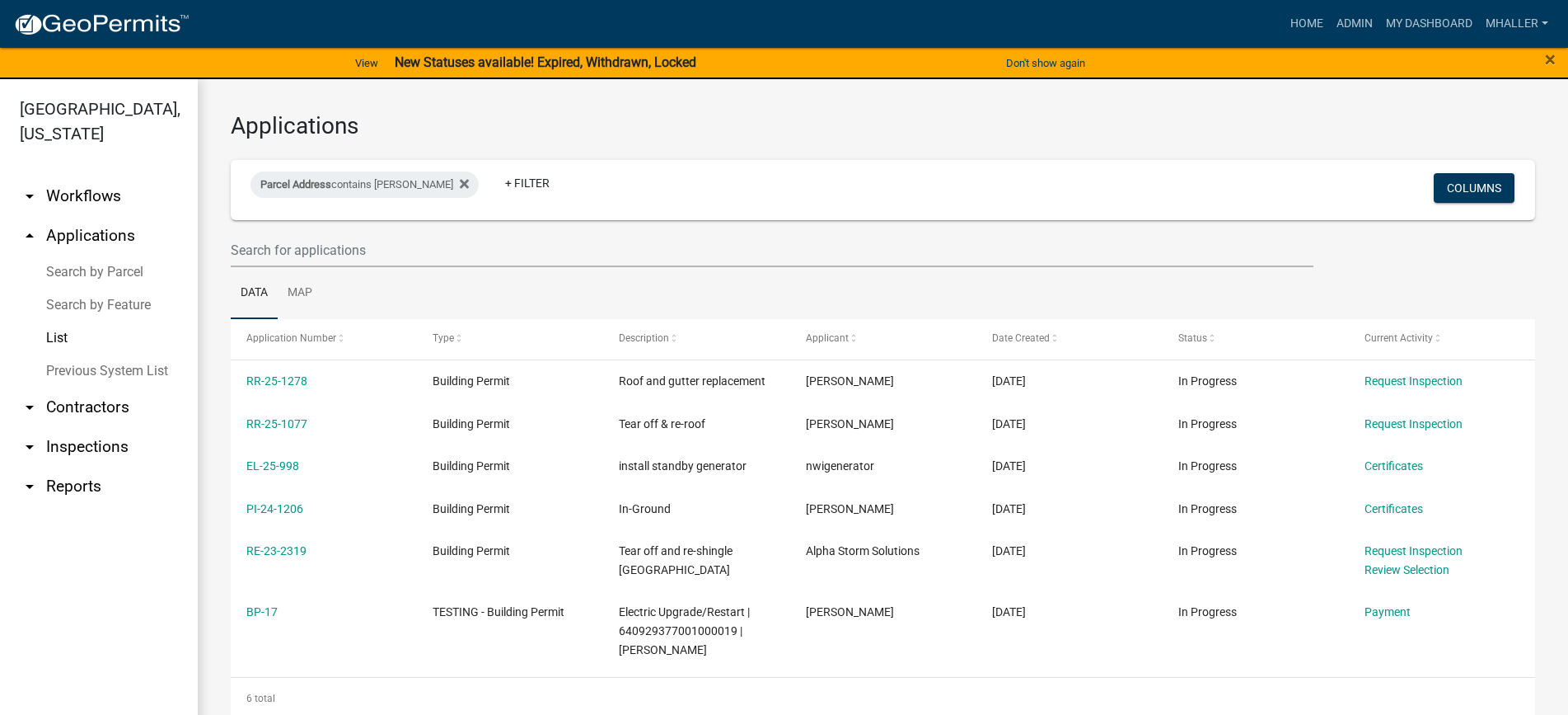
click at [109, 427] on link "arrow_drop_down Inspections" at bounding box center [98, 446] width 198 height 40
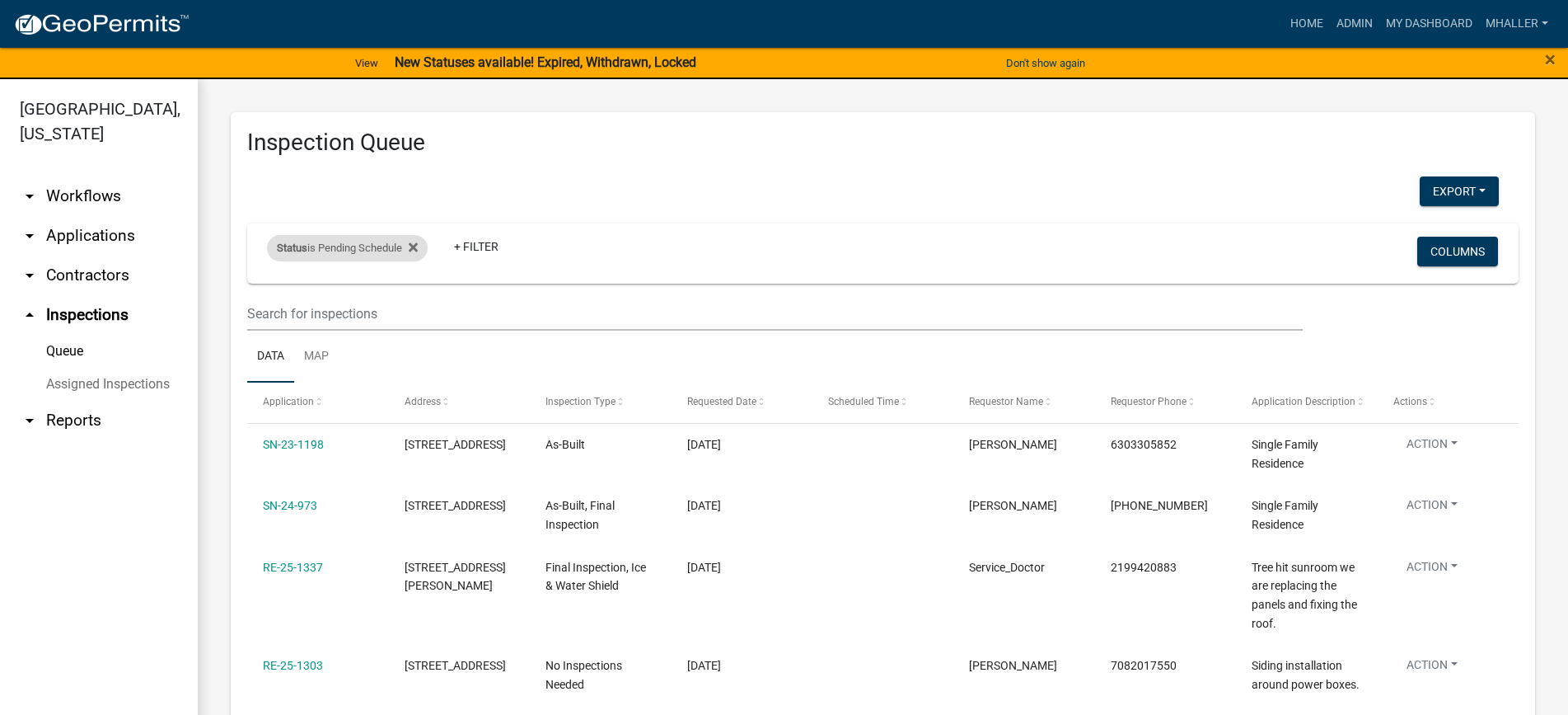
click at [364, 248] on div "Status is Pending Schedule" at bounding box center [347, 248] width 161 height 27
click at [365, 307] on select "Select an option Pending Schedule Pending Inspection Approved Denied Deleted Vo…" at bounding box center [349, 310] width 165 height 34
click at [270, 293] on select "Select an option Pending Schedule Pending Inspection Approved Denied Deleted Vo…" at bounding box center [349, 310] width 165 height 34
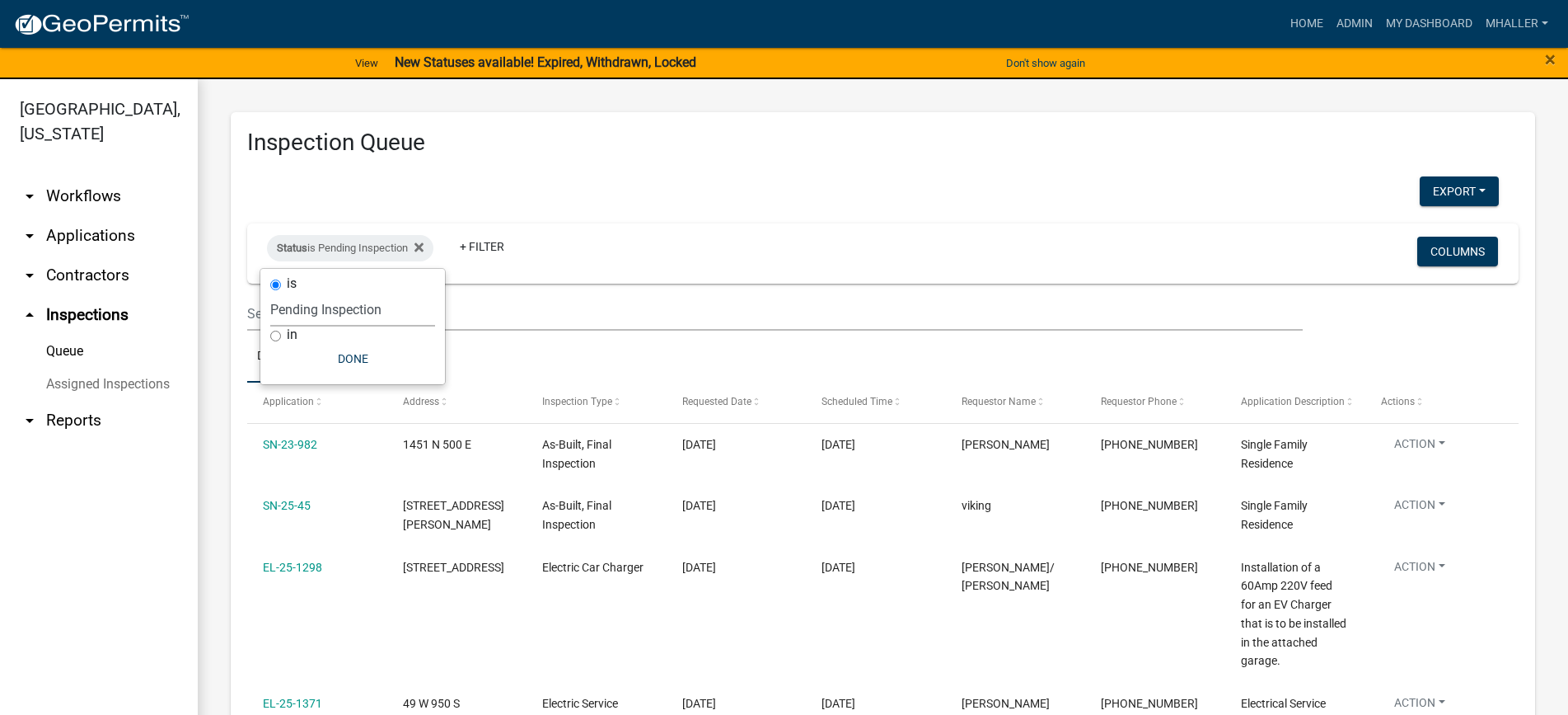
click at [346, 310] on select "Select an option Pending Schedule Pending Inspection Approved Denied Deleted Vo…" at bounding box center [353, 310] width 165 height 34
click at [270, 293] on select "Select an option Pending Schedule Pending Inspection Approved Denied Deleted Vo…" at bounding box center [353, 310] width 165 height 34
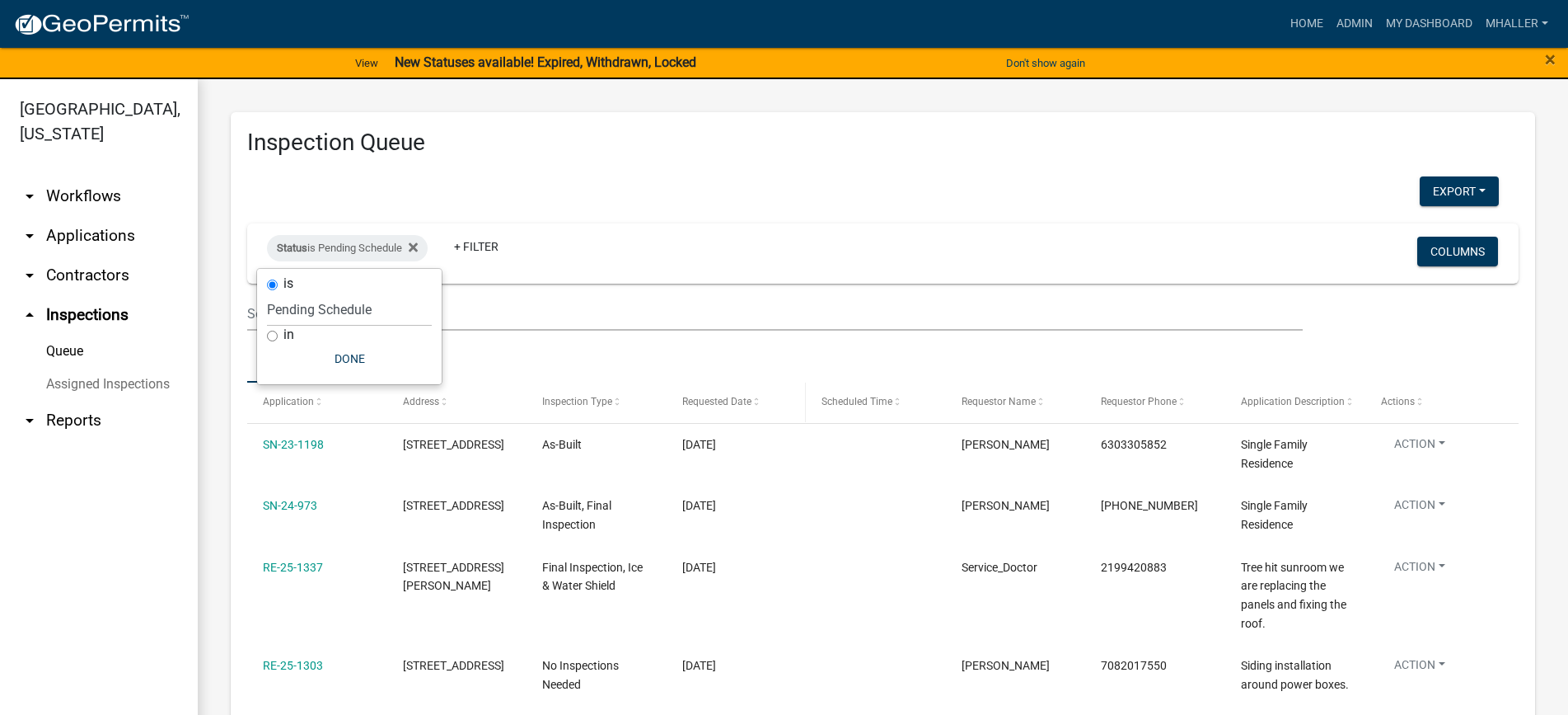
click at [719, 399] on span "Requested Date" at bounding box center [717, 401] width 69 height 12
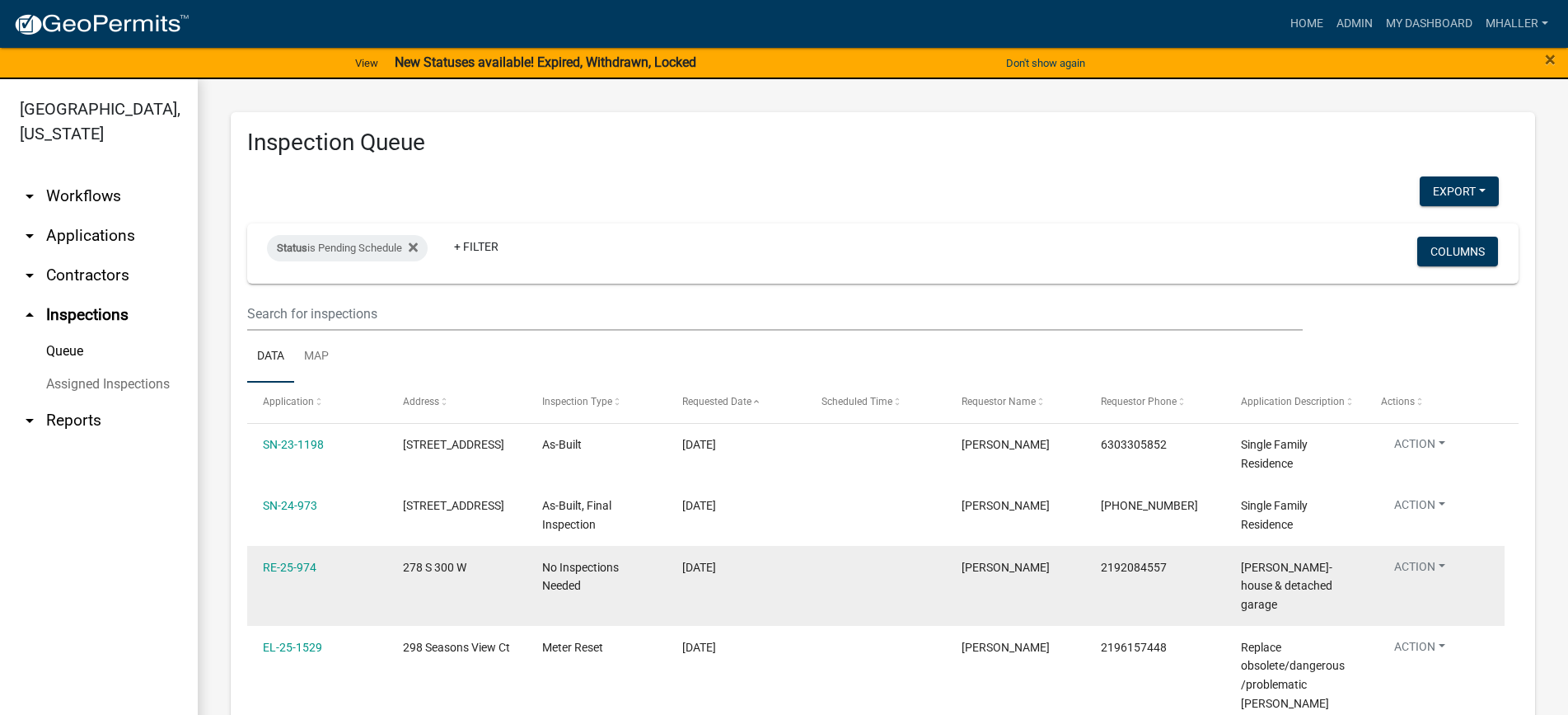
click at [1411, 460] on button "Action" at bounding box center [1419, 447] width 77 height 24
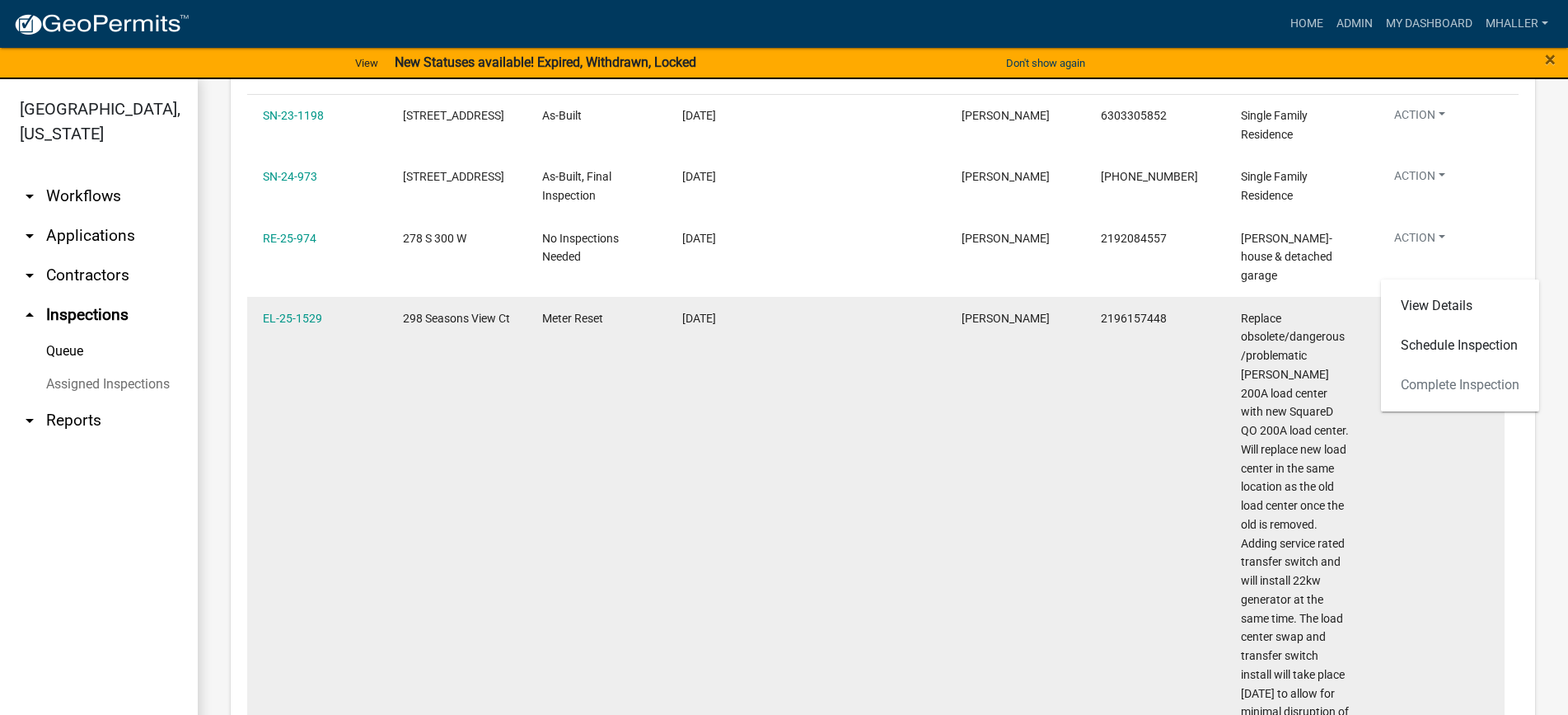
scroll to position [330, 0]
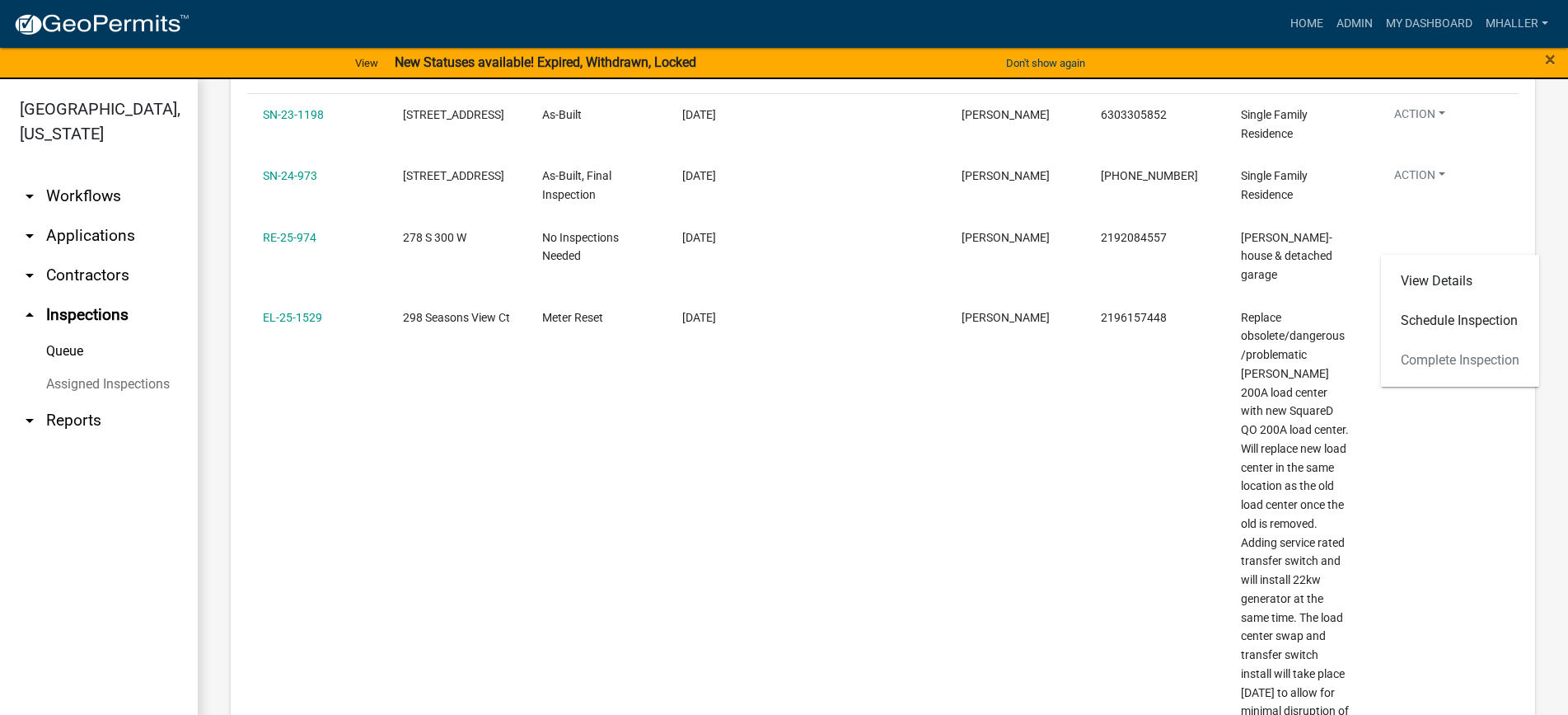
click at [1506, 453] on div "Inspection Queue Export Excel Format (.xlsx) CSV Format (.csv) Status is Pendin…" at bounding box center [882, 729] width 1305 height 1894
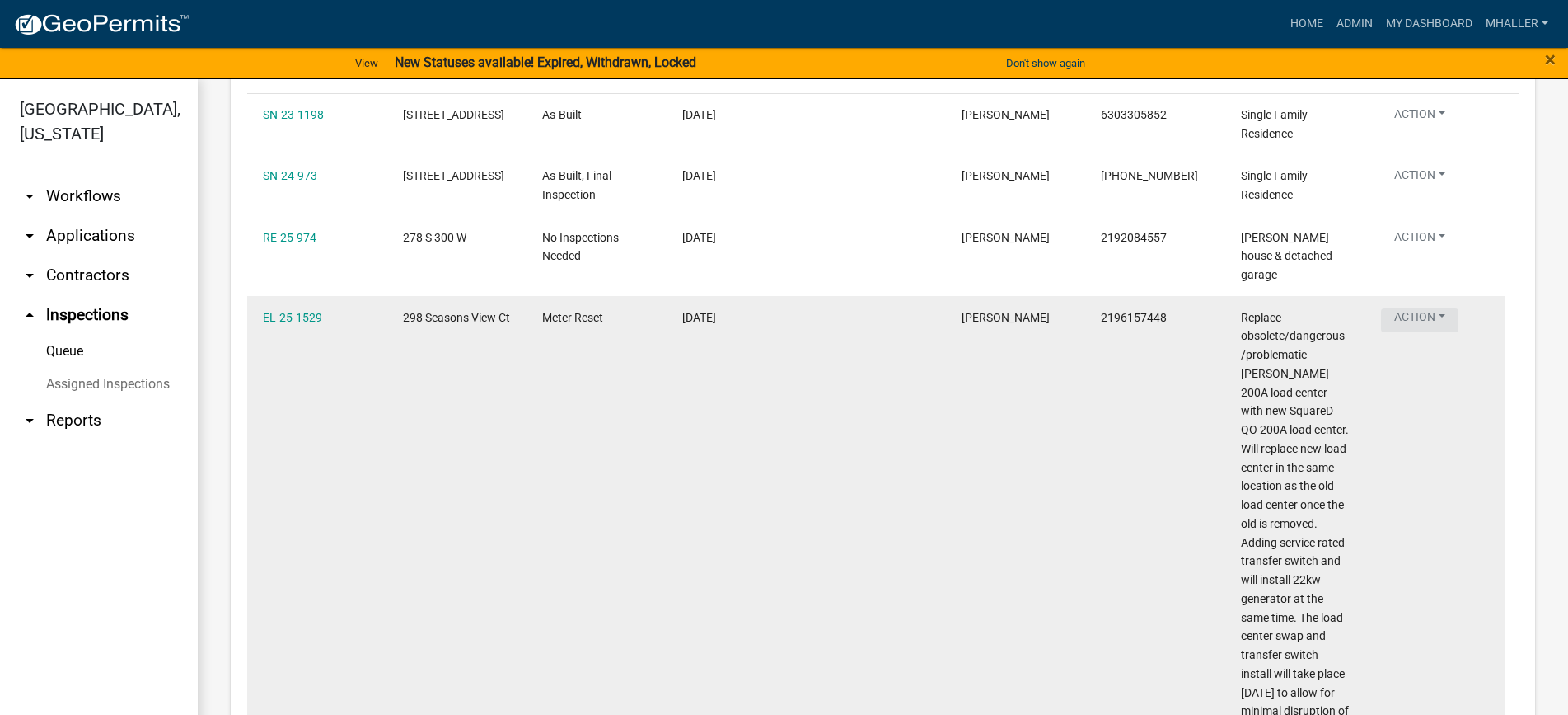
click at [1413, 191] on button "Action" at bounding box center [1419, 178] width 77 height 24
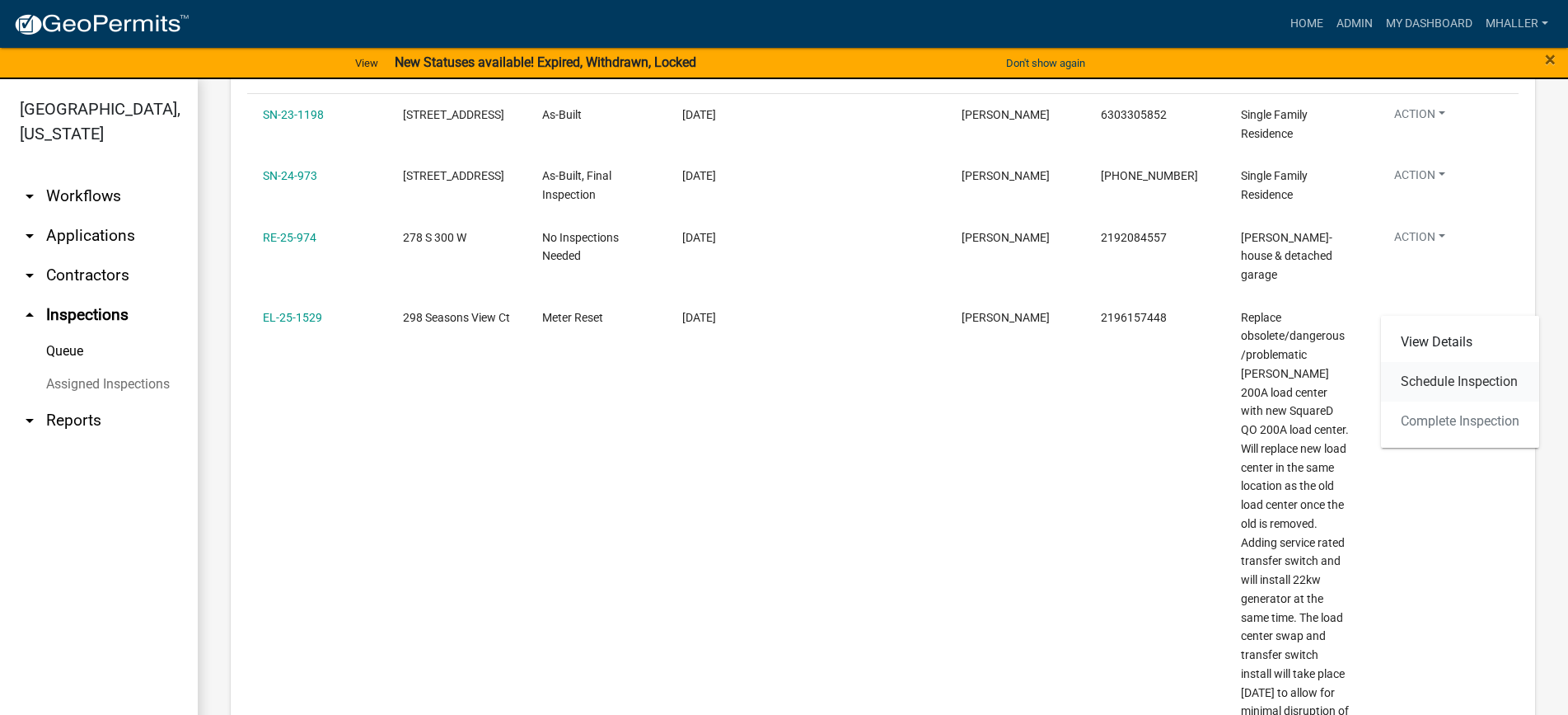
click at [1420, 379] on link "Schedule Inspection" at bounding box center [1460, 381] width 158 height 40
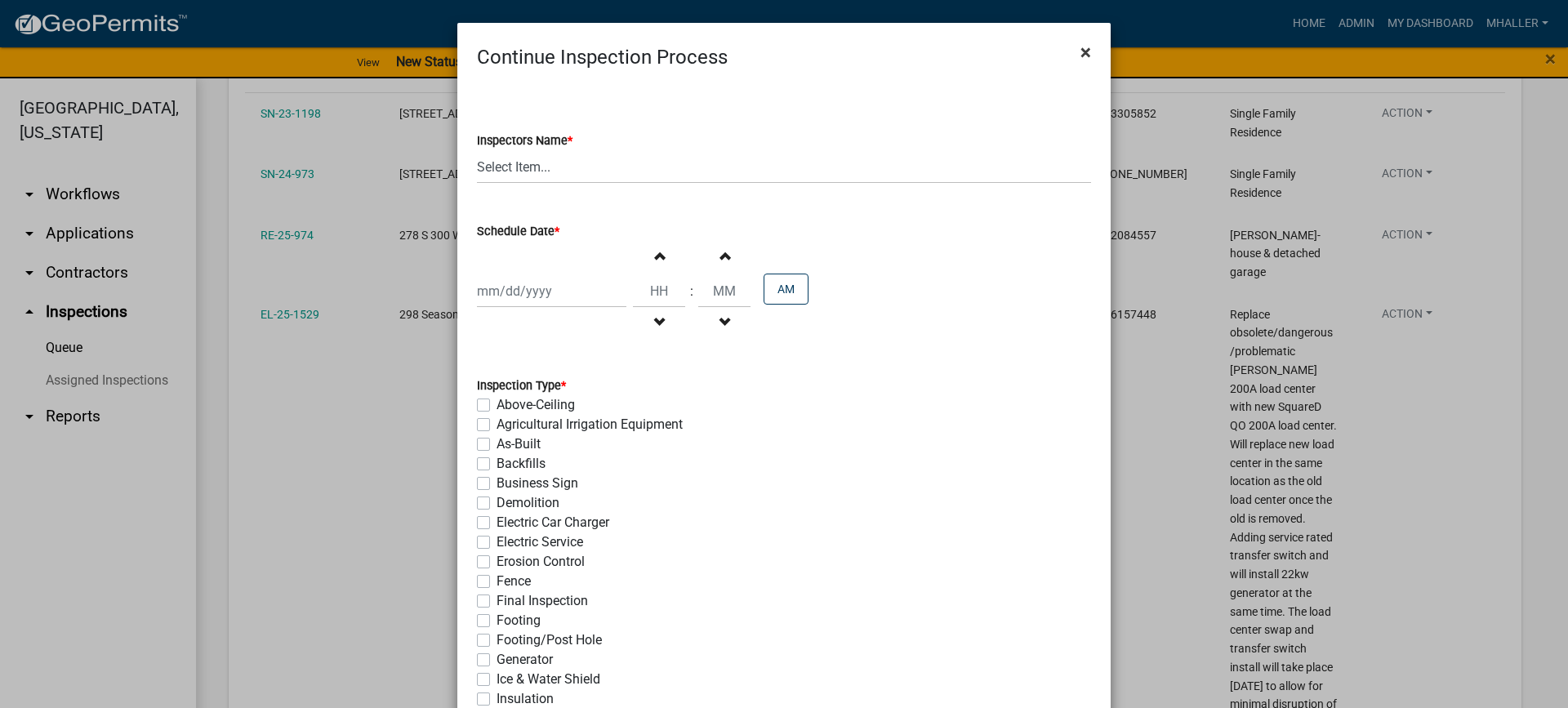
click at [1080, 54] on span "×" at bounding box center [1085, 52] width 11 height 23
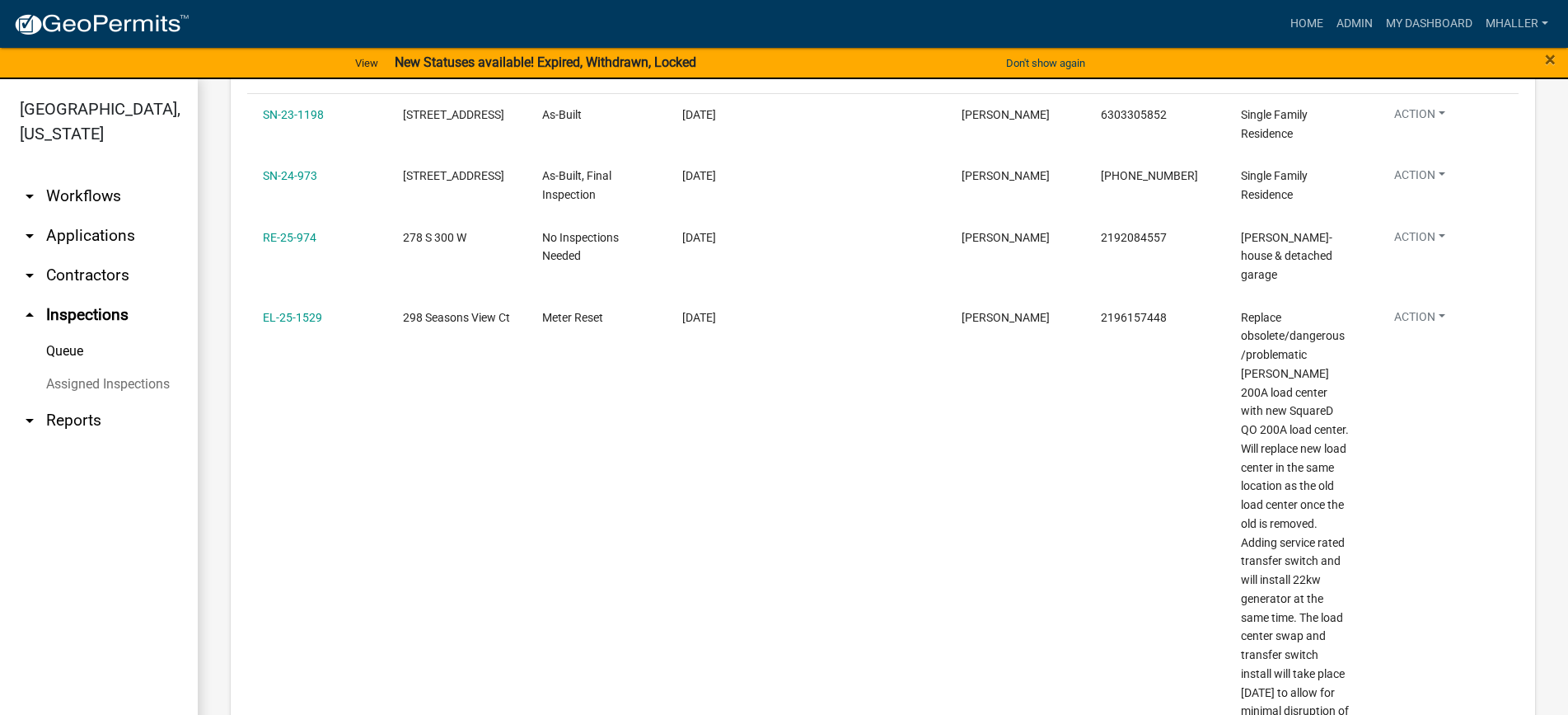
click at [87, 367] on link "Assigned Inspections" at bounding box center [98, 383] width 198 height 33
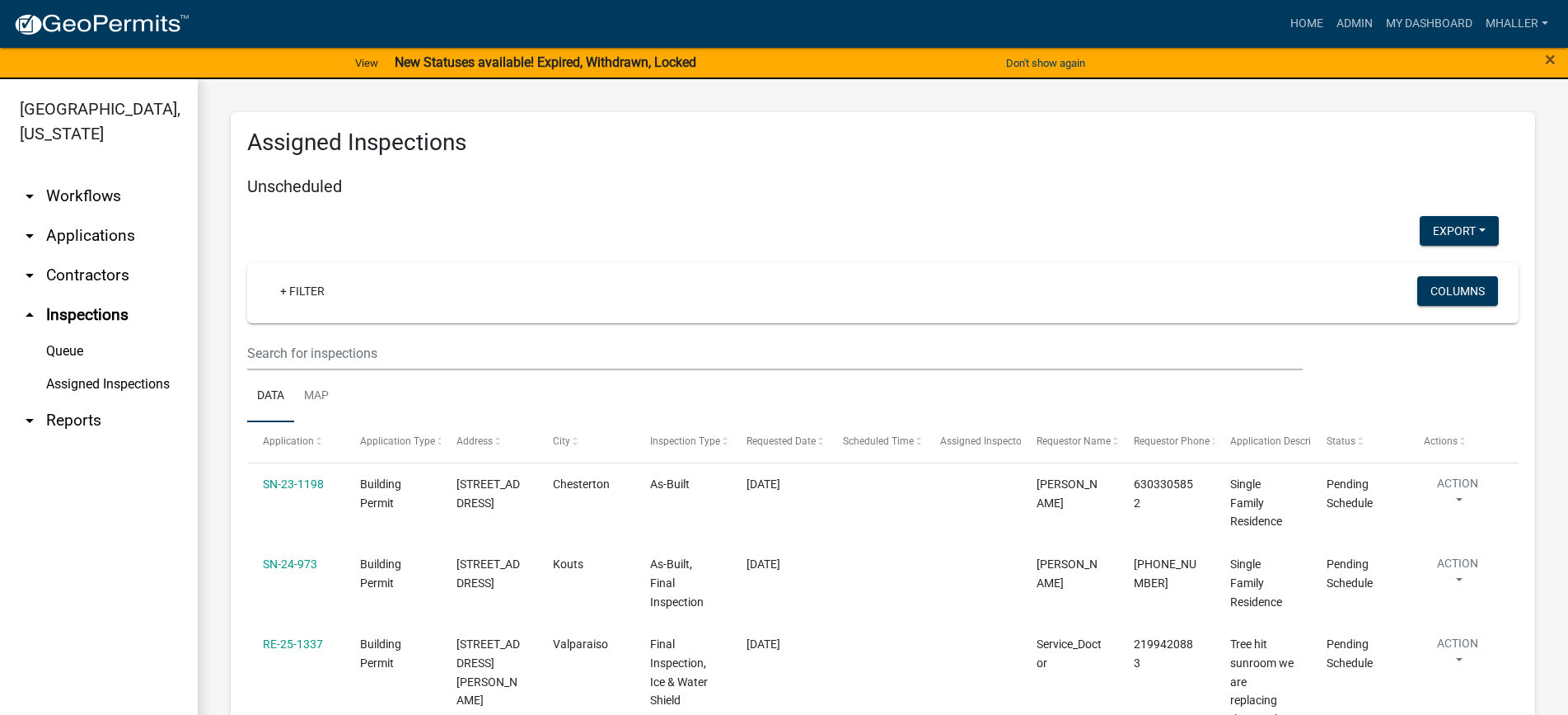
click at [96, 216] on link "arrow_drop_down Applications" at bounding box center [98, 235] width 198 height 40
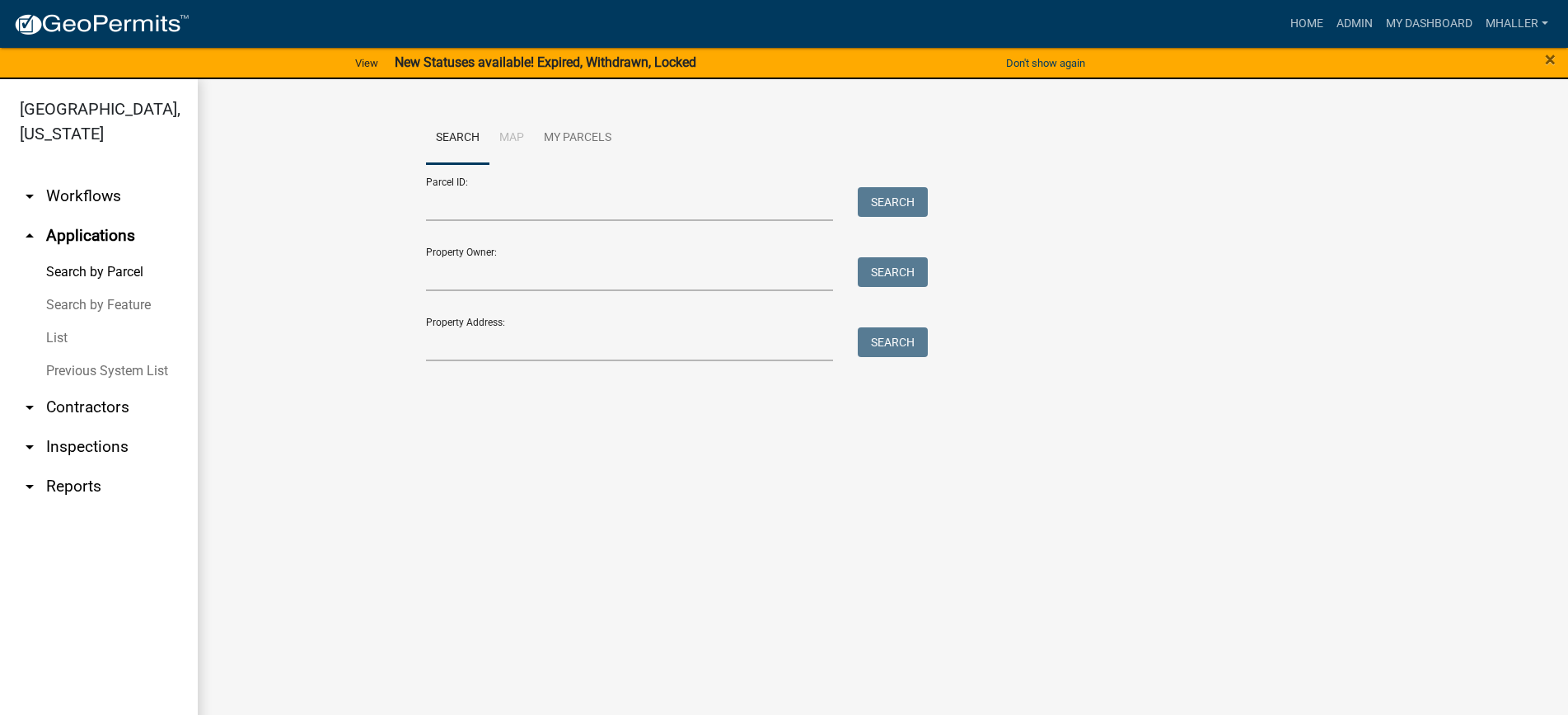
drag, startPoint x: 89, startPoint y: 421, endPoint x: 140, endPoint y: 412, distance: 51.8
click at [89, 427] on link "arrow_drop_down Inspections" at bounding box center [98, 446] width 198 height 40
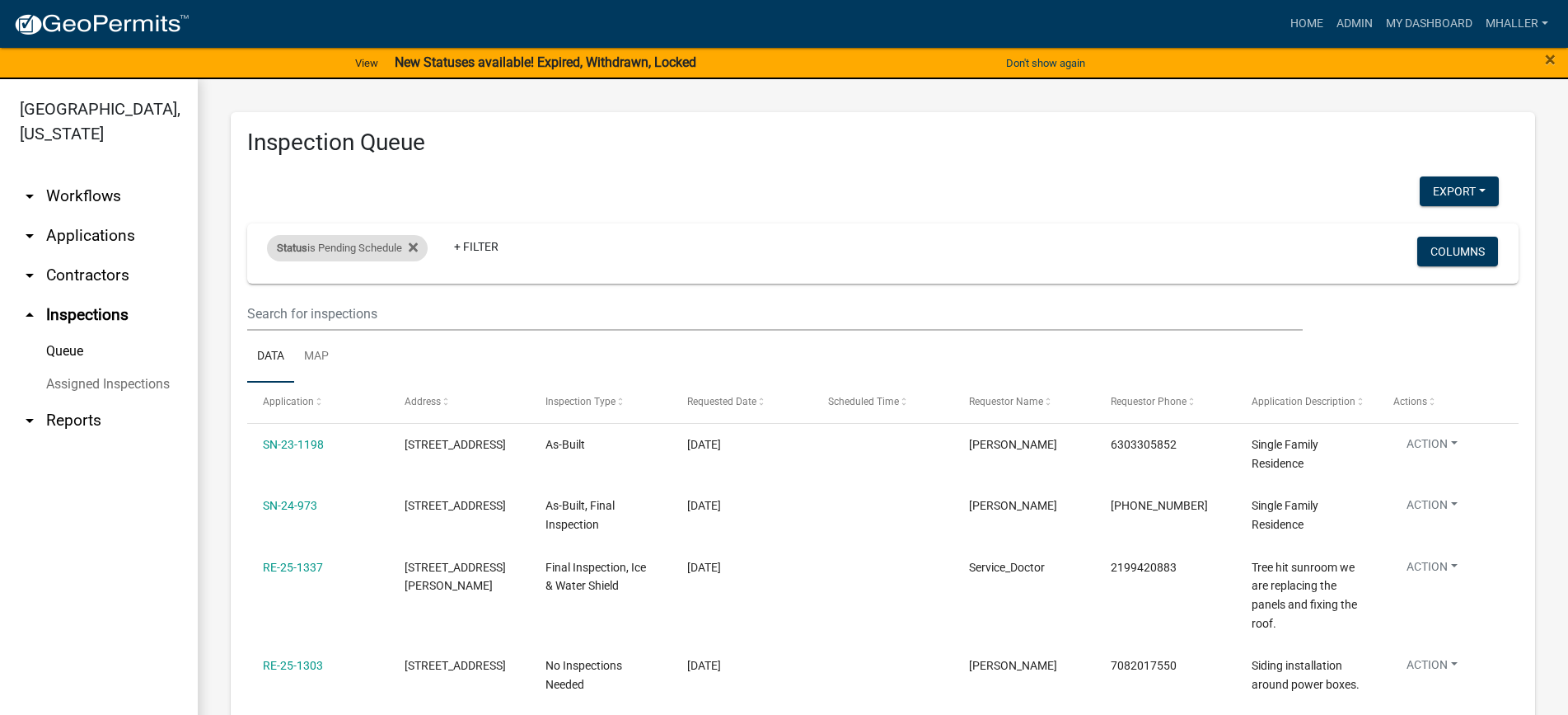
click at [382, 247] on div "Status is Pending Schedule" at bounding box center [347, 248] width 161 height 27
click at [373, 308] on select "Select an option Pending Schedule Pending Inspection Approved Denied Deleted Vo…" at bounding box center [349, 310] width 165 height 34
click at [270, 293] on select "Select an option Pending Schedule Pending Inspection Approved Denied Deleted Vo…" at bounding box center [349, 310] width 165 height 34
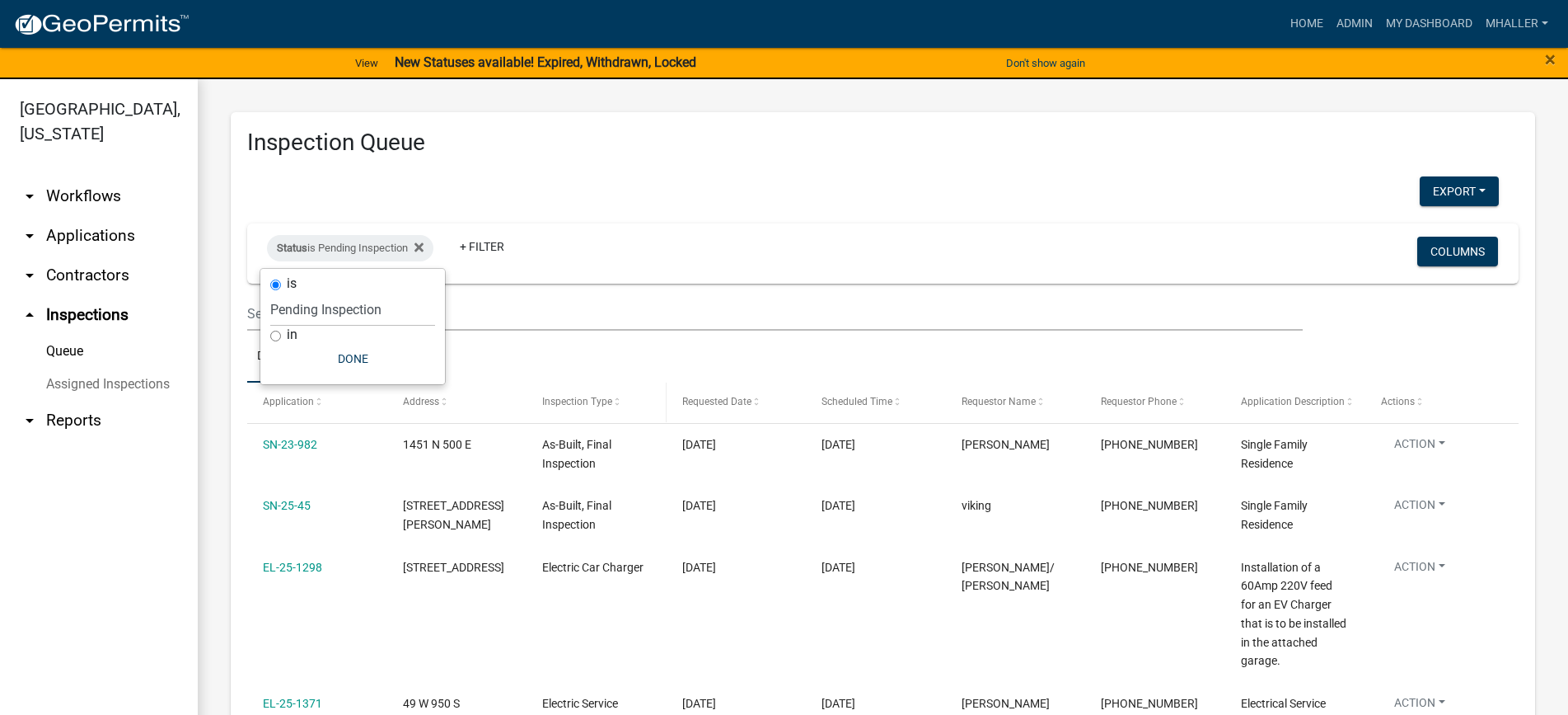
click at [595, 397] on span "Inspection Type" at bounding box center [576, 401] width 70 height 12
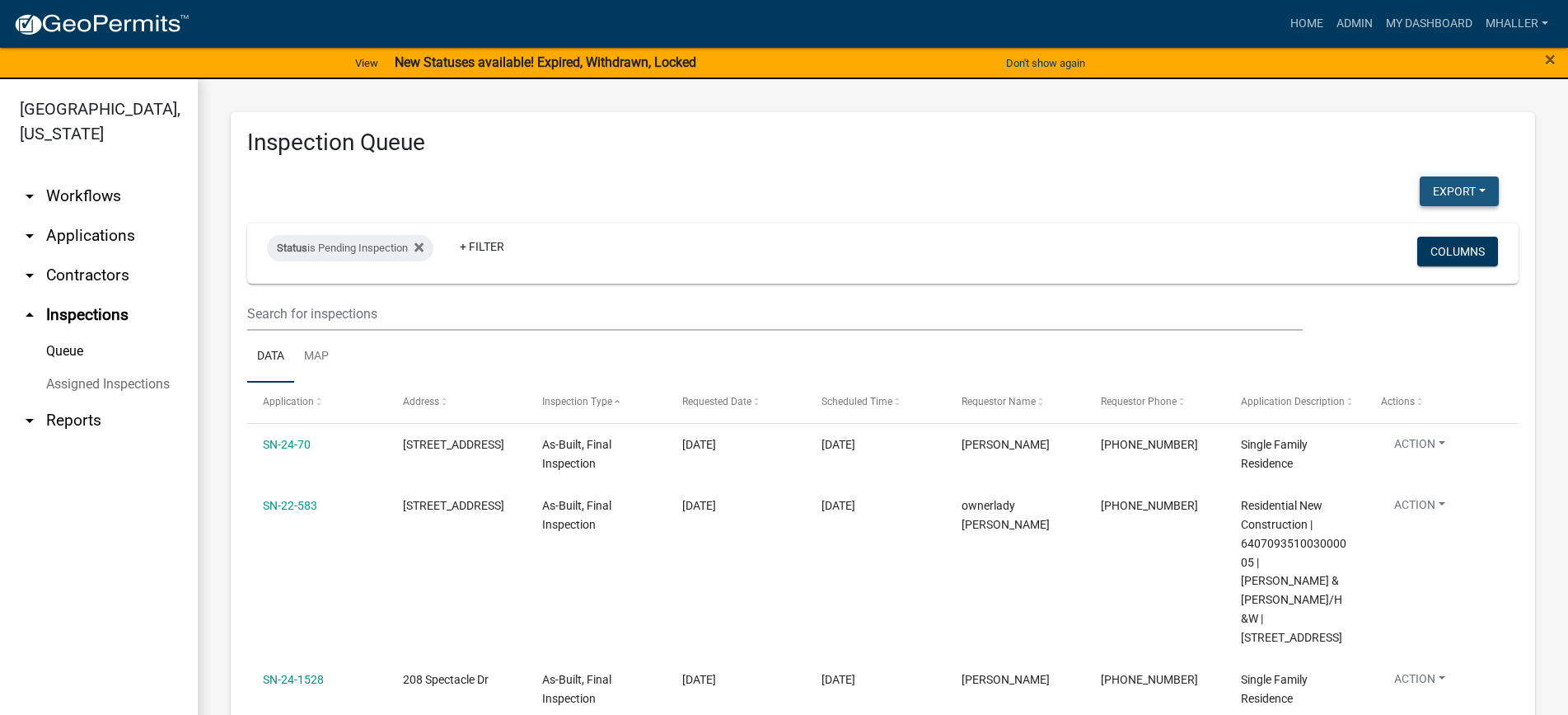
click at [1445, 196] on button "Export" at bounding box center [1459, 191] width 79 height 29
click at [1376, 233] on button "Excel Format (.xlsx)" at bounding box center [1422, 234] width 154 height 40
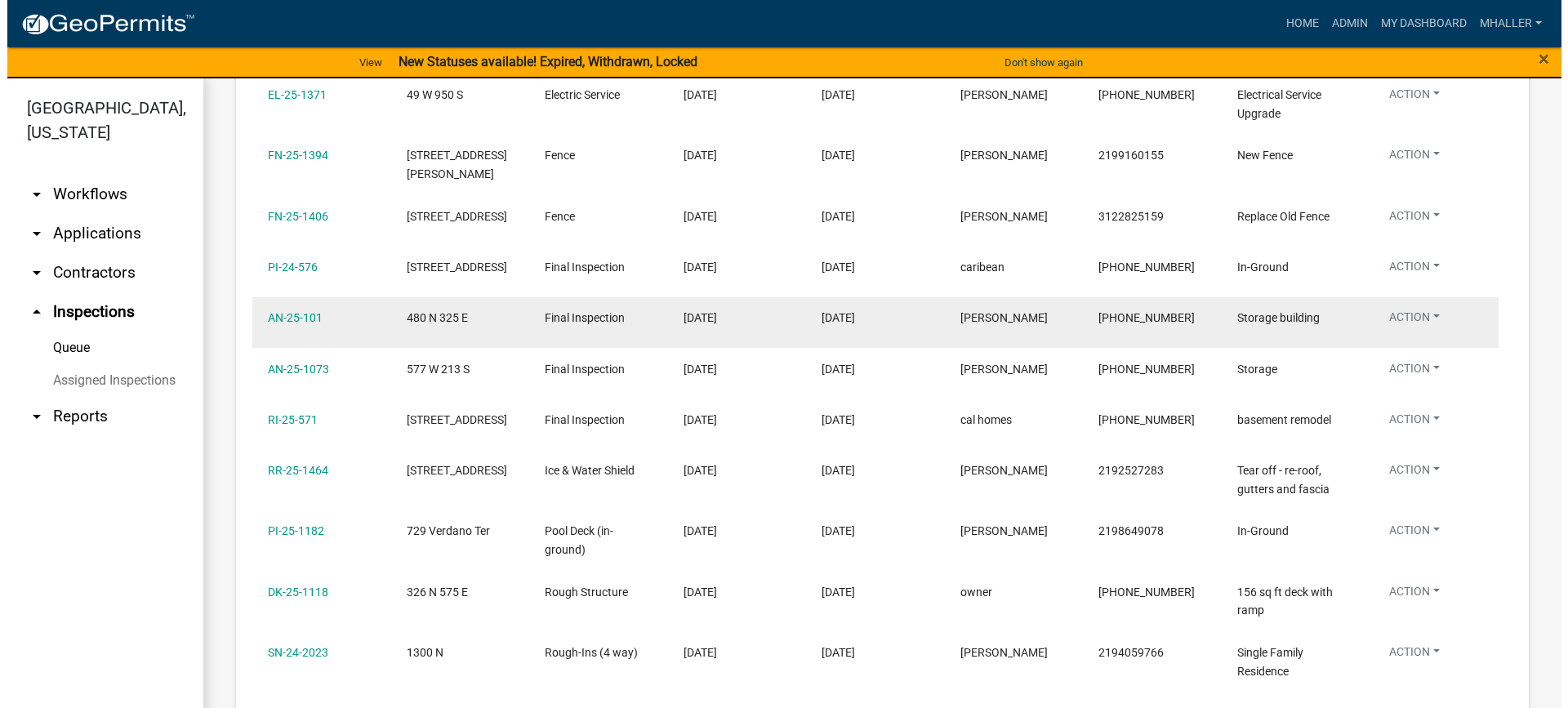
scroll to position [898, 0]
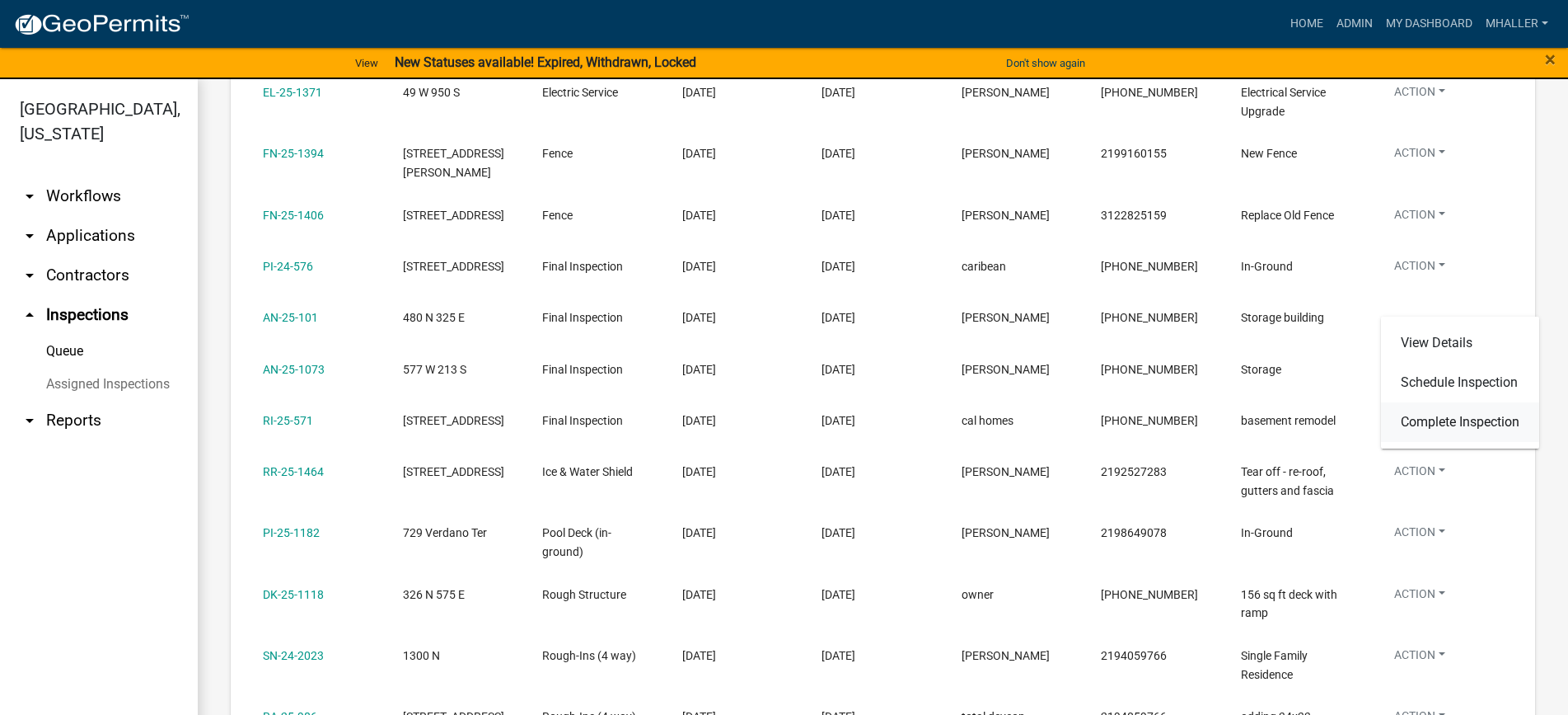
click at [1439, 423] on link "Complete Inspection" at bounding box center [1460, 421] width 158 height 40
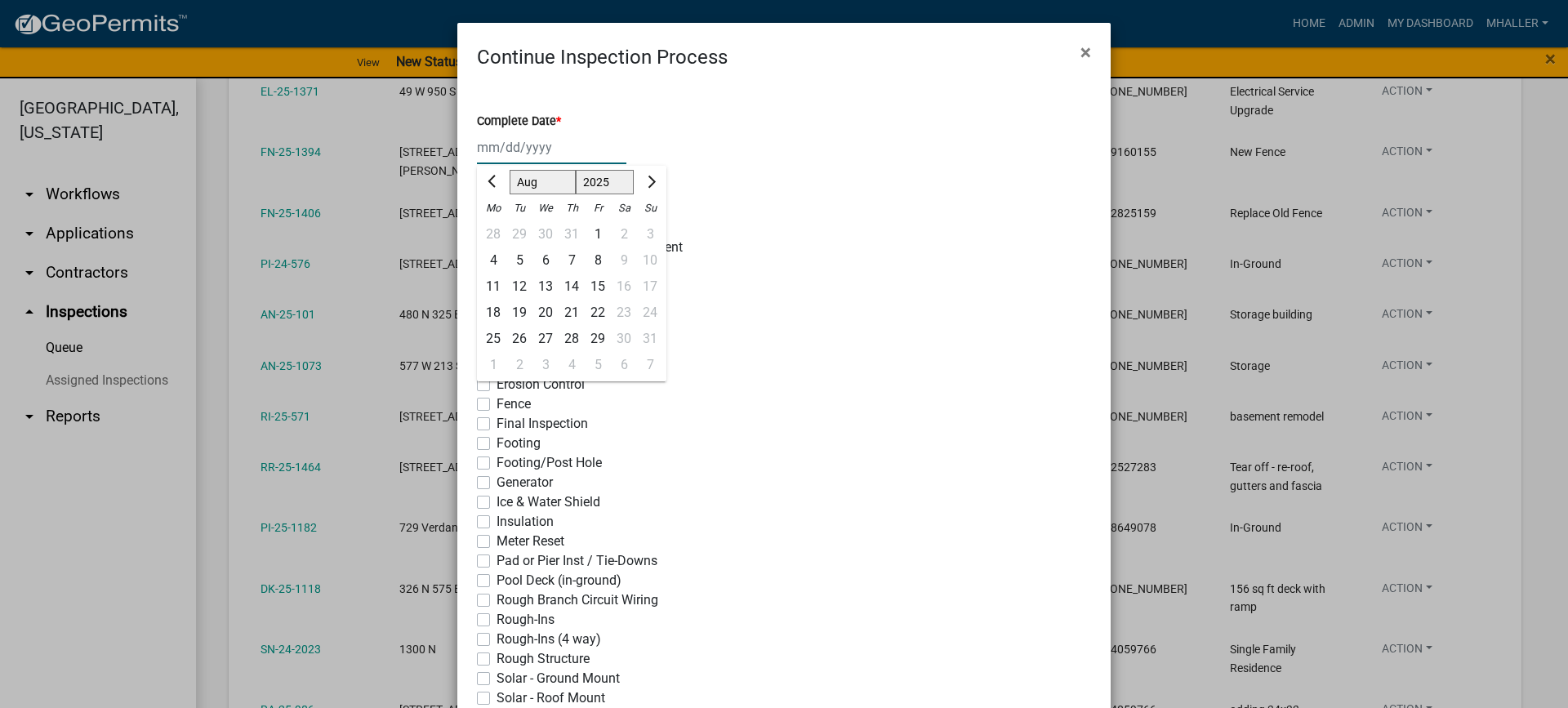
click at [523, 144] on div "Jan Feb Mar Apr May Jun Jul Aug Sep Oct Nov Dec 1525 1526 1527 1528 1529 1530 1…" at bounding box center [552, 148] width 149 height 33
click at [565, 314] on div "21" at bounding box center [572, 313] width 26 height 26
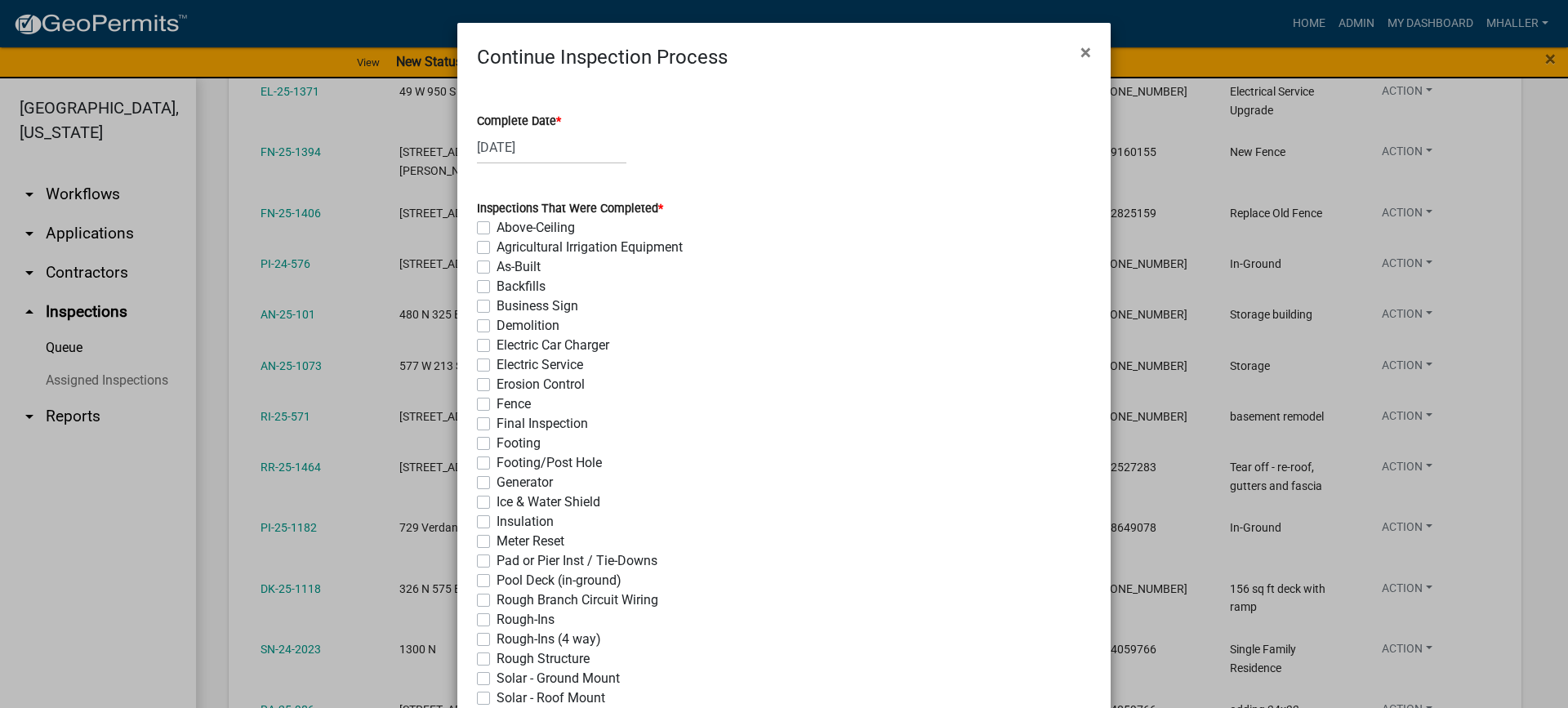
click at [497, 423] on label "Final Inspection" at bounding box center [542, 423] width 91 height 19
click at [497, 423] on input "Final Inspection" at bounding box center [502, 419] width 11 height 11
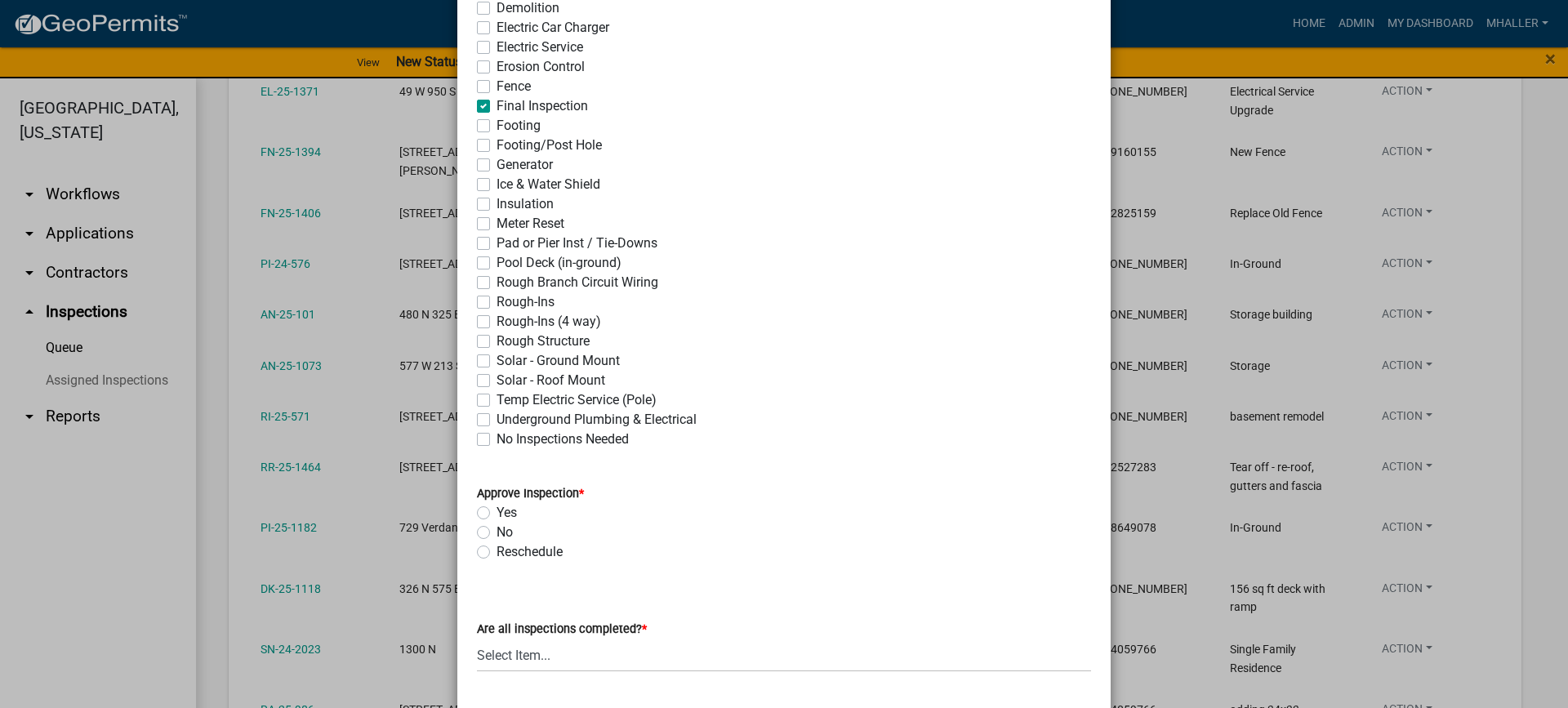
scroll to position [327, 0]
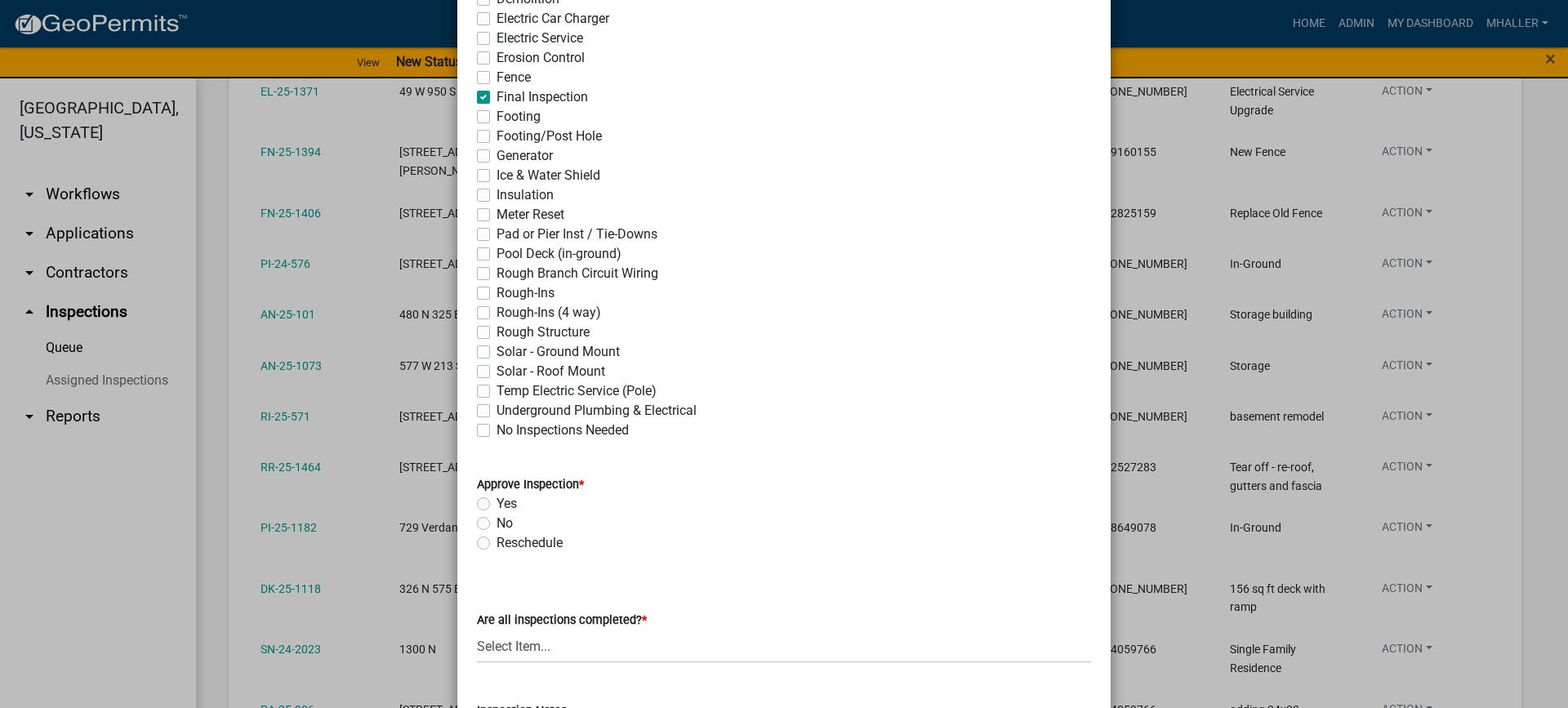
click at [497, 329] on label "Rough Structure" at bounding box center [543, 332] width 93 height 19
click at [497, 329] on input "Rough Structure" at bounding box center [502, 328] width 11 height 11
click at [497, 503] on label "Yes" at bounding box center [506, 503] width 20 height 19
click at [497, 503] on input "Yes" at bounding box center [502, 499] width 11 height 11
click at [560, 645] on select "Select Item... Yes - All Inspections Have Been Completed No - More Inspections …" at bounding box center [784, 646] width 614 height 33
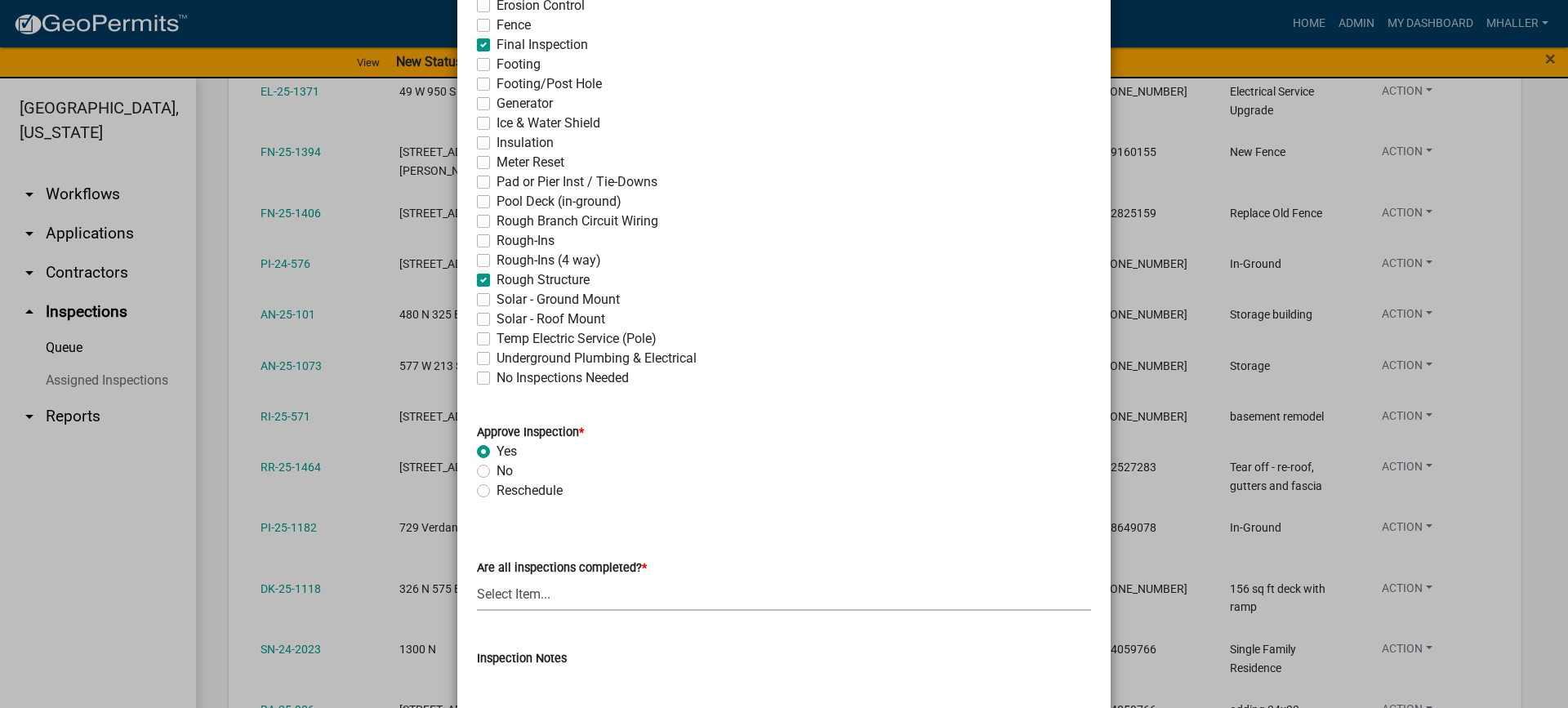
scroll to position [408, 0]
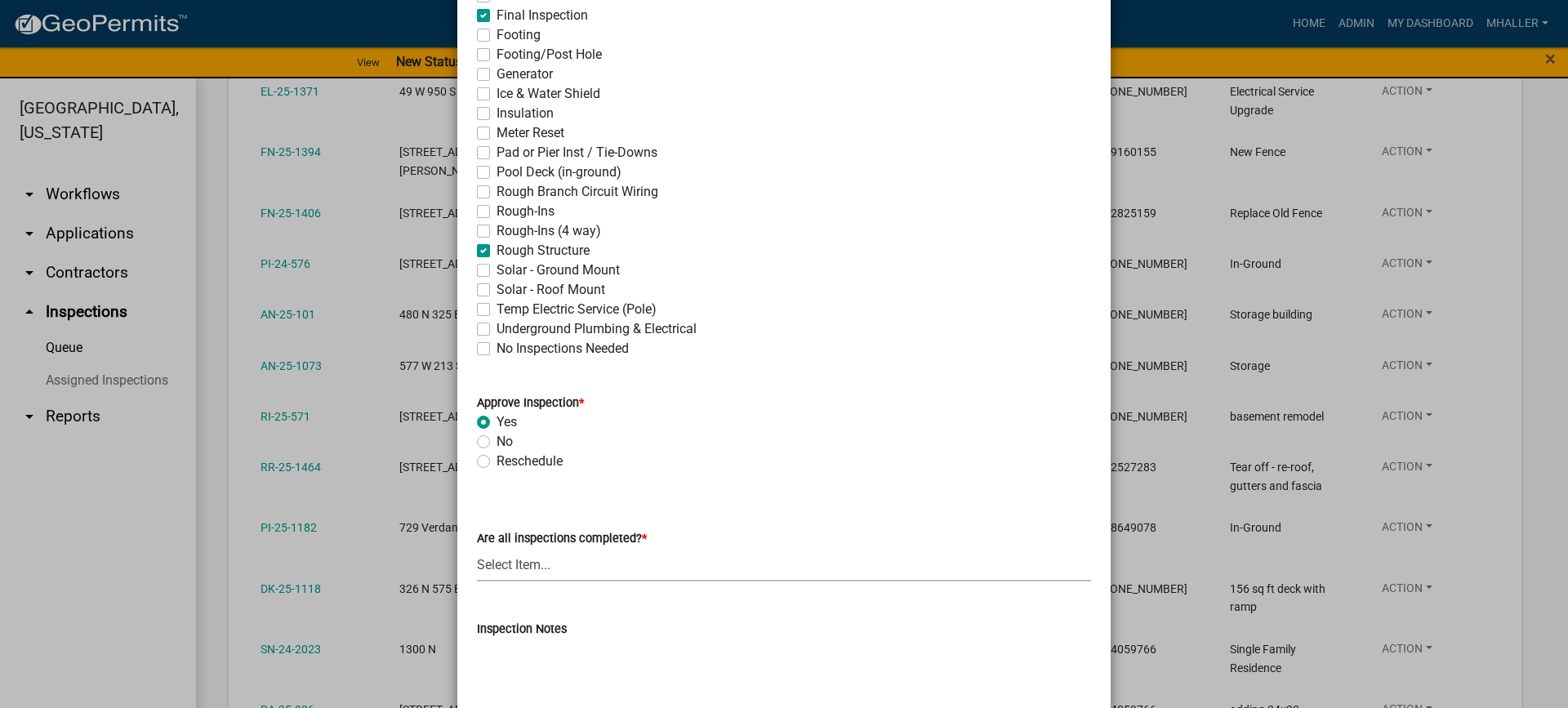
click at [593, 567] on select "Select Item... Yes - All Inspections Have Been Completed No - More Inspections …" at bounding box center [784, 564] width 614 height 33
click at [477, 547] on select "Select Item... Yes - All Inspections Have Been Completed No - More Inspections …" at bounding box center [784, 564] width 614 height 33
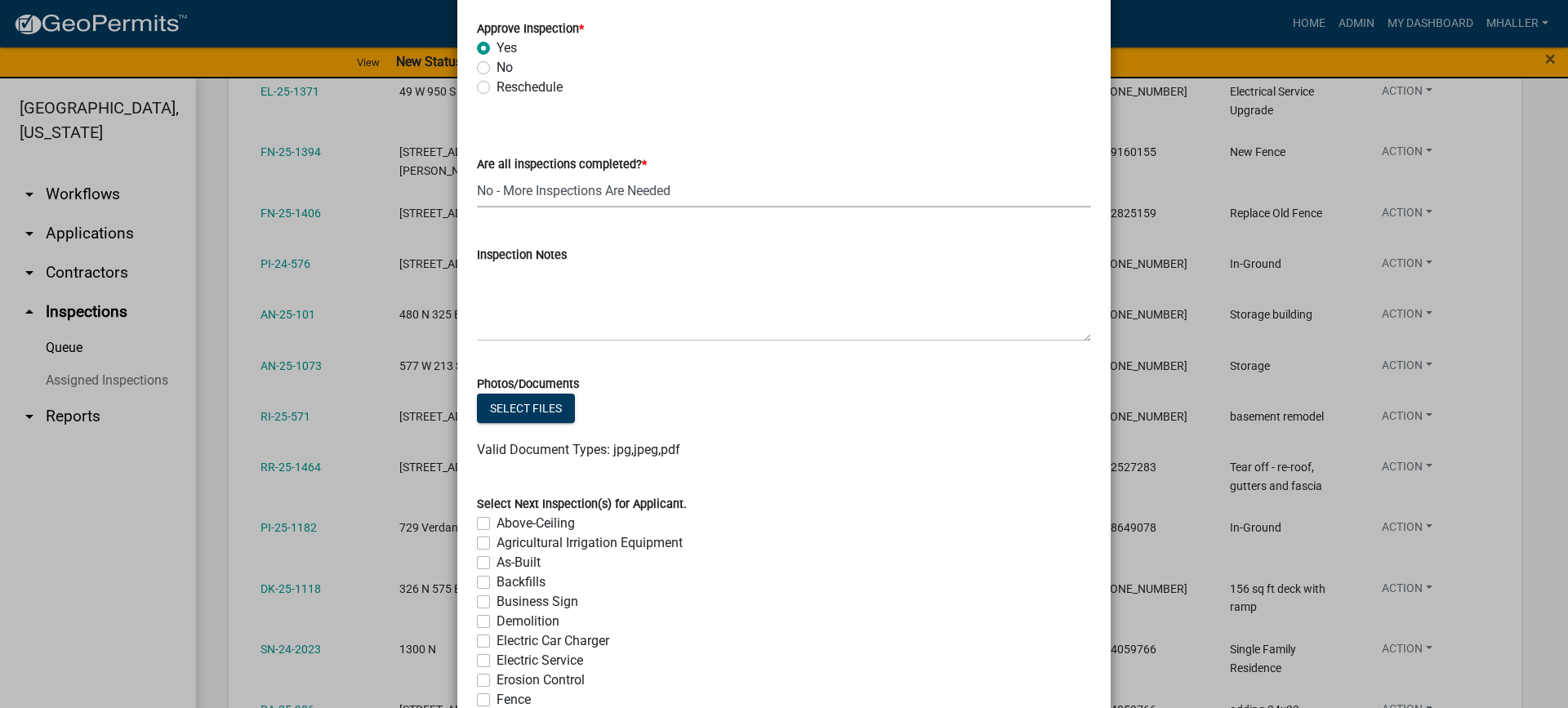
scroll to position [816, 0]
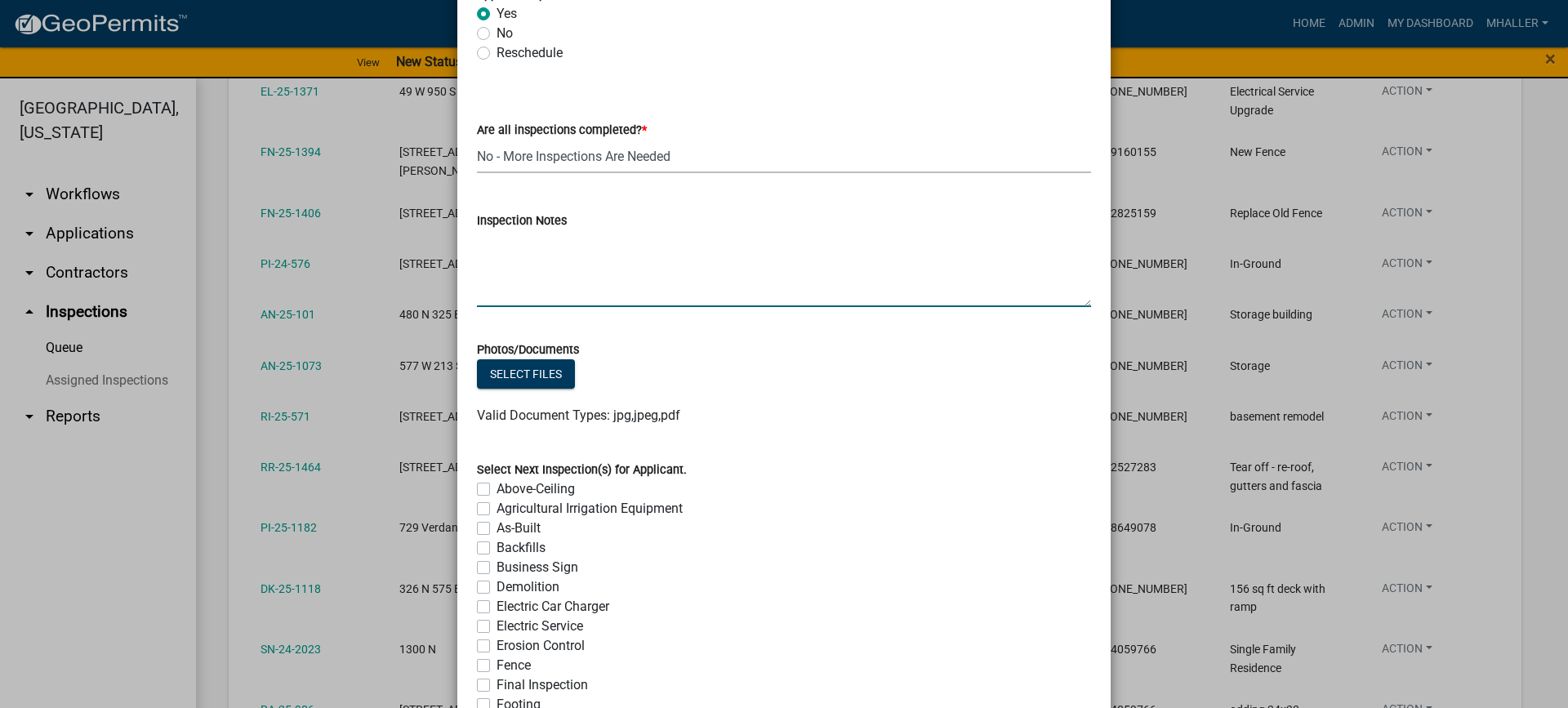
click at [562, 270] on textarea "Inspection Notes" at bounding box center [784, 268] width 614 height 76
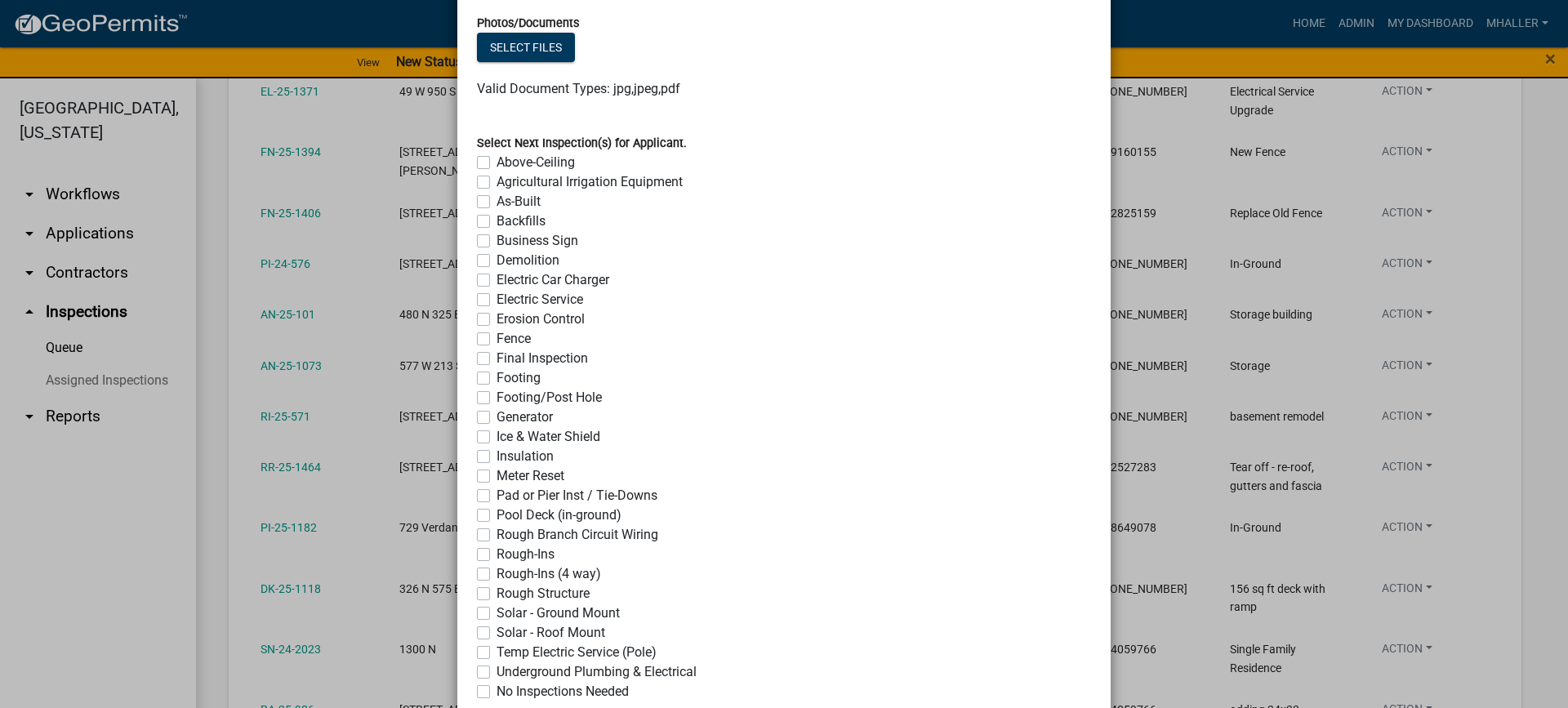
scroll to position [1253, 0]
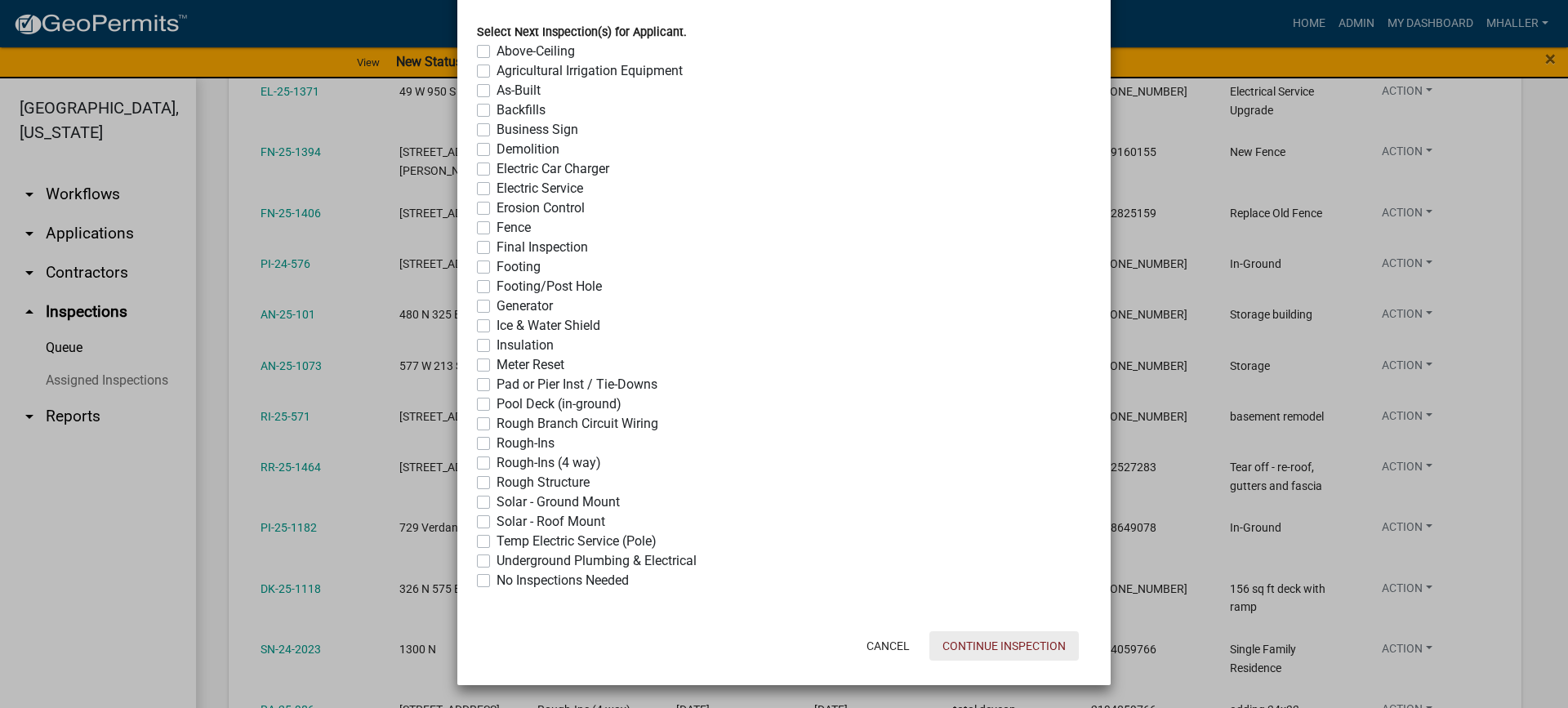
click at [1031, 643] on button "Continue Inspection" at bounding box center [1004, 645] width 149 height 29
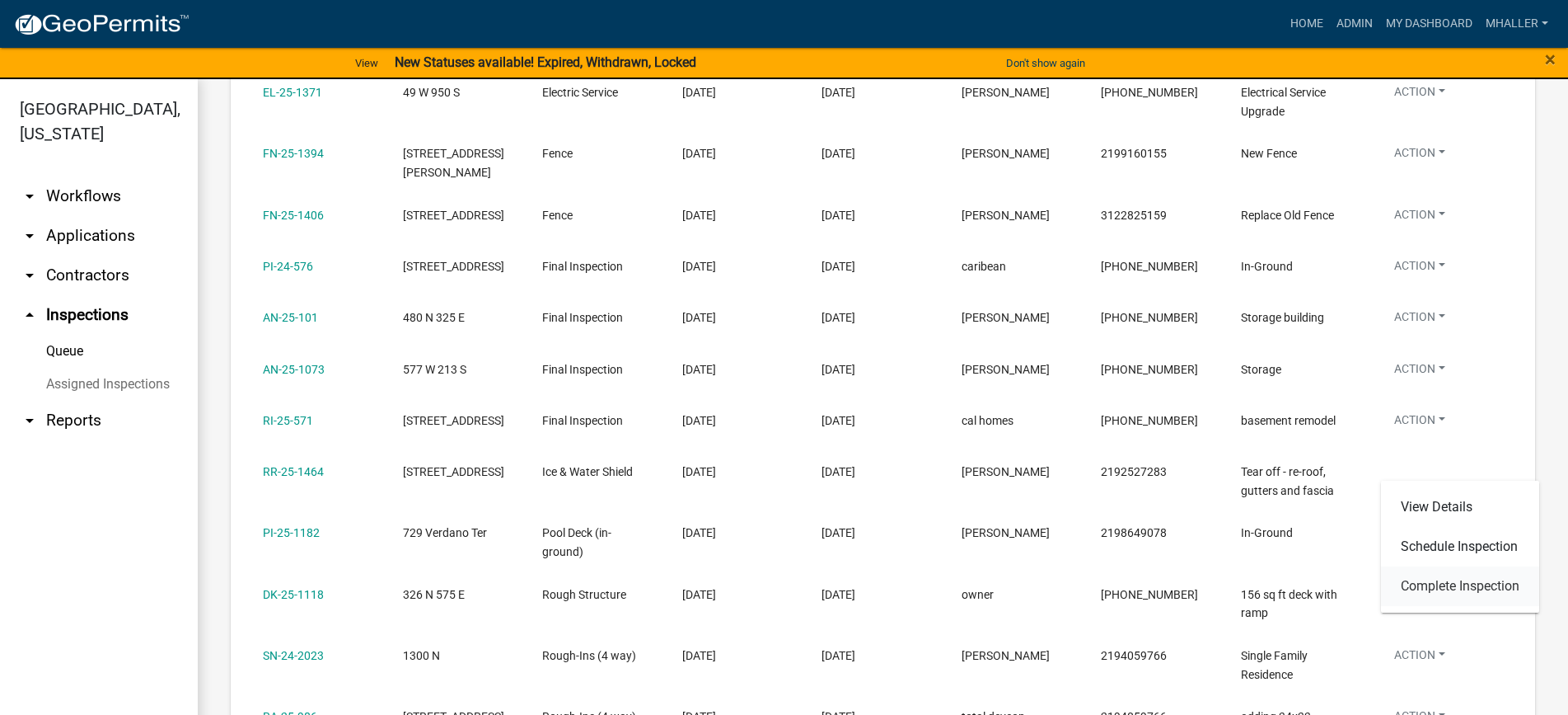
click at [1445, 586] on link "Complete Inspection" at bounding box center [1460, 585] width 158 height 40
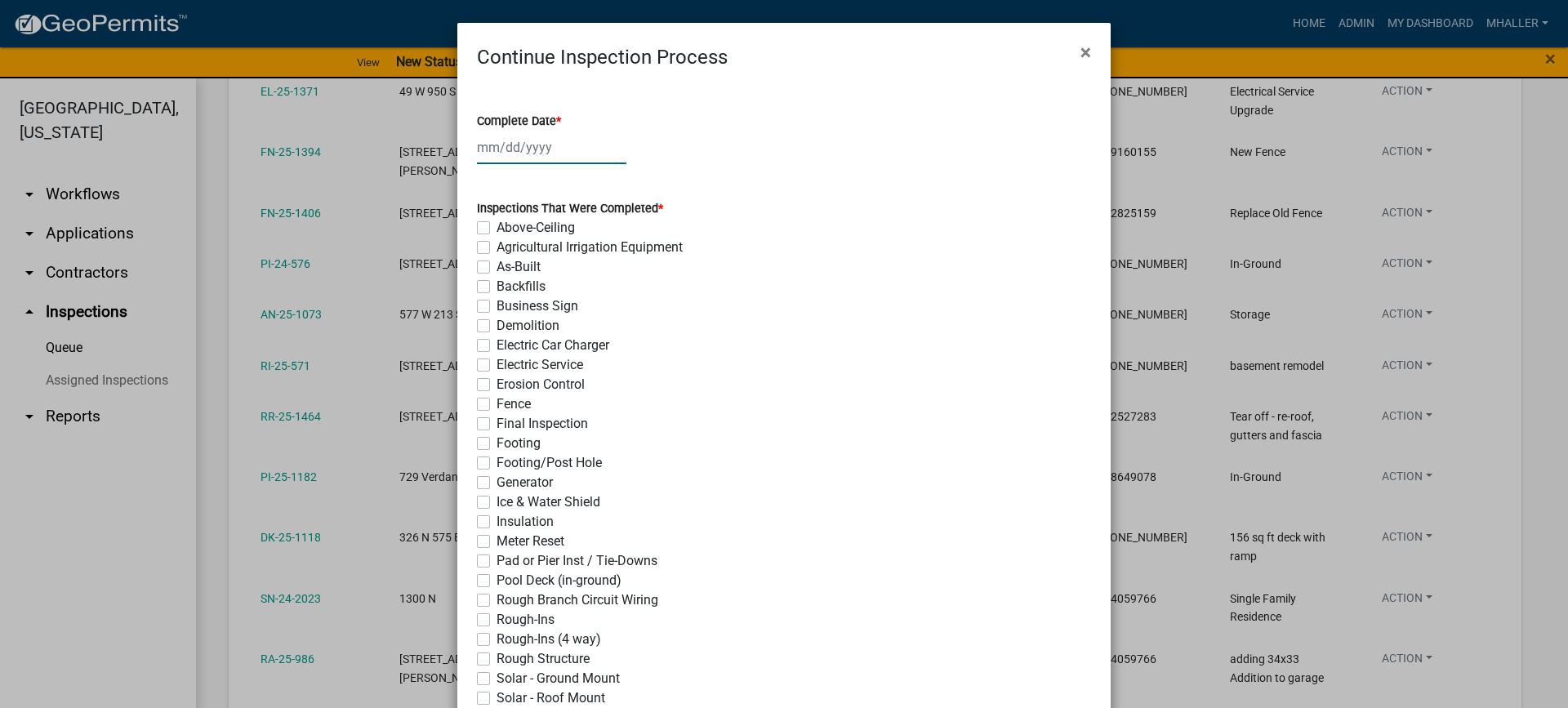
click at [505, 147] on div at bounding box center [552, 148] width 149 height 33
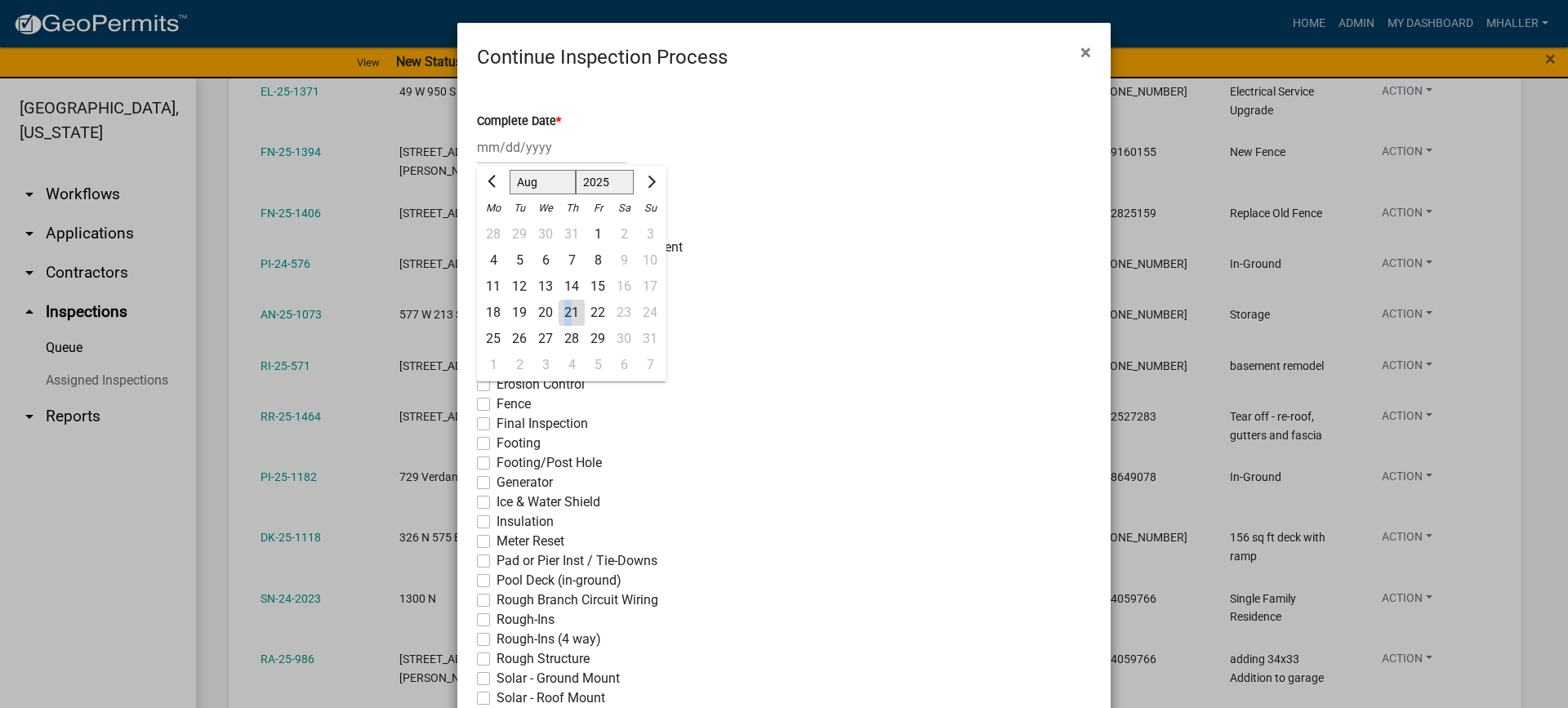
click at [560, 311] on div "21" at bounding box center [572, 313] width 26 height 26
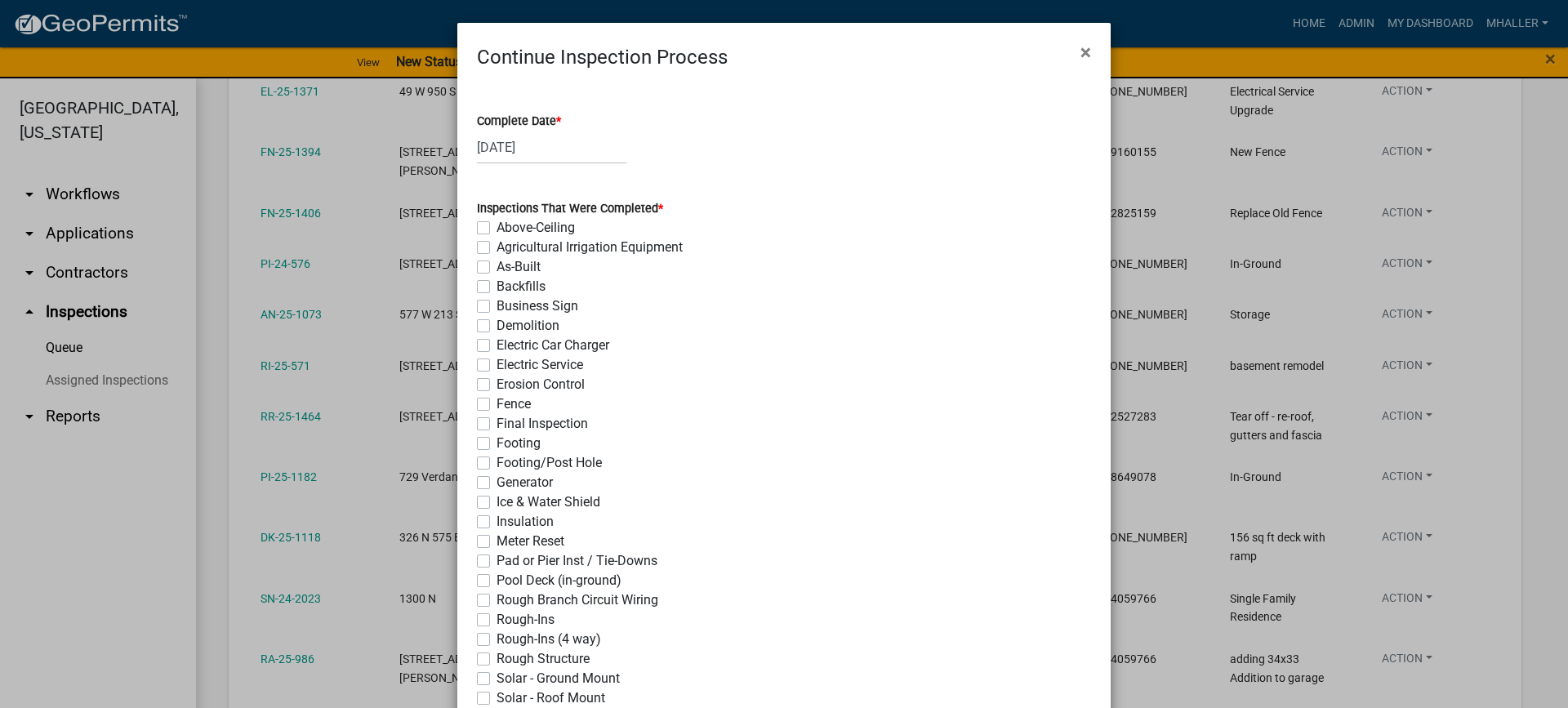
drag, startPoint x: 480, startPoint y: 504, endPoint x: 546, endPoint y: 522, distance: 68.4
click at [497, 504] on label "Ice & Water Shield" at bounding box center [548, 502] width 104 height 19
click at [497, 502] on input "Ice & Water Shield" at bounding box center [502, 497] width 11 height 11
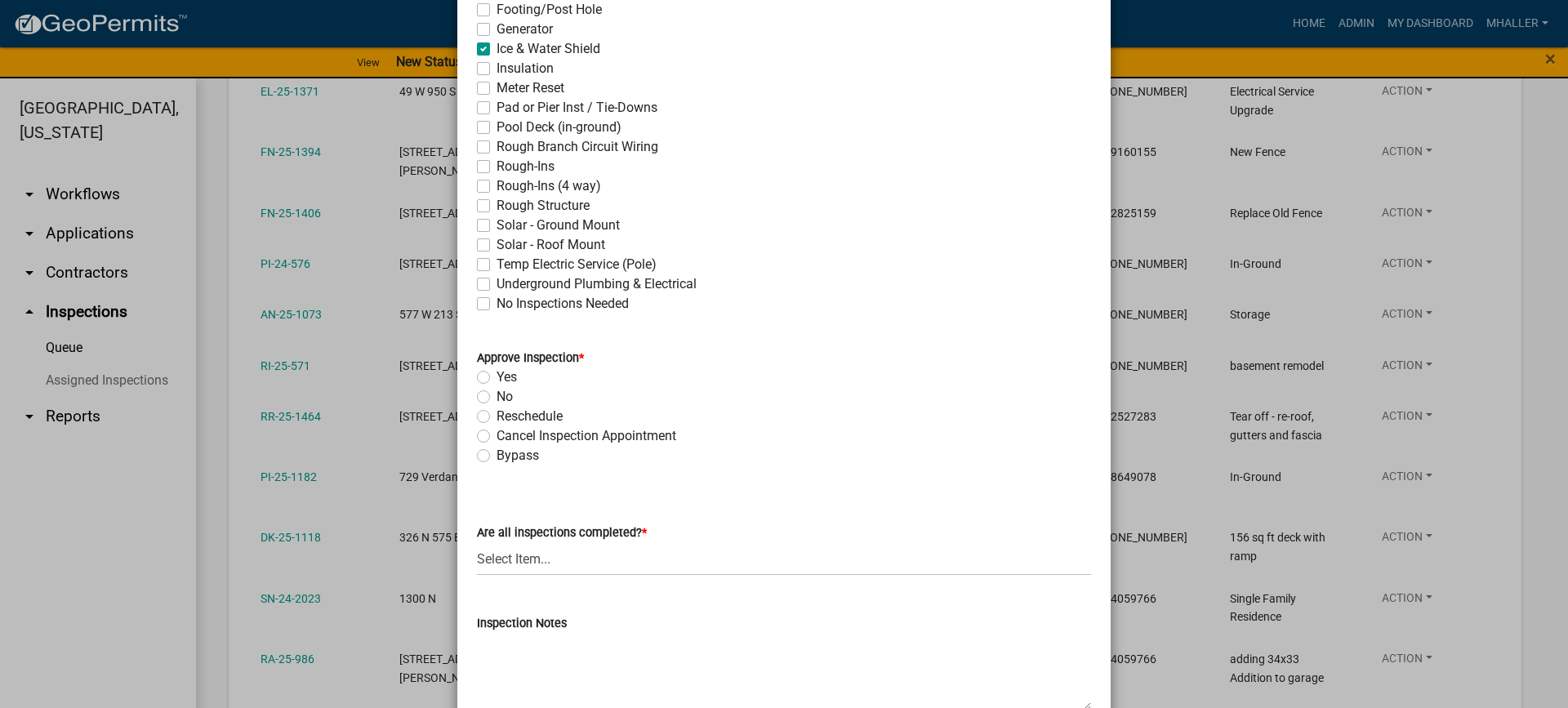
scroll to position [571, 0]
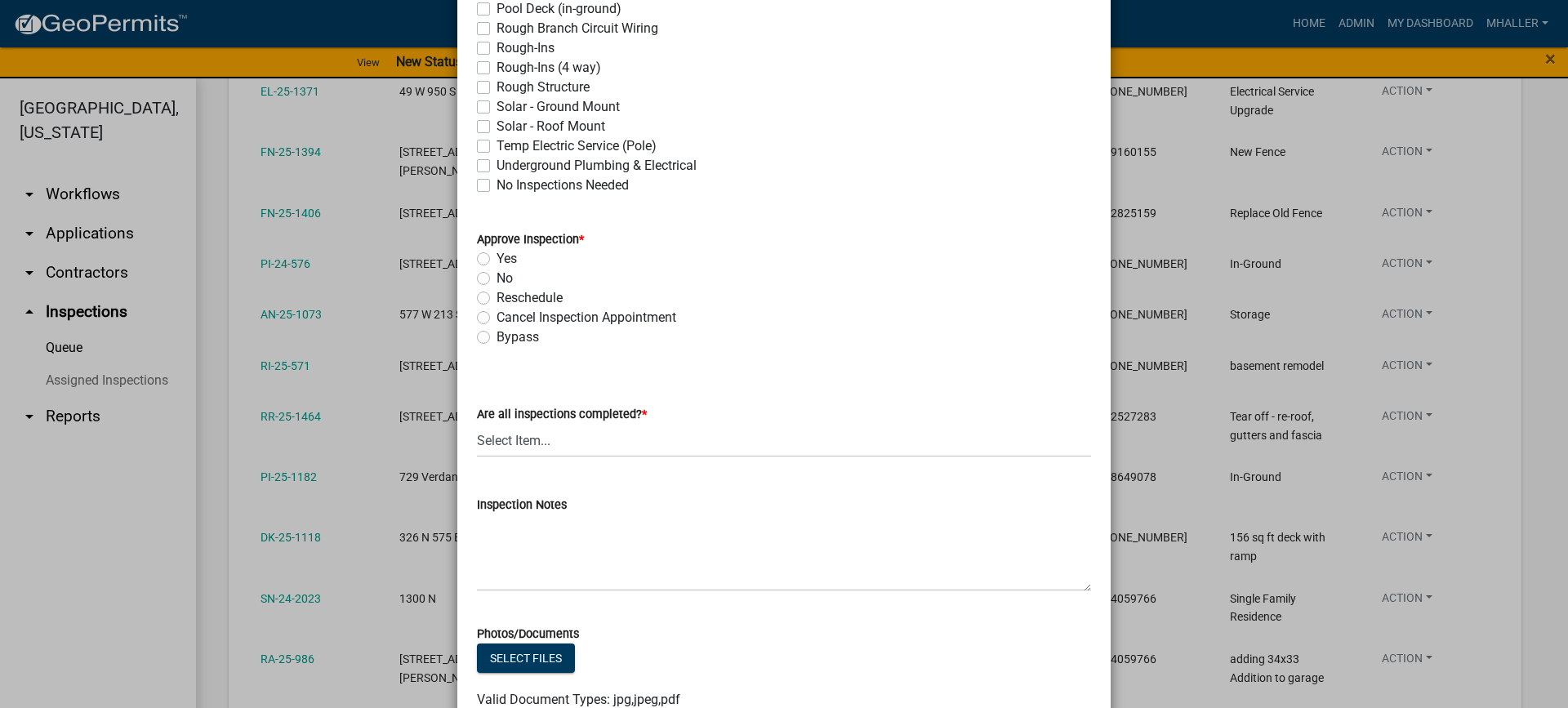
drag, startPoint x: 476, startPoint y: 259, endPoint x: 546, endPoint y: 370, distance: 131.2
click at [497, 259] on label "Yes" at bounding box center [506, 258] width 20 height 19
click at [497, 259] on input "Yes" at bounding box center [502, 254] width 11 height 11
click at [577, 444] on select "Select Item... Yes - All Inspections Have Been Completed No - More Inspections …" at bounding box center [784, 440] width 614 height 33
click at [477, 423] on select "Select Item... Yes - All Inspections Have Been Completed No - More Inspections …" at bounding box center [784, 440] width 614 height 33
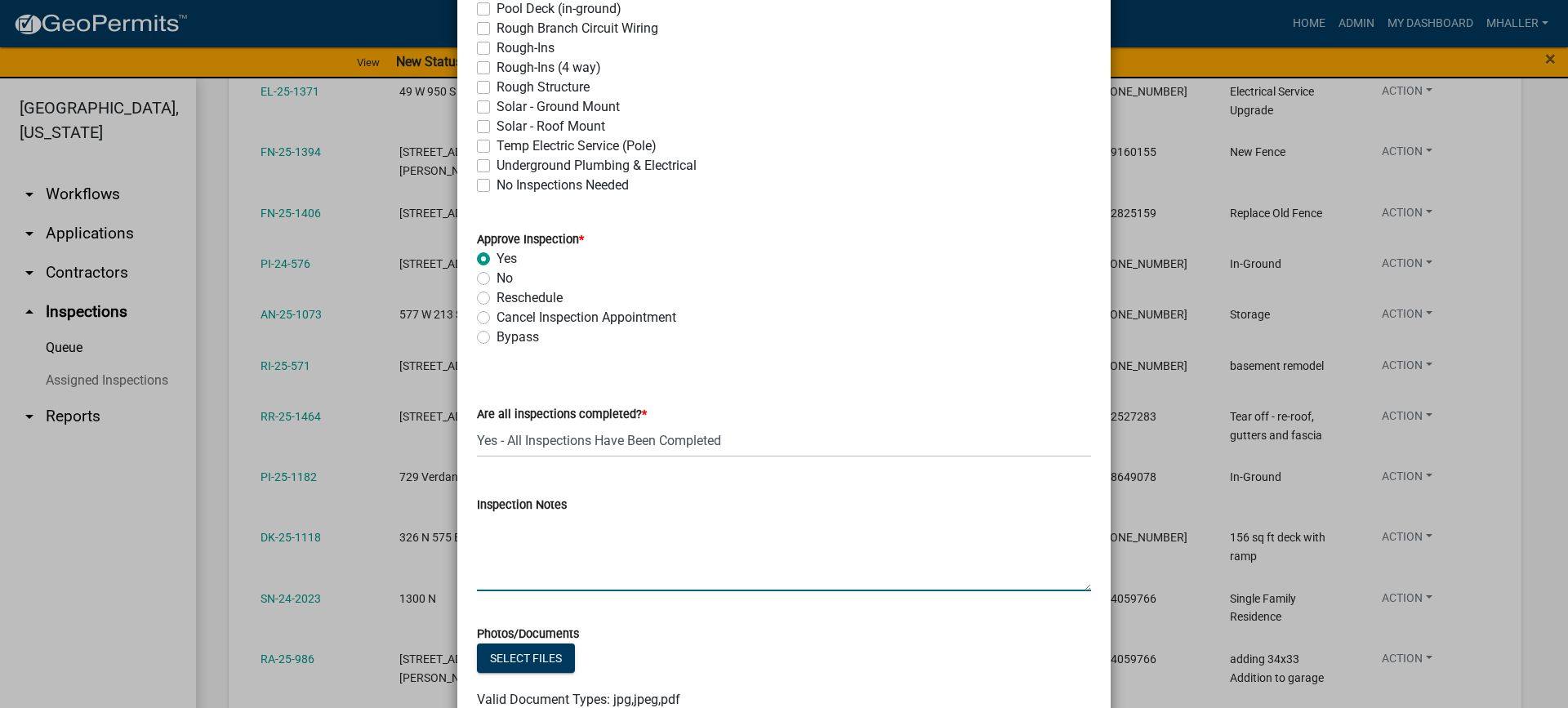
drag, startPoint x: 572, startPoint y: 542, endPoint x: 594, endPoint y: 543, distance: 22.0
click at [573, 542] on textarea "Inspection Notes" at bounding box center [784, 552] width 614 height 76
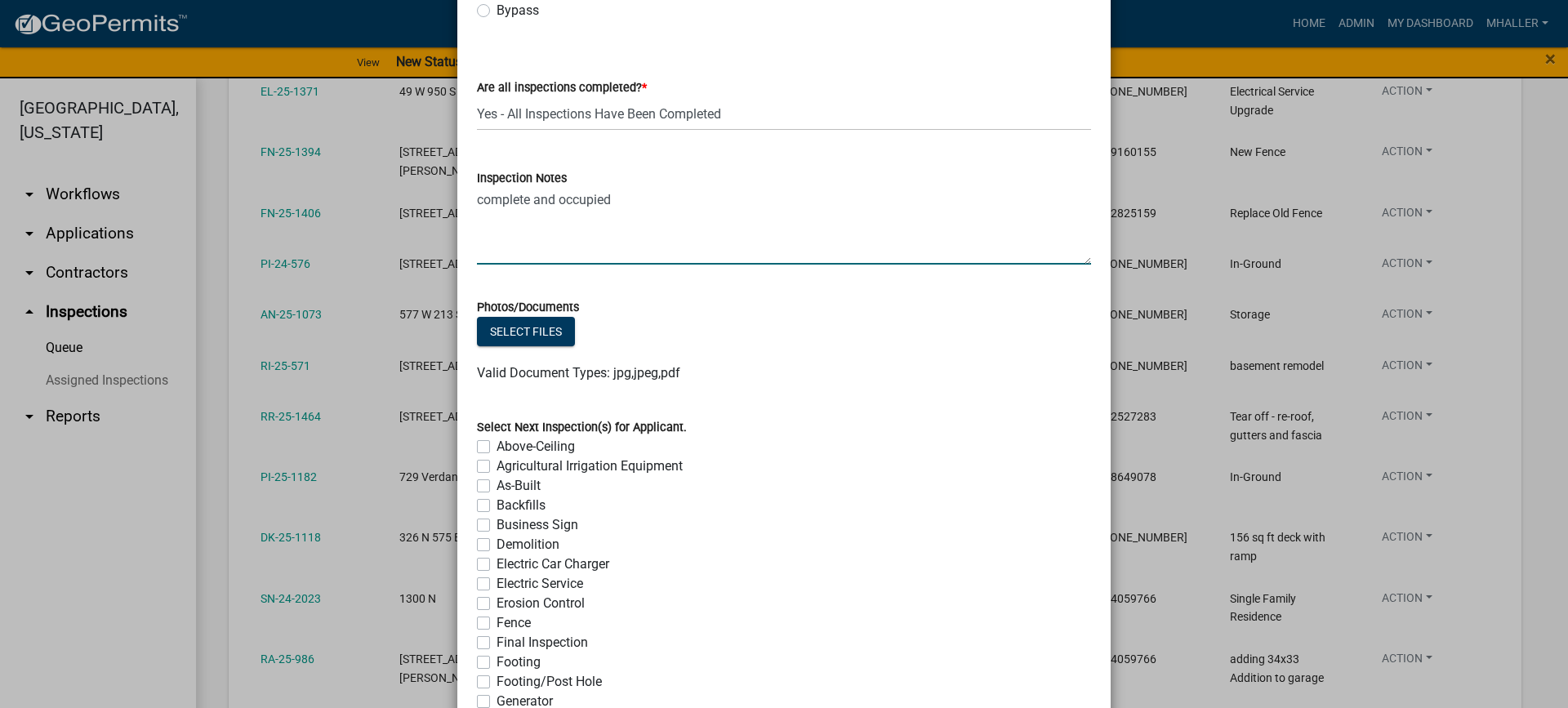
scroll to position [1293, 0]
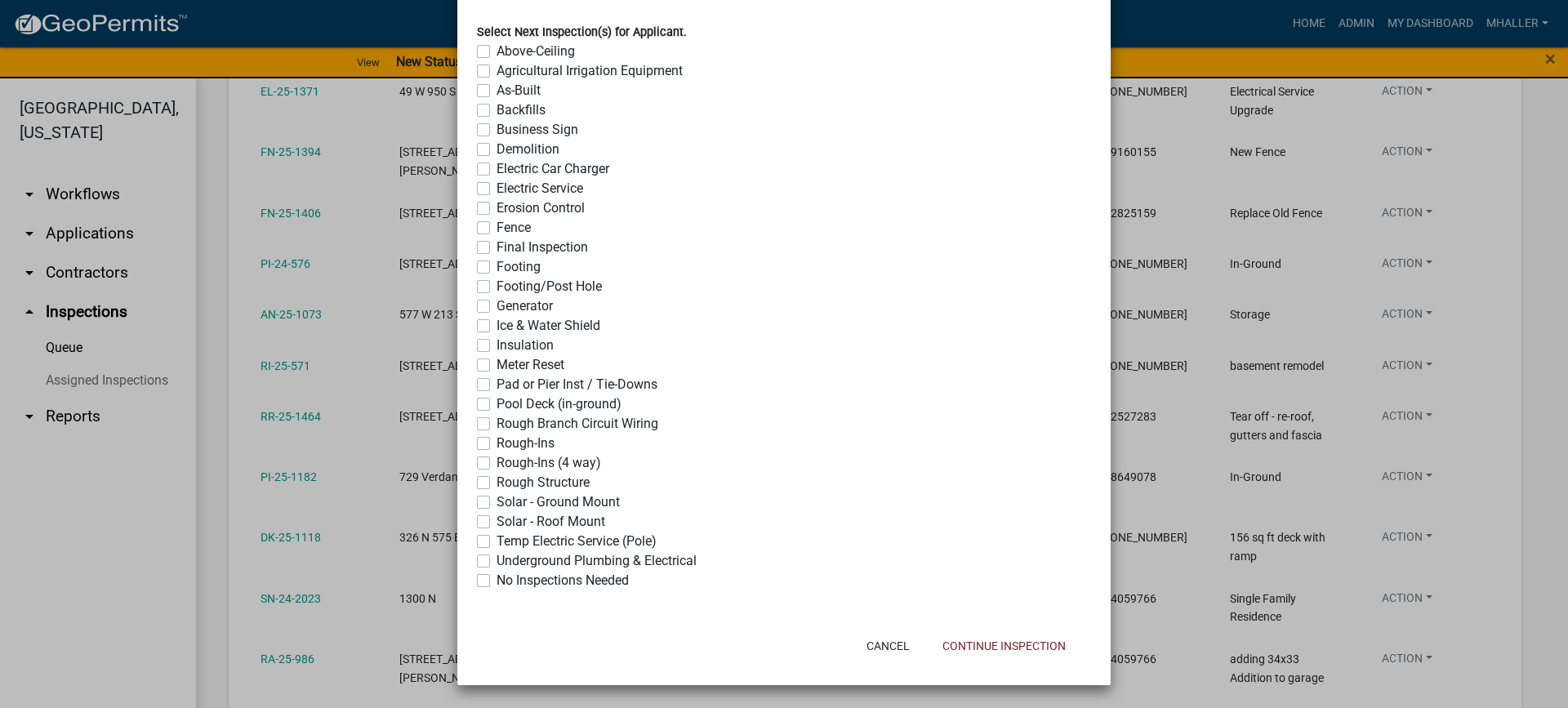
drag, startPoint x: 475, startPoint y: 577, endPoint x: 707, endPoint y: 602, distance: 233.3
click at [497, 578] on label "No Inspections Needed" at bounding box center [563, 580] width 133 height 19
click at [497, 578] on input "No Inspections Needed" at bounding box center [502, 575] width 11 height 11
click at [959, 644] on button "Continue Inspection" at bounding box center [1004, 645] width 149 height 29
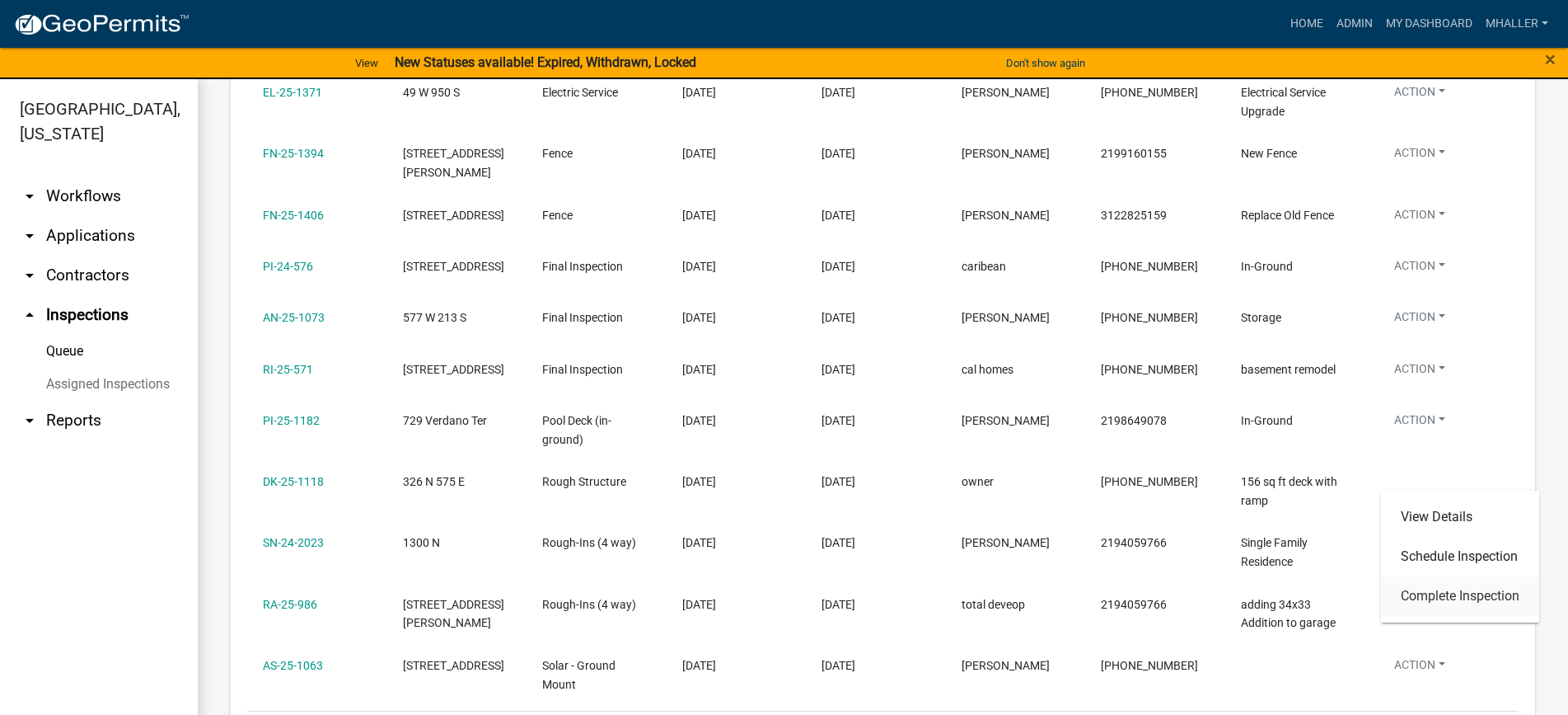
click at [1421, 599] on link "Complete Inspection" at bounding box center [1460, 595] width 158 height 40
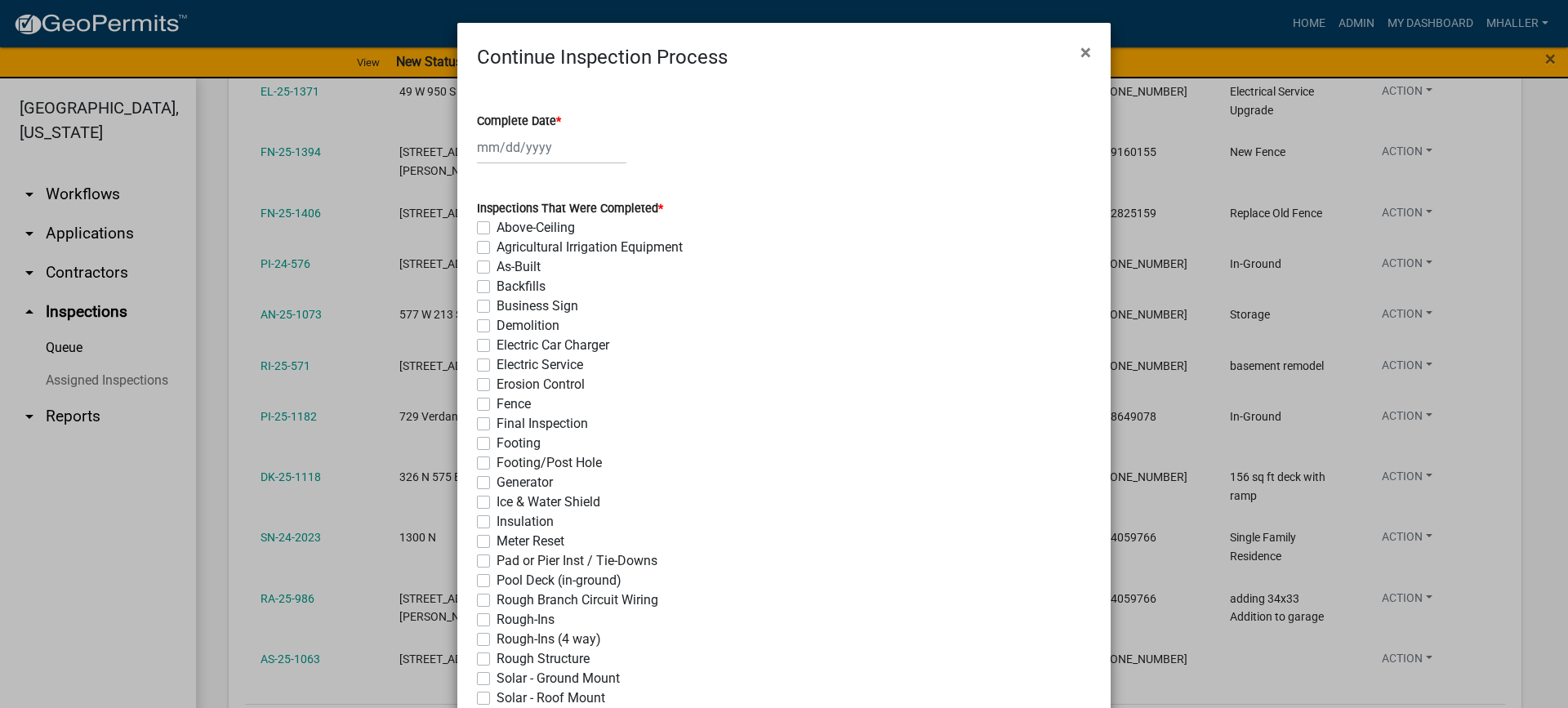
click at [497, 144] on div at bounding box center [552, 148] width 149 height 33
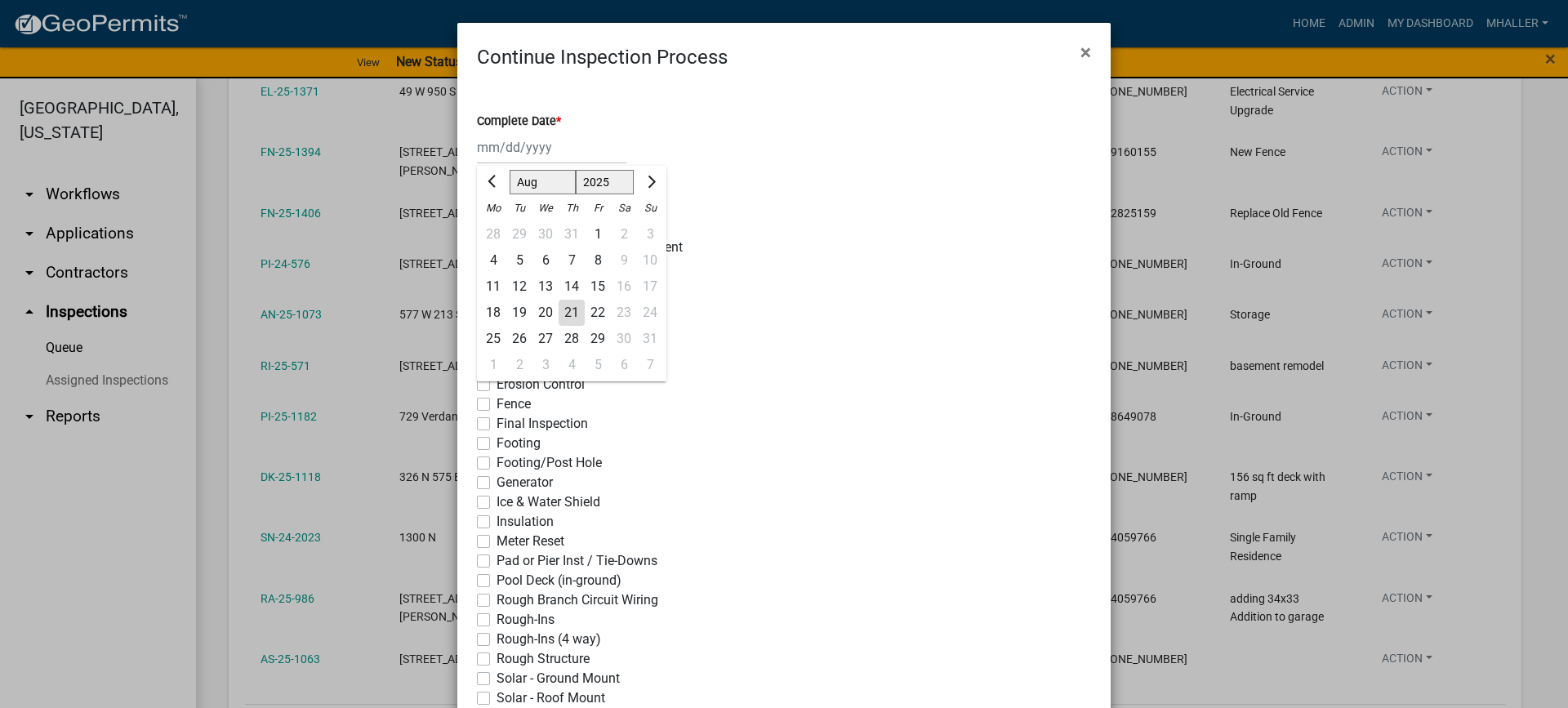
click at [533, 307] on div "20" at bounding box center [546, 313] width 26 height 26
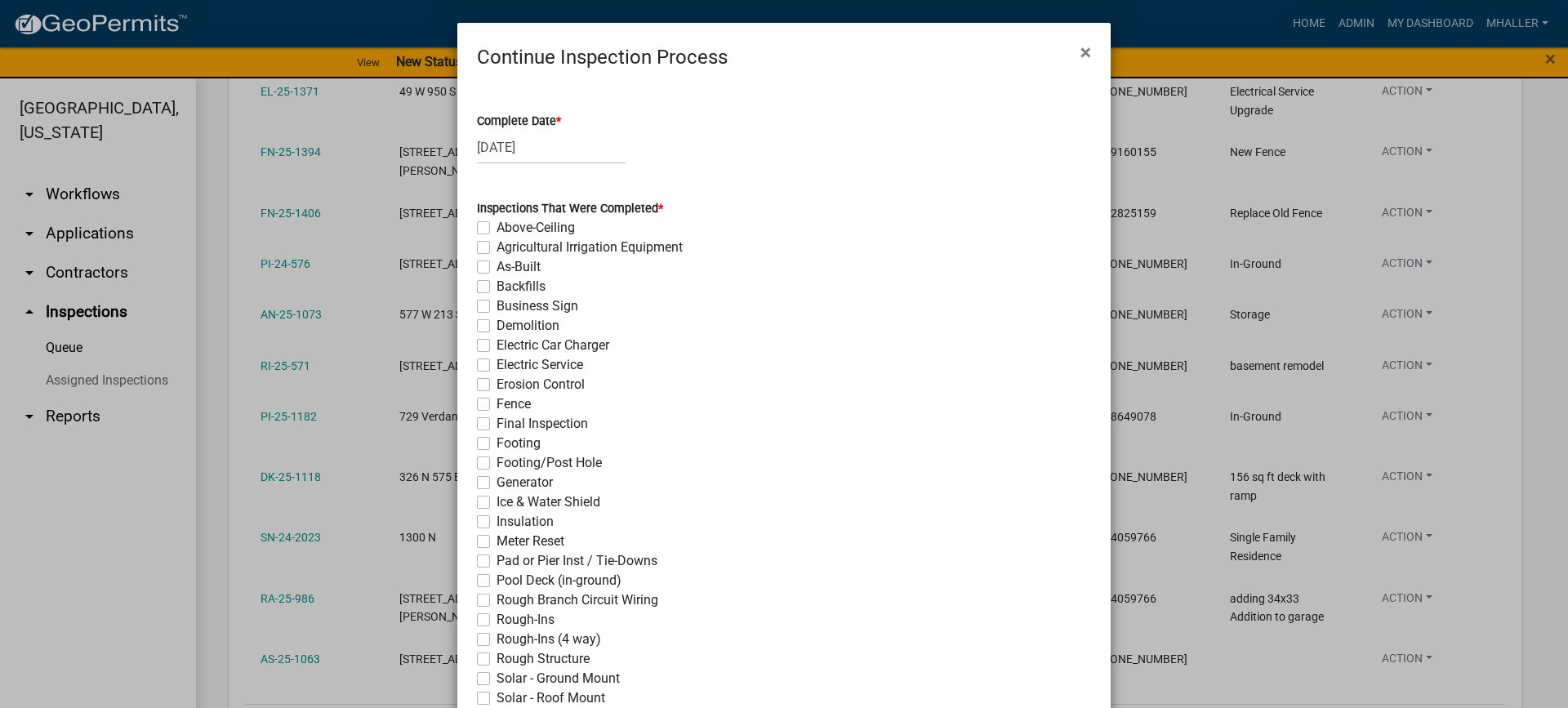
click at [497, 657] on label "Rough Structure" at bounding box center [543, 659] width 93 height 19
click at [497, 657] on input "Rough Structure" at bounding box center [502, 654] width 11 height 11
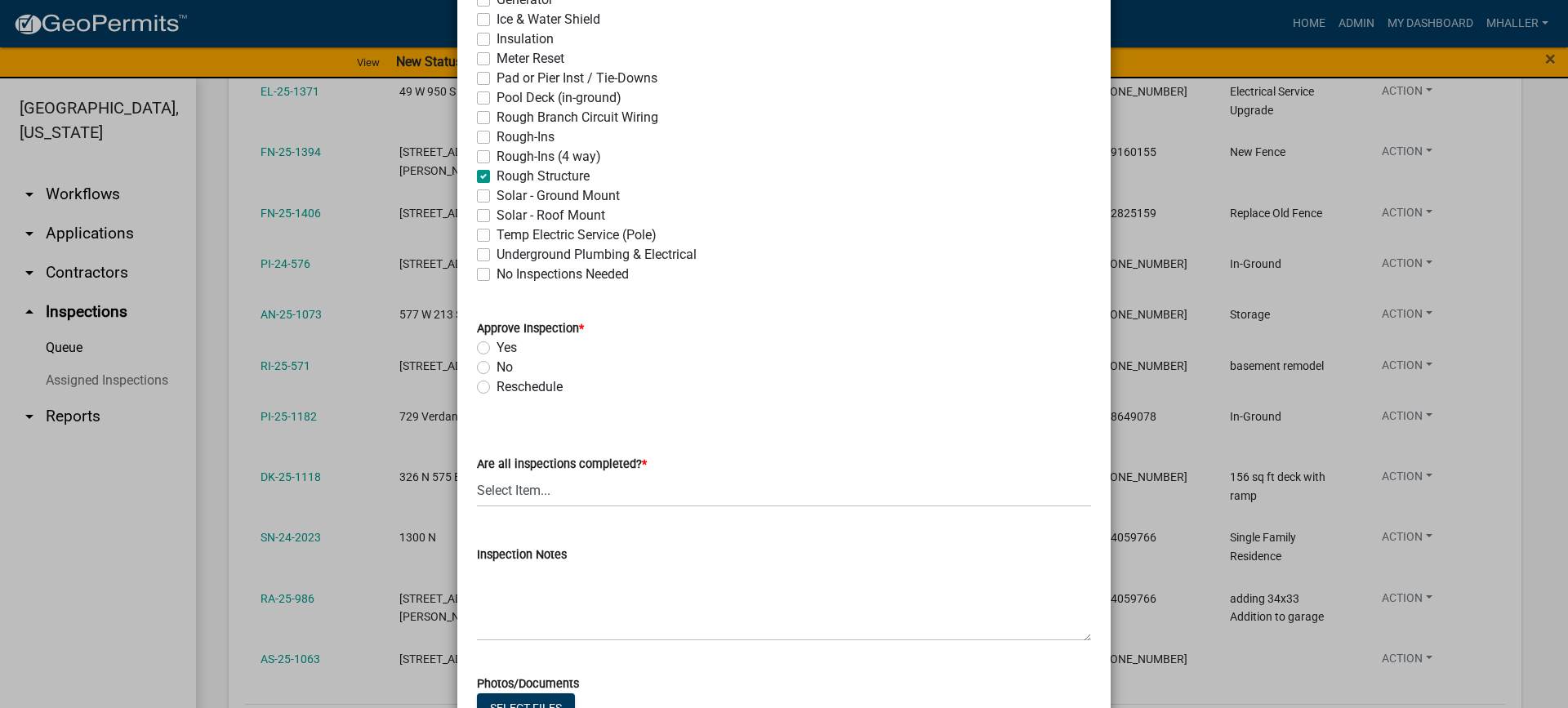
scroll to position [489, 0]
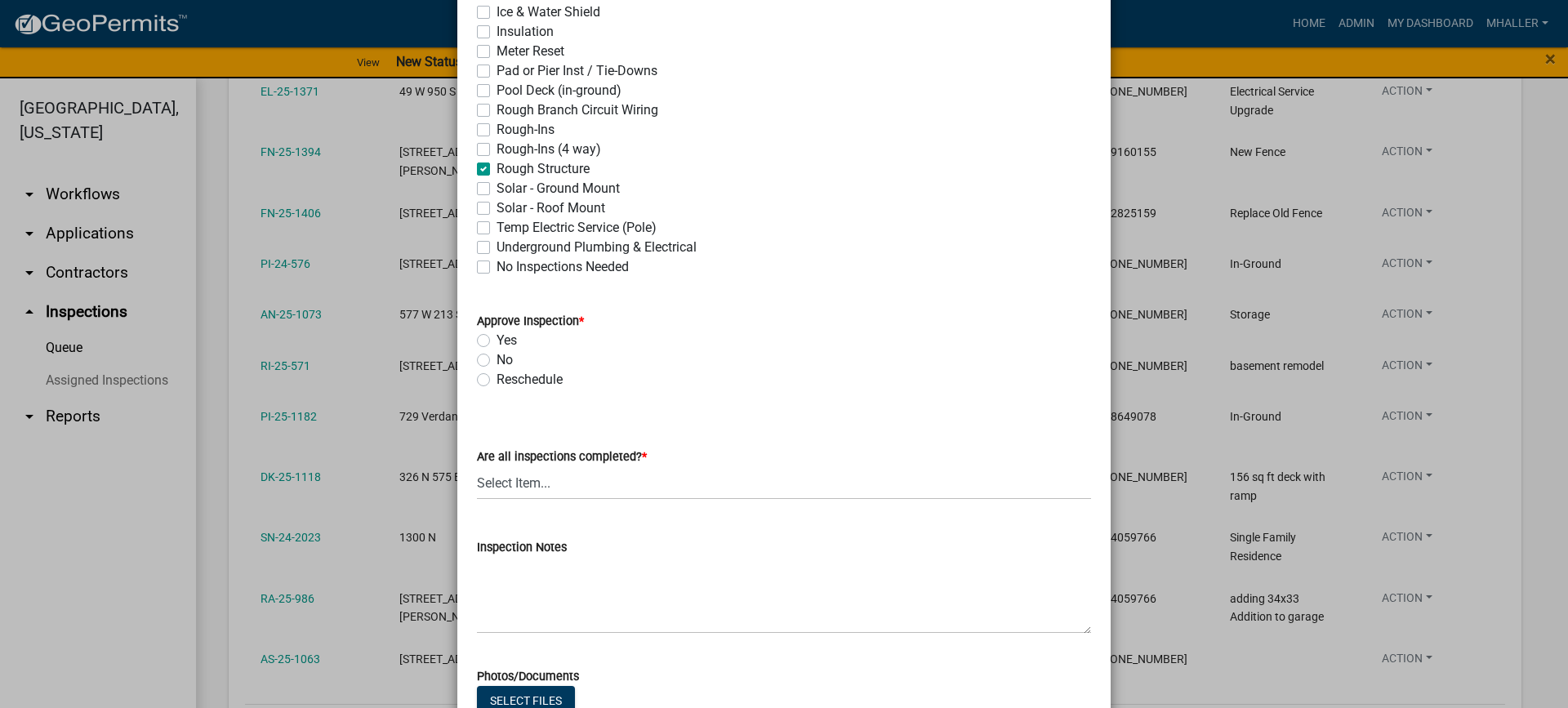
drag, startPoint x: 477, startPoint y: 340, endPoint x: 653, endPoint y: 495, distance: 234.5
click at [497, 341] on label "Yes" at bounding box center [506, 340] width 20 height 19
click at [497, 341] on input "Yes" at bounding box center [502, 336] width 11 height 11
click at [675, 489] on select "Select Item... Yes - All Inspections Have Been Completed No - More Inspections …" at bounding box center [784, 483] width 614 height 33
click at [477, 466] on select "Select Item... Yes - All Inspections Have Been Completed No - More Inspections …" at bounding box center [784, 483] width 614 height 33
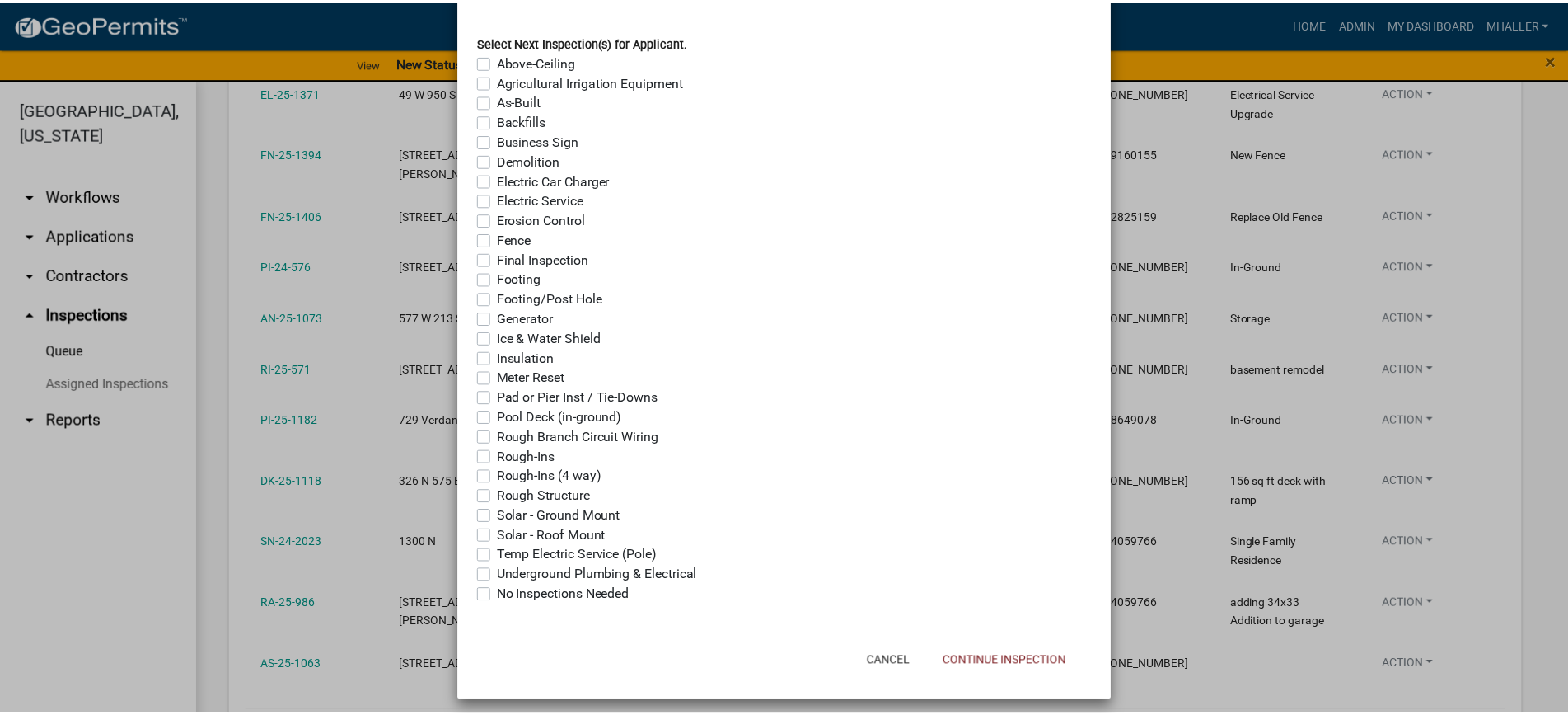
scroll to position [1266, 0]
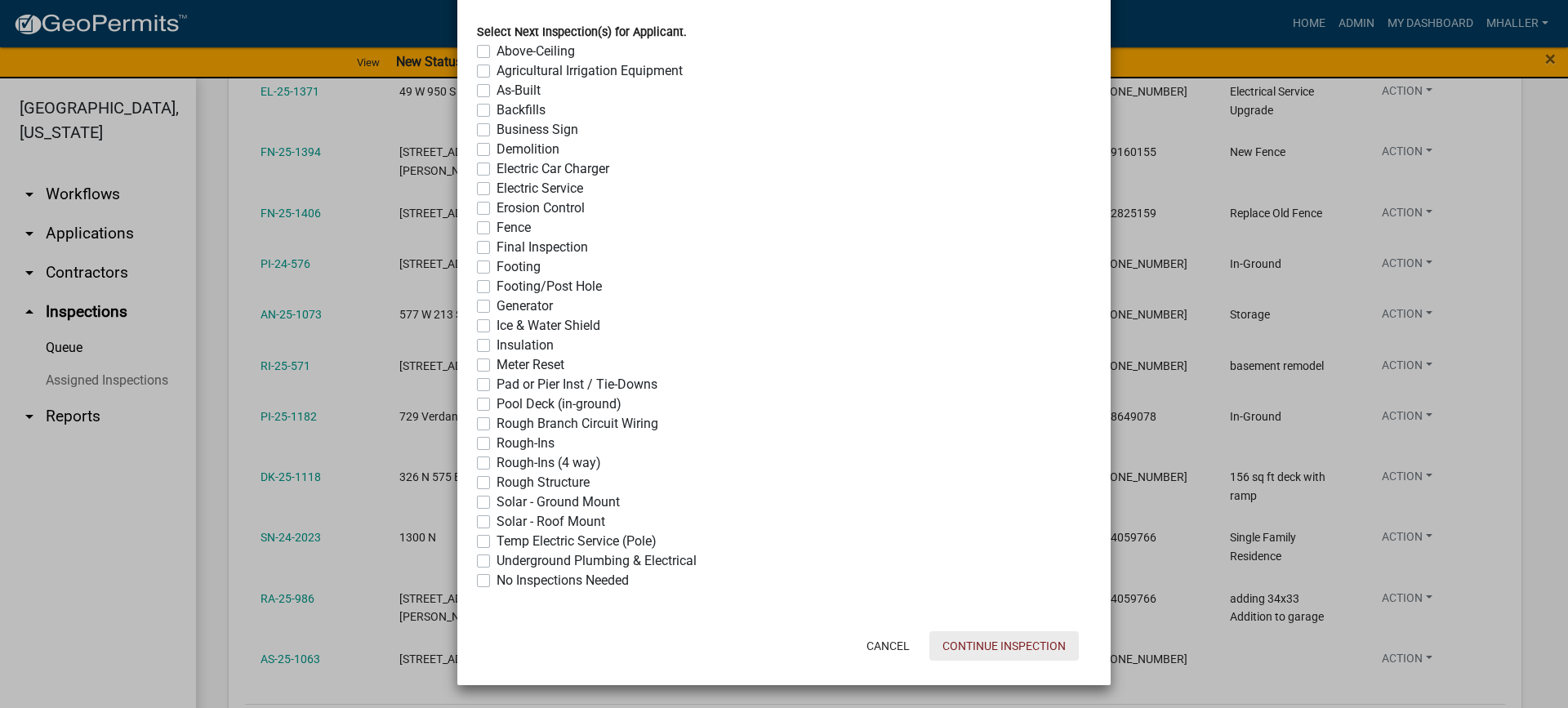
click at [956, 646] on button "Continue Inspection" at bounding box center [1004, 645] width 149 height 29
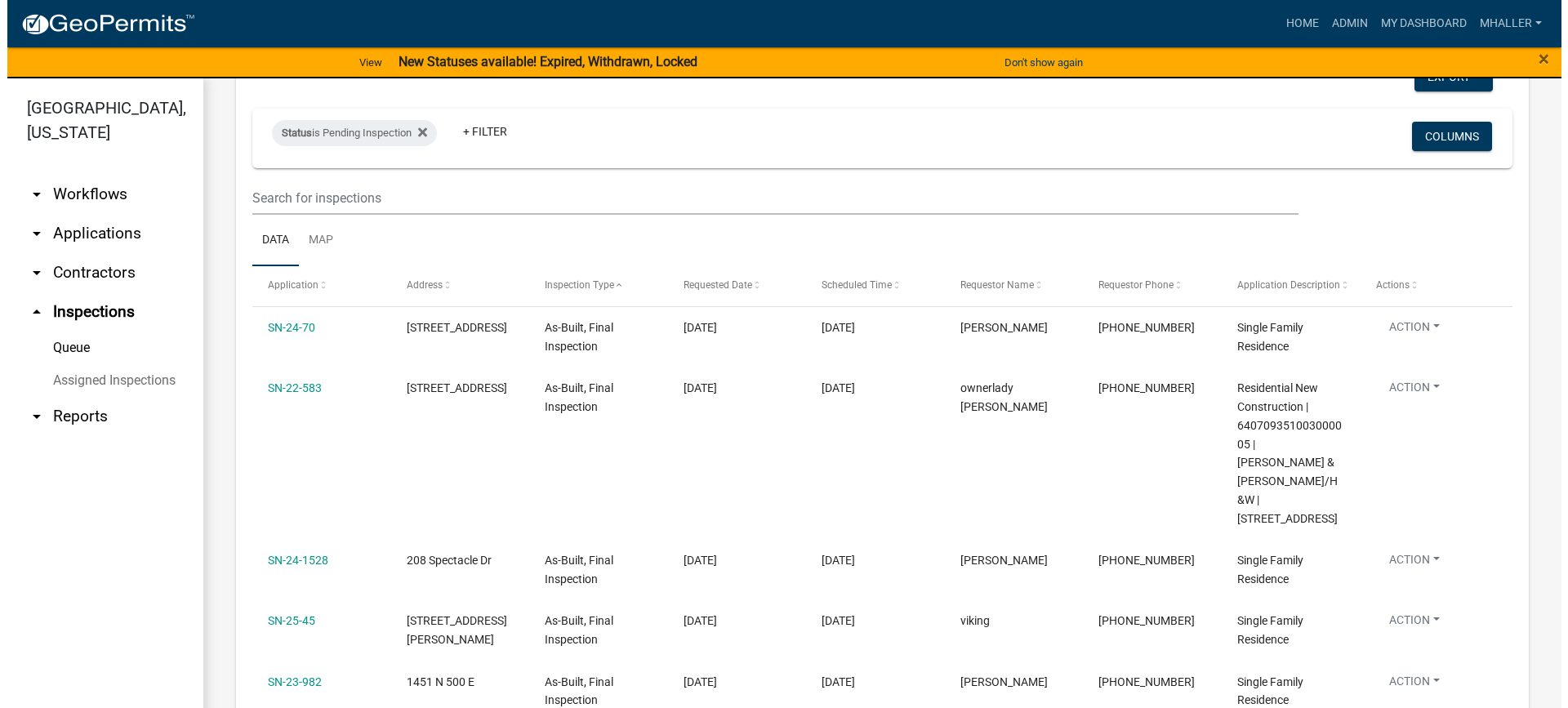
scroll to position [3, 0]
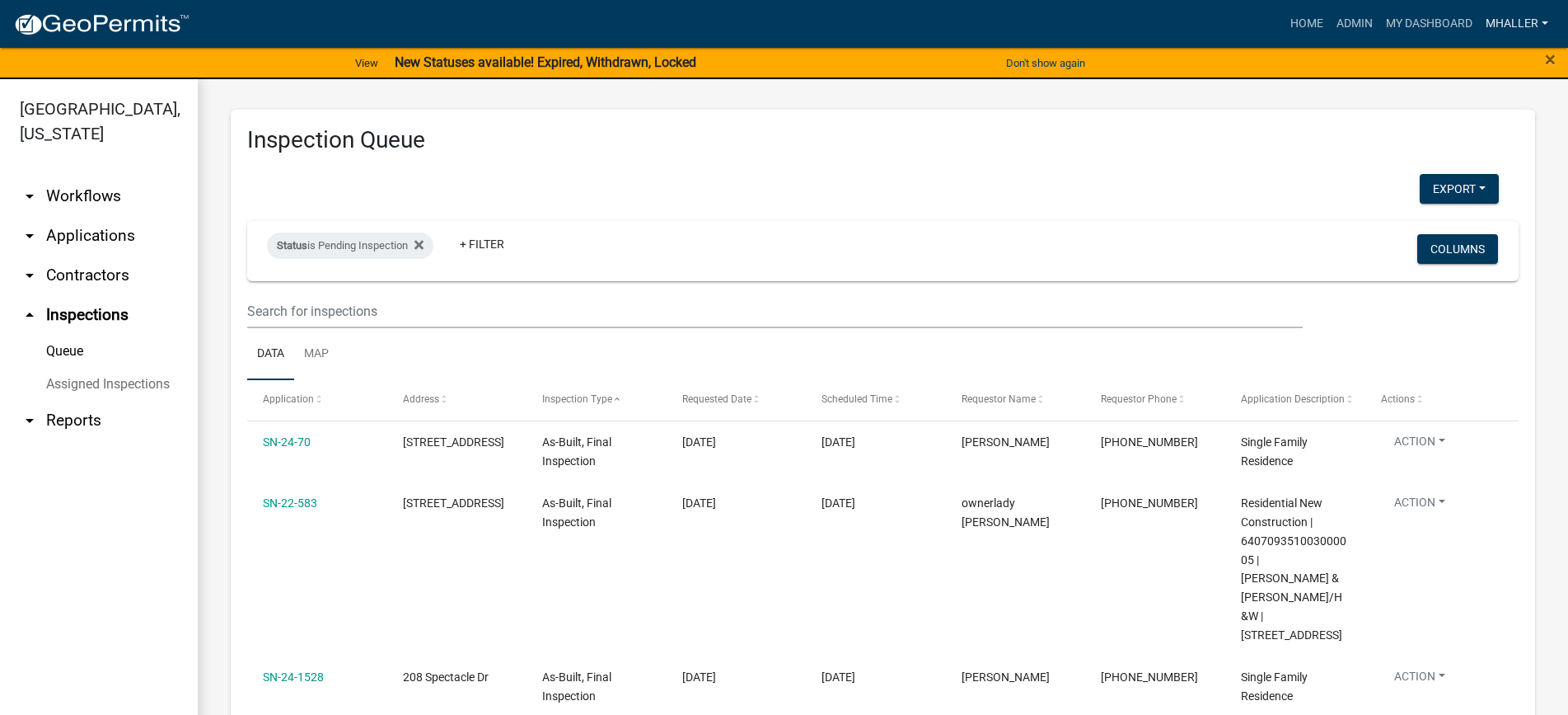
click at [1501, 26] on link "mhaller" at bounding box center [1517, 23] width 75 height 31
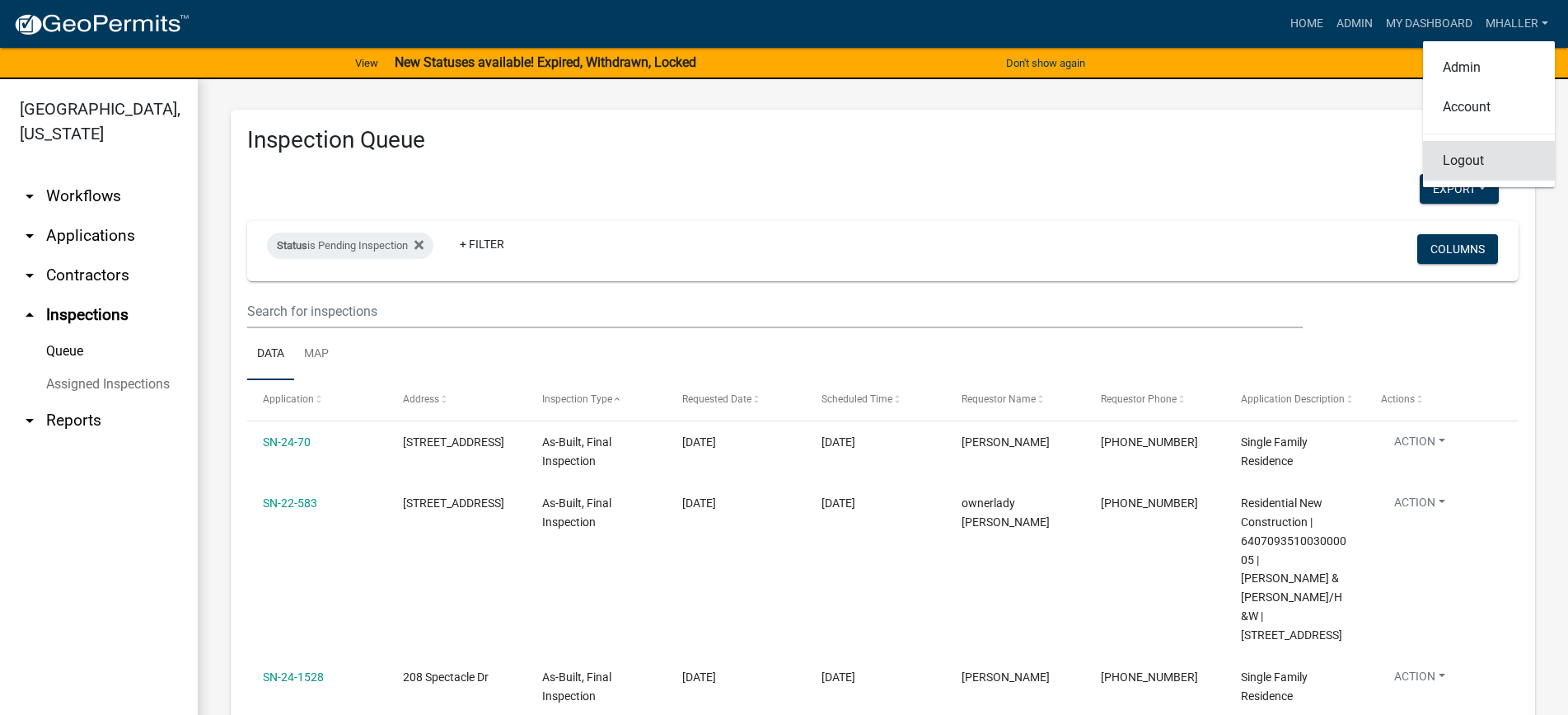
click at [1470, 161] on link "Logout" at bounding box center [1489, 161] width 132 height 40
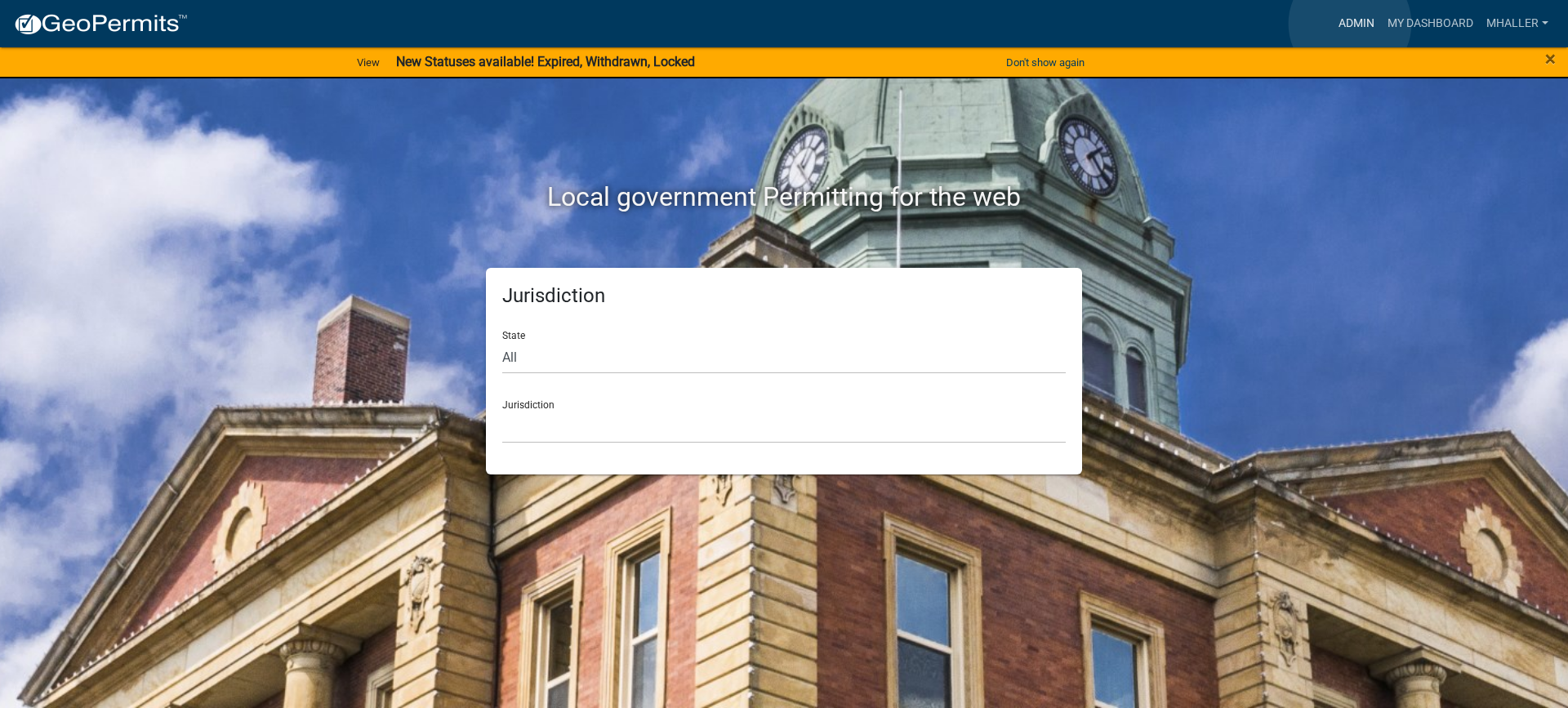
click at [1350, 24] on link "Admin" at bounding box center [1356, 23] width 49 height 31
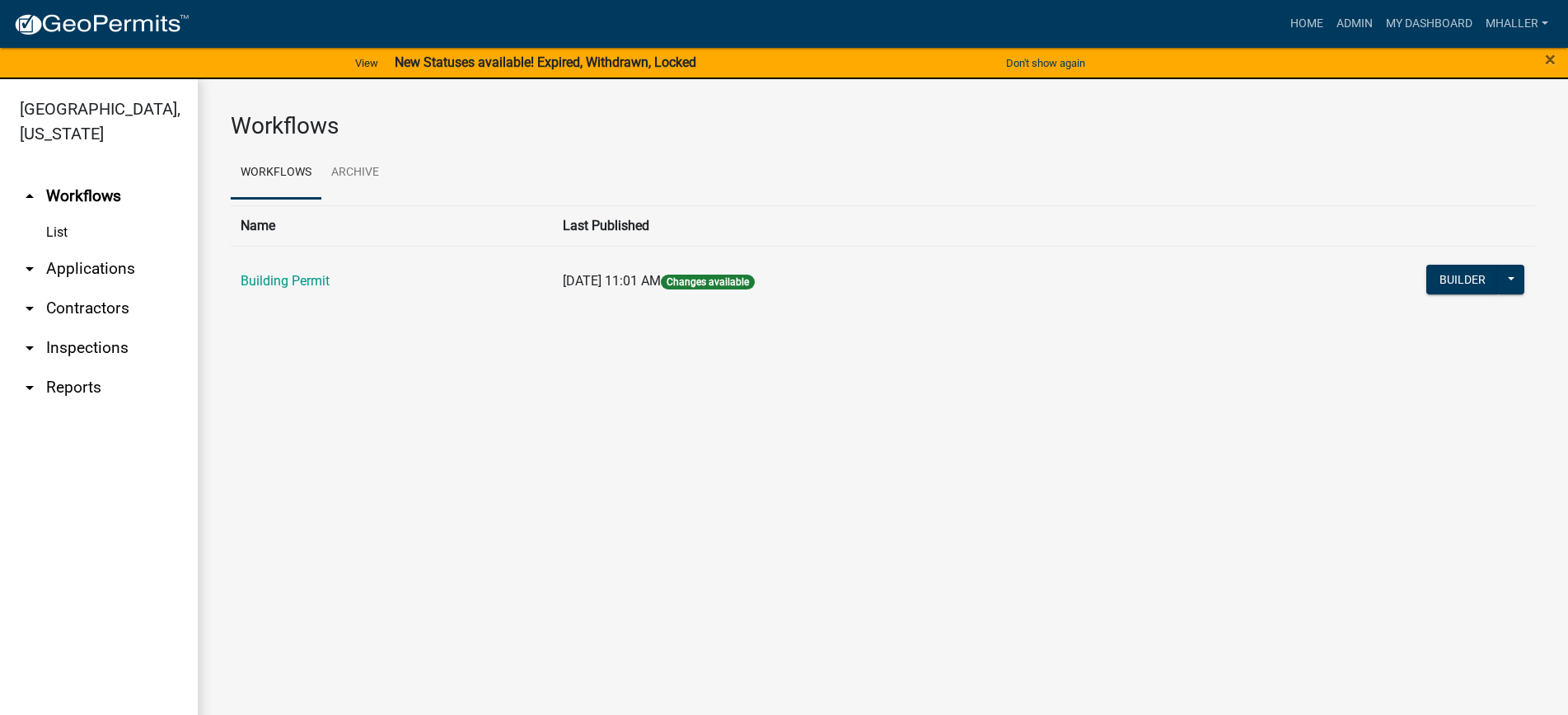
click at [83, 249] on link "arrow_drop_down Applications" at bounding box center [98, 269] width 198 height 40
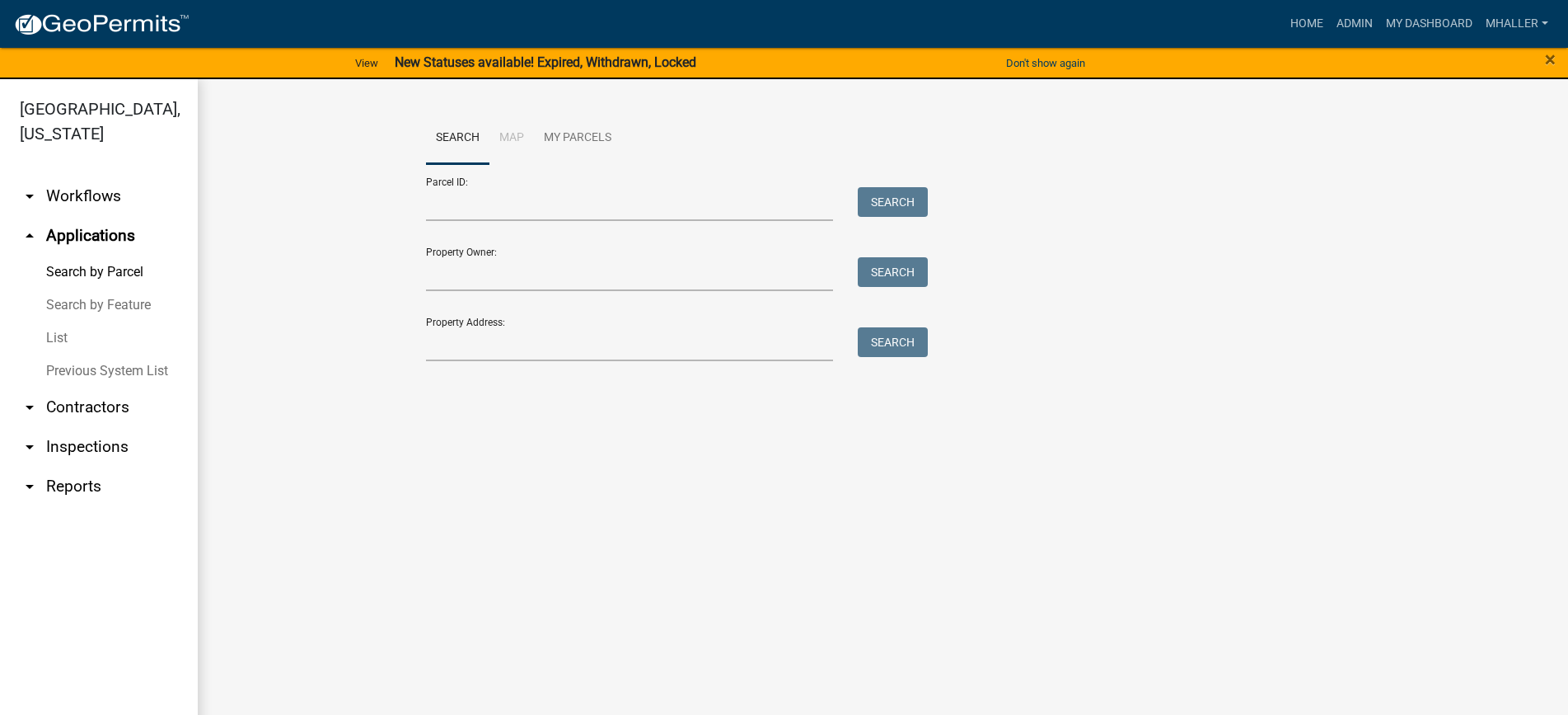
drag, startPoint x: 64, startPoint y: 308, endPoint x: 134, endPoint y: 295, distance: 71.2
click at [64, 321] on link "List" at bounding box center [98, 337] width 198 height 33
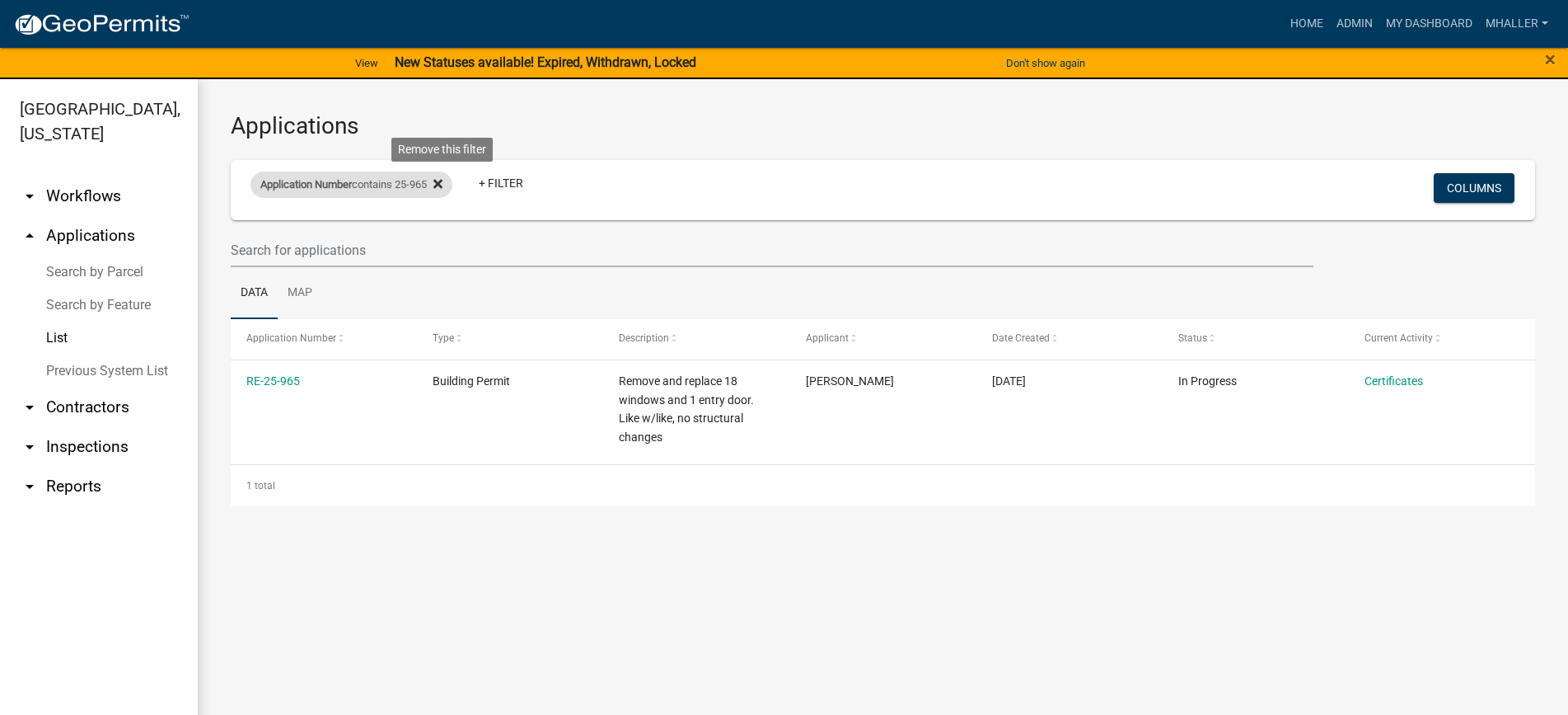
click at [443, 181] on icon at bounding box center [438, 184] width 9 height 13
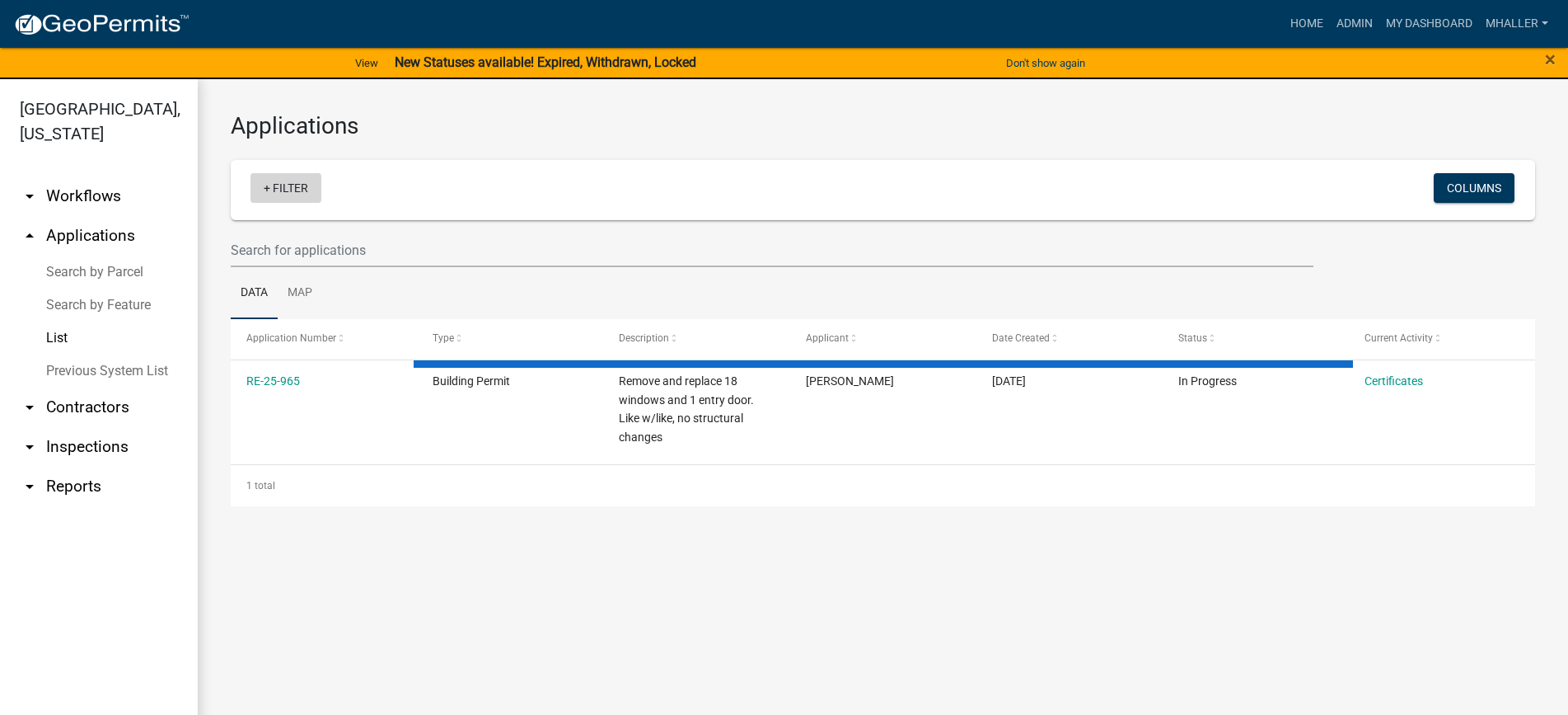
click at [280, 187] on link "+ Filter" at bounding box center [286, 187] width 71 height 29
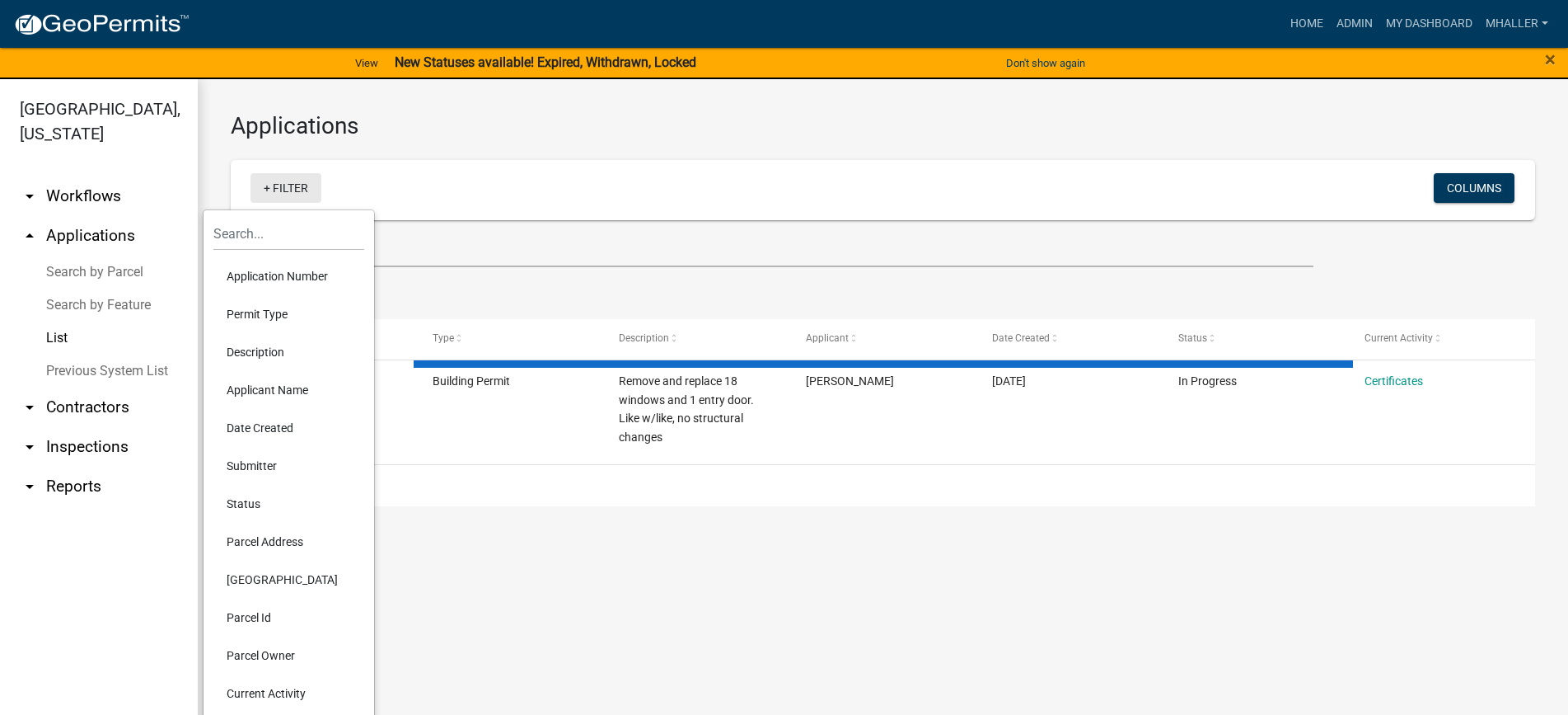
select select "1: 25"
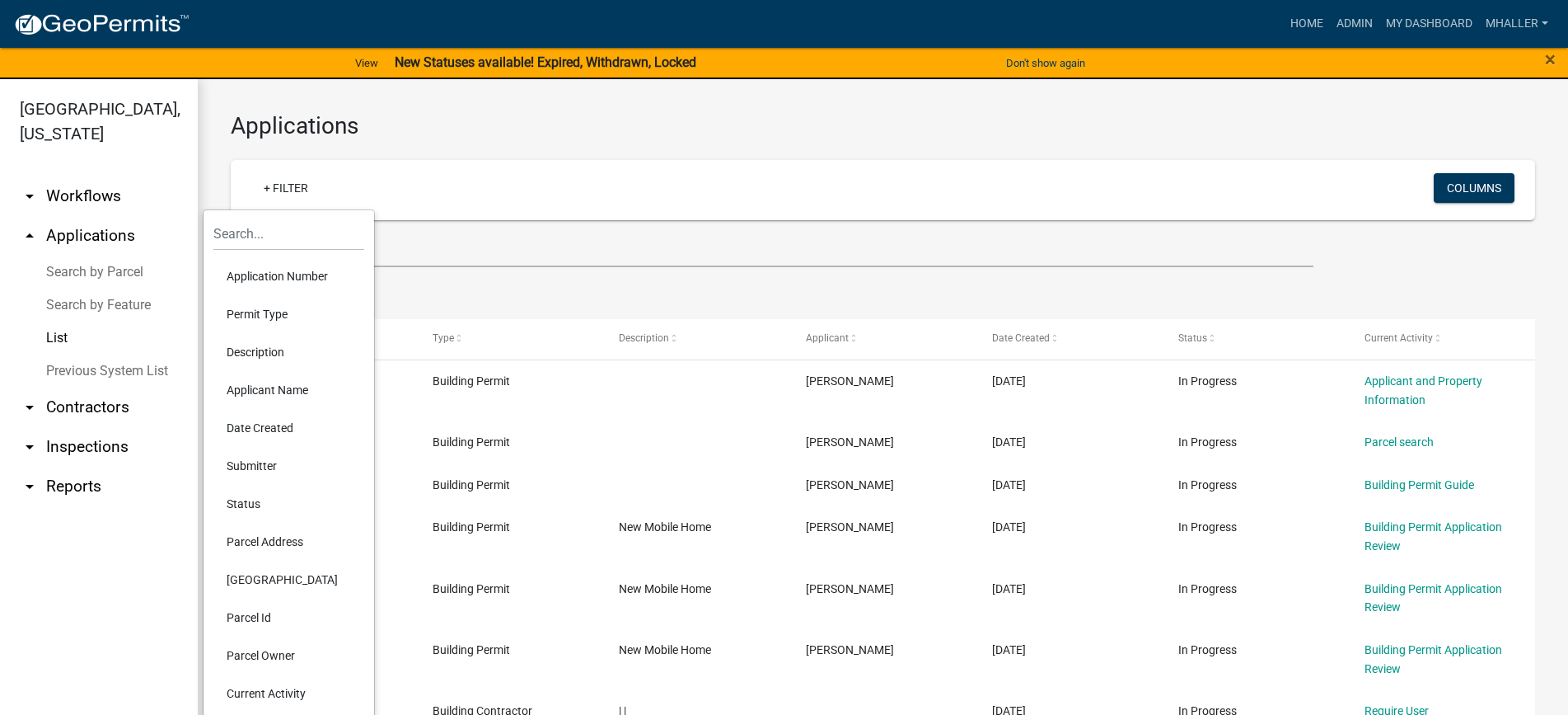
click at [259, 538] on li "Parcel Address" at bounding box center [289, 541] width 151 height 38
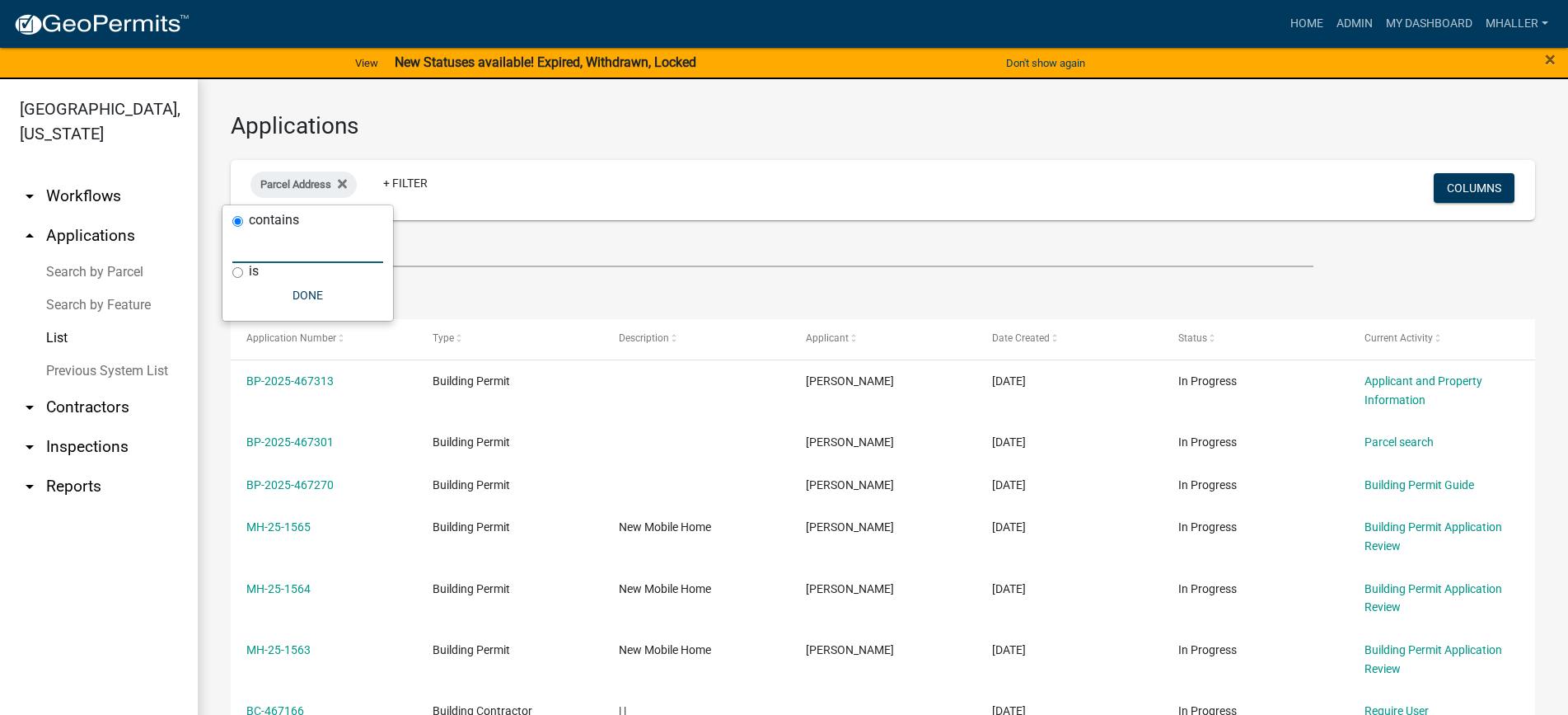
click at [278, 252] on input "text" at bounding box center [308, 246] width 151 height 34
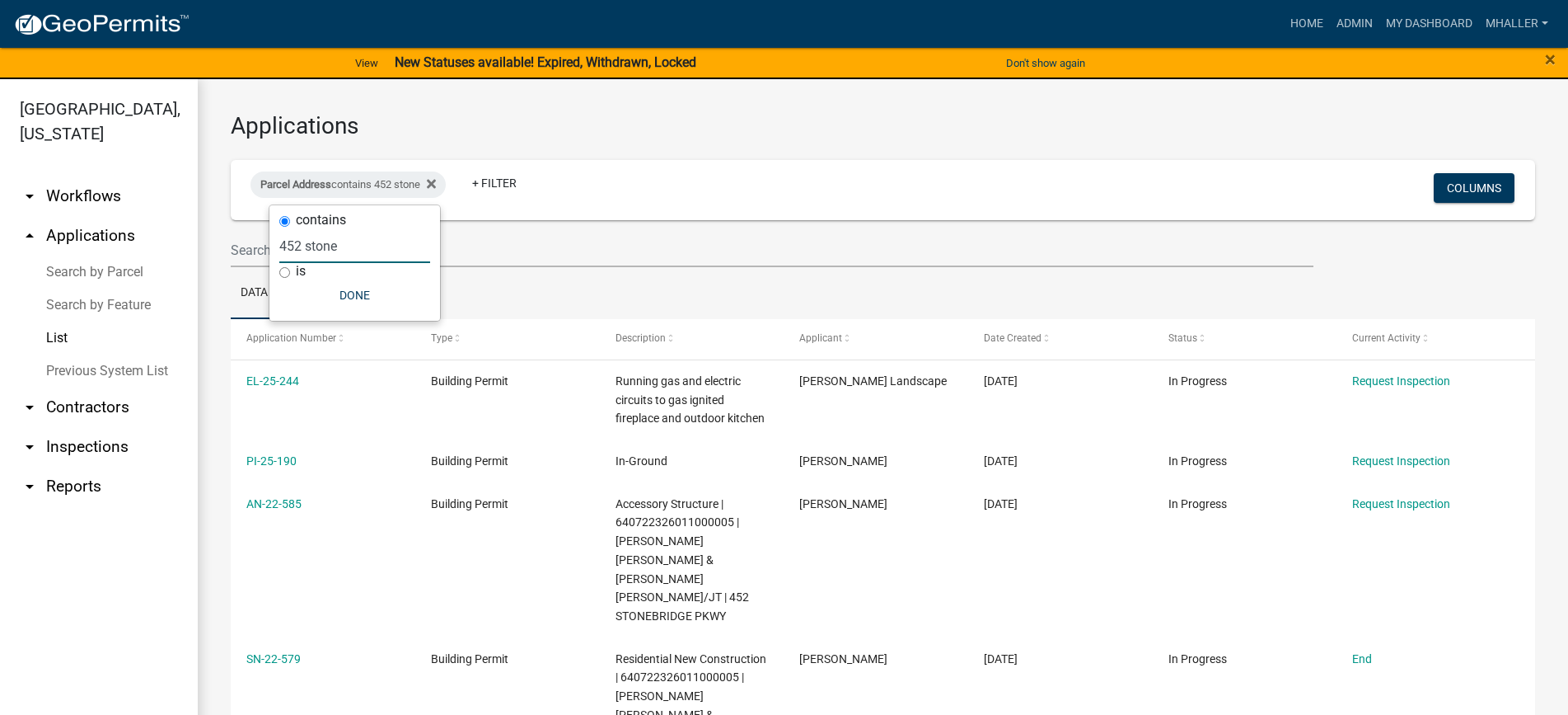
type input "452 stone"
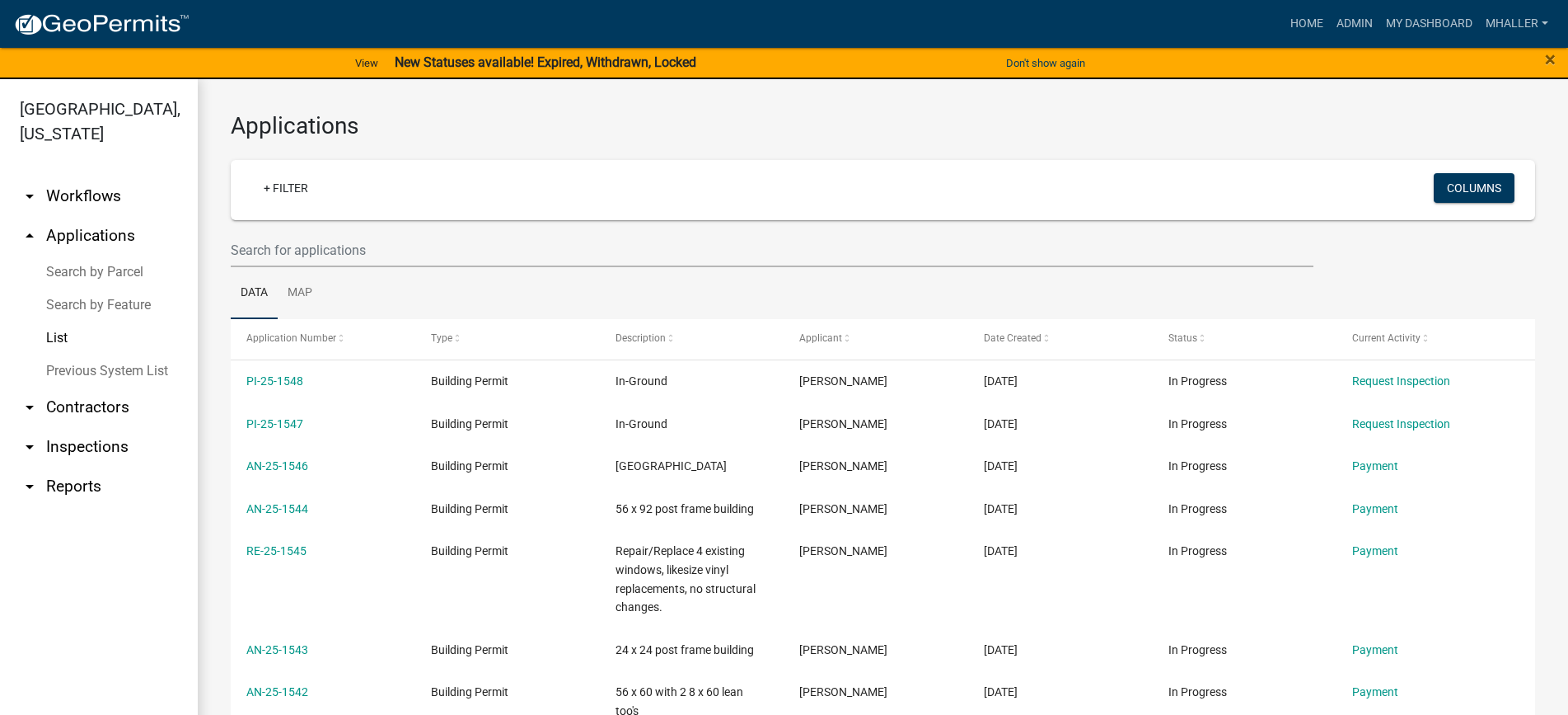
select select "1: 25"
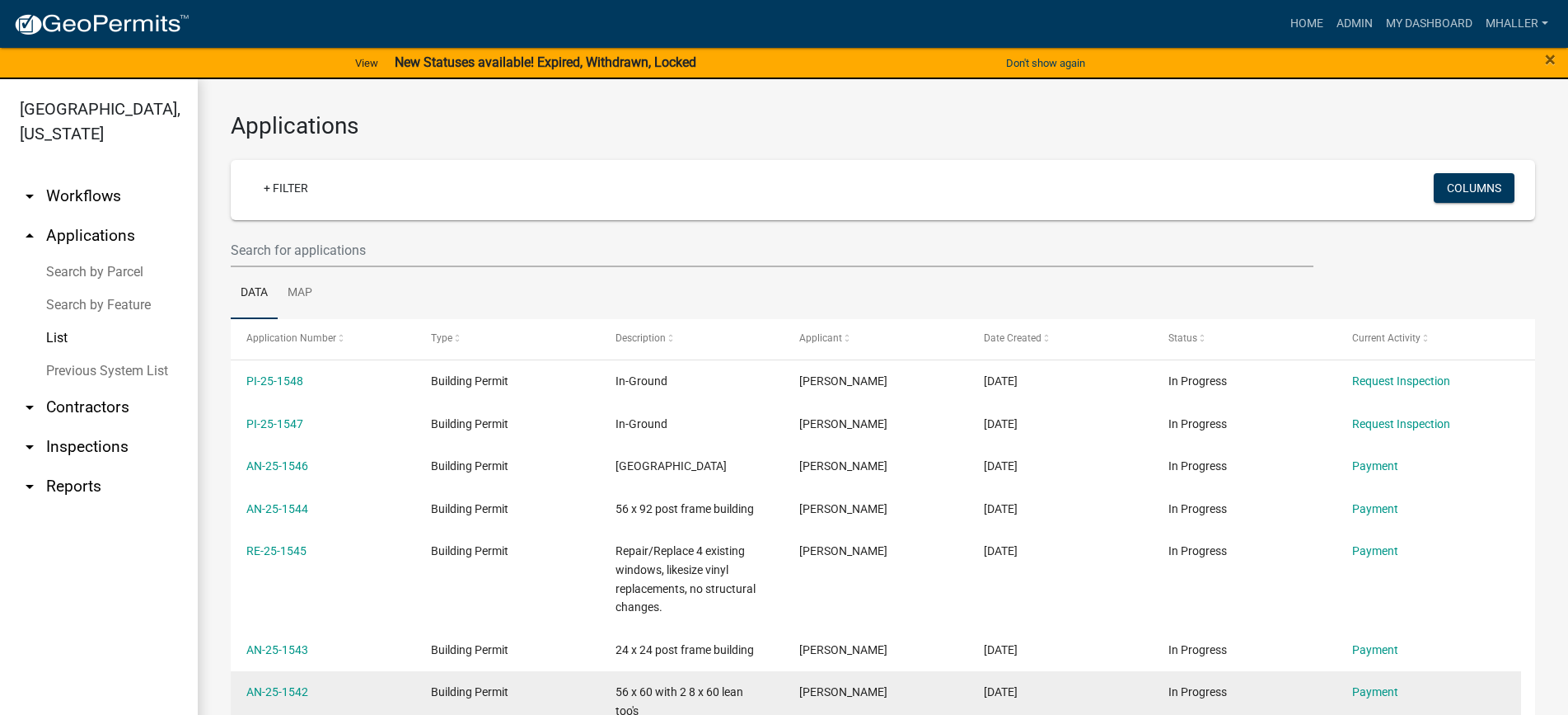
scroll to position [20, 0]
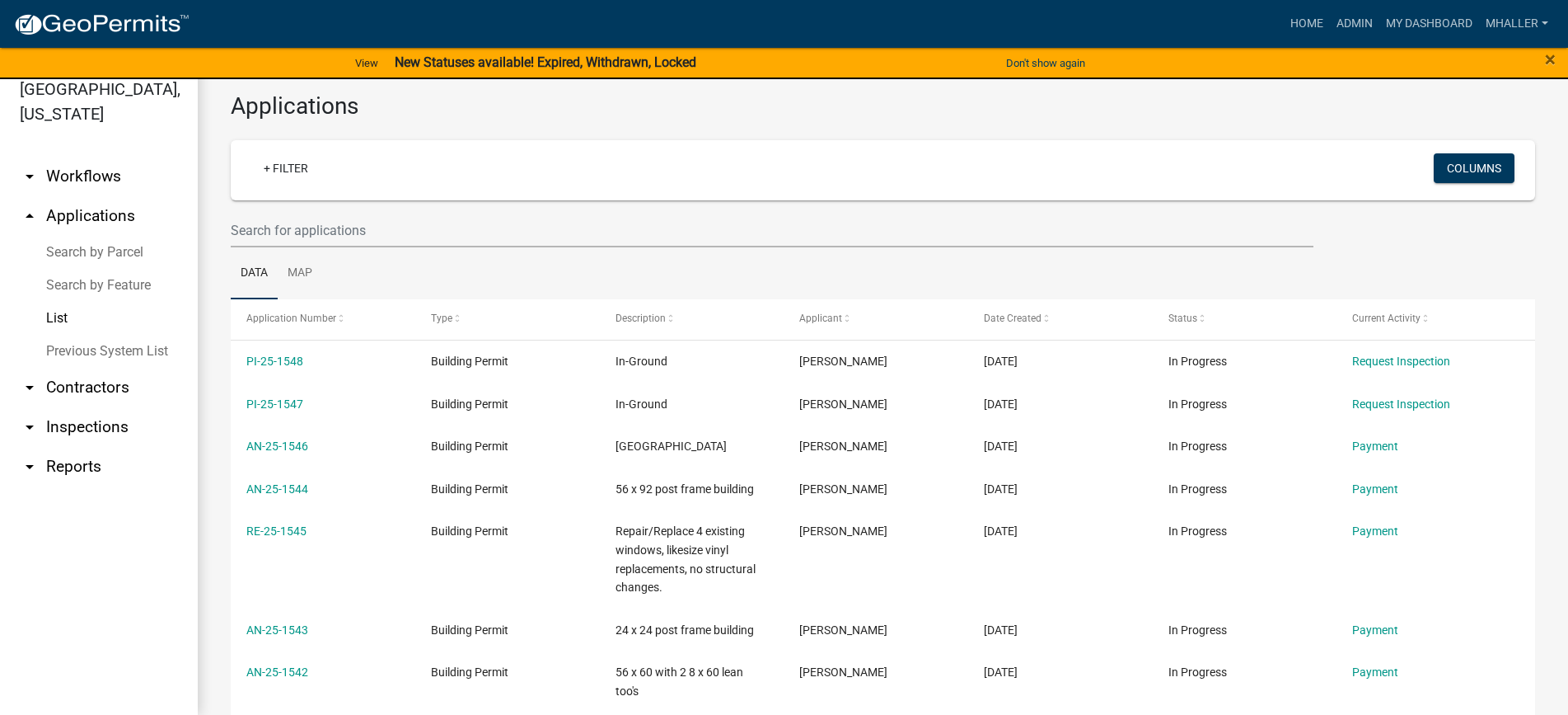
click at [95, 196] on link "arrow_drop_up Applications" at bounding box center [98, 216] width 198 height 40
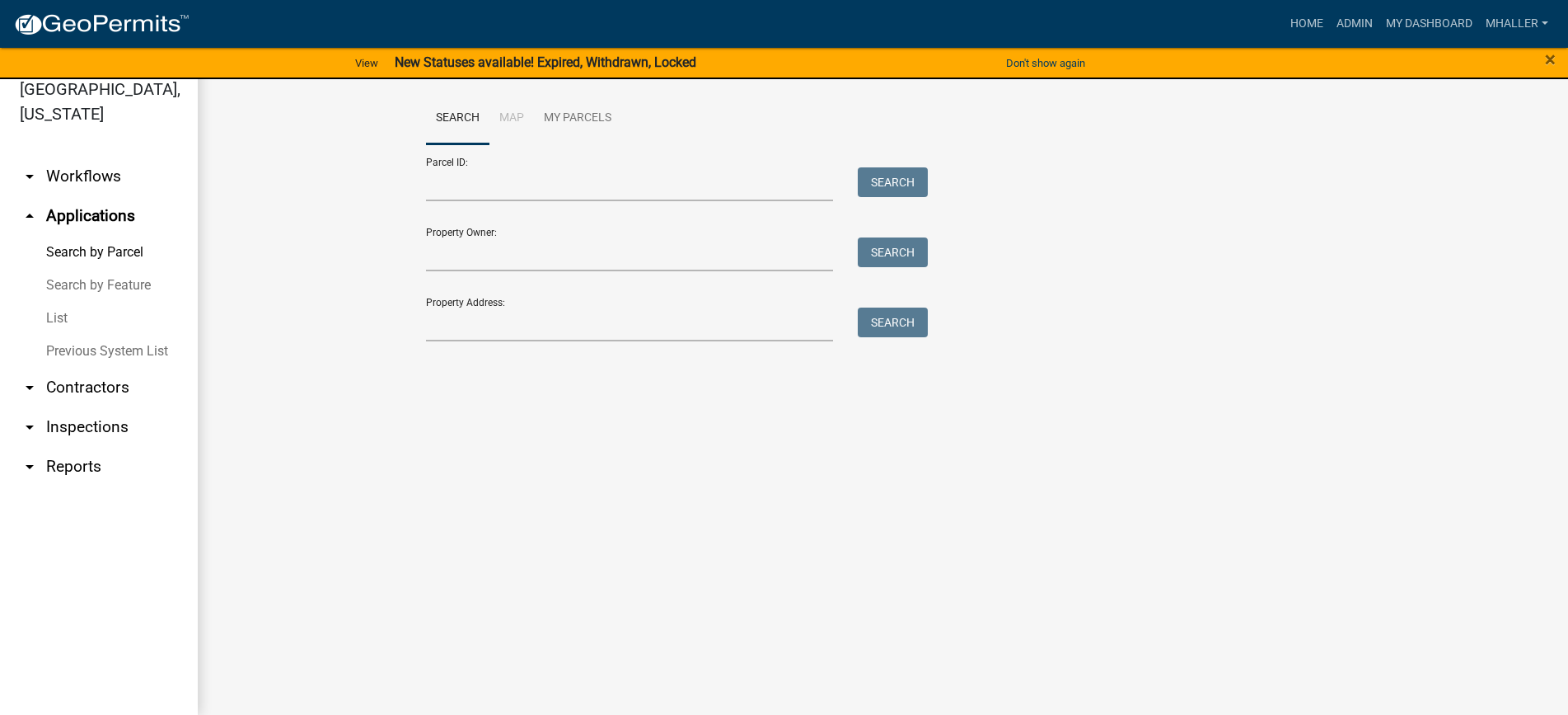
click at [56, 302] on link "List" at bounding box center [98, 318] width 198 height 33
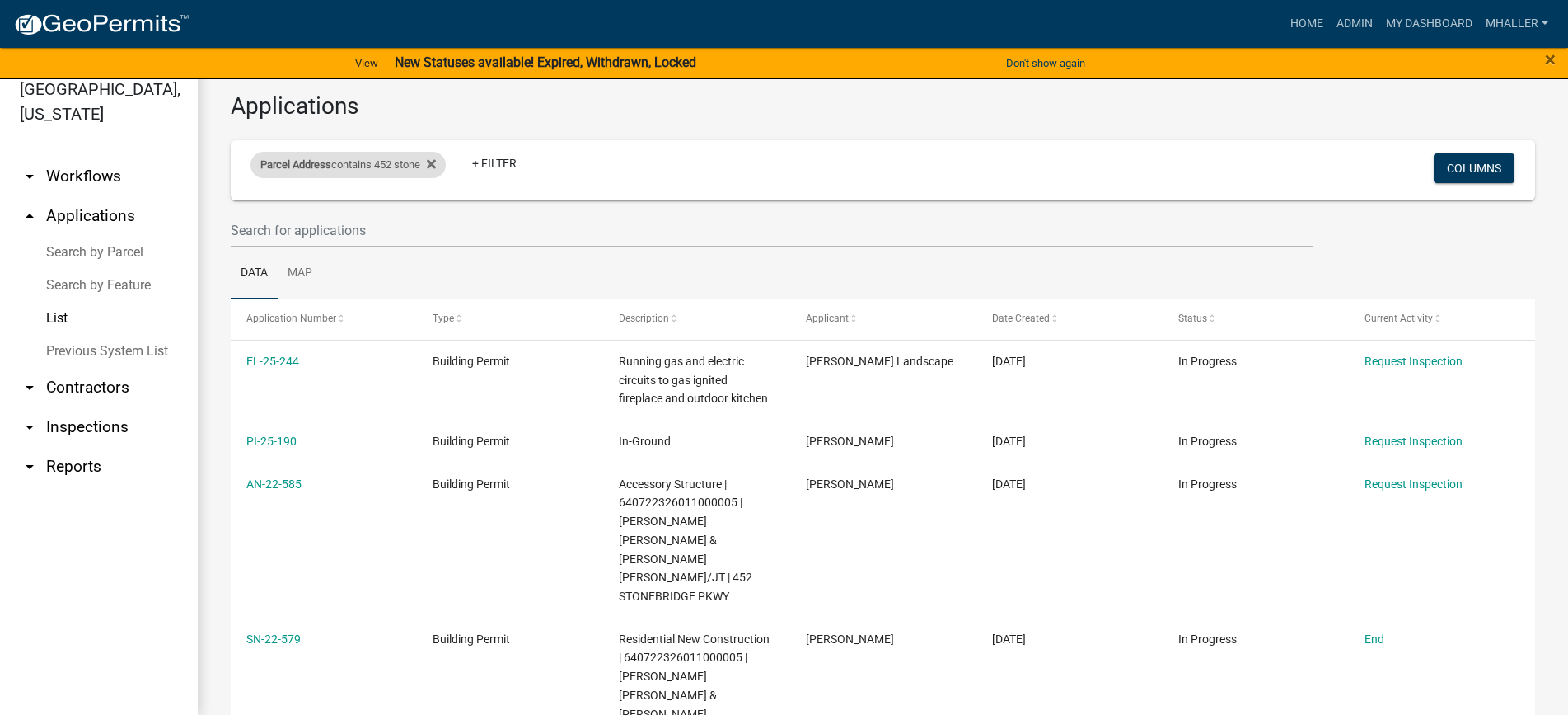
click at [415, 161] on div "Parcel Address contains 452 stone" at bounding box center [348, 165] width 195 height 27
click at [371, 226] on input "452 stone" at bounding box center [355, 226] width 151 height 34
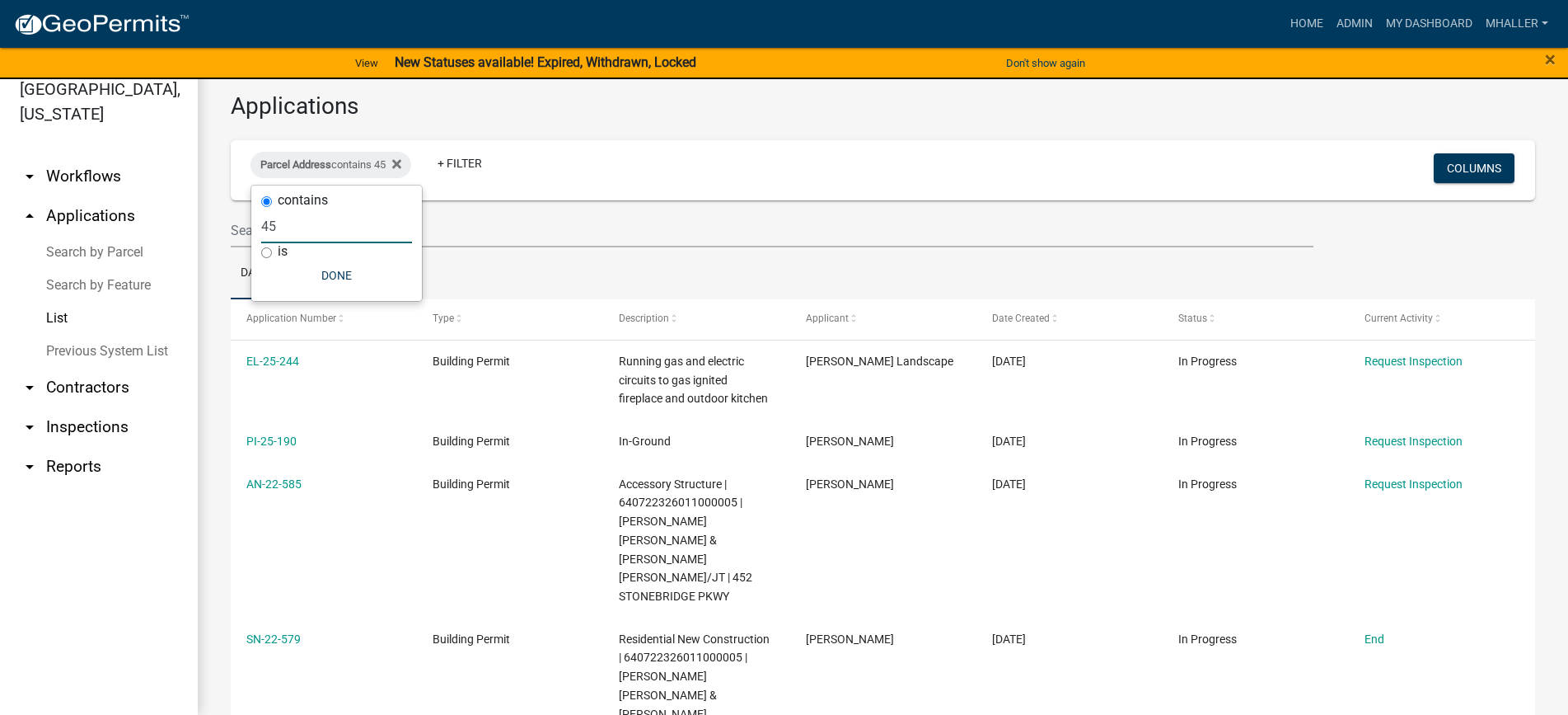
type input "4"
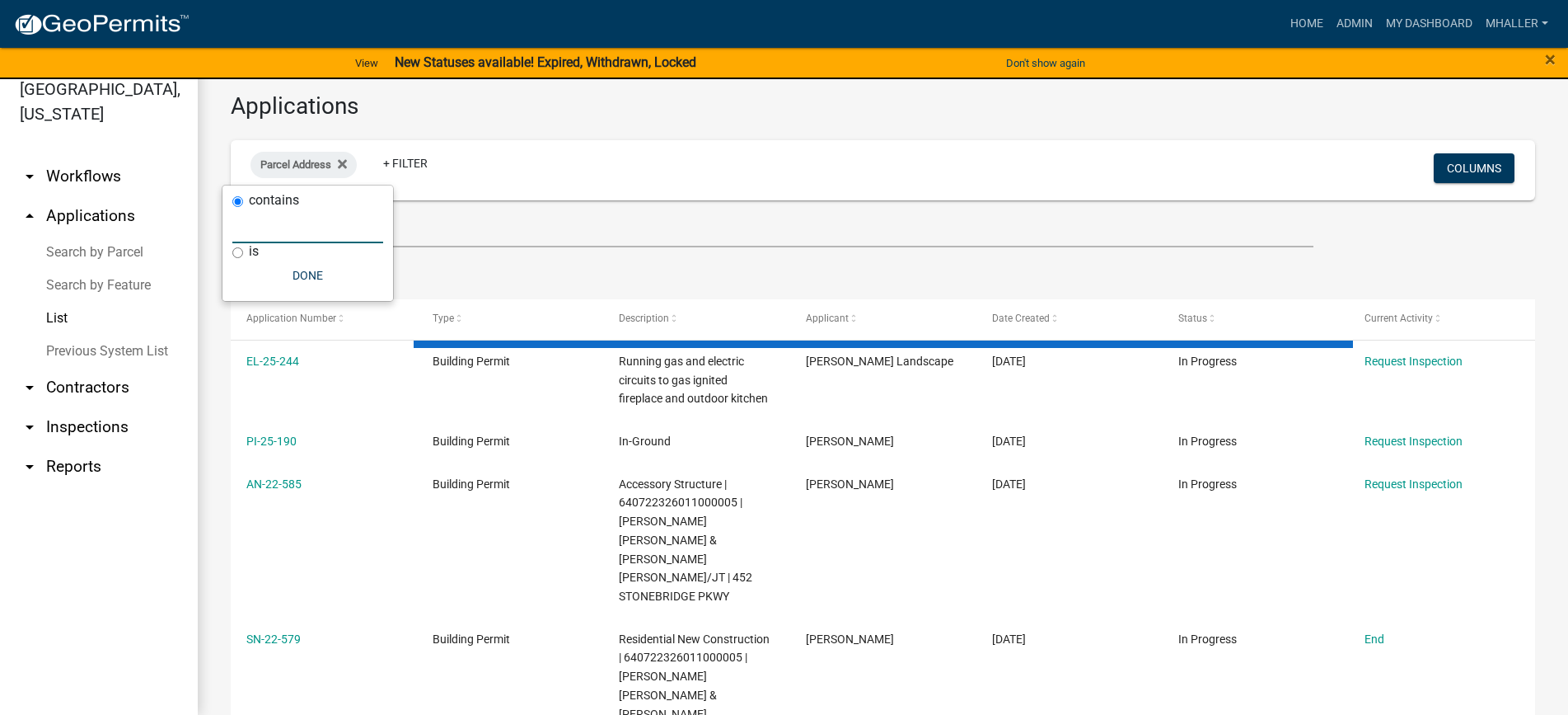
select select "1: 25"
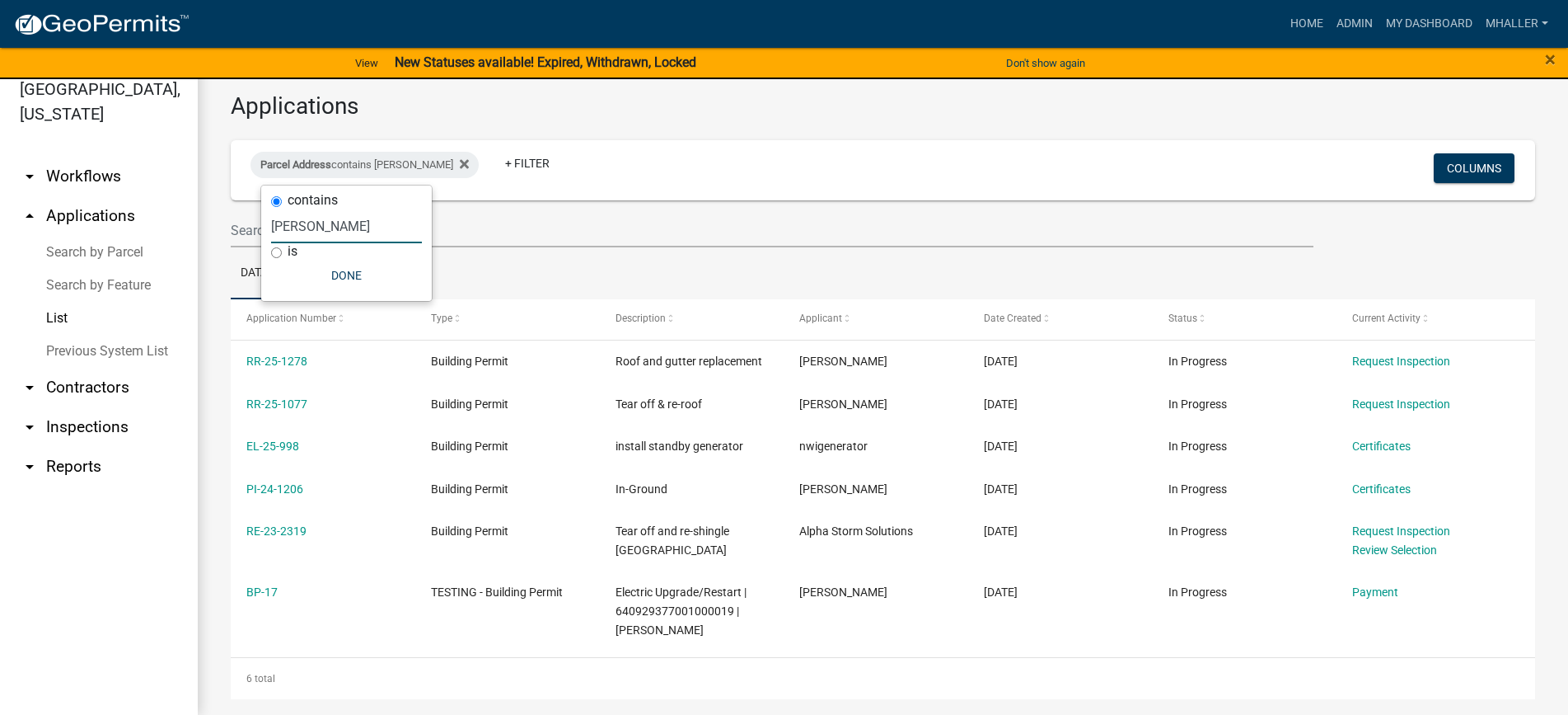
type input "[PERSON_NAME]"
